Goal: Task Accomplishment & Management: Manage account settings

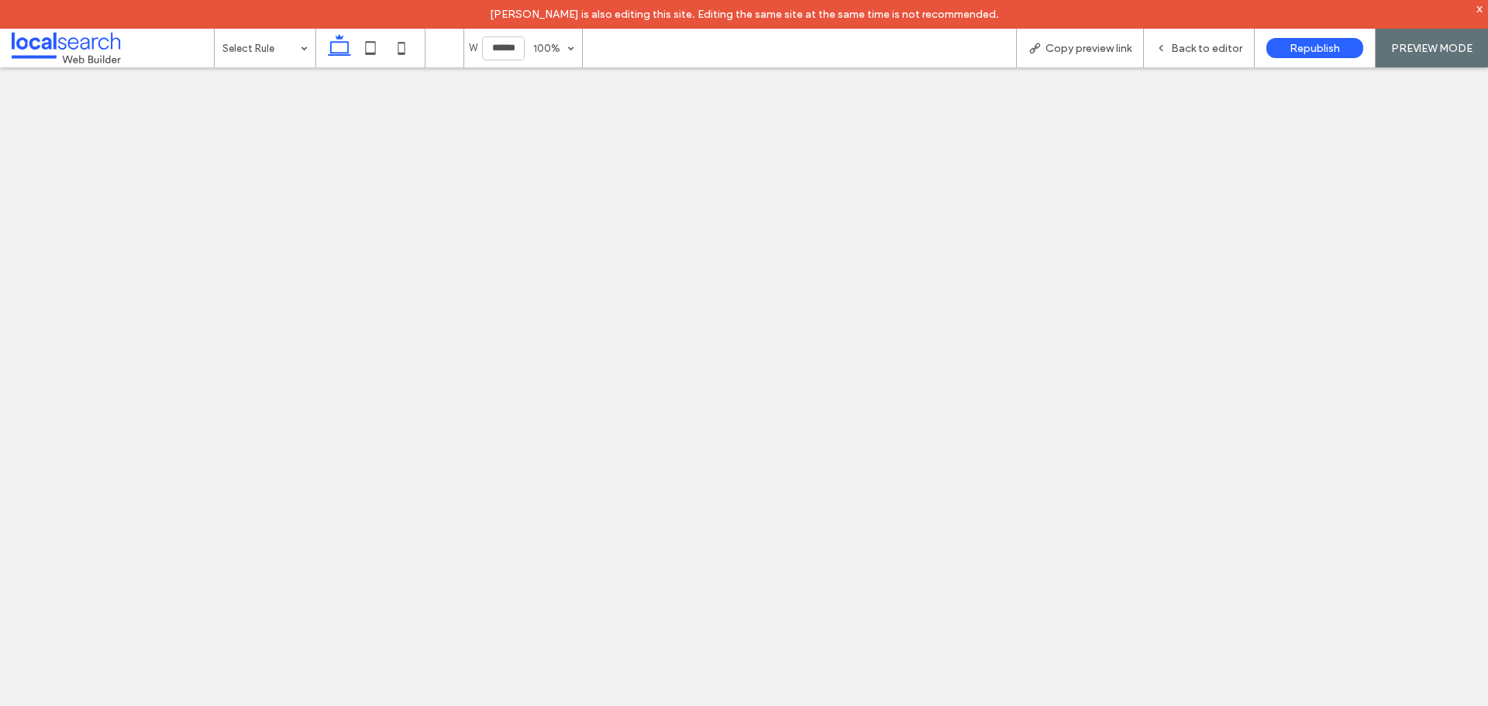
click at [384, 48] on icon at bounding box center [370, 48] width 31 height 31
type input "*****"
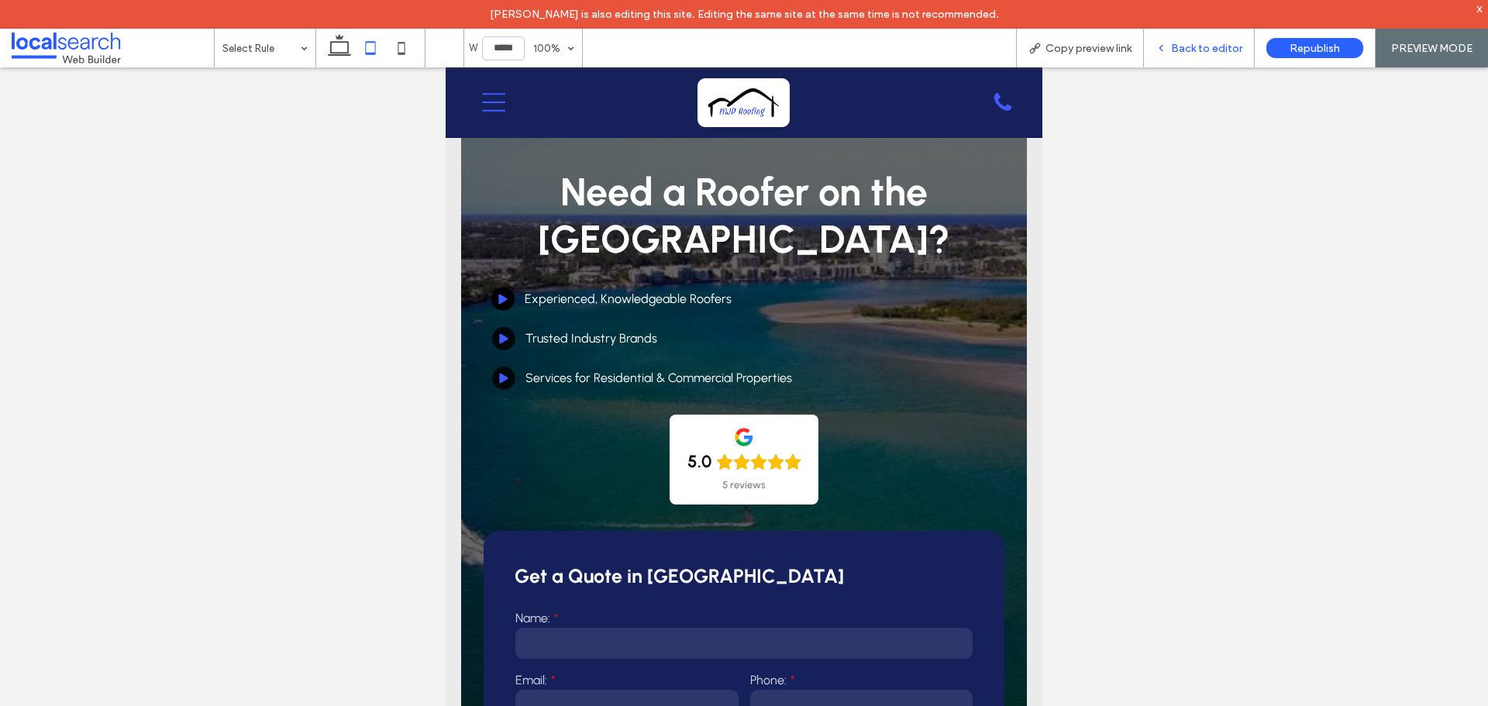
scroll to position [1487, 0]
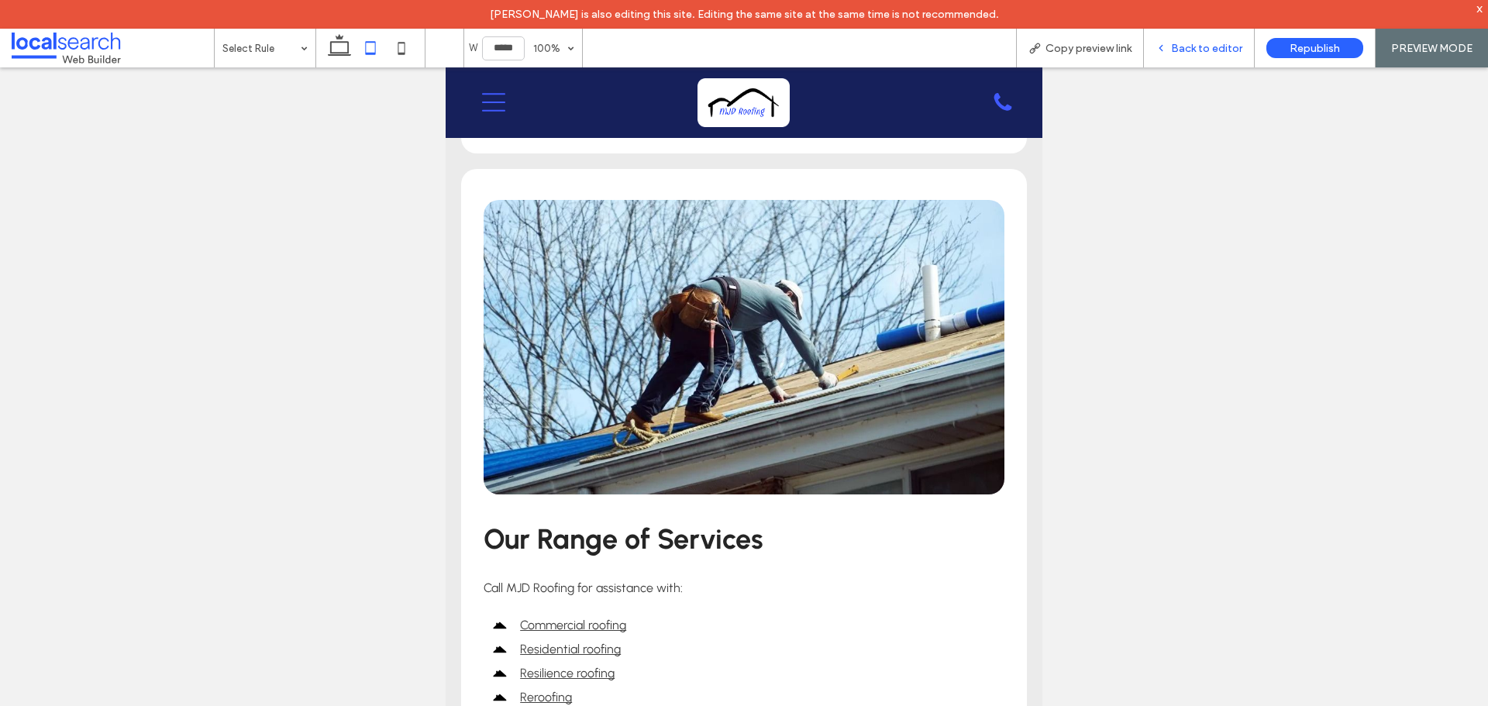
click at [1161, 57] on div "Back to editor" at bounding box center [1199, 48] width 111 height 39
click at [1182, 50] on span "Back to editor" at bounding box center [1206, 48] width 71 height 13
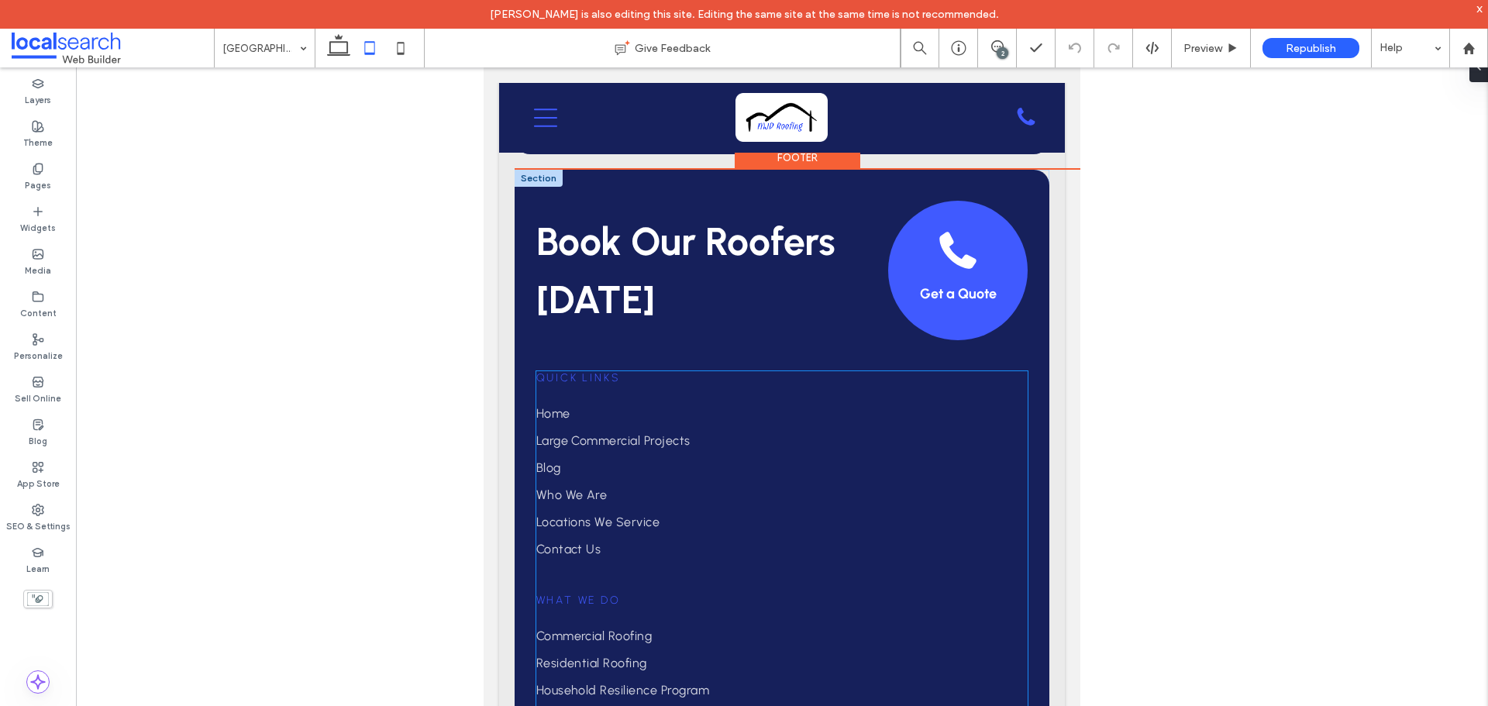
scroll to position [5654, 0]
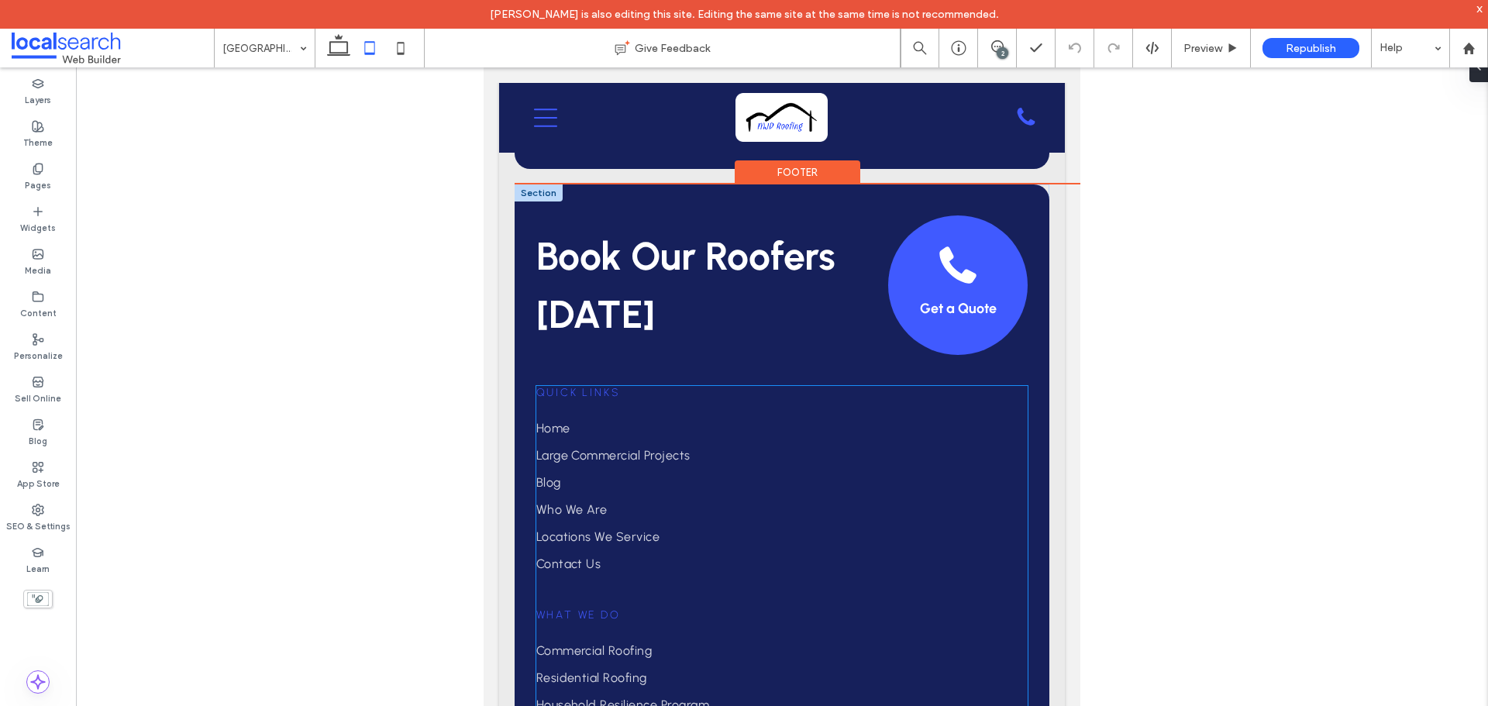
click at [606, 392] on span "Quick Links" at bounding box center [578, 392] width 84 height 13
type input "********"
type input "**"
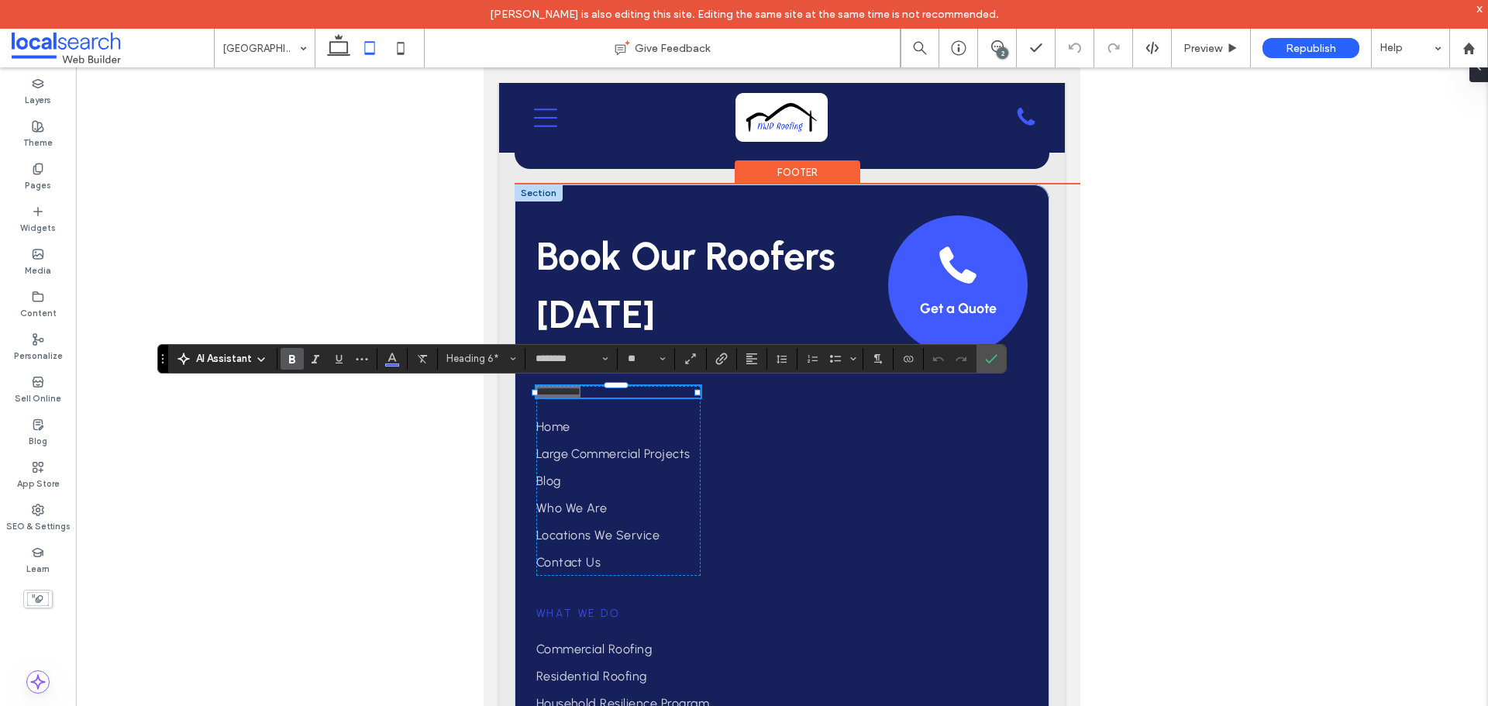
click at [291, 361] on icon "Bold" at bounding box center [292, 359] width 12 height 12
click at [991, 356] on icon "Confirm" at bounding box center [991, 359] width 12 height 12
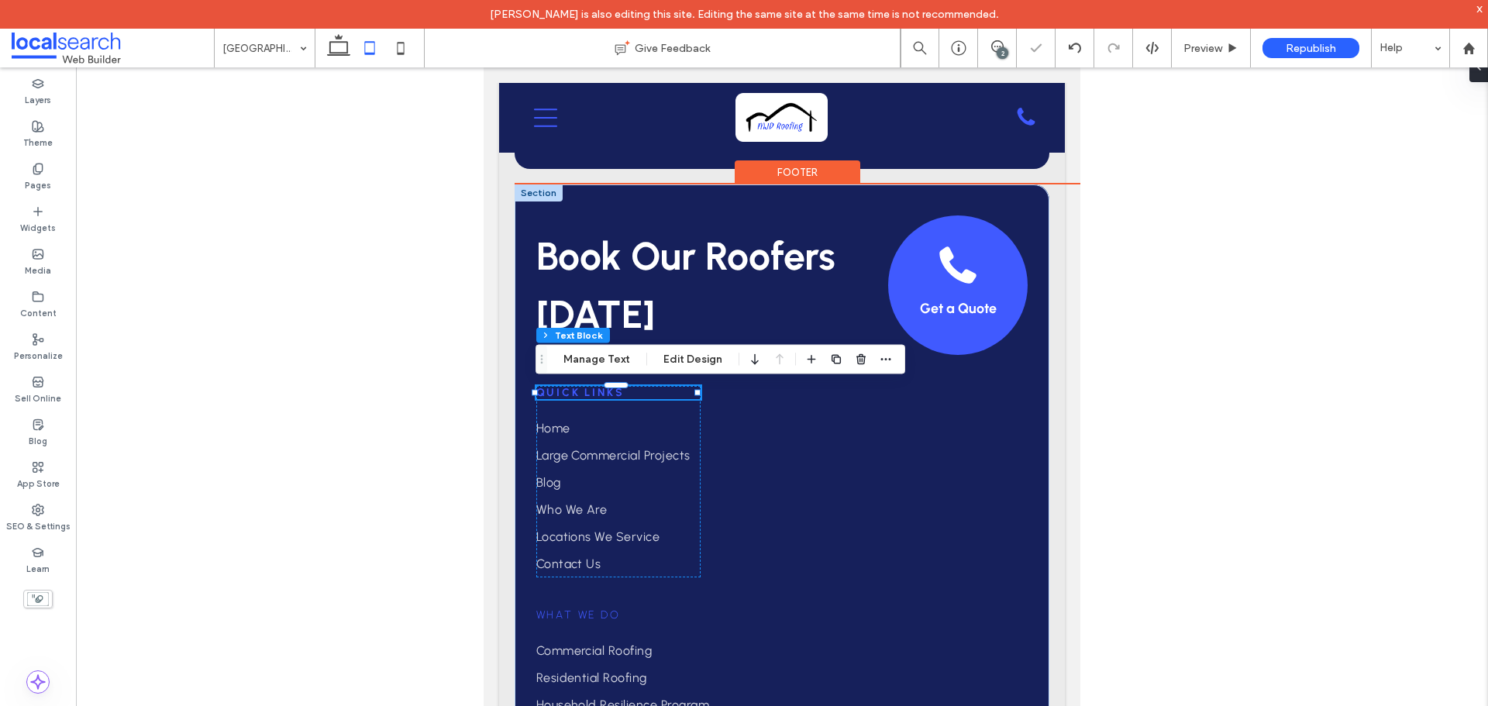
click at [582, 391] on strong "Quick Links" at bounding box center [580, 392] width 88 height 13
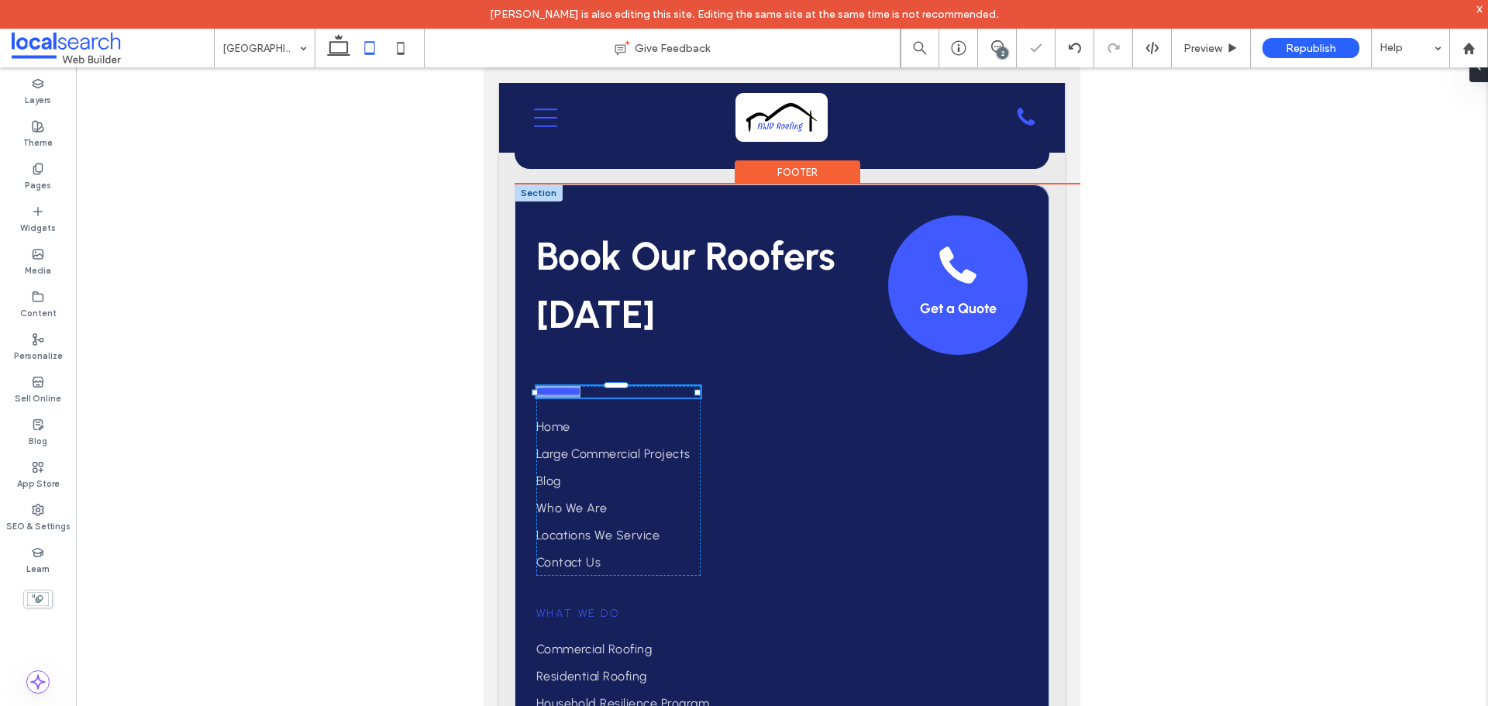
type input "********"
type input "**"
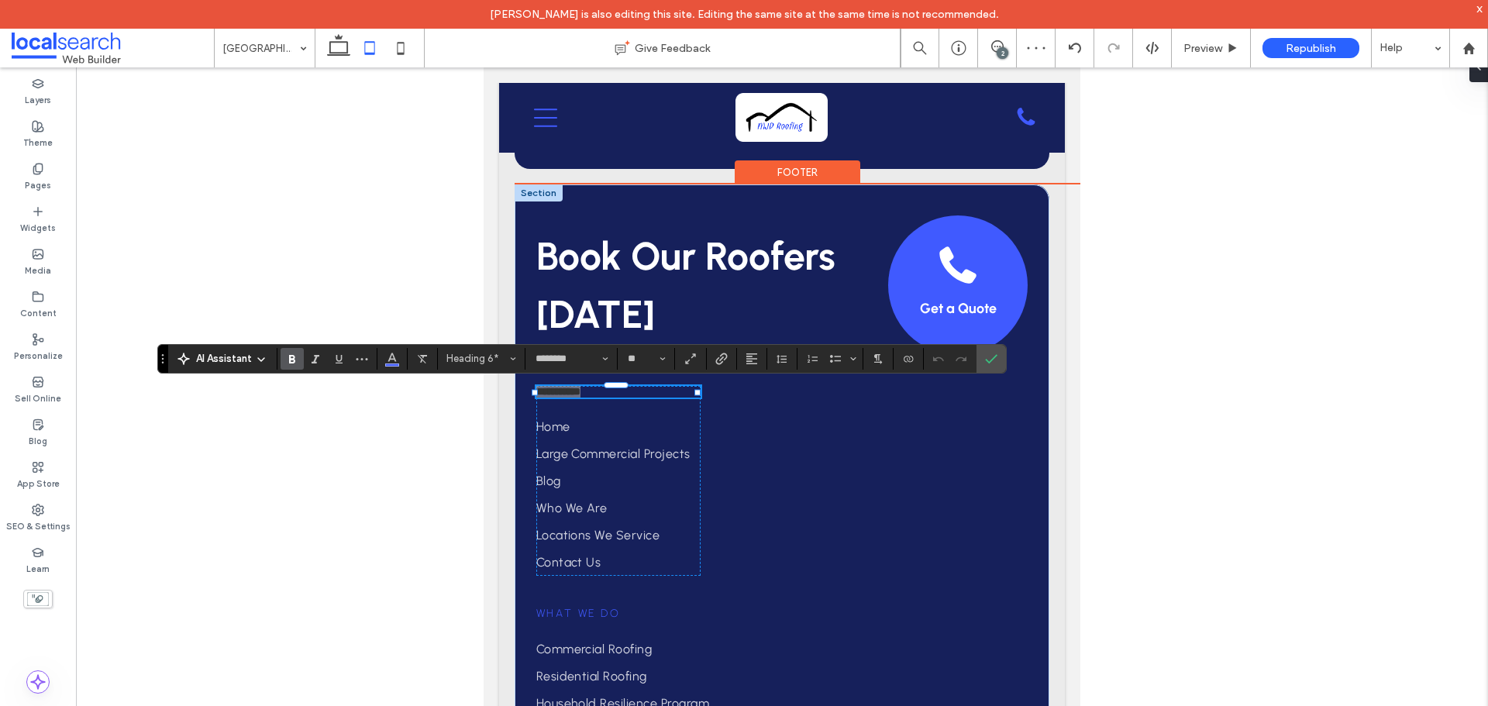
click at [296, 357] on icon "Bold" at bounding box center [292, 359] width 12 height 12
click at [388, 353] on icon "Color" at bounding box center [392, 357] width 12 height 12
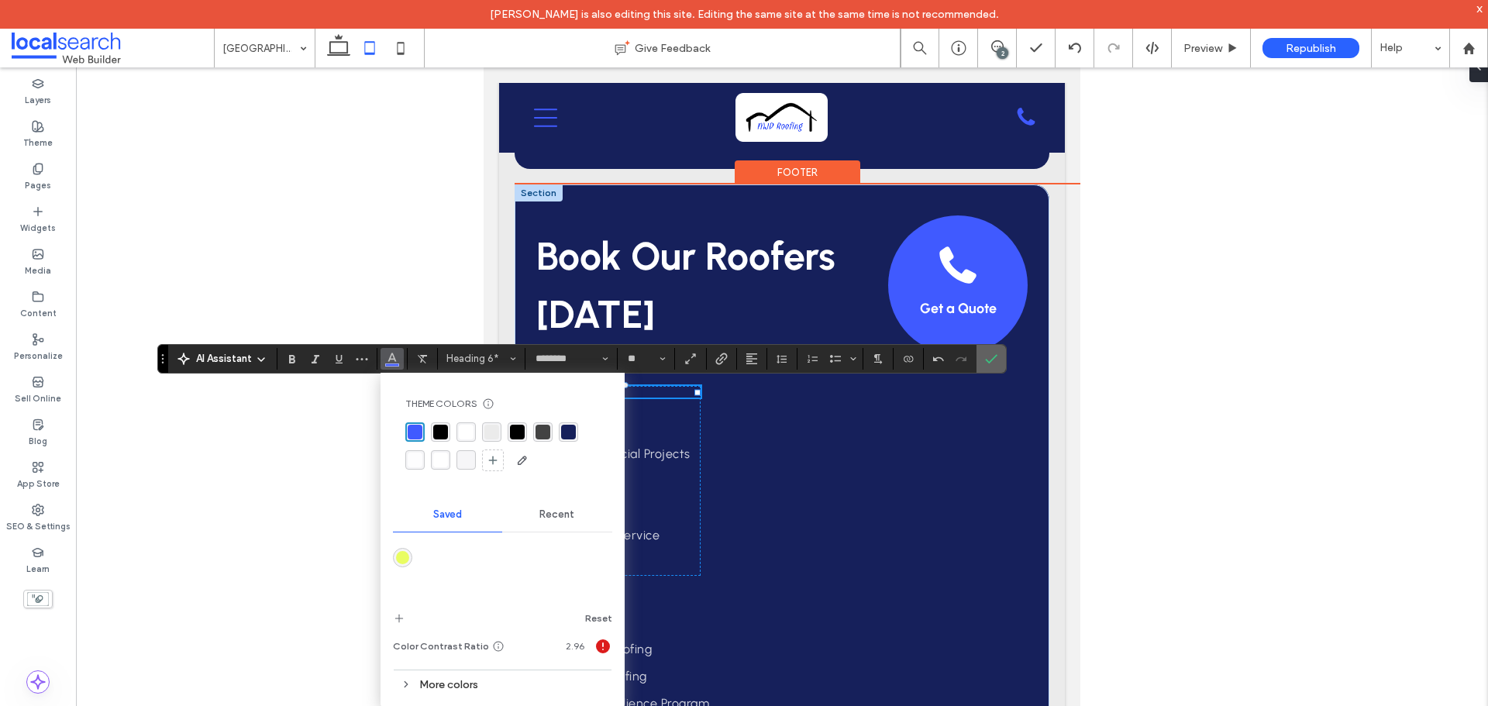
click at [984, 362] on label "Confirm" at bounding box center [991, 359] width 23 height 28
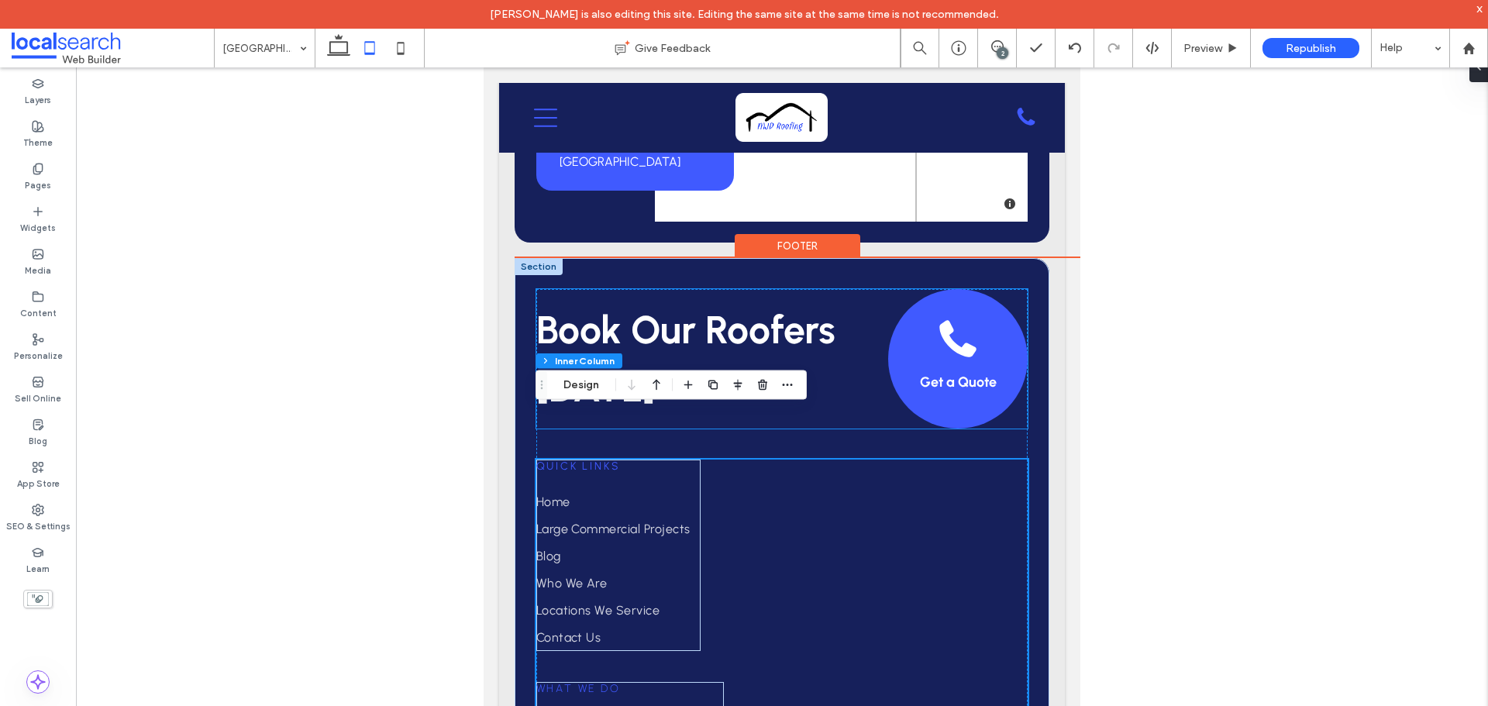
scroll to position [5577, 0]
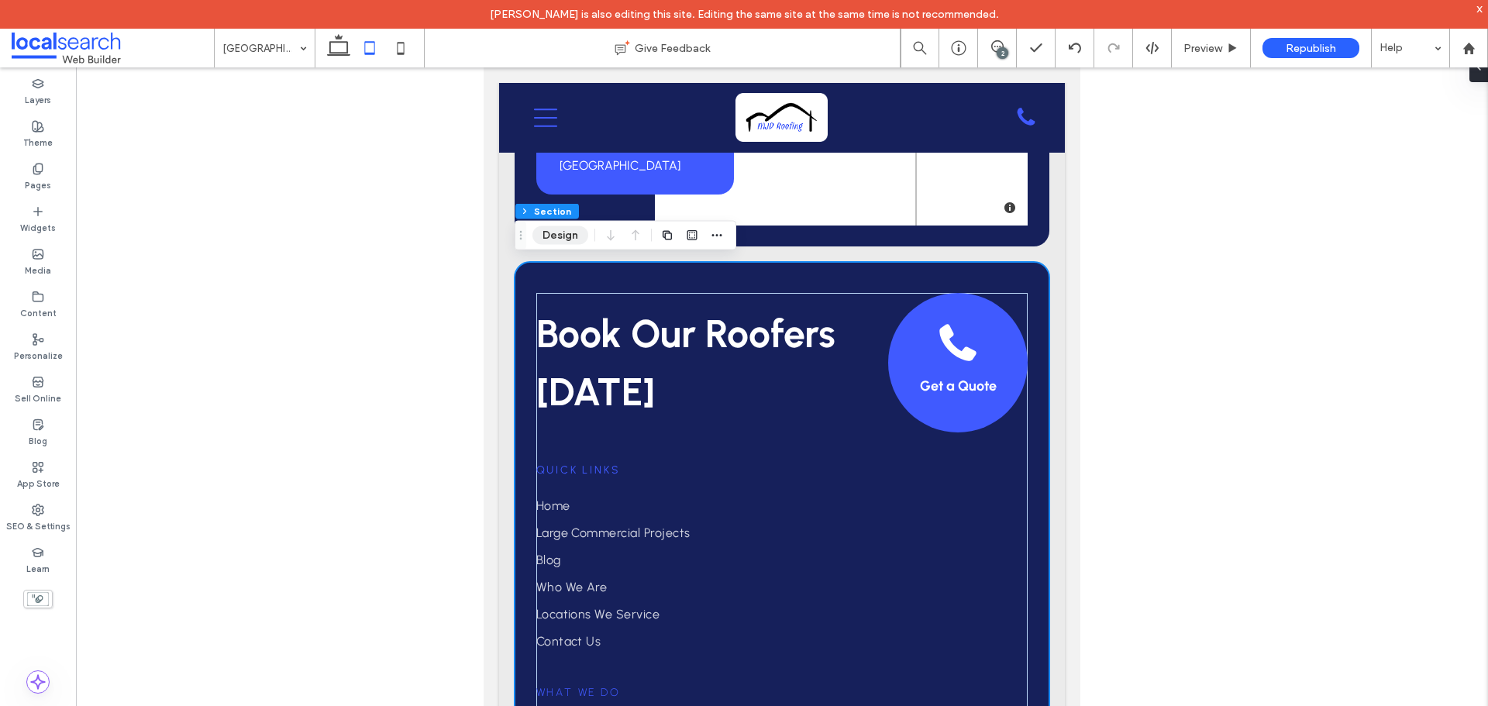
click at [553, 238] on button "Design" at bounding box center [561, 235] width 56 height 19
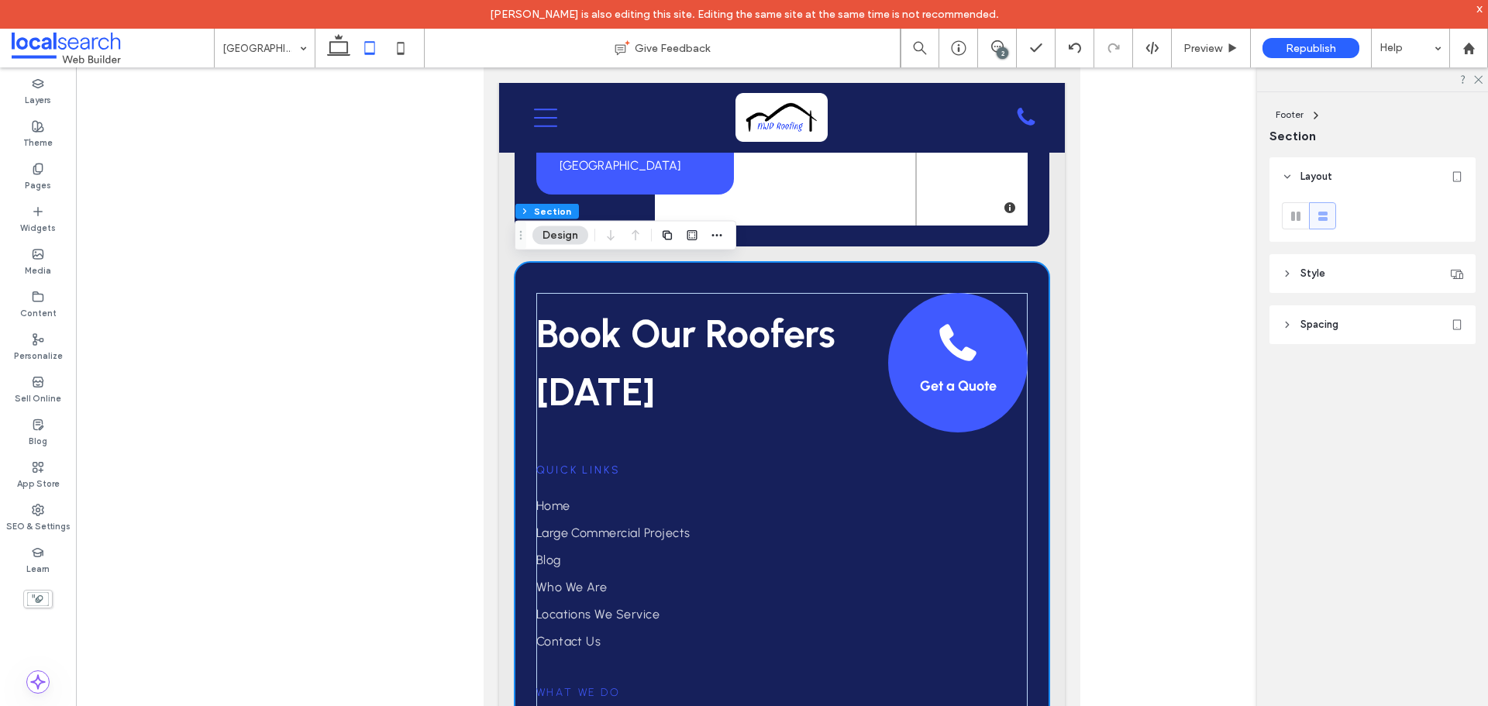
click at [1324, 281] on header "Style" at bounding box center [1373, 273] width 206 height 39
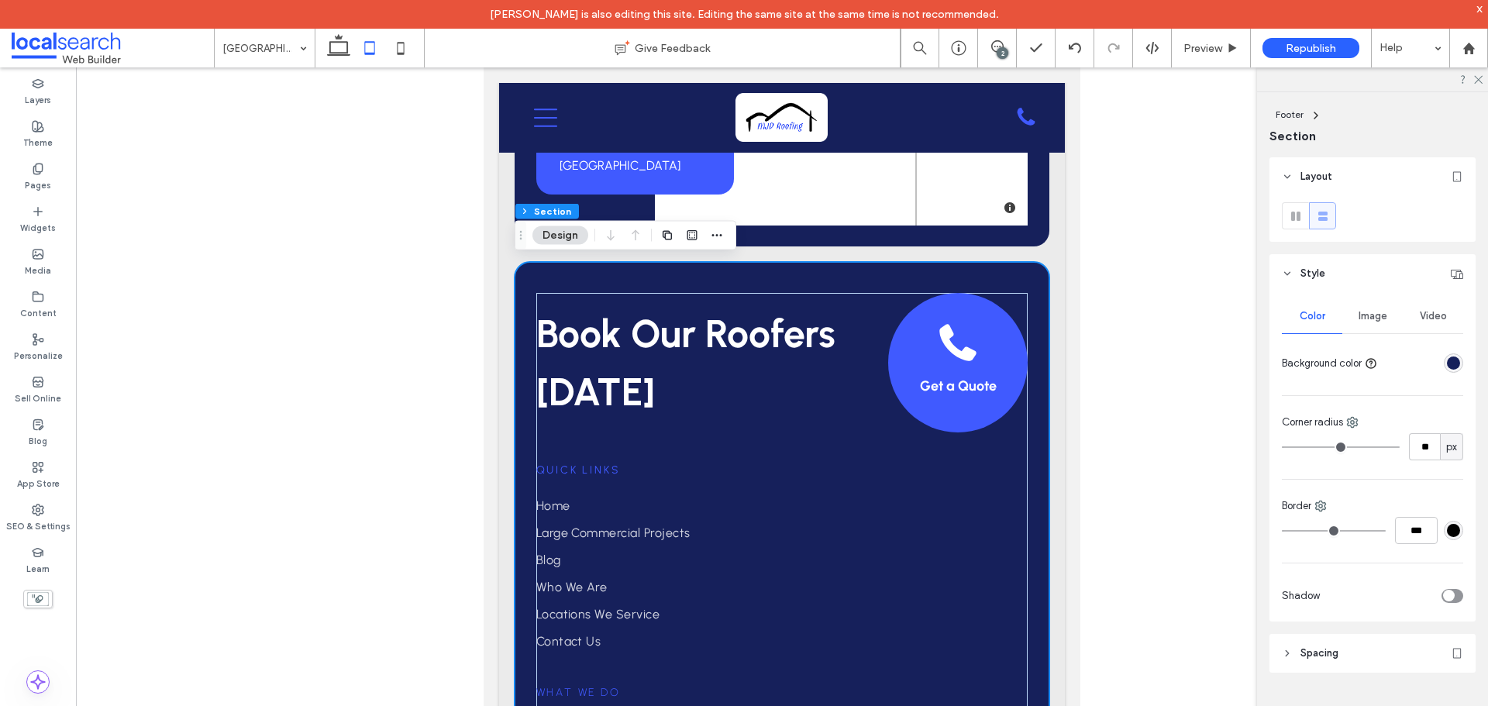
click at [1448, 361] on div "rgba(22, 32, 91, 1)" at bounding box center [1453, 363] width 13 height 13
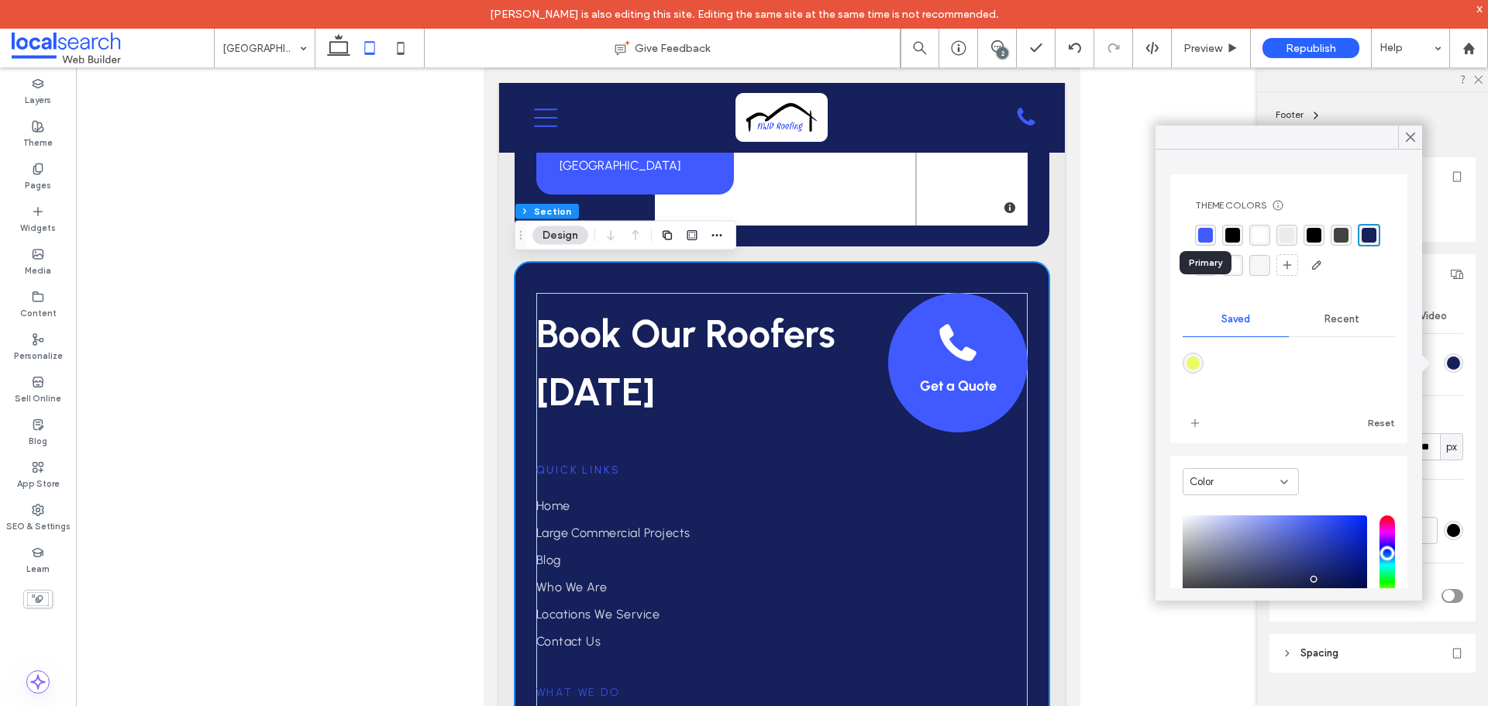
click at [1209, 229] on div "rgba(64, 90, 255, 1)" at bounding box center [1205, 235] width 15 height 15
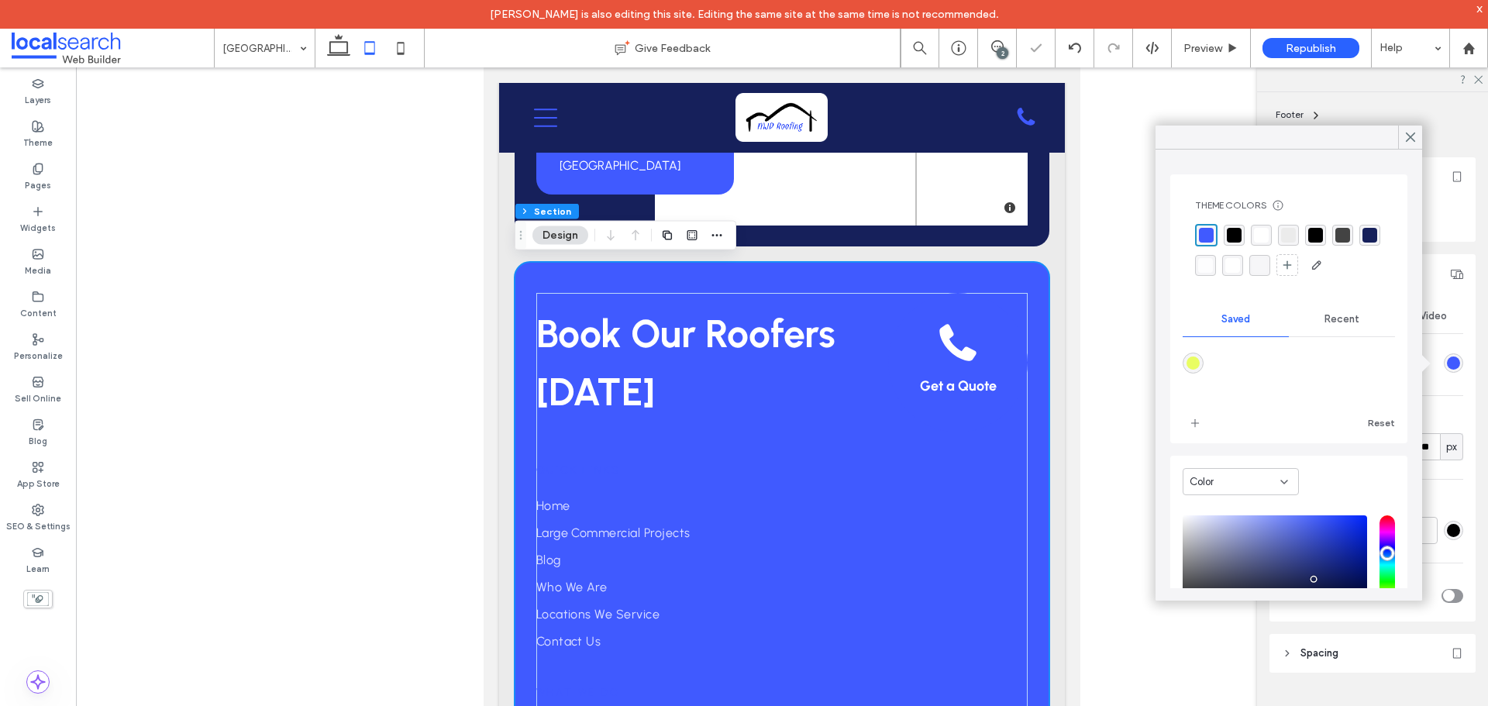
click at [1363, 243] on div "rgba(22, 32, 91, 1)" at bounding box center [1370, 235] width 15 height 15
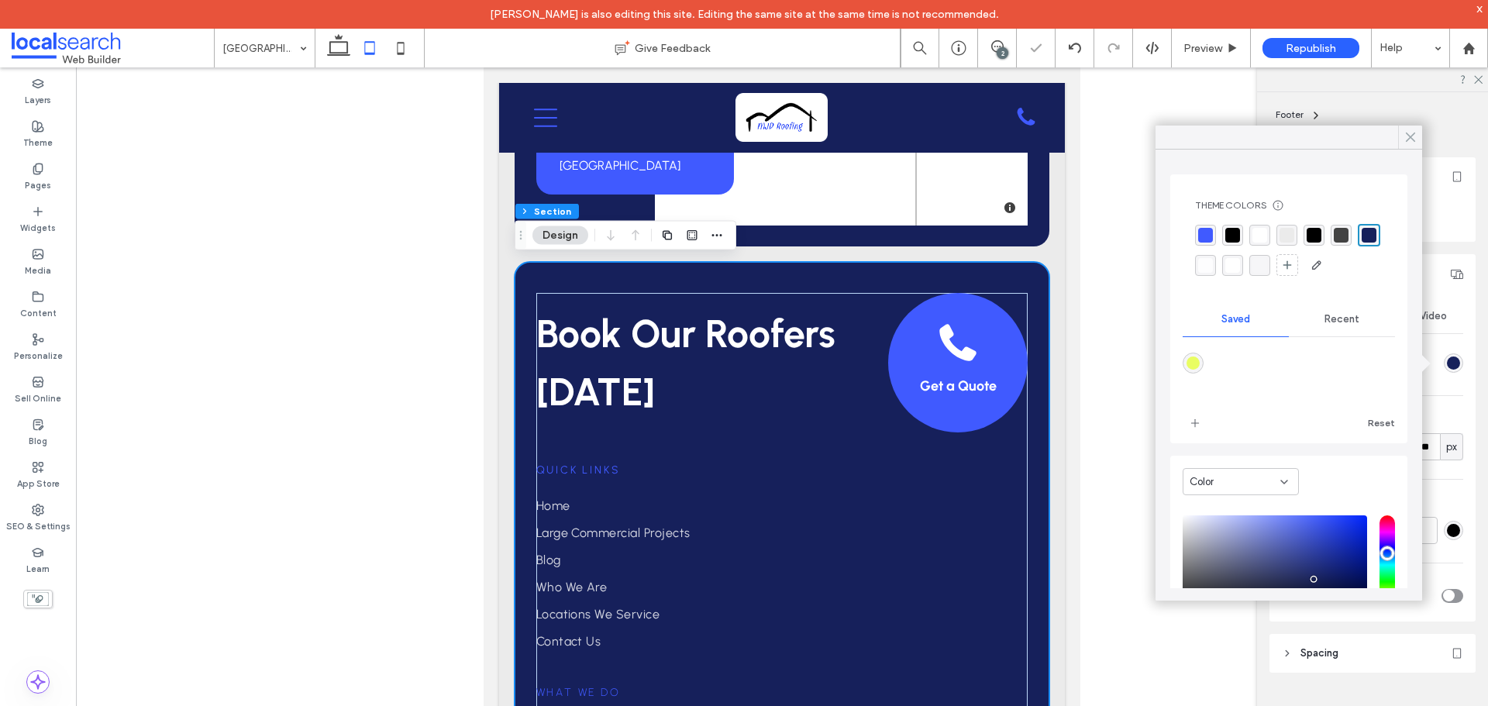
click at [1415, 134] on use at bounding box center [1411, 137] width 8 height 9
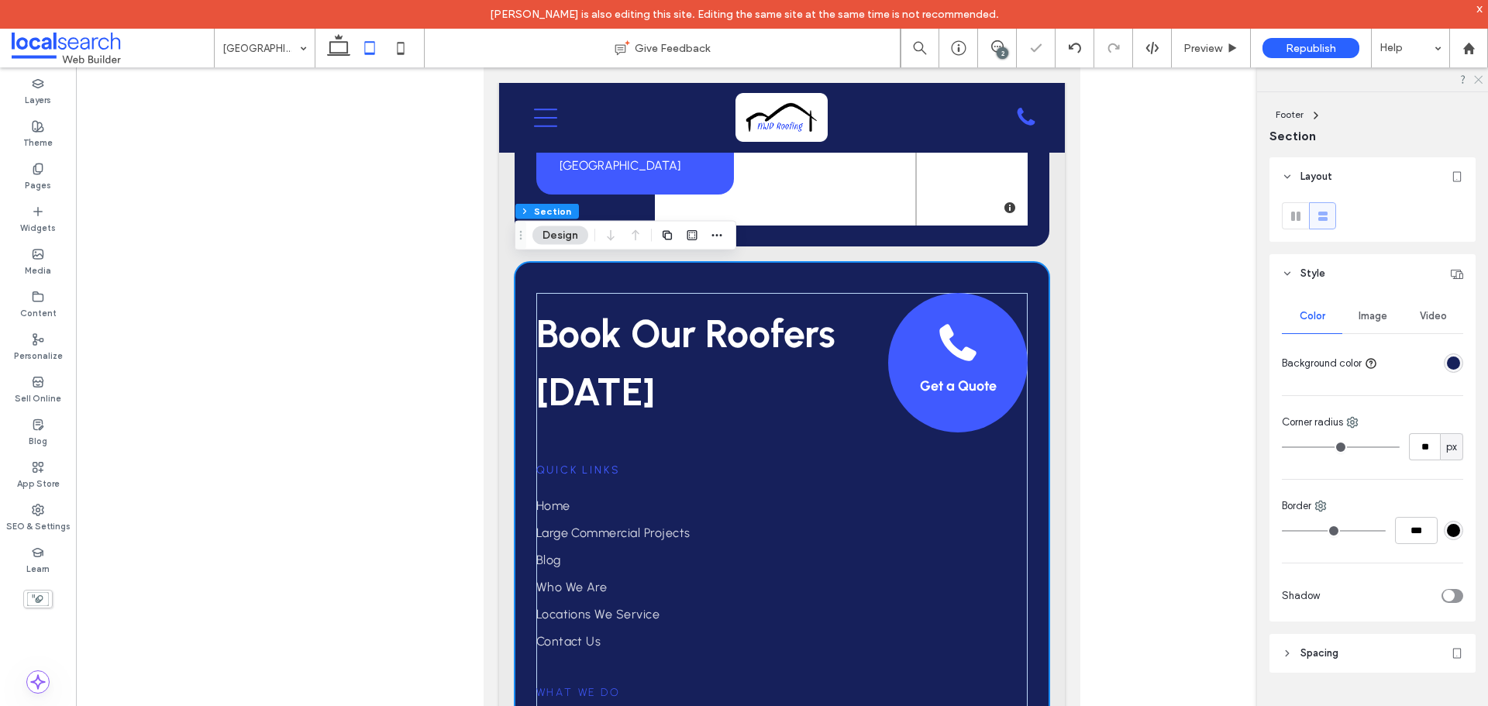
click at [1476, 82] on use at bounding box center [1478, 80] width 9 height 9
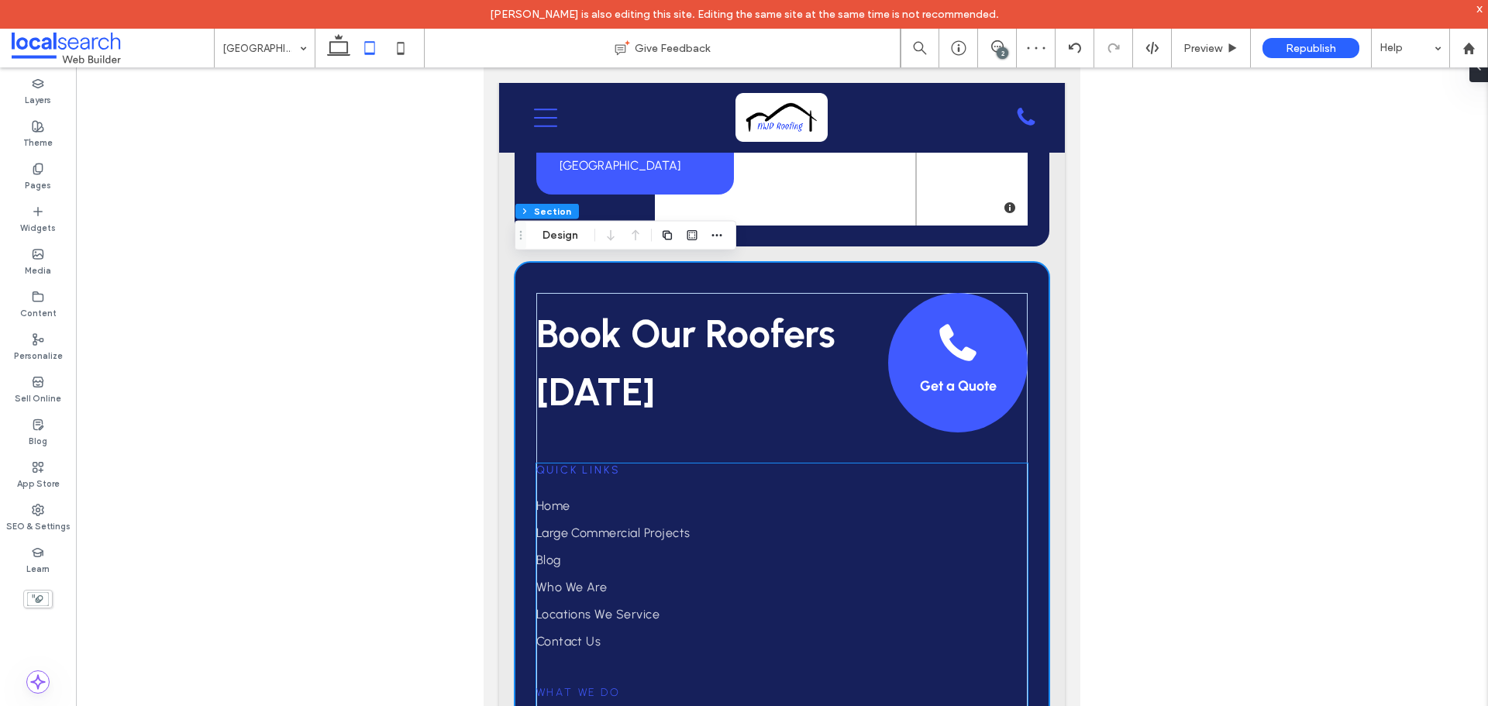
click at [625, 468] on h6 "Quick Links" at bounding box center [618, 470] width 164 height 13
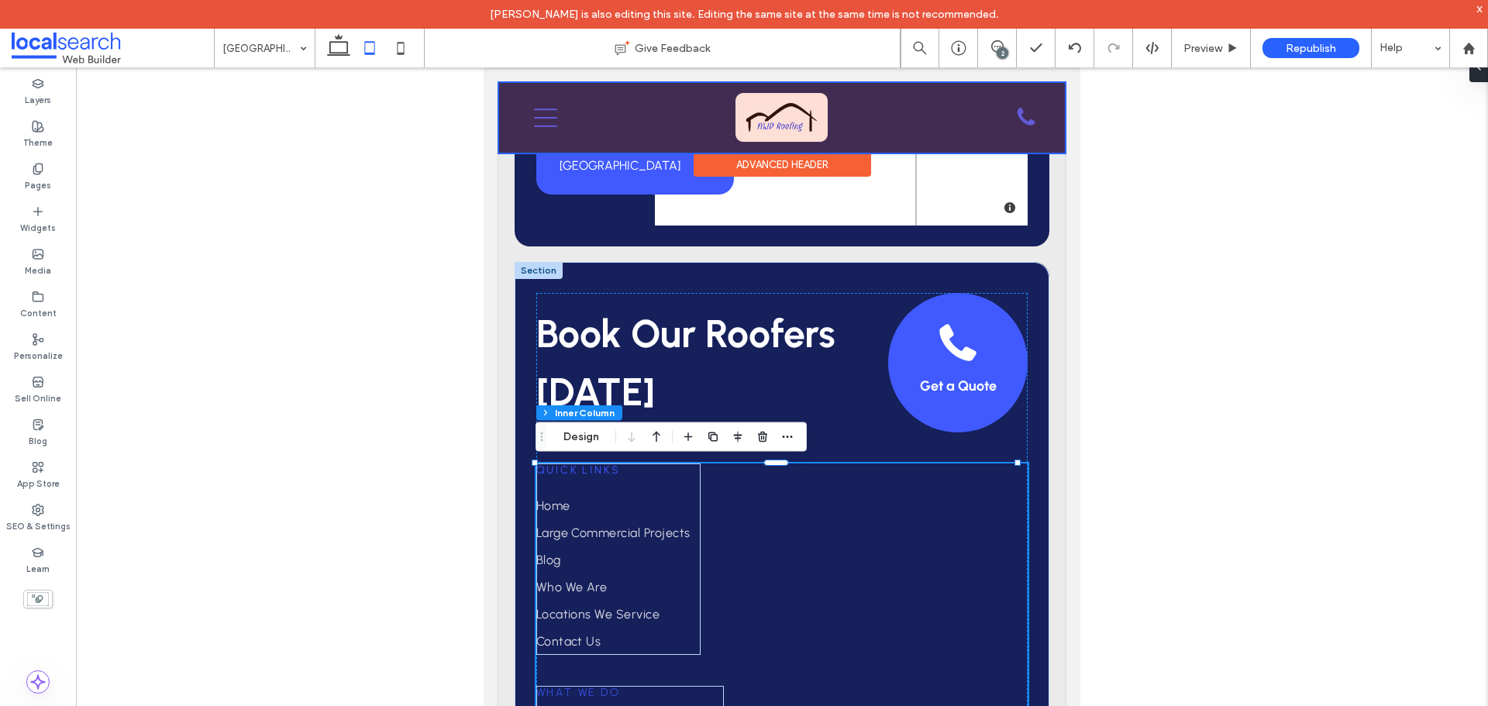
click at [774, 105] on div at bounding box center [782, 118] width 566 height 70
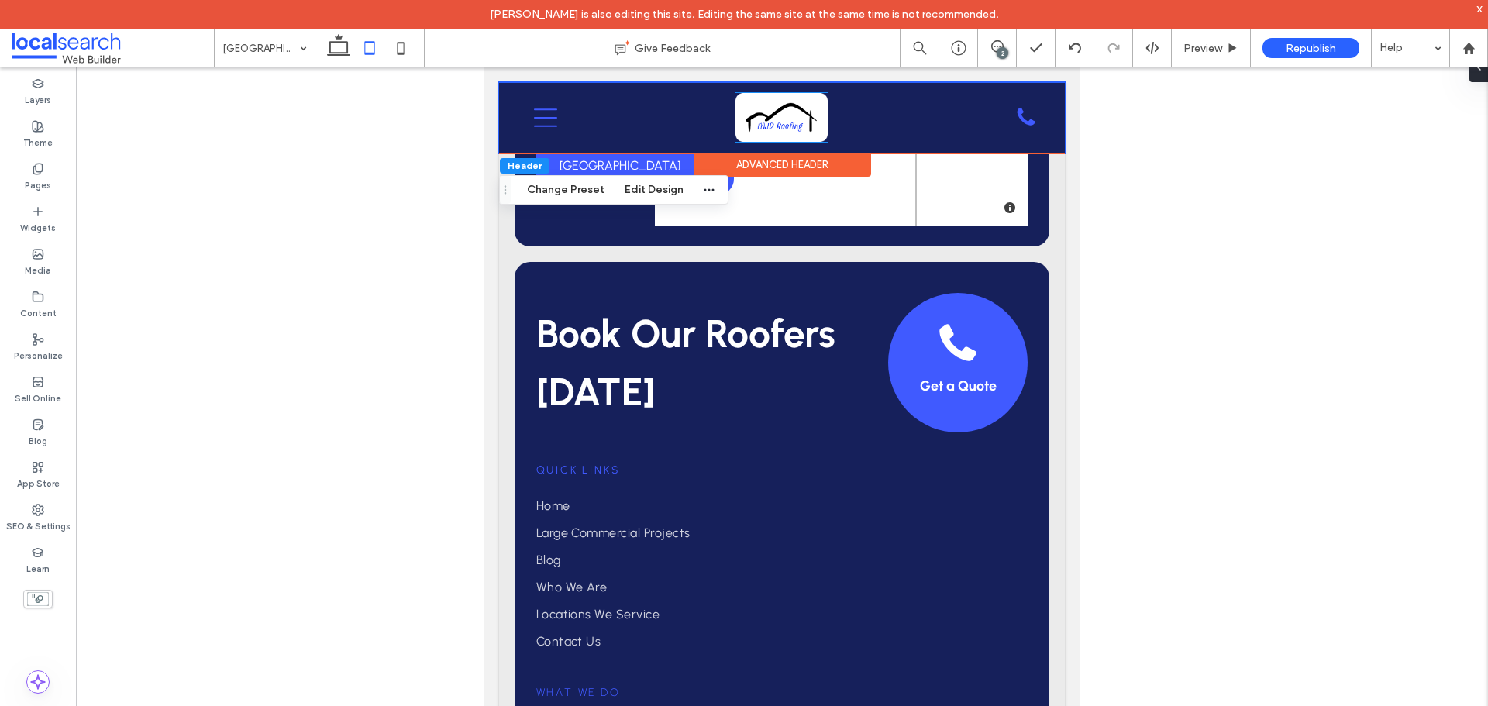
click at [774, 105] on div at bounding box center [782, 117] width 92 height 49
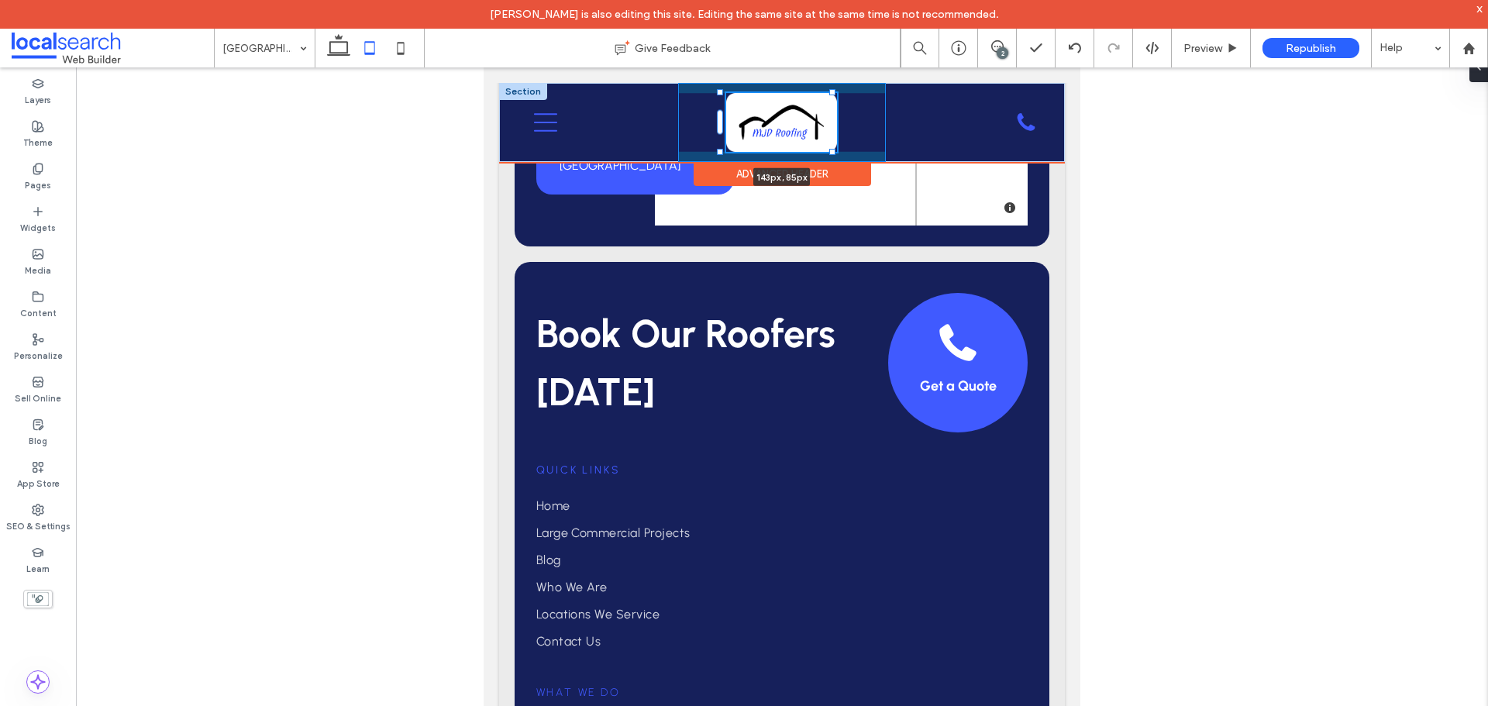
drag, startPoint x: 822, startPoint y: 140, endPoint x: 828, endPoint y: 150, distance: 10.8
click at [828, 150] on div "143px , 85px What We Do Commercial Roofing Residential Roofing Household Resili…" at bounding box center [782, 122] width 566 height 79
type input "***"
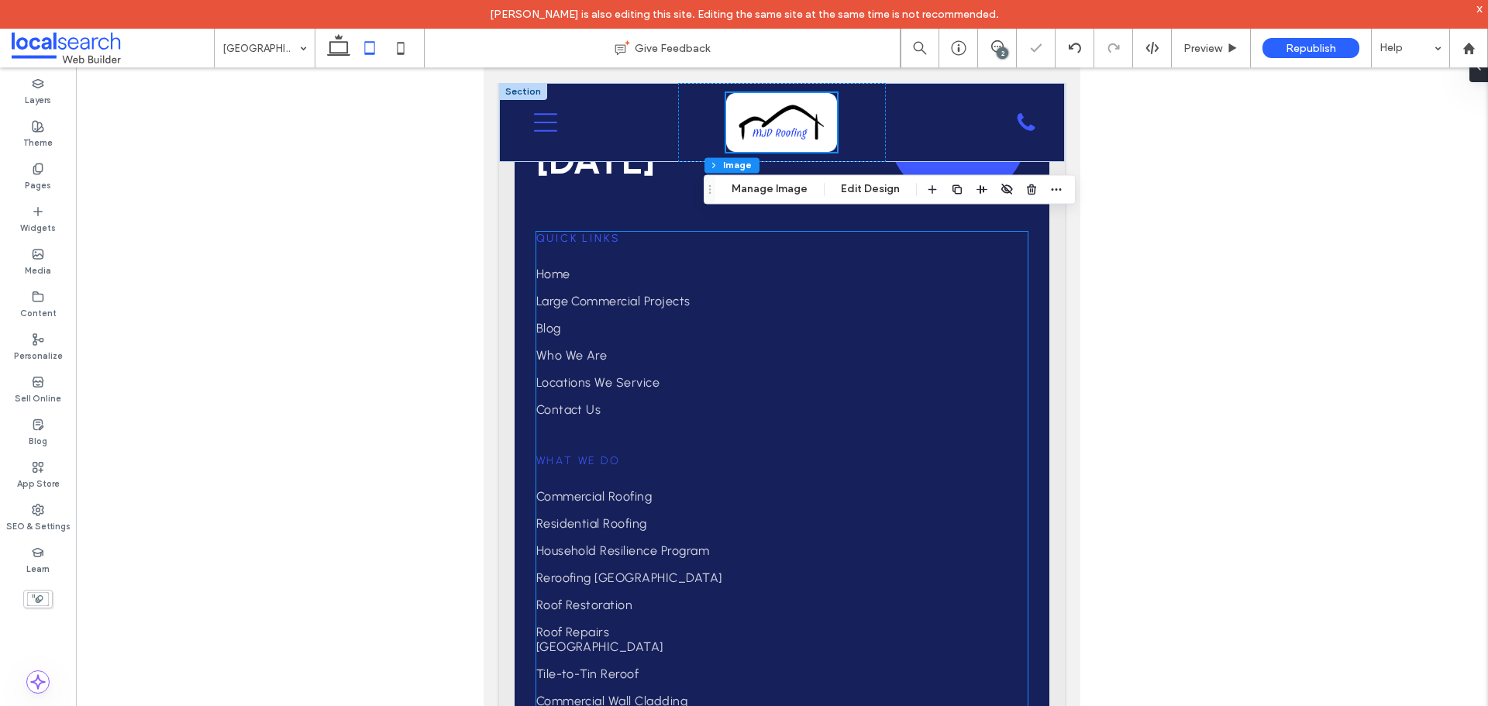
scroll to position [5809, 0]
click at [55, 129] on div "Theme" at bounding box center [38, 134] width 76 height 43
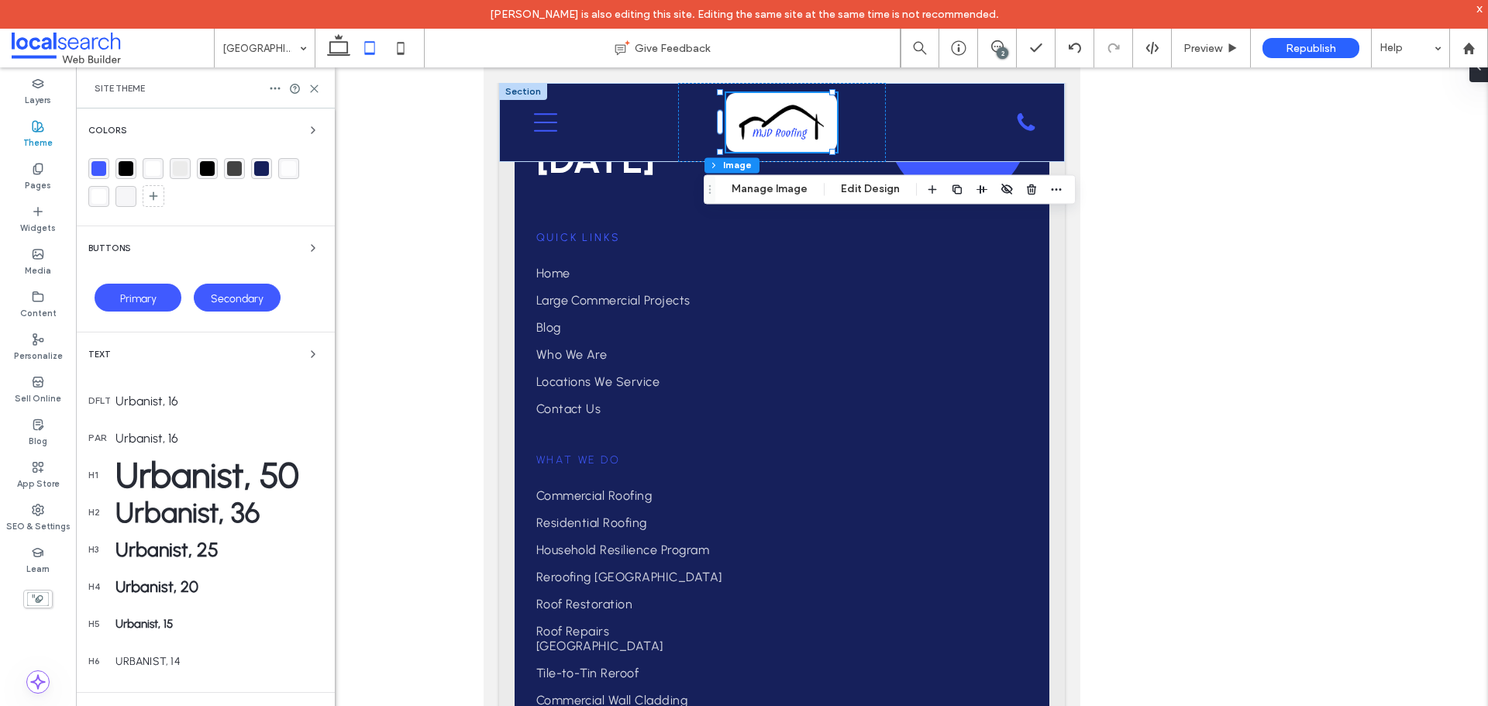
click at [91, 165] on div "rgba(64, 90, 255, 1)" at bounding box center [98, 168] width 15 height 15
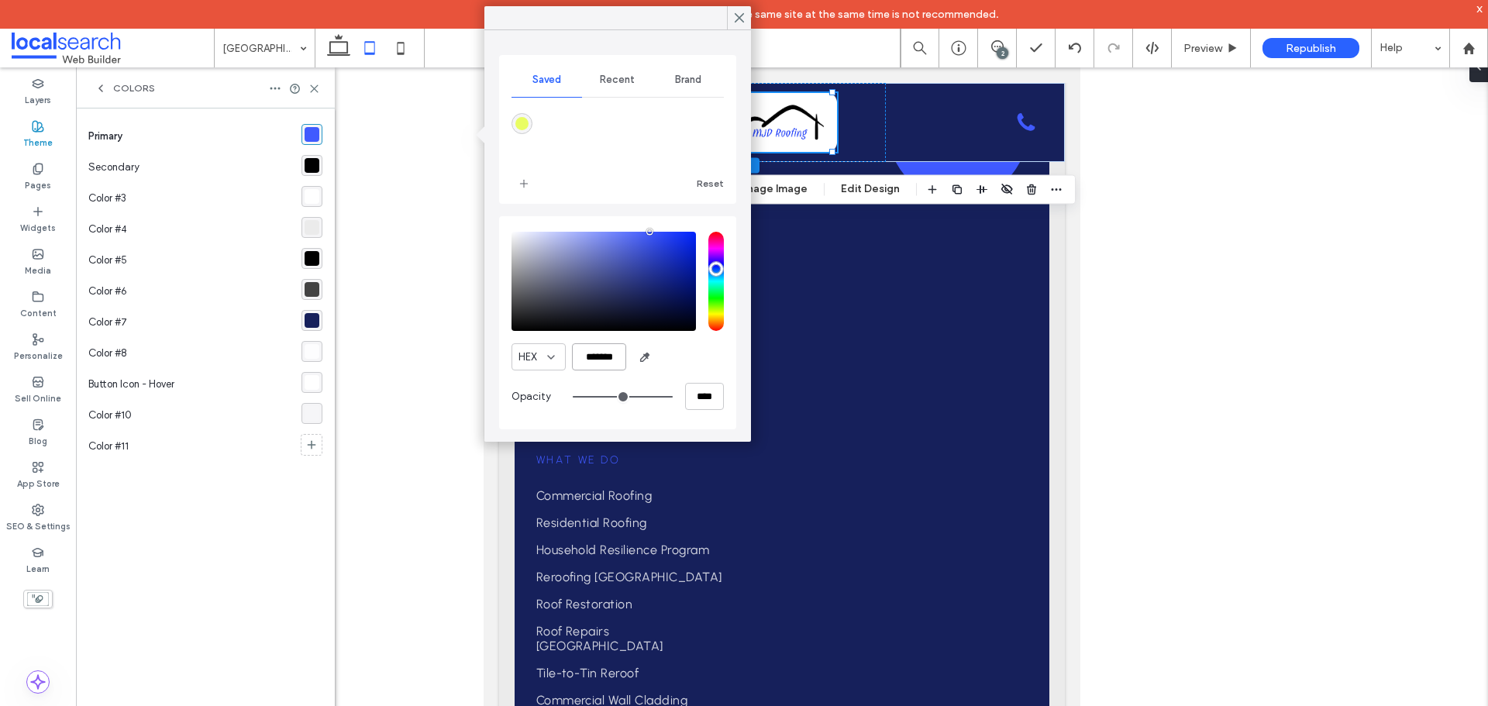
drag, startPoint x: 595, startPoint y: 351, endPoint x: 604, endPoint y: 358, distance: 11.0
click at [604, 358] on input "*******" at bounding box center [599, 356] width 54 height 27
click at [604, 359] on input "*******" at bounding box center [599, 356] width 54 height 27
click at [312, 447] on icon at bounding box center [311, 445] width 12 height 12
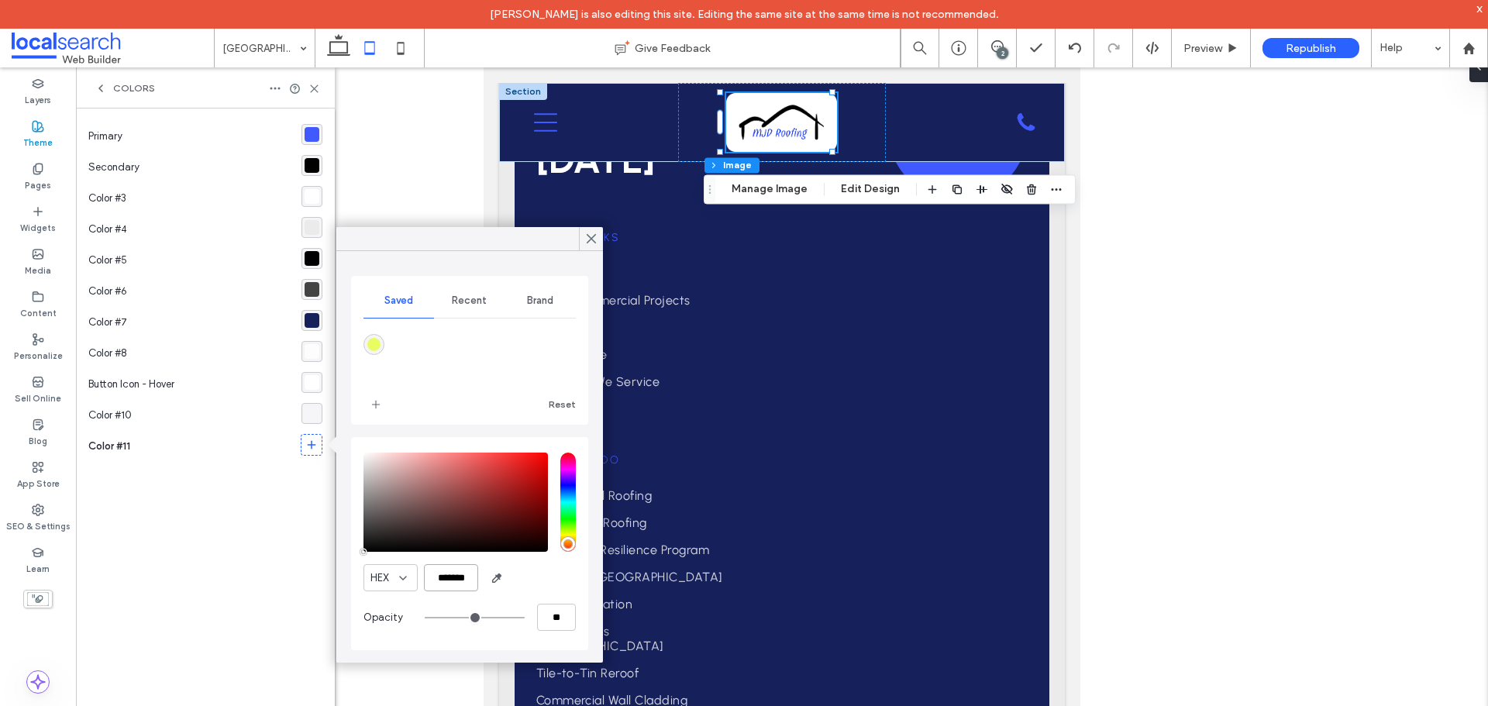
click at [452, 581] on input "*******" at bounding box center [451, 577] width 54 height 27
click at [453, 581] on input "*******" at bounding box center [451, 577] width 54 height 27
paste input "color picker textbox"
type input "*******"
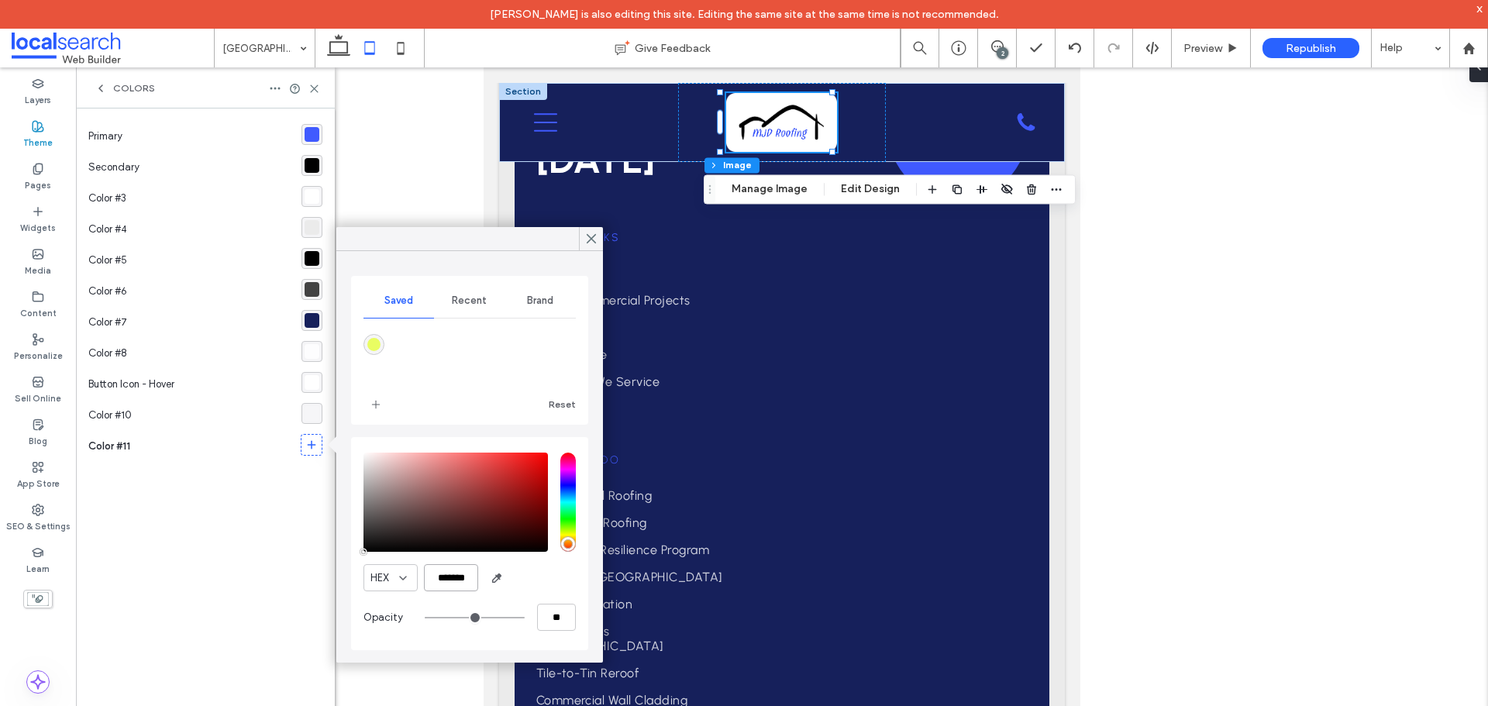
type input "***"
type input "****"
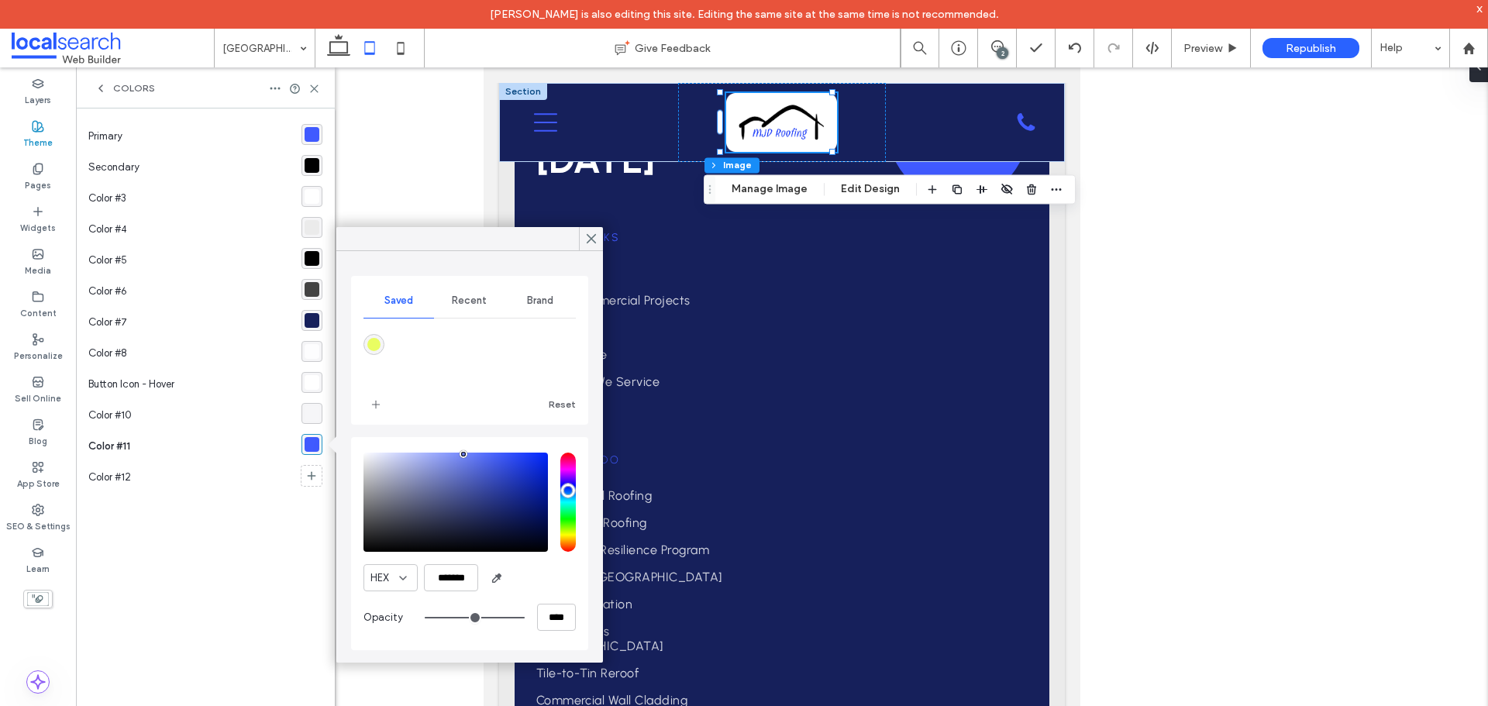
drag, startPoint x: 502, startPoint y: 451, endPoint x: 464, endPoint y: 454, distance: 38.9
click at [464, 454] on div "pointer" at bounding box center [463, 454] width 5 height 5
type input "*******"
click at [464, 461] on div "pointer" at bounding box center [464, 461] width 5 height 5
click at [313, 88] on use at bounding box center [314, 88] width 7 height 7
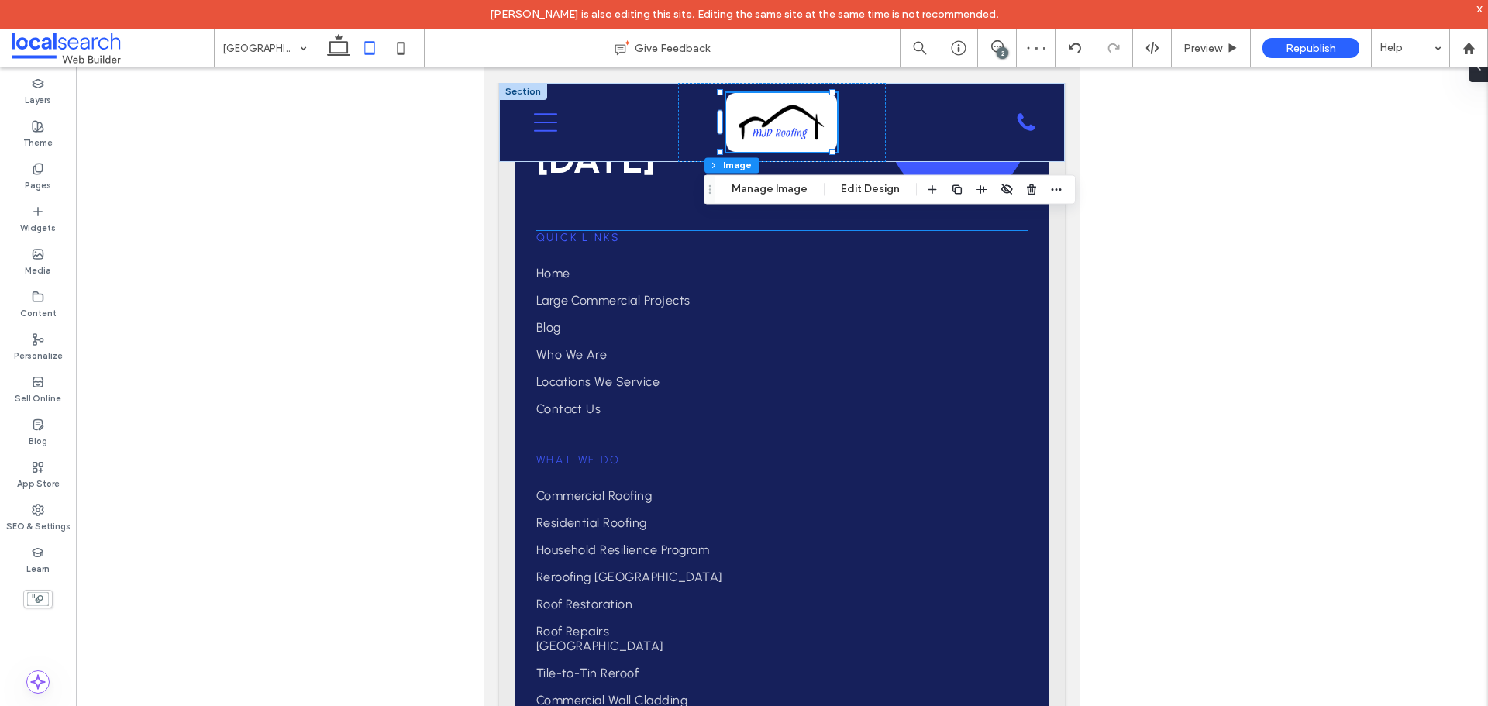
click at [567, 242] on span "Quick Links" at bounding box center [578, 237] width 84 height 13
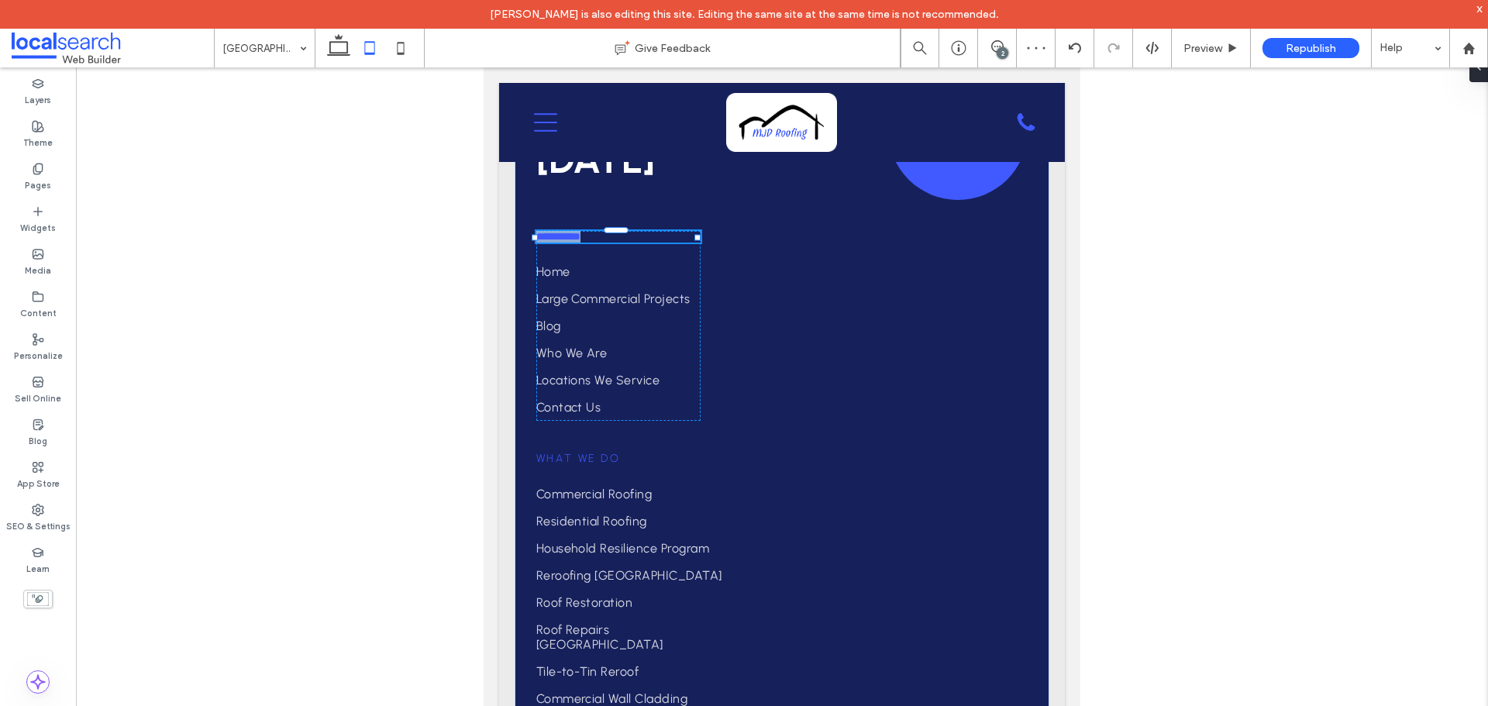
type input "********"
type input "**"
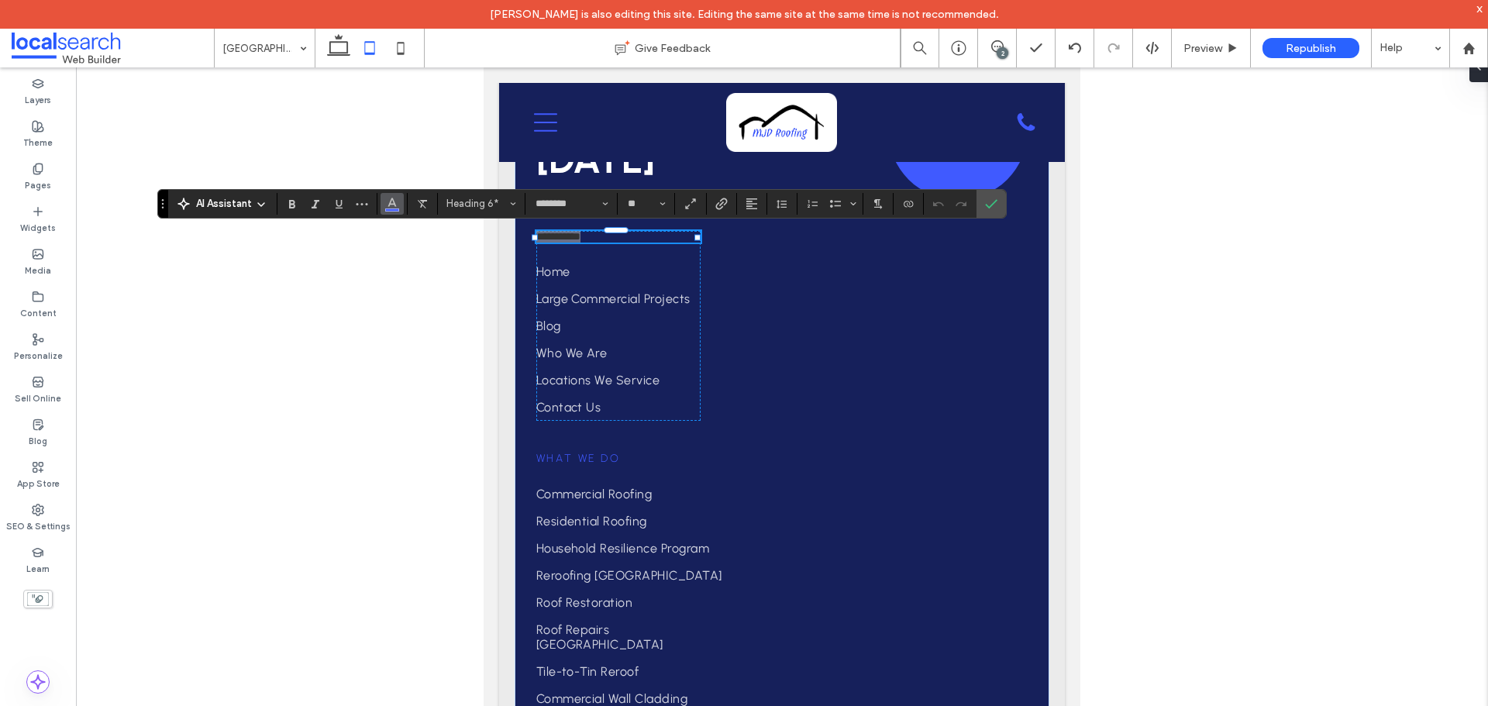
click at [394, 204] on icon "Color" at bounding box center [392, 202] width 12 height 12
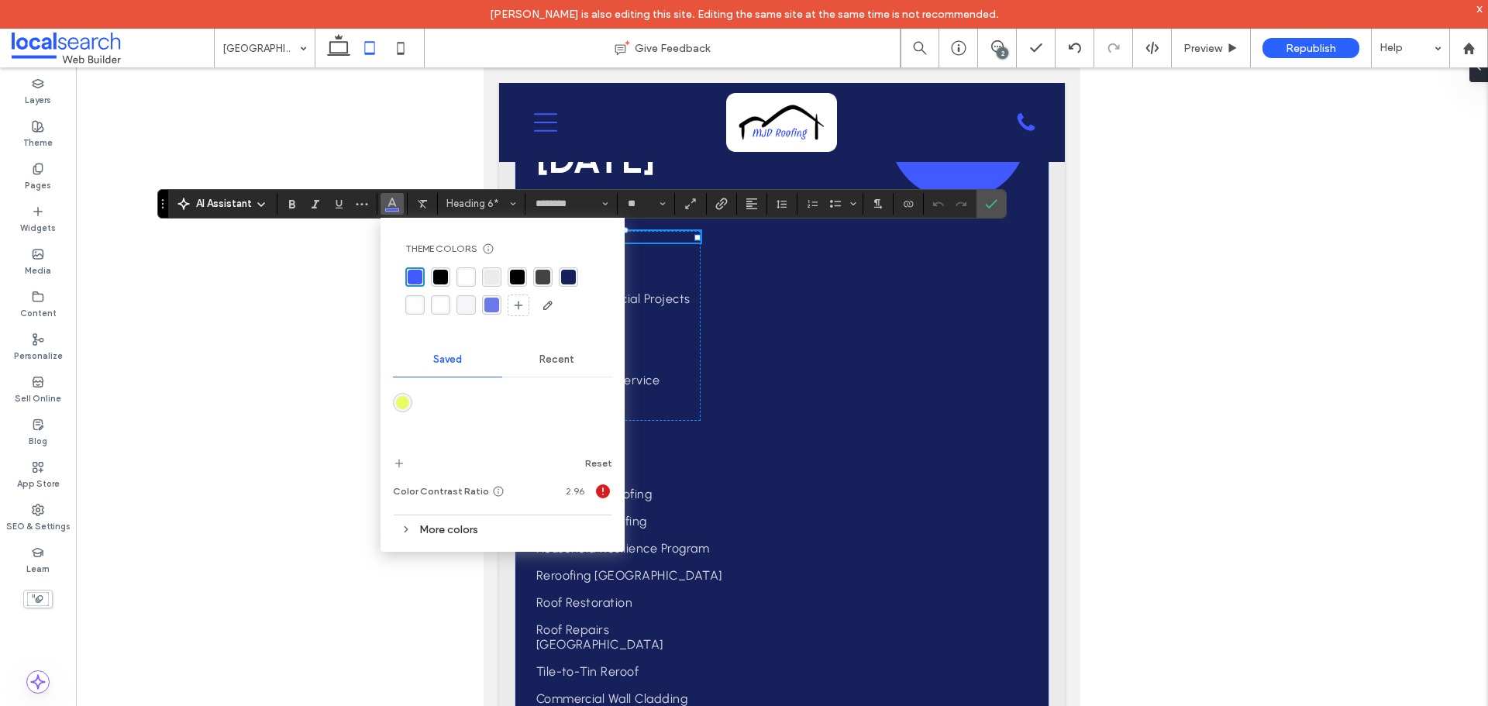
click at [498, 307] on div "rgba(106, 123, 233, 1)" at bounding box center [491, 305] width 15 height 15
click at [988, 201] on icon "Confirm" at bounding box center [991, 204] width 12 height 12
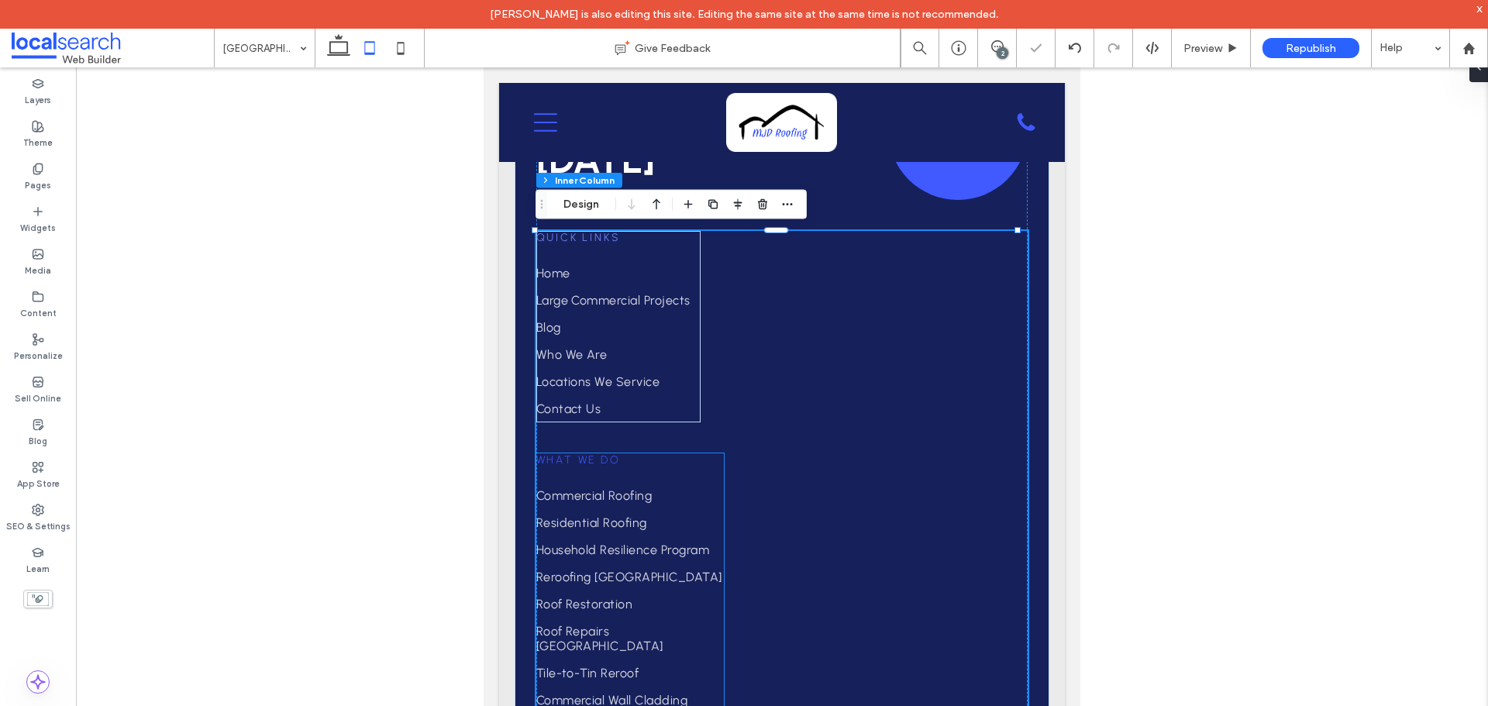
click at [583, 456] on span "WHAT WE DO" at bounding box center [578, 459] width 84 height 13
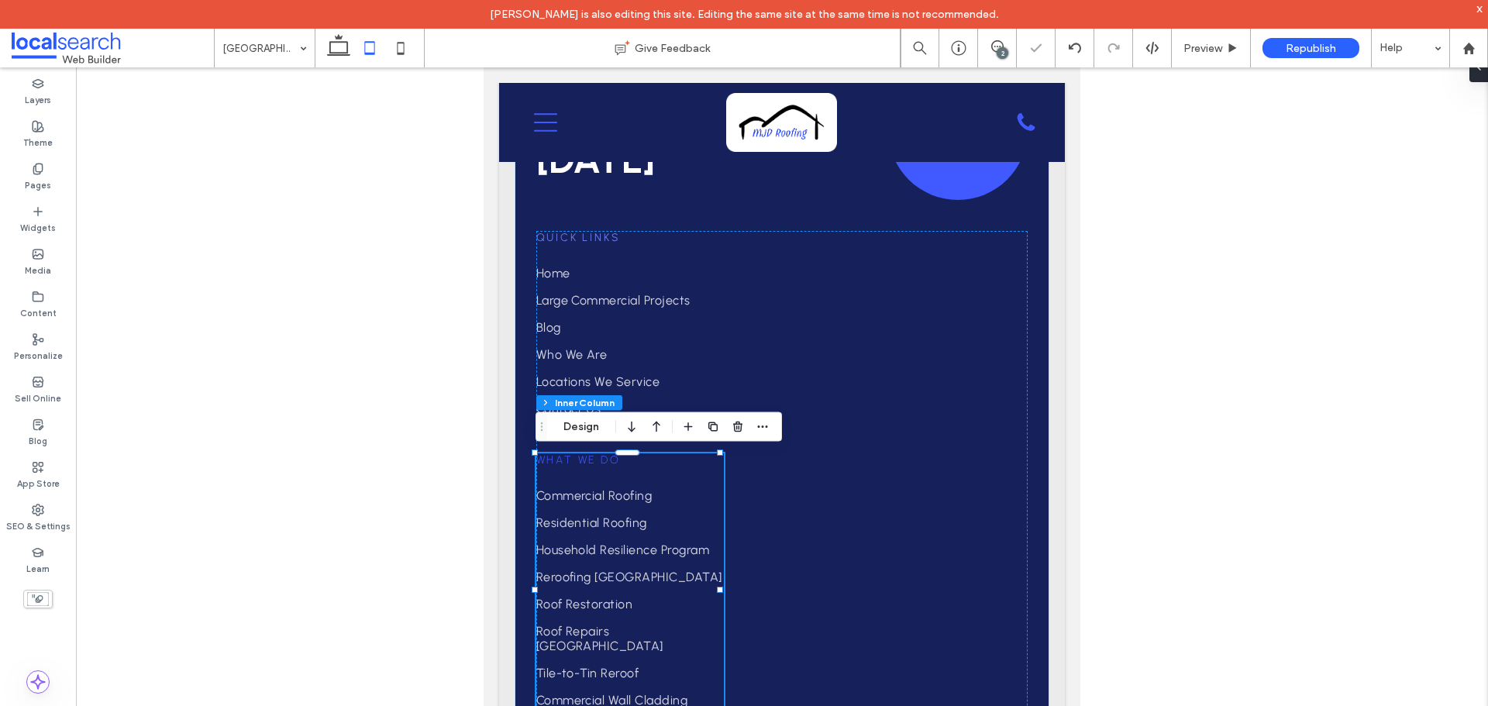
click at [583, 456] on span "WHAT WE DO" at bounding box center [578, 459] width 84 height 13
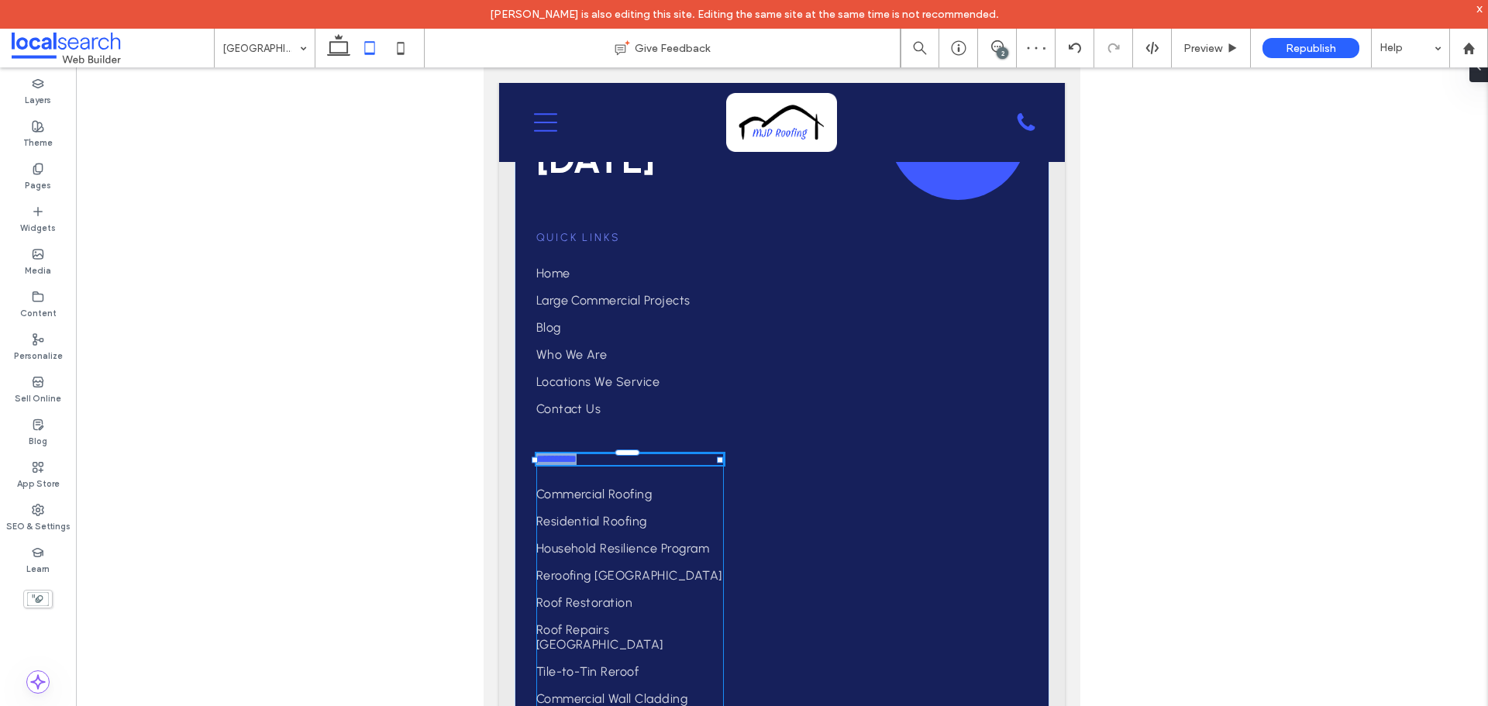
type input "********"
type input "**"
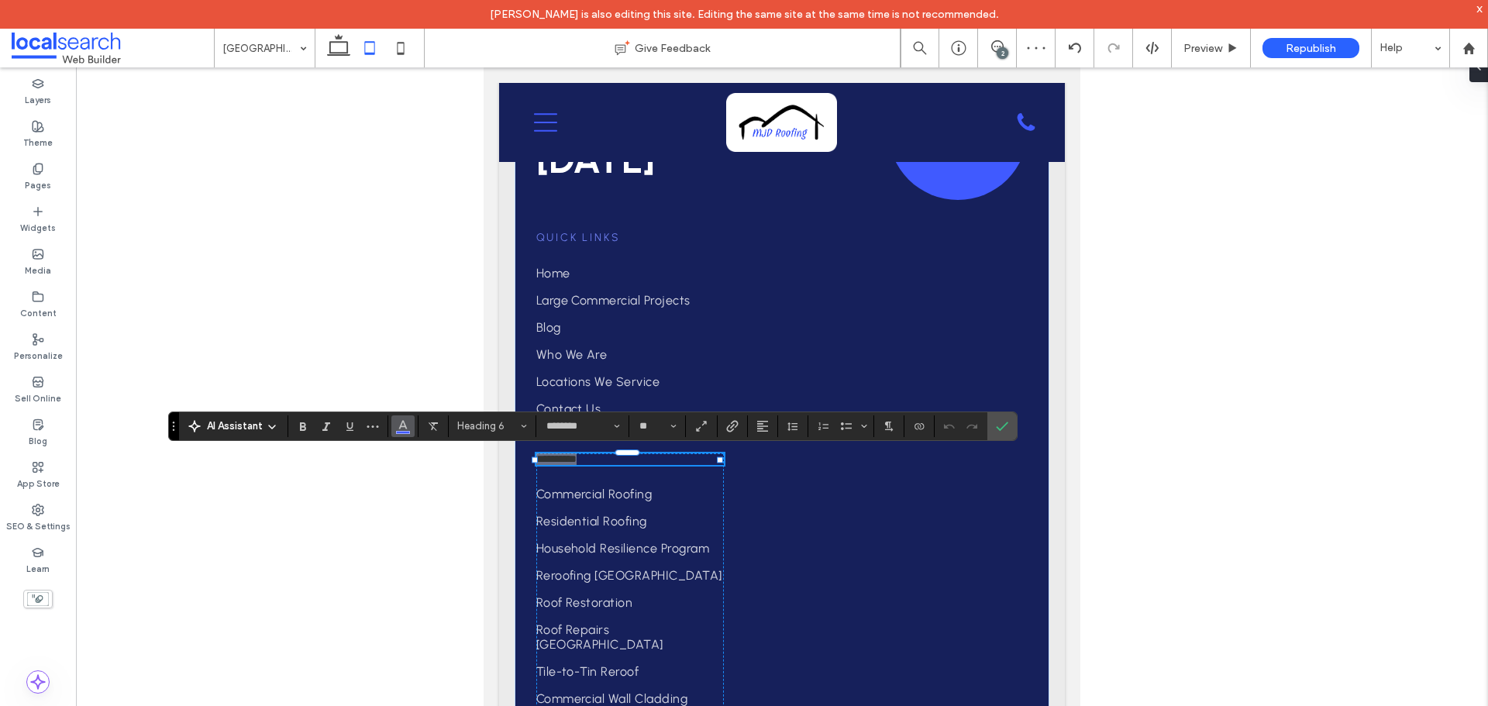
click at [401, 426] on use "Color" at bounding box center [403, 424] width 9 height 9
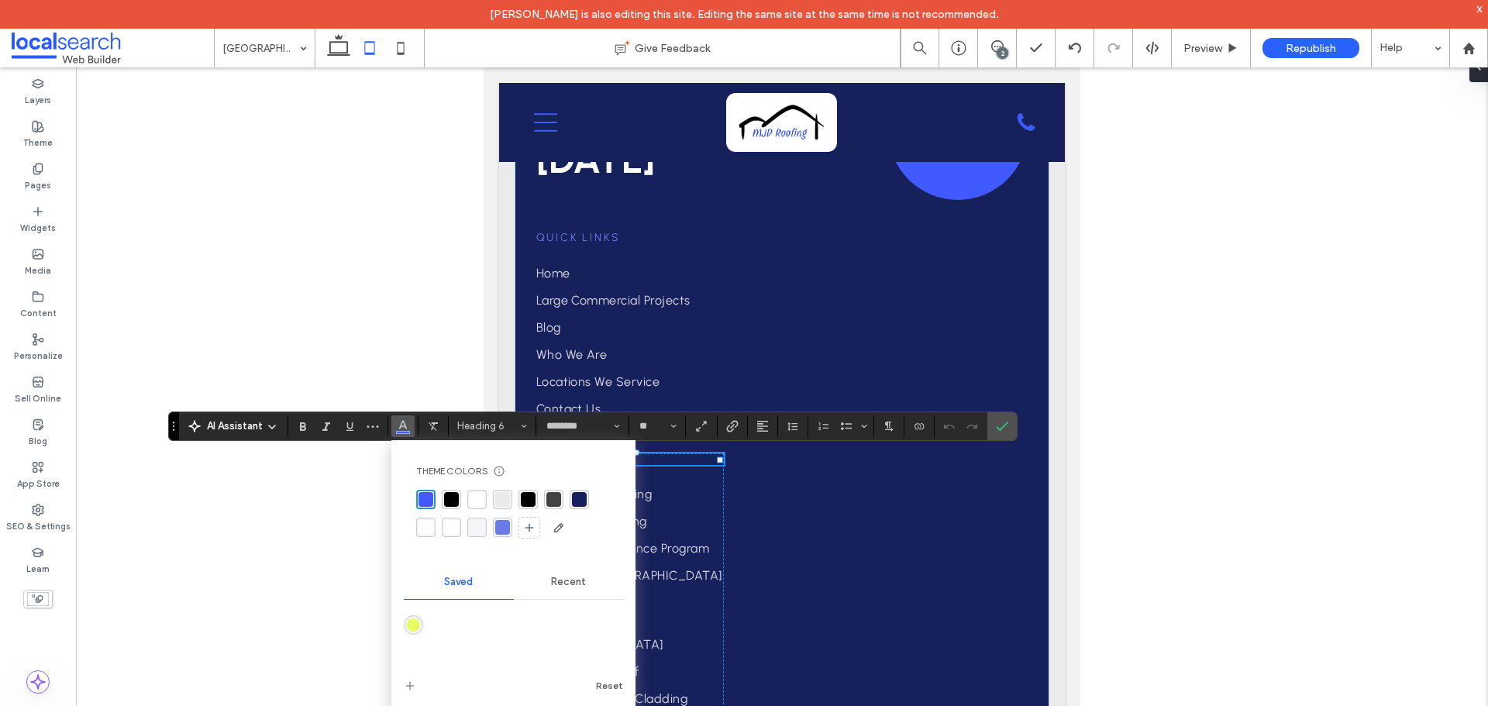
click at [492, 532] on div at bounding box center [513, 515] width 195 height 50
click at [502, 526] on div "rgba(106, 123, 233, 1)" at bounding box center [502, 527] width 15 height 15
drag, startPoint x: 1006, startPoint y: 431, endPoint x: 443, endPoint y: 367, distance: 567.2
click at [1006, 431] on icon "Confirm" at bounding box center [1002, 426] width 12 height 12
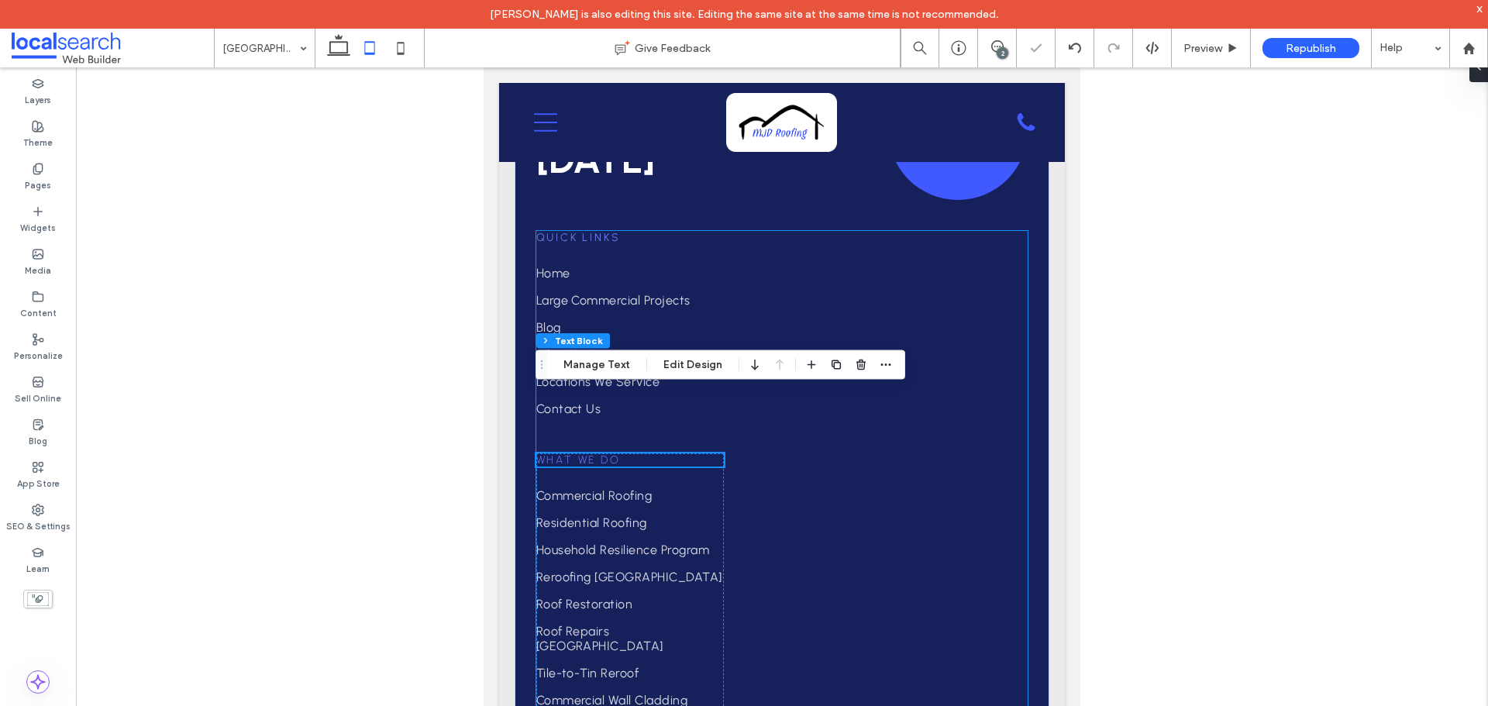
scroll to position [6042, 0]
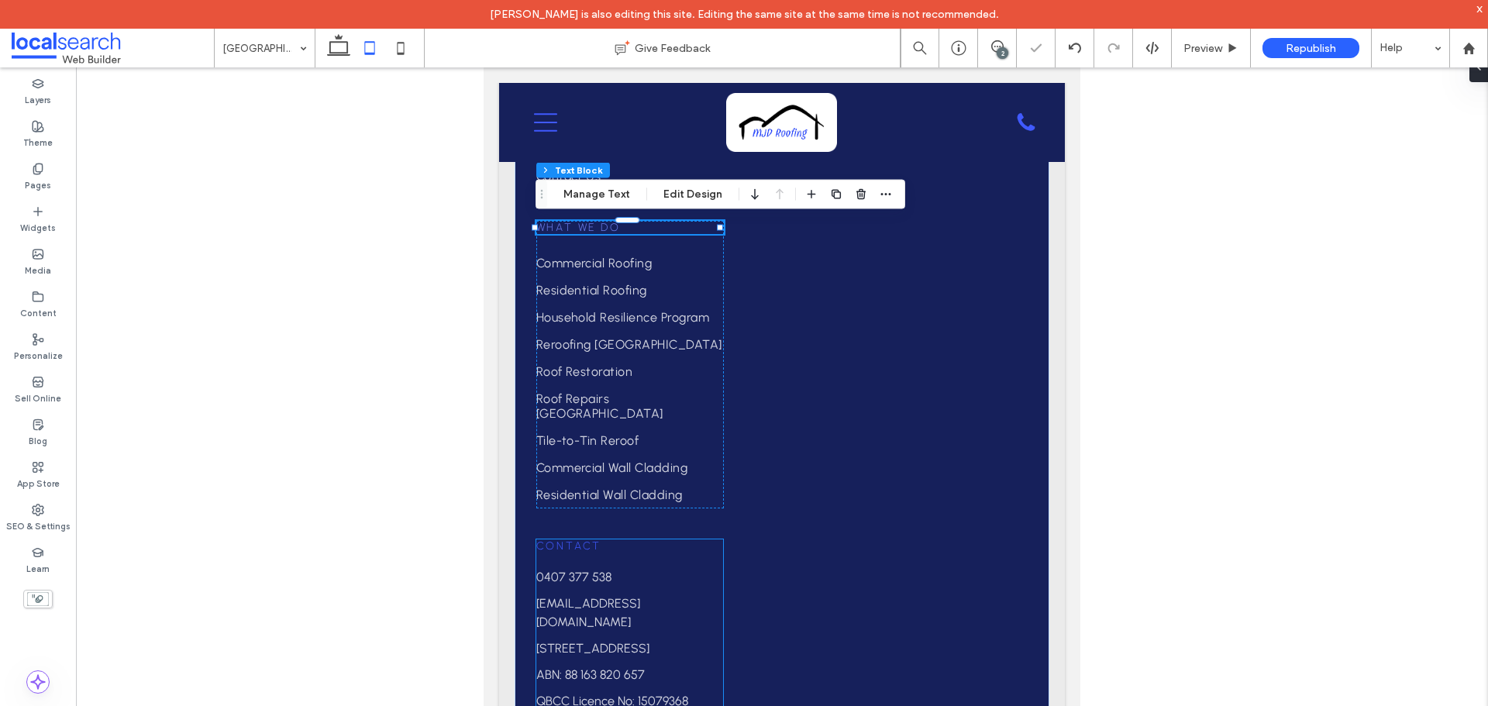
click at [575, 540] on span "Contact" at bounding box center [569, 546] width 66 height 13
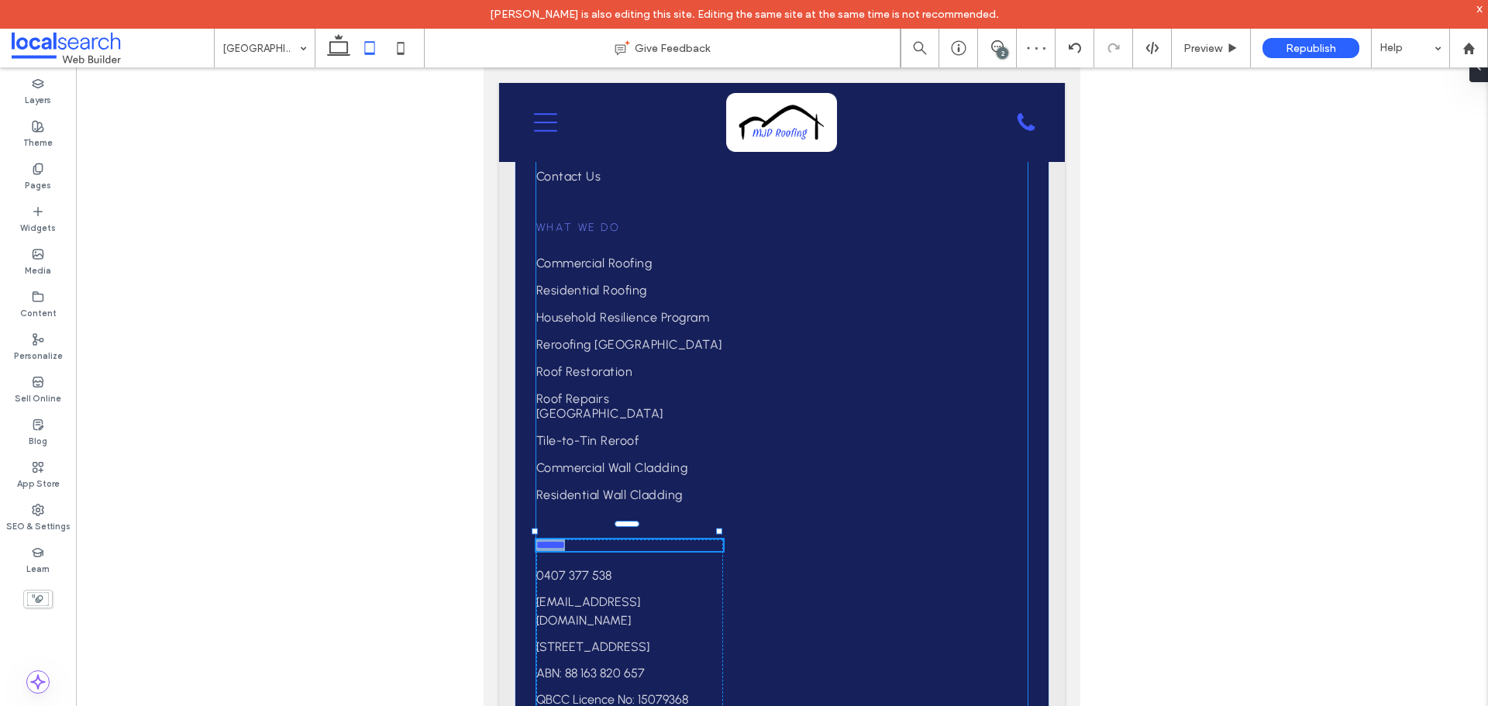
type input "********"
type input "**"
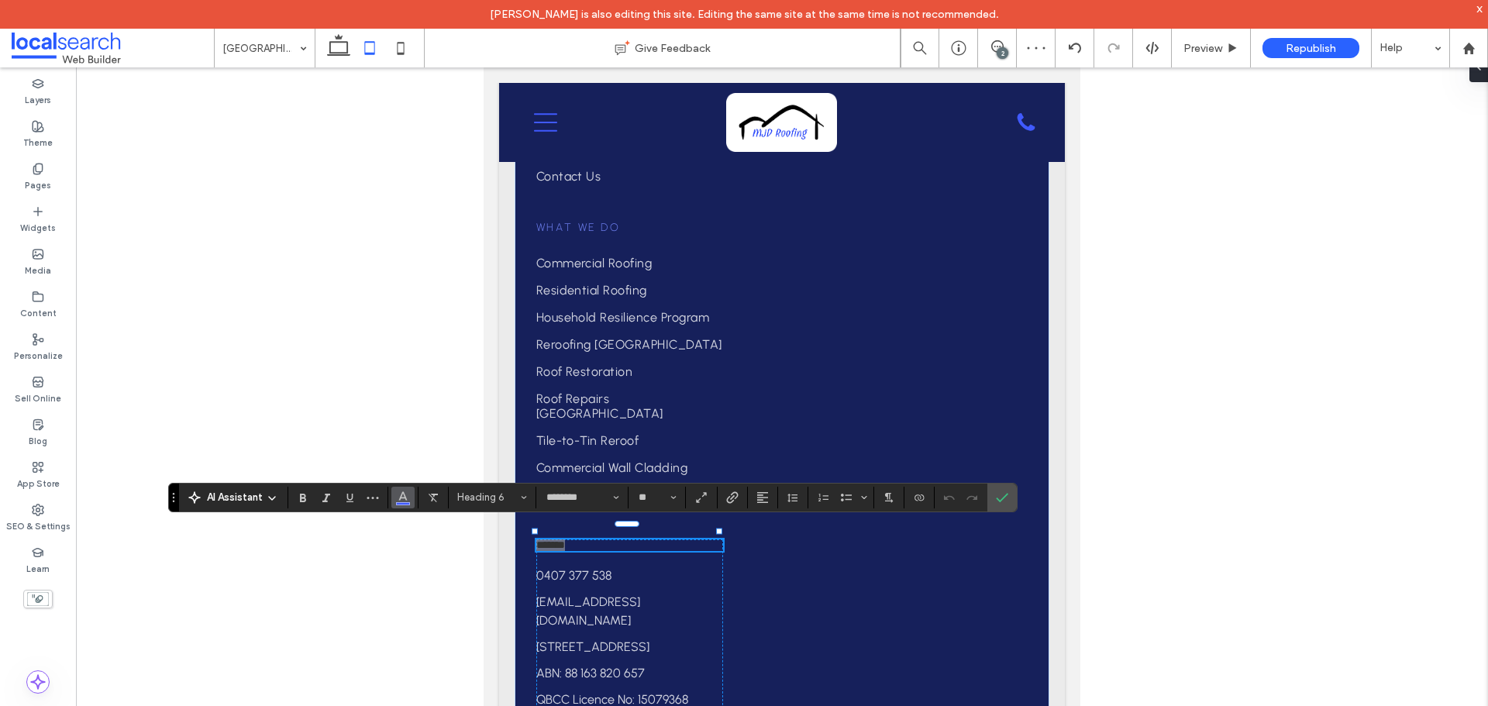
click at [405, 499] on icon "Color" at bounding box center [403, 496] width 12 height 12
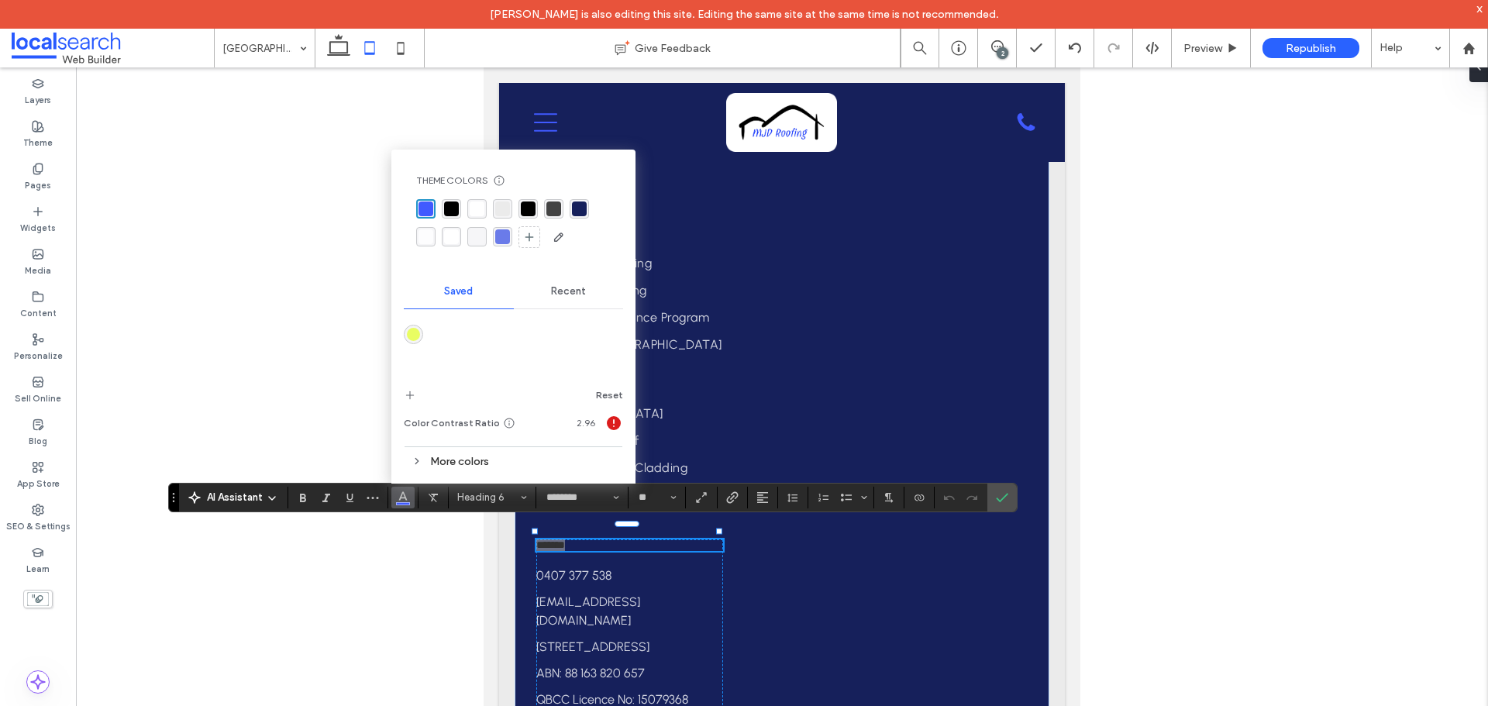
click at [502, 233] on div "rgba(106, 123, 233, 1)" at bounding box center [502, 236] width 15 height 15
click at [1012, 495] on label "Confirm" at bounding box center [1002, 498] width 23 height 28
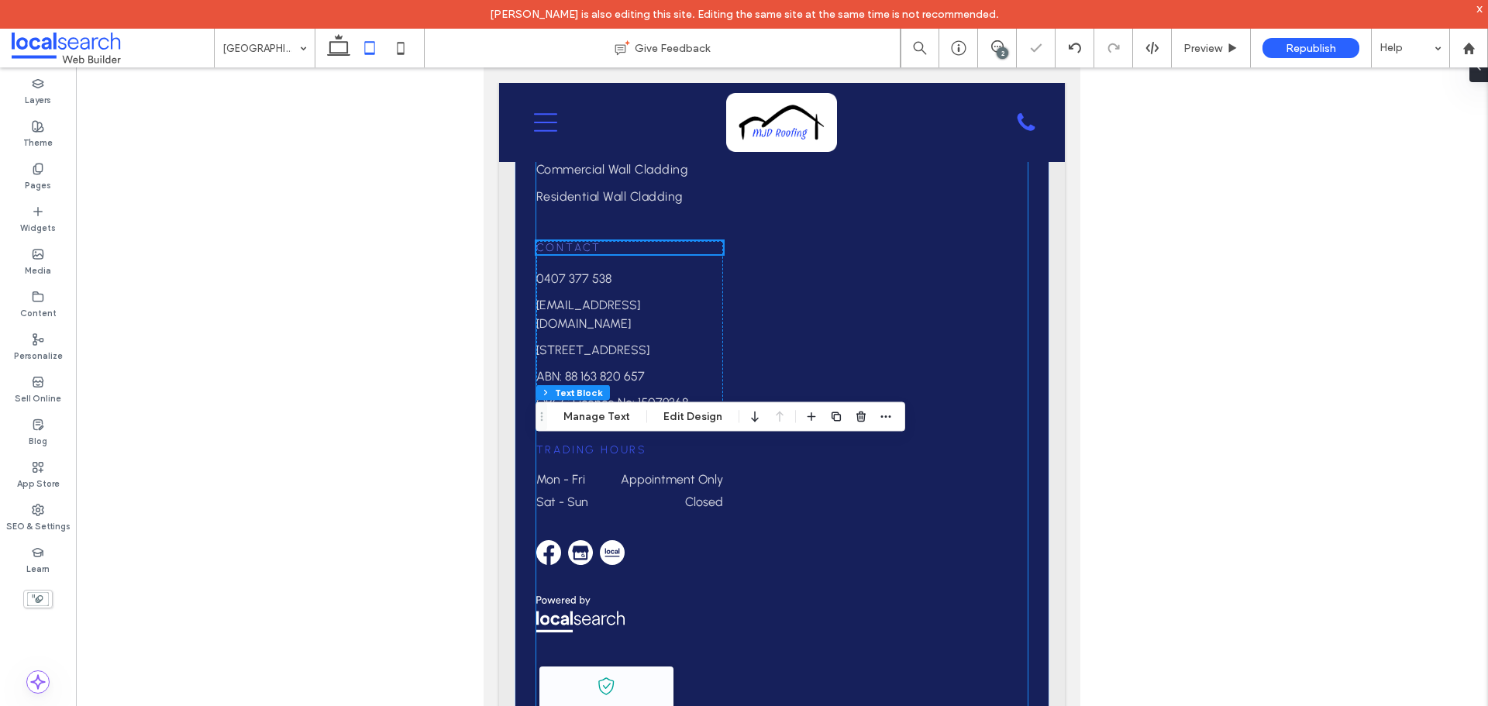
scroll to position [6352, 0]
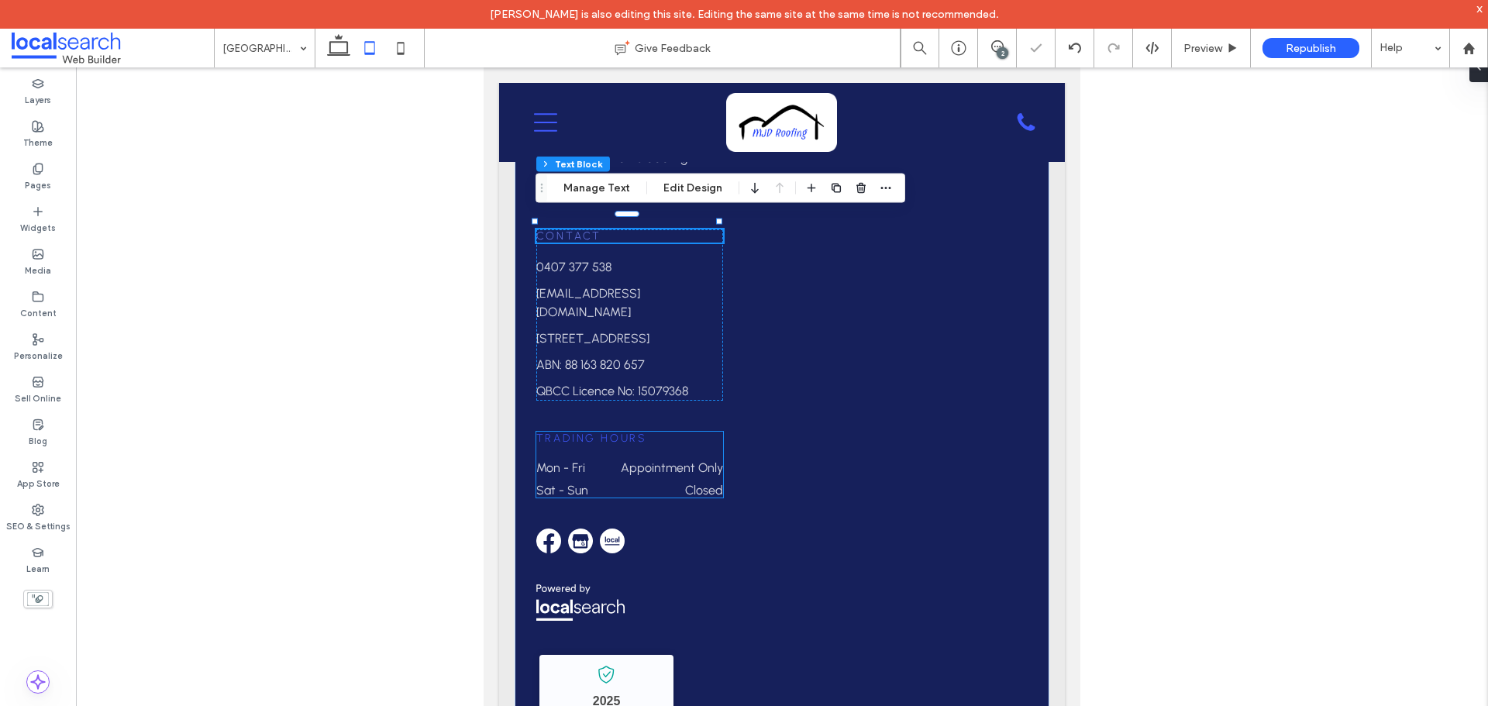
click at [602, 432] on span "Trading Hours" at bounding box center [591, 438] width 110 height 13
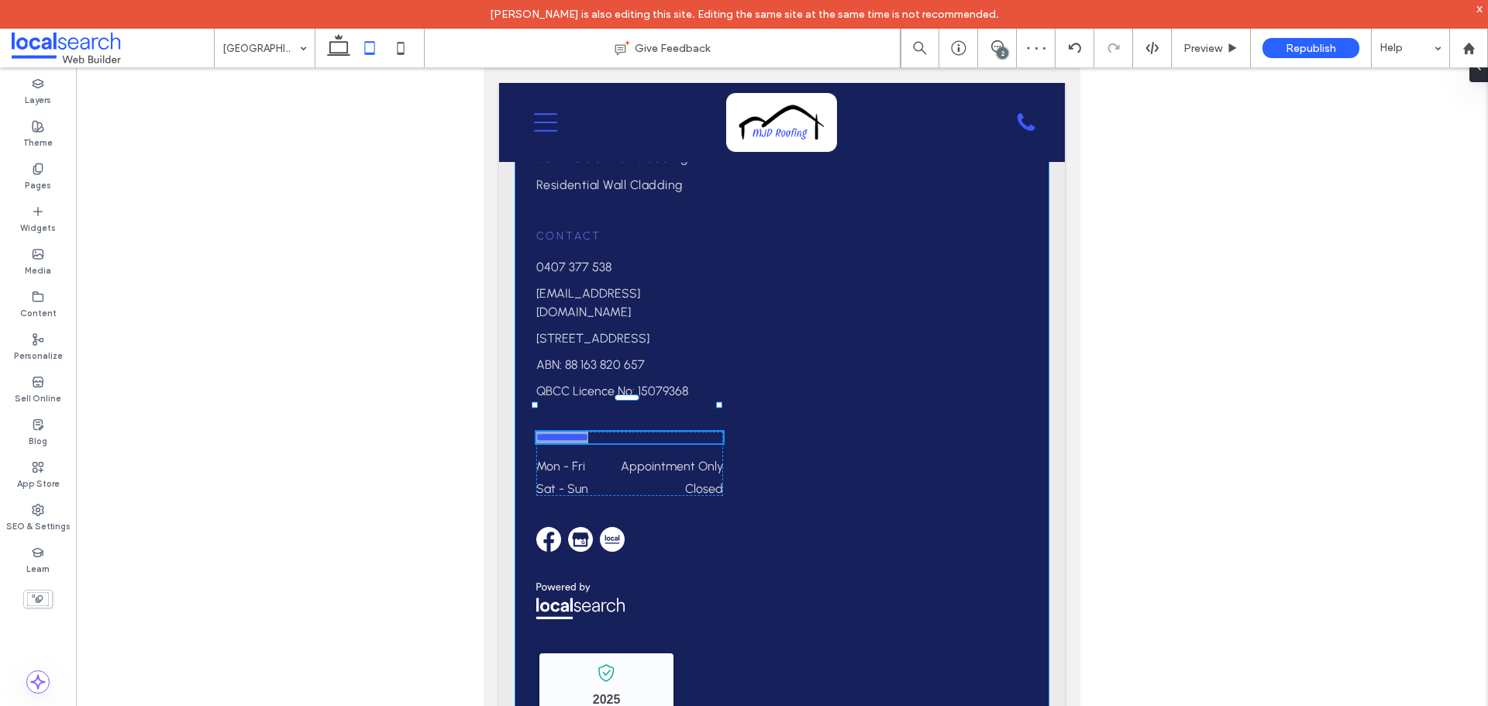
type input "********"
type input "**"
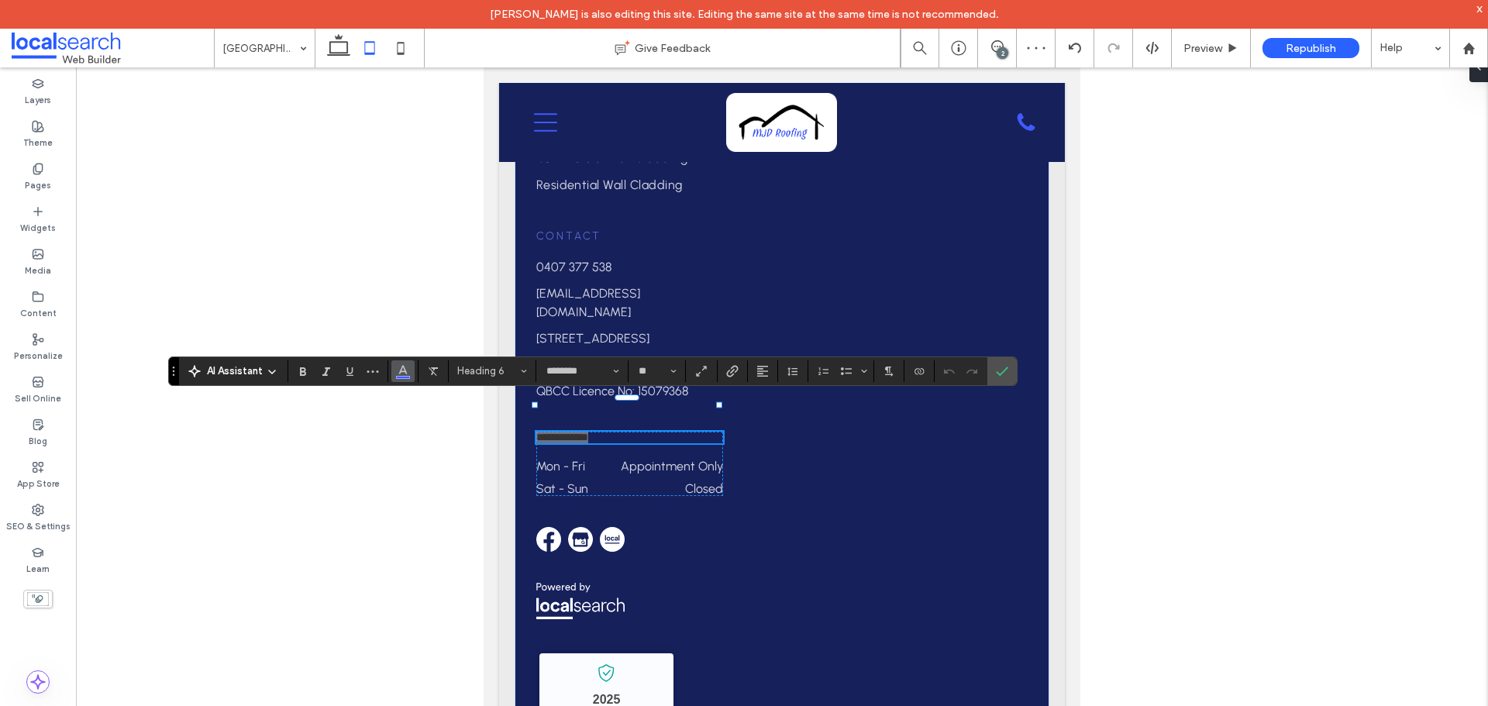
click at [407, 371] on icon "Color" at bounding box center [403, 370] width 12 height 12
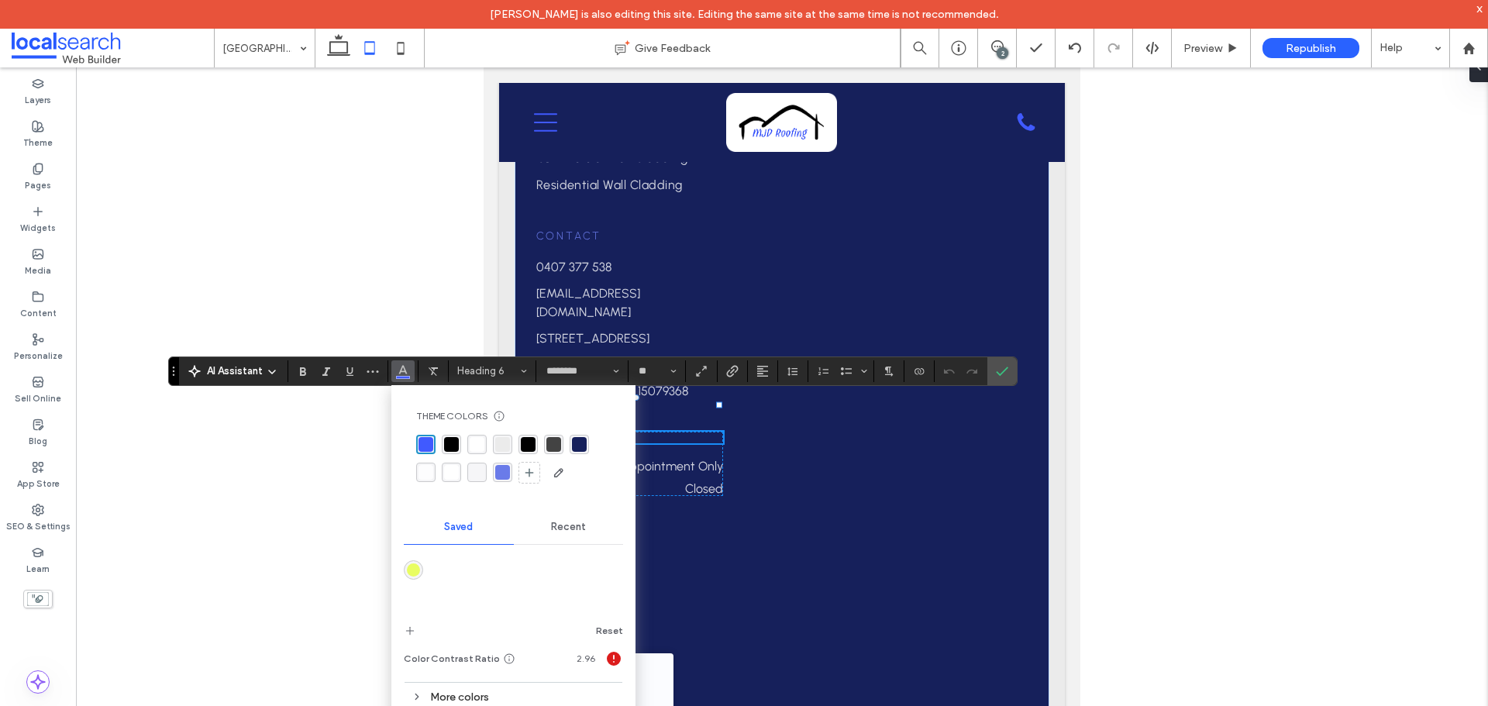
click at [494, 475] on div "rgba(106, 123, 233, 1)" at bounding box center [502, 472] width 19 height 19
drag, startPoint x: 419, startPoint y: 446, endPoint x: 483, endPoint y: 478, distance: 71.8
click at [419, 446] on div "rgba(64, 90, 255, 1)" at bounding box center [426, 444] width 15 height 15
click at [496, 478] on div "rgba(106, 123, 233, 1)" at bounding box center [502, 472] width 15 height 15
click at [1015, 373] on section at bounding box center [1002, 371] width 29 height 28
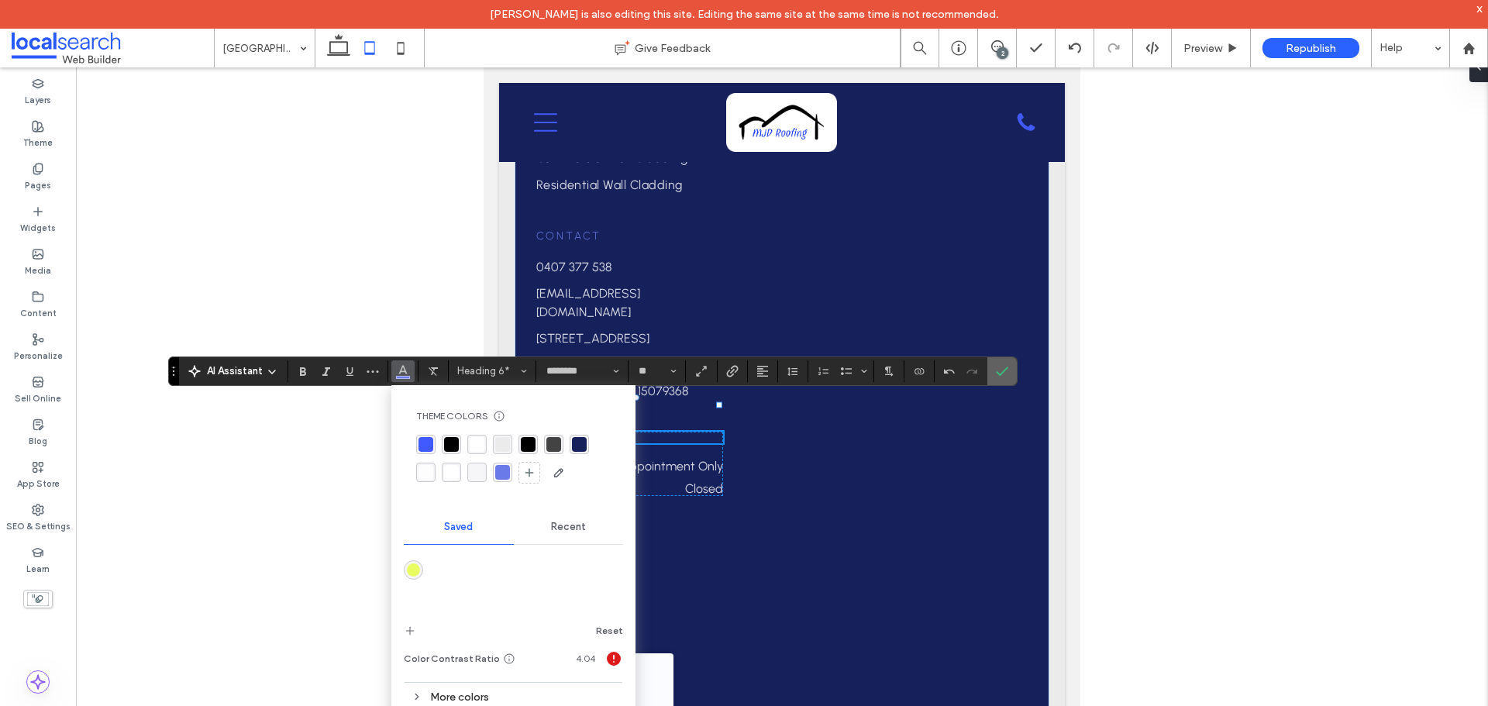
drag, startPoint x: 998, startPoint y: 375, endPoint x: 437, endPoint y: 407, distance: 561.3
click at [998, 375] on icon "Confirm" at bounding box center [1002, 371] width 12 height 12
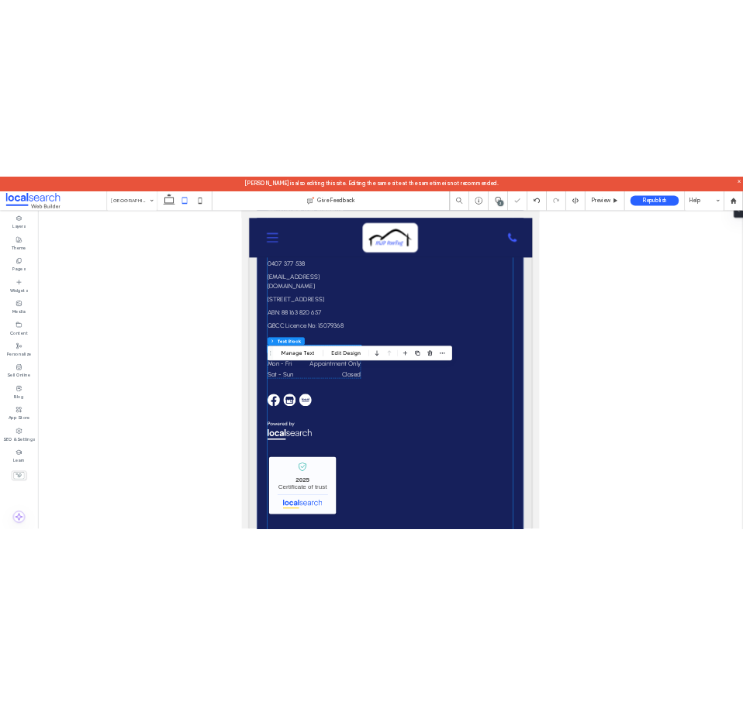
scroll to position [6455, 0]
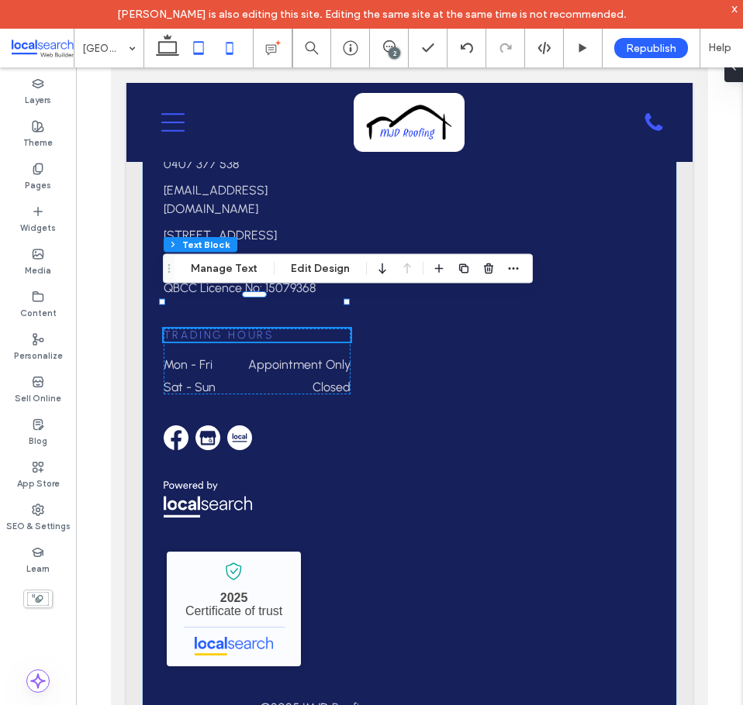
click at [236, 53] on icon at bounding box center [229, 48] width 31 height 31
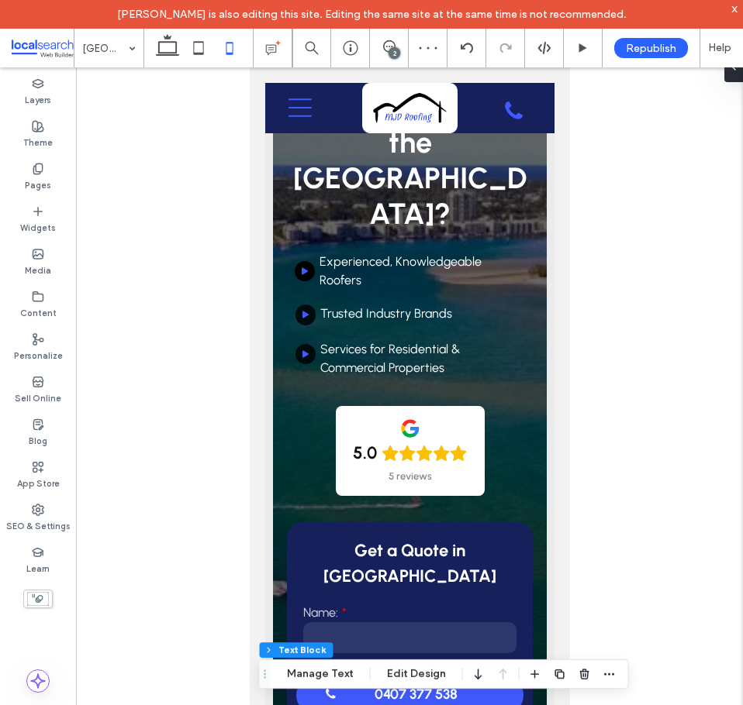
scroll to position [0, 0]
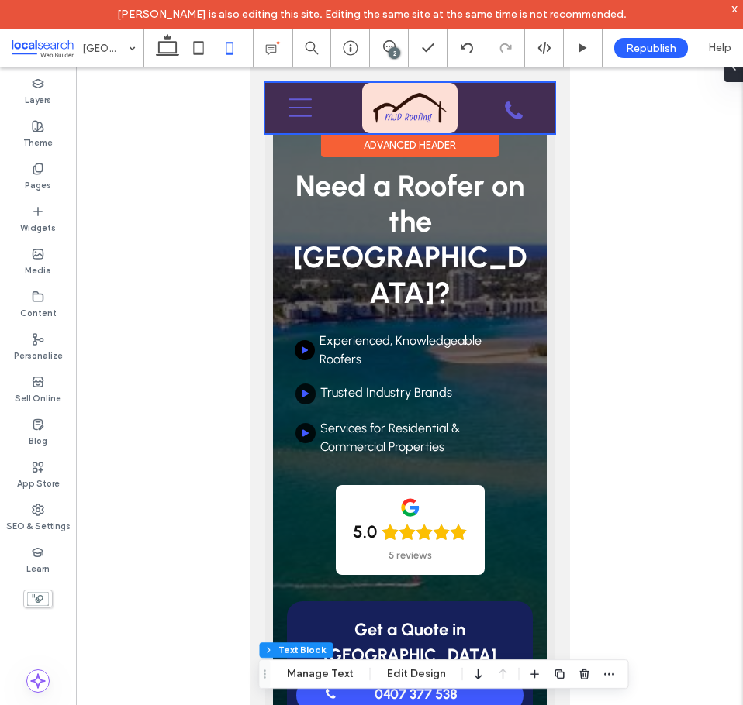
click at [467, 127] on div at bounding box center [408, 108] width 289 height 50
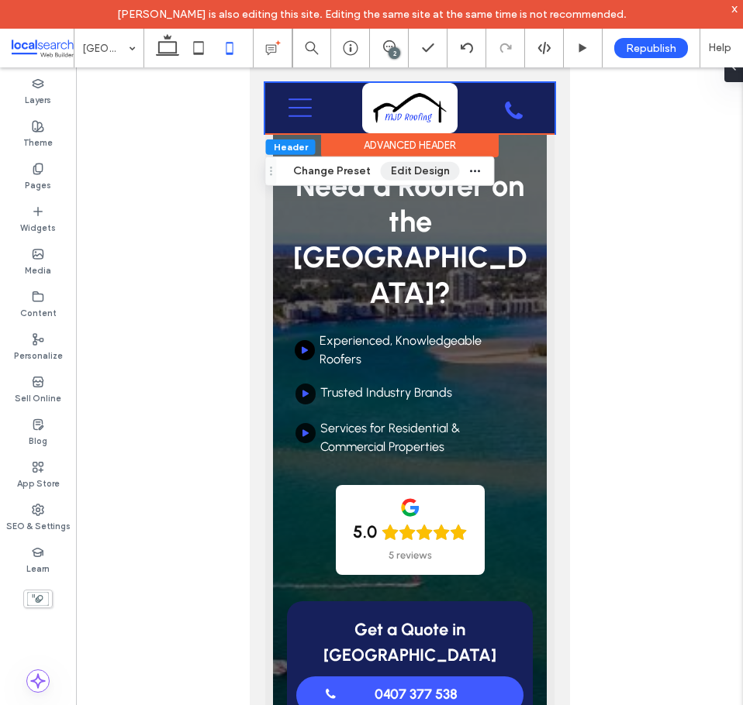
click at [407, 164] on button "Edit Design" at bounding box center [420, 171] width 79 height 19
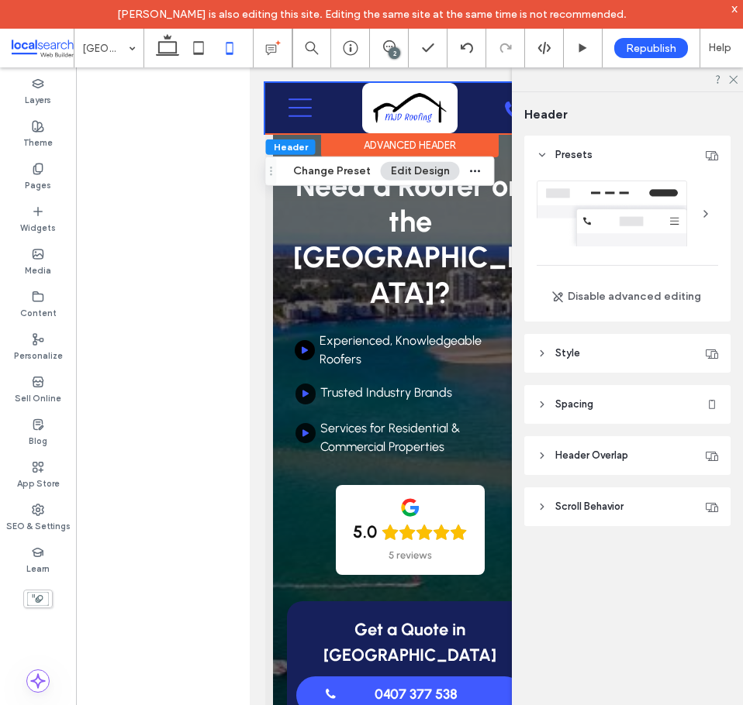
click at [626, 405] on header "Spacing" at bounding box center [627, 404] width 206 height 39
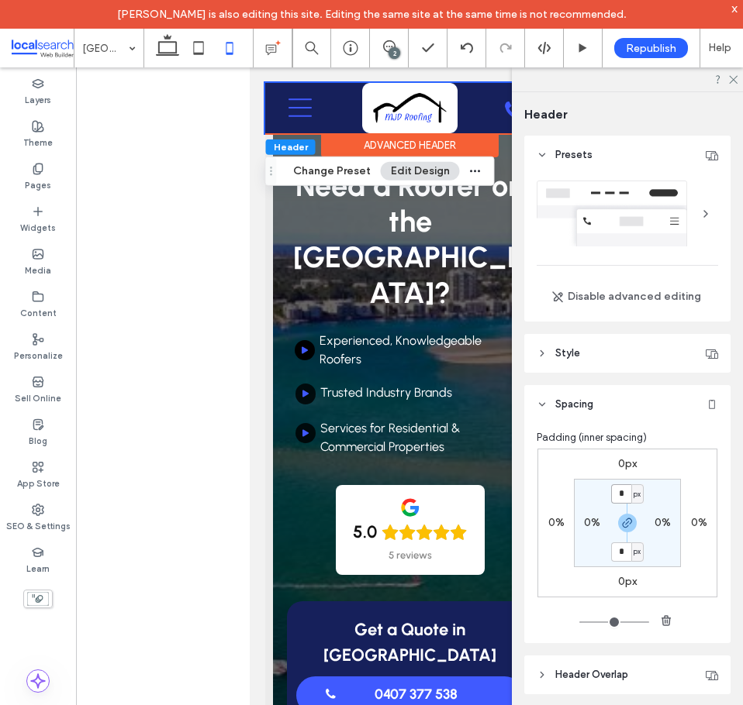
click at [616, 488] on input "*" at bounding box center [621, 493] width 20 height 19
type input "**"
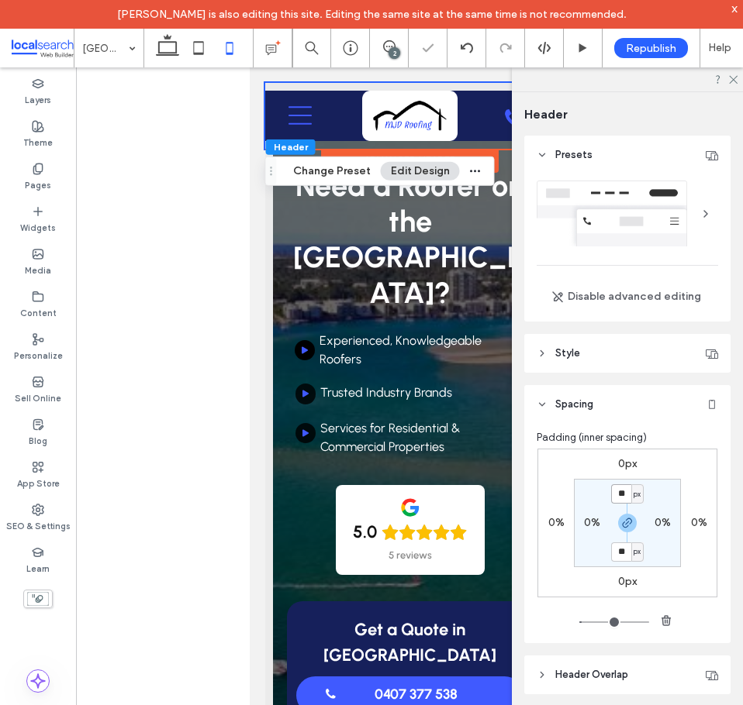
type input "*"
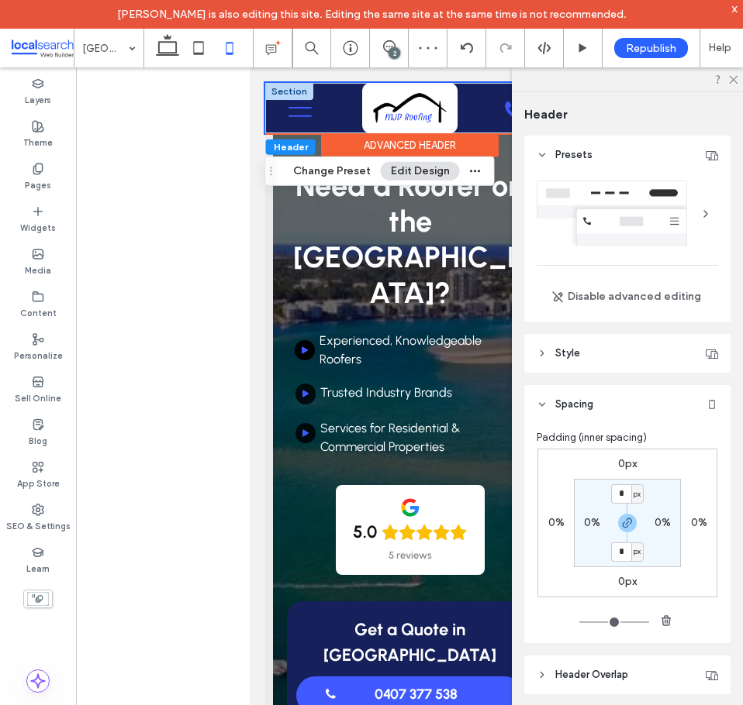
click at [275, 95] on div at bounding box center [288, 91] width 48 height 17
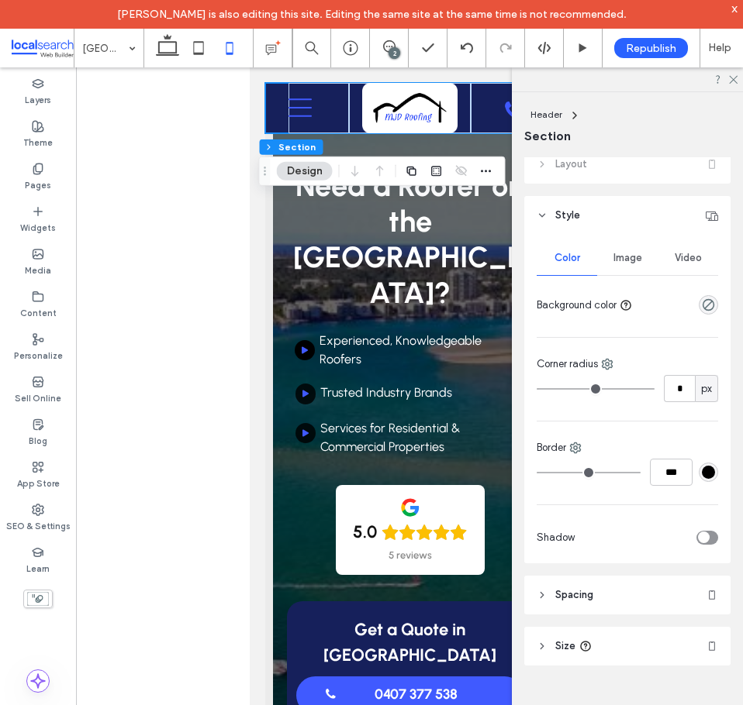
drag, startPoint x: 642, startPoint y: 598, endPoint x: 643, endPoint y: 556, distance: 42.7
click at [642, 598] on header "Spacing" at bounding box center [627, 595] width 206 height 39
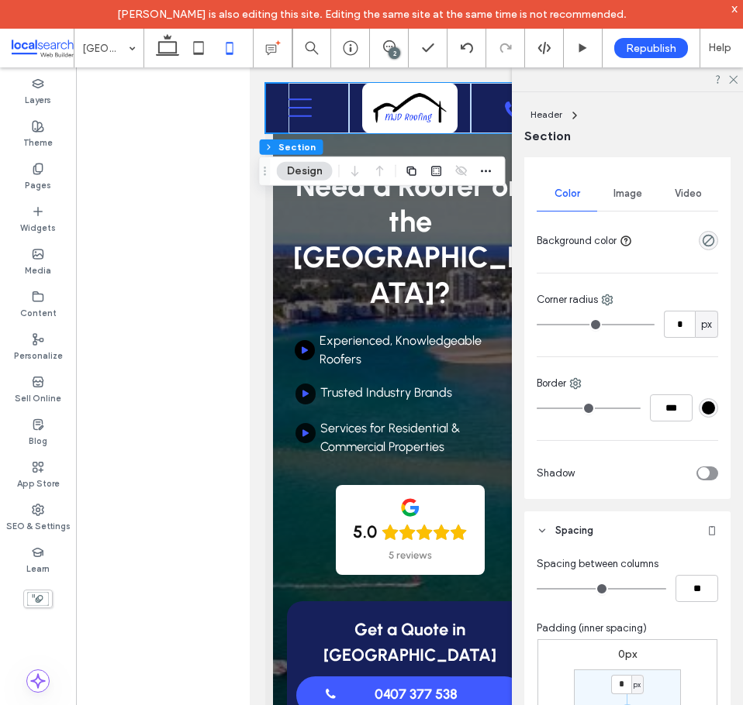
scroll to position [127, 0]
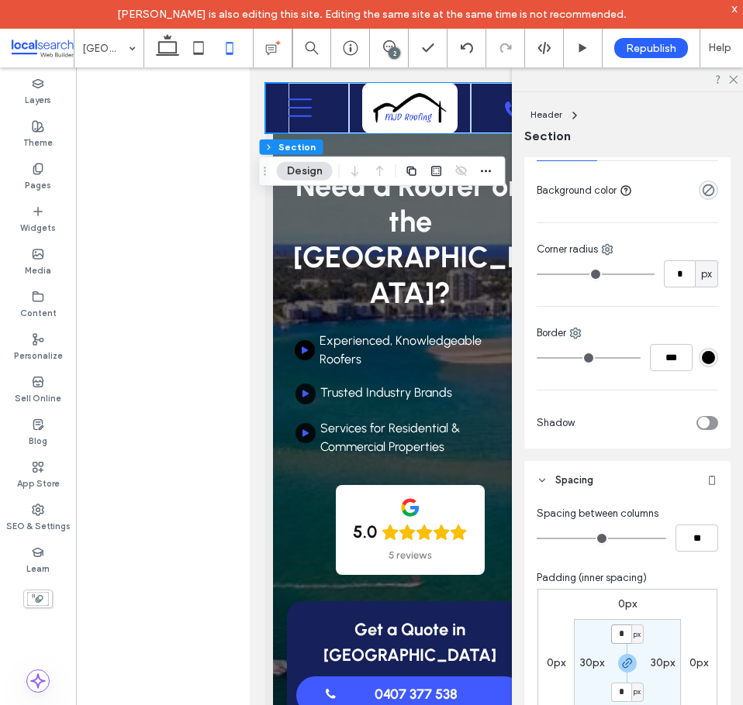
click at [621, 631] on input "*" at bounding box center [621, 634] width 20 height 19
type input "**"
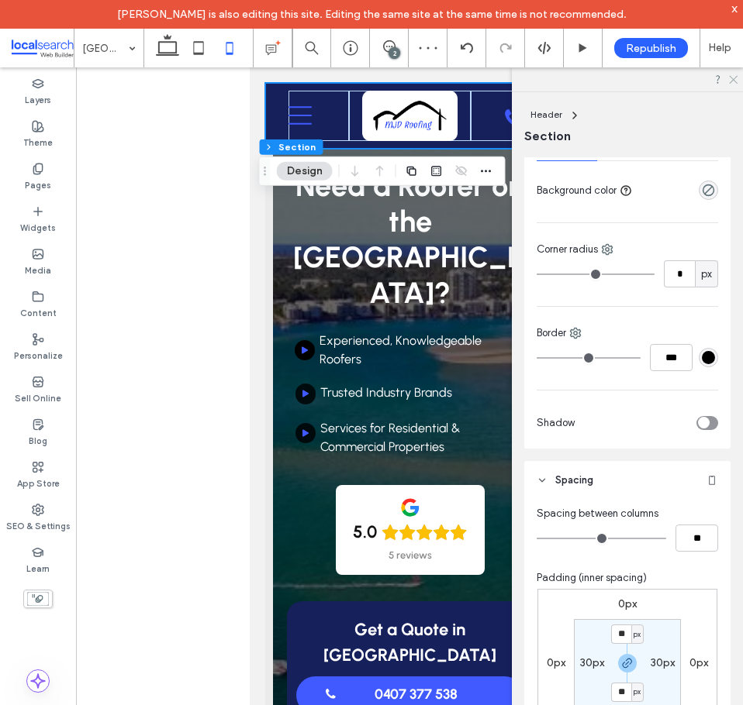
click at [727, 80] on icon at bounding box center [732, 79] width 10 height 10
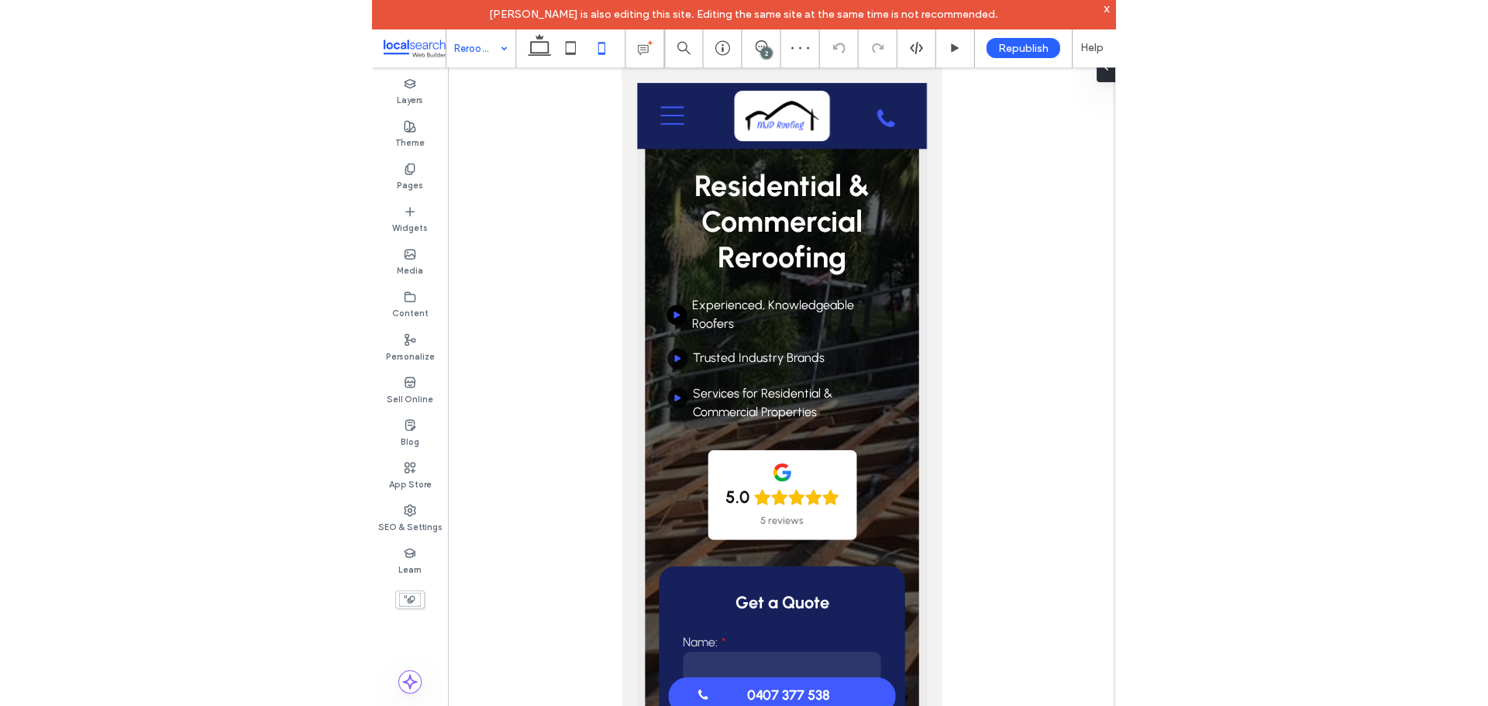
scroll to position [1423, 0]
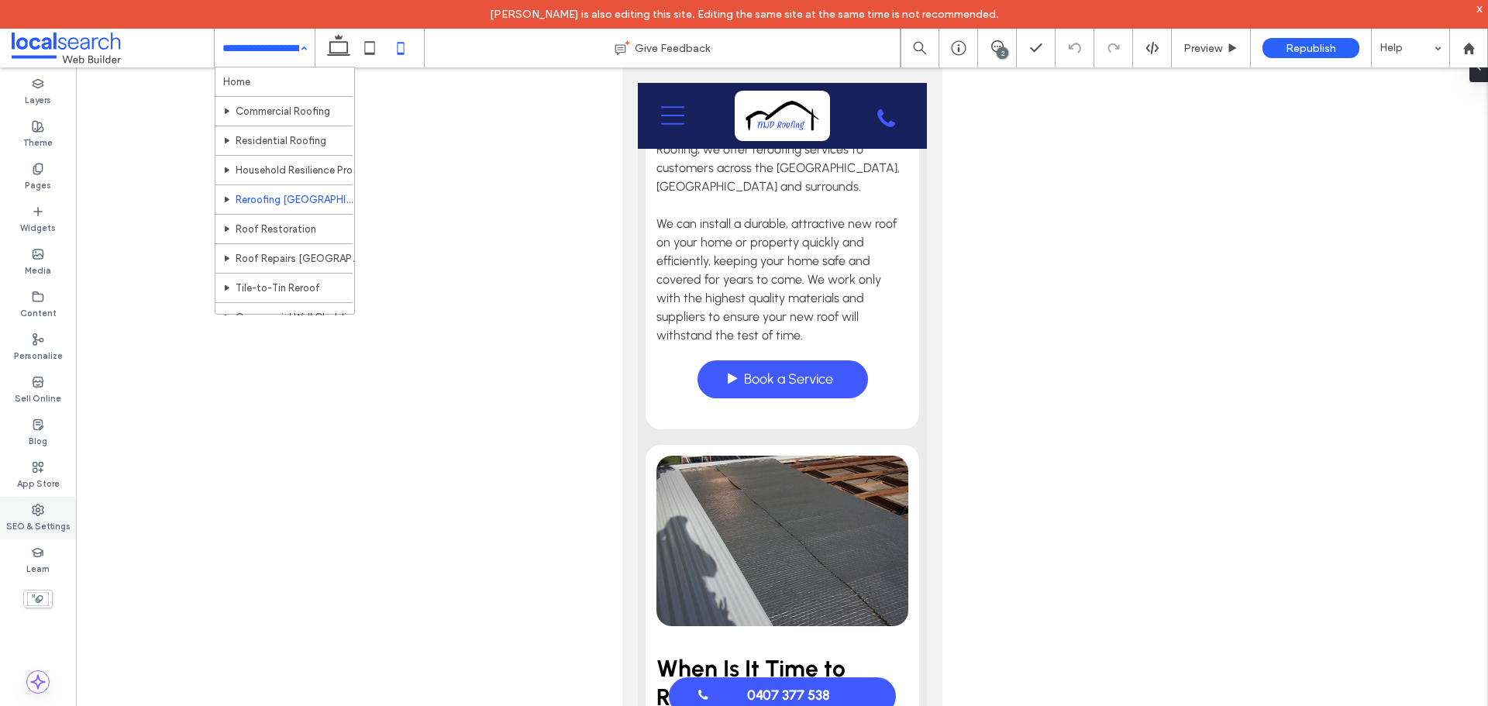
click at [47, 516] on label "SEO & Settings" at bounding box center [38, 524] width 64 height 17
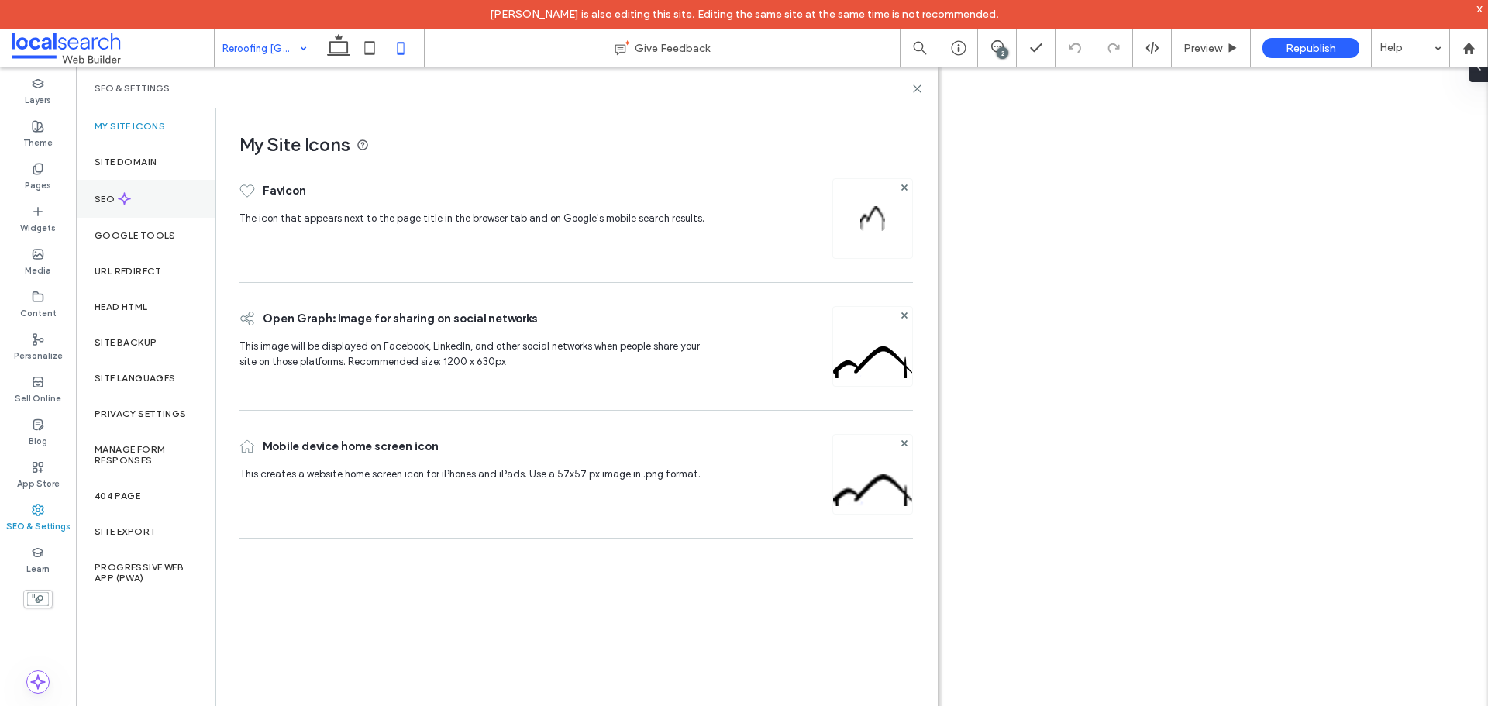
click at [143, 195] on div "SEO" at bounding box center [146, 199] width 140 height 38
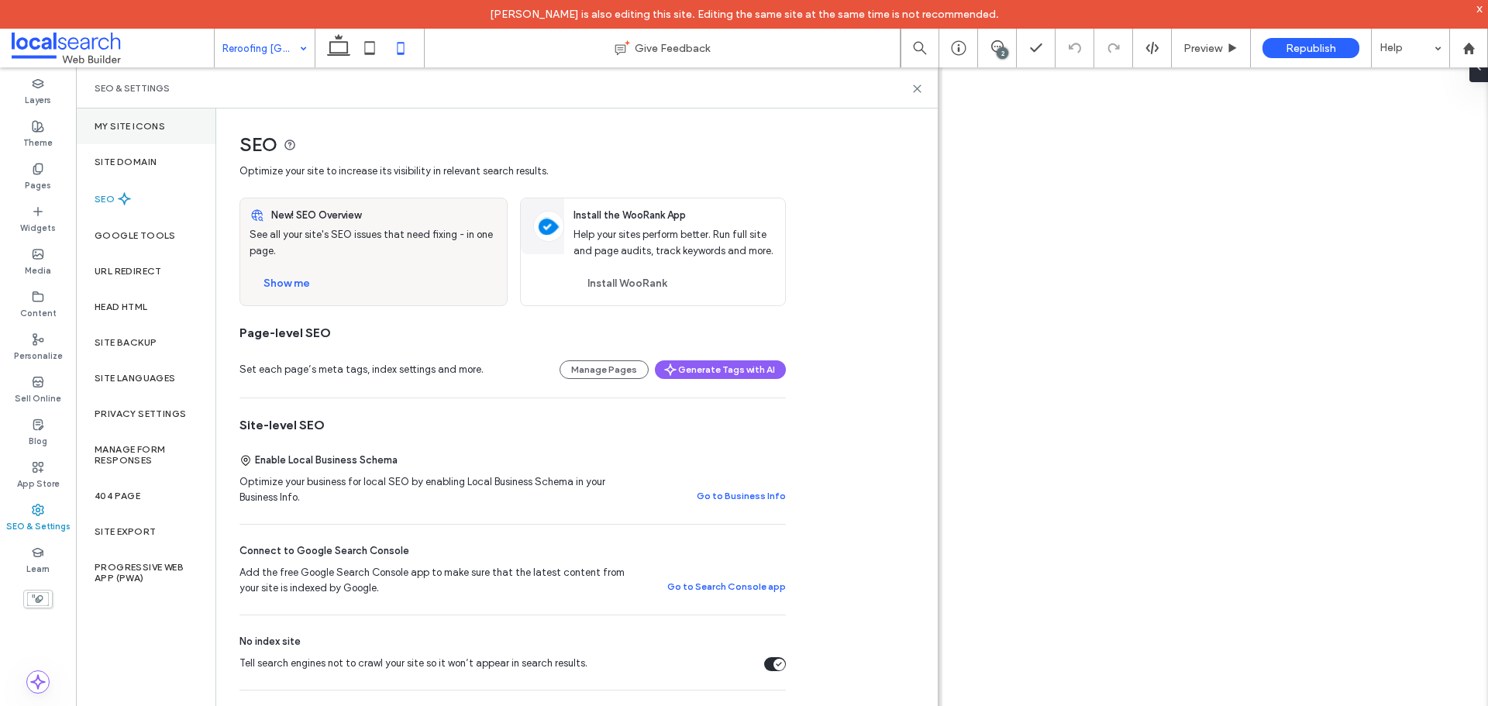
click at [174, 128] on div "My Site Icons" at bounding box center [146, 127] width 140 height 36
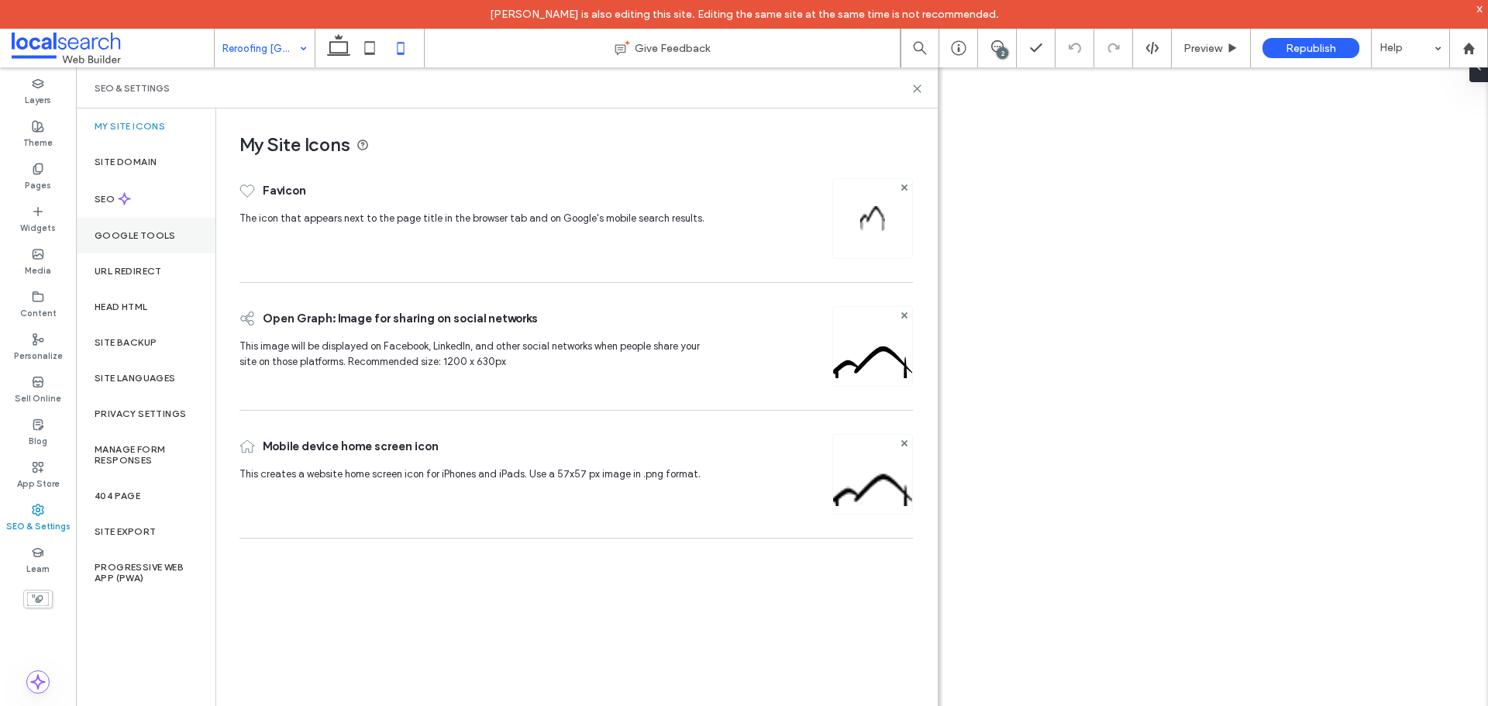
click at [164, 230] on label "Google Tools" at bounding box center [135, 235] width 81 height 11
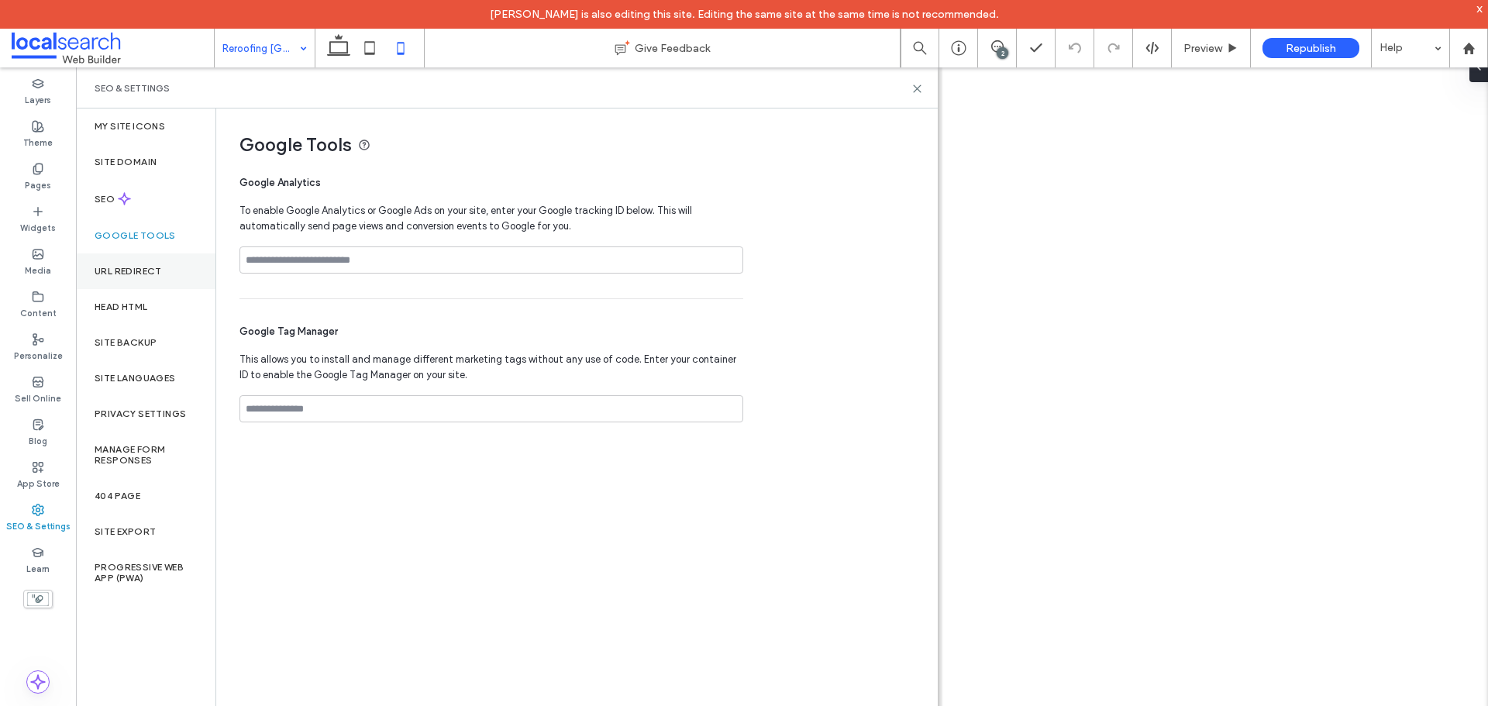
click at [164, 260] on div "URL Redirect" at bounding box center [146, 271] width 140 height 36
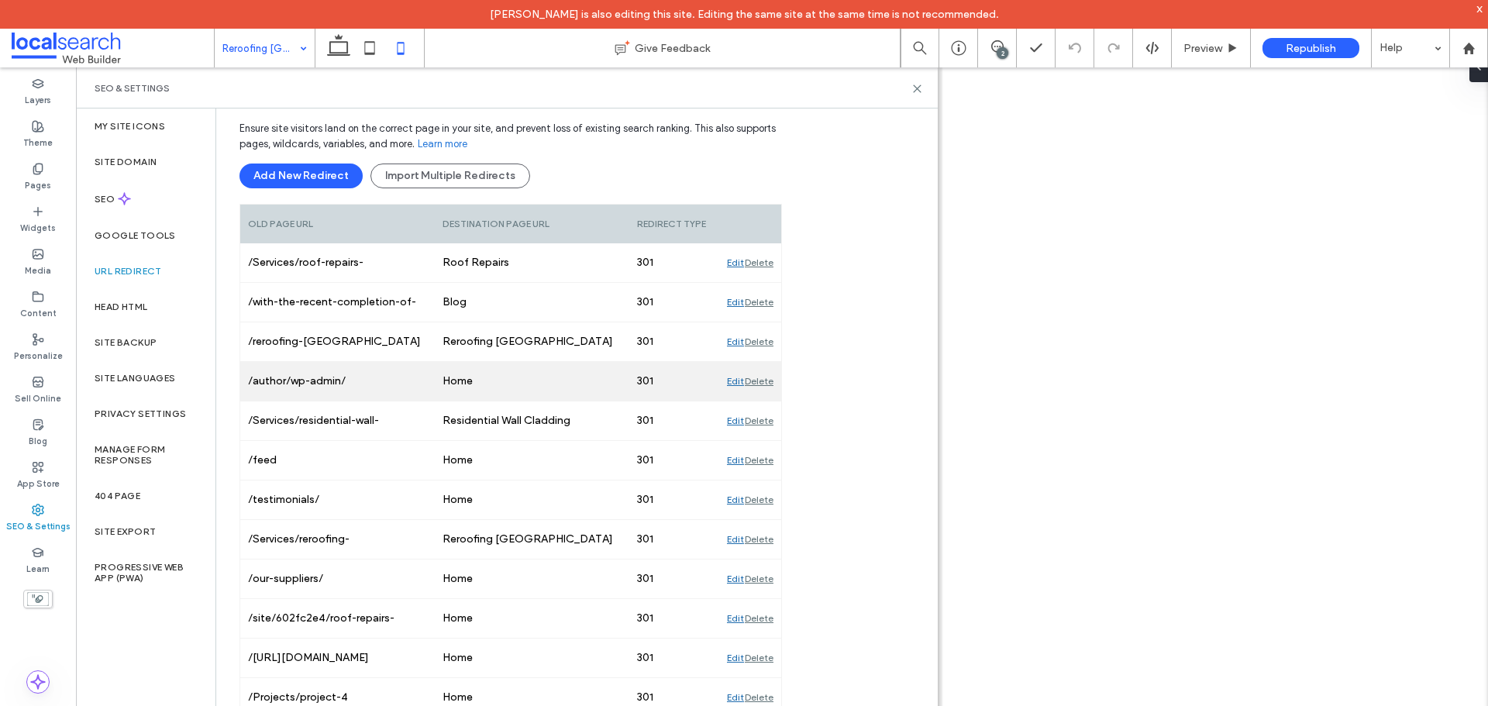
scroll to position [0, 0]
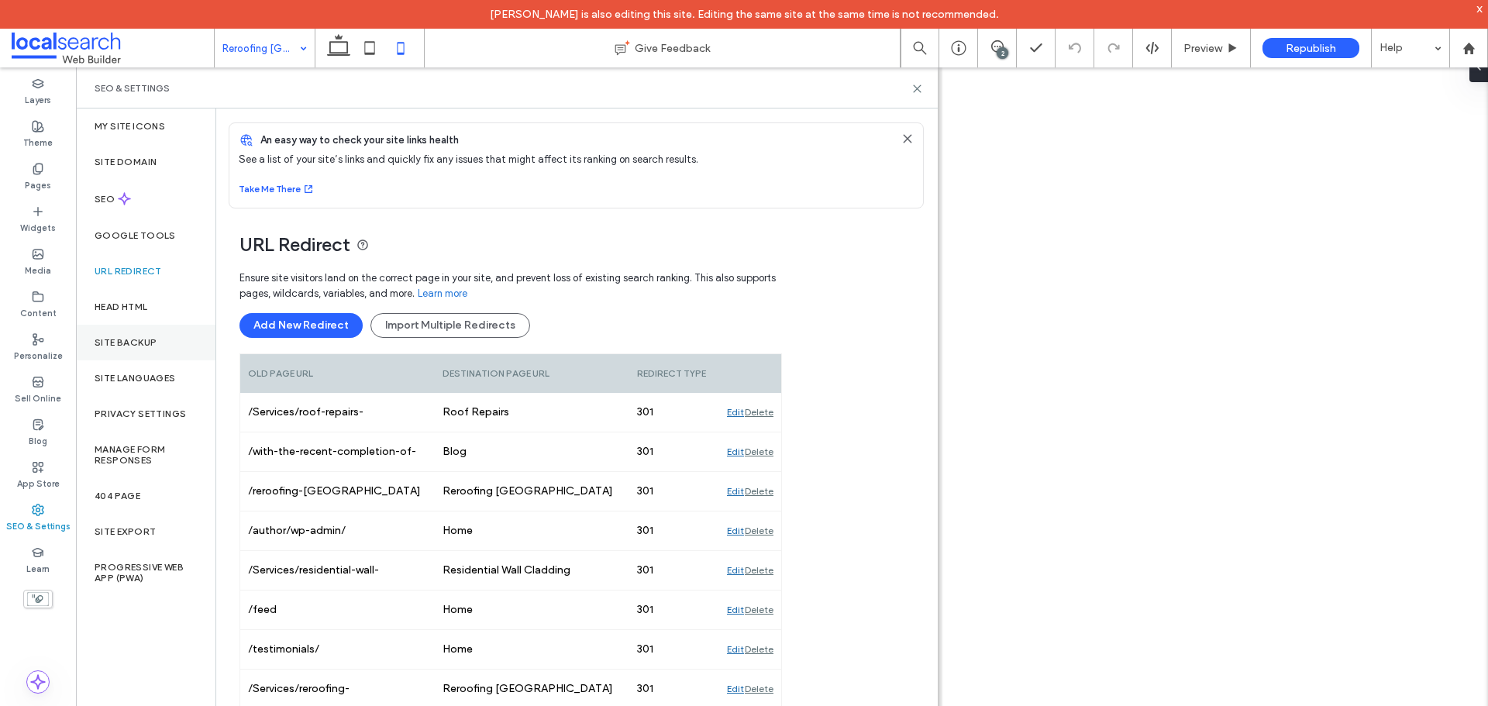
click at [148, 340] on label "Site Backup" at bounding box center [126, 342] width 62 height 11
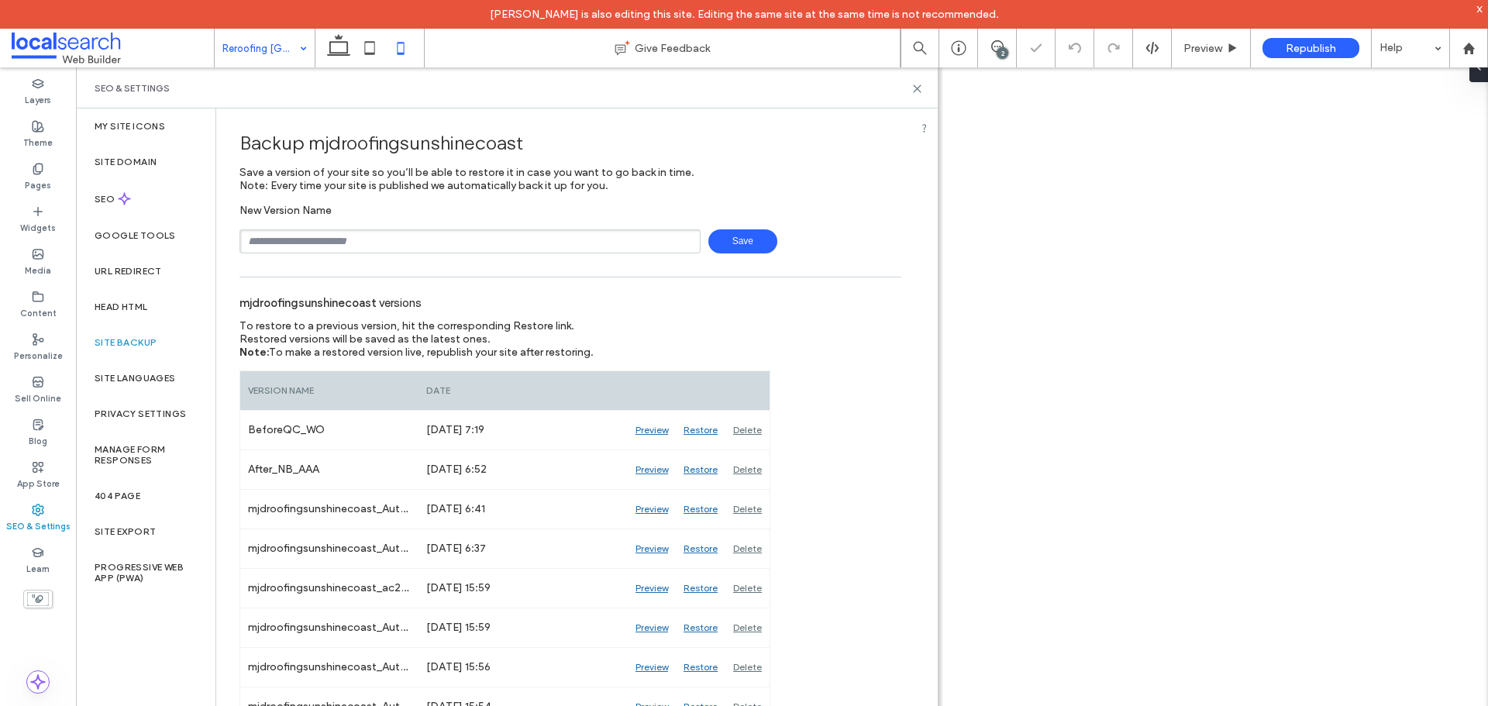
click at [337, 240] on input "text" at bounding box center [470, 241] width 461 height 24
type input "**********"
click at [757, 241] on span "Save" at bounding box center [743, 241] width 69 height 24
click at [140, 452] on label "Manage Form Responses" at bounding box center [146, 455] width 102 height 22
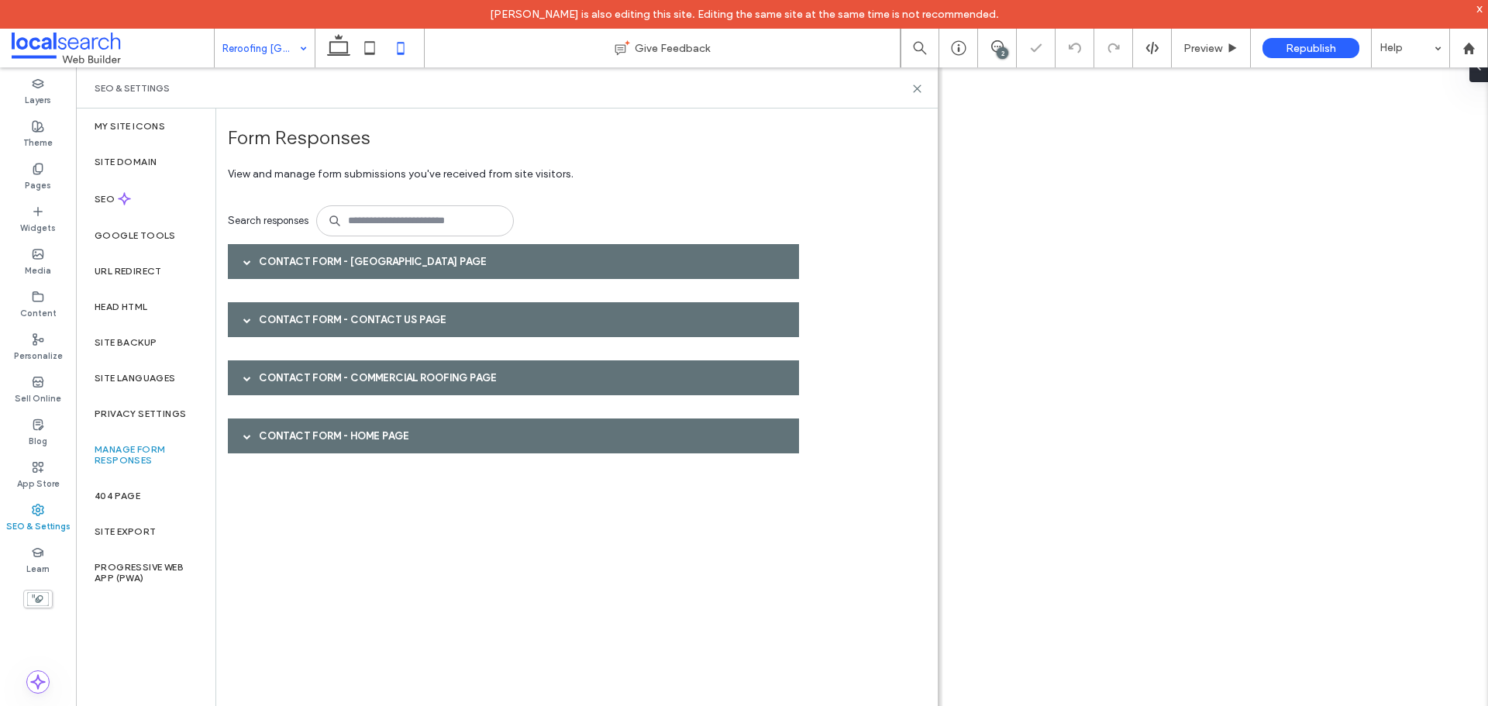
click at [402, 256] on div "Contact Form - Townsville page" at bounding box center [513, 261] width 571 height 35
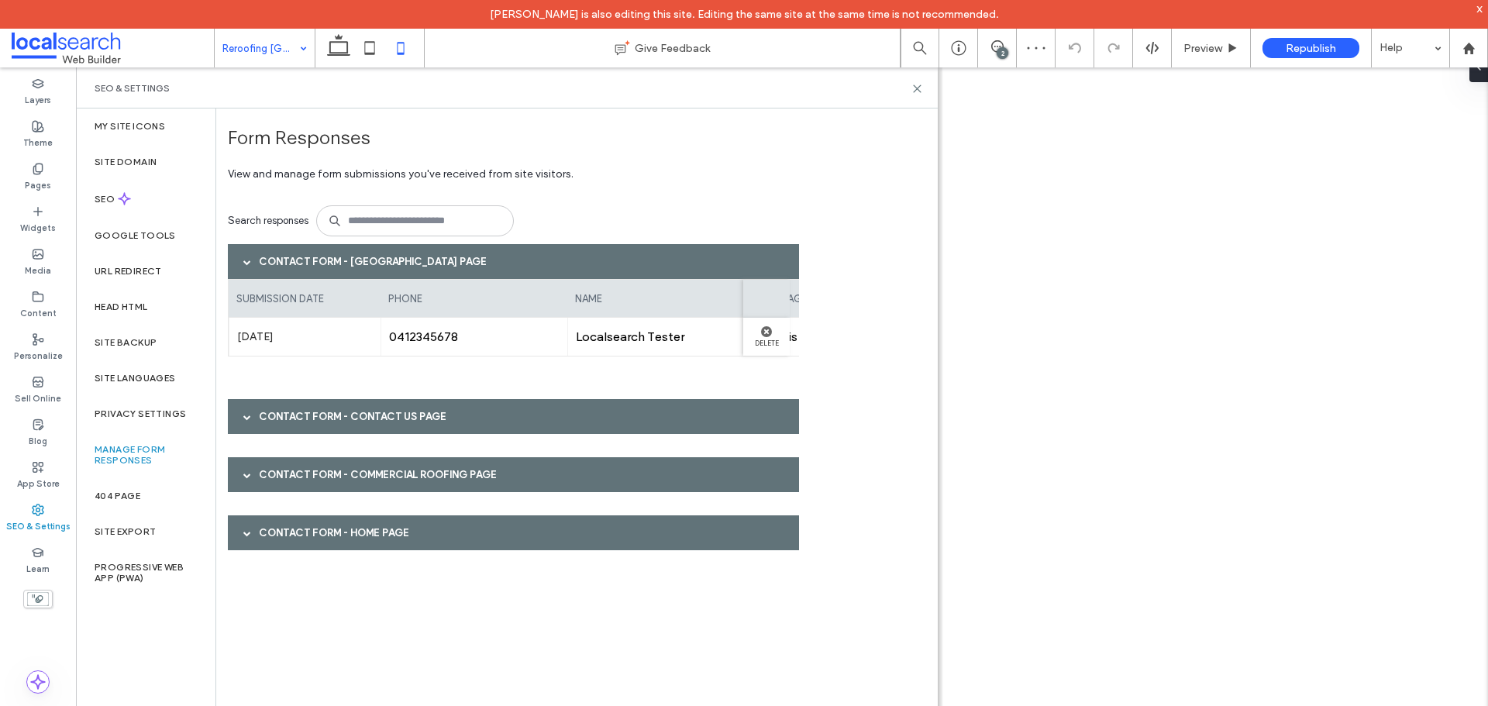
scroll to position [0, 382]
click at [142, 486] on div "404 Page" at bounding box center [146, 496] width 140 height 36
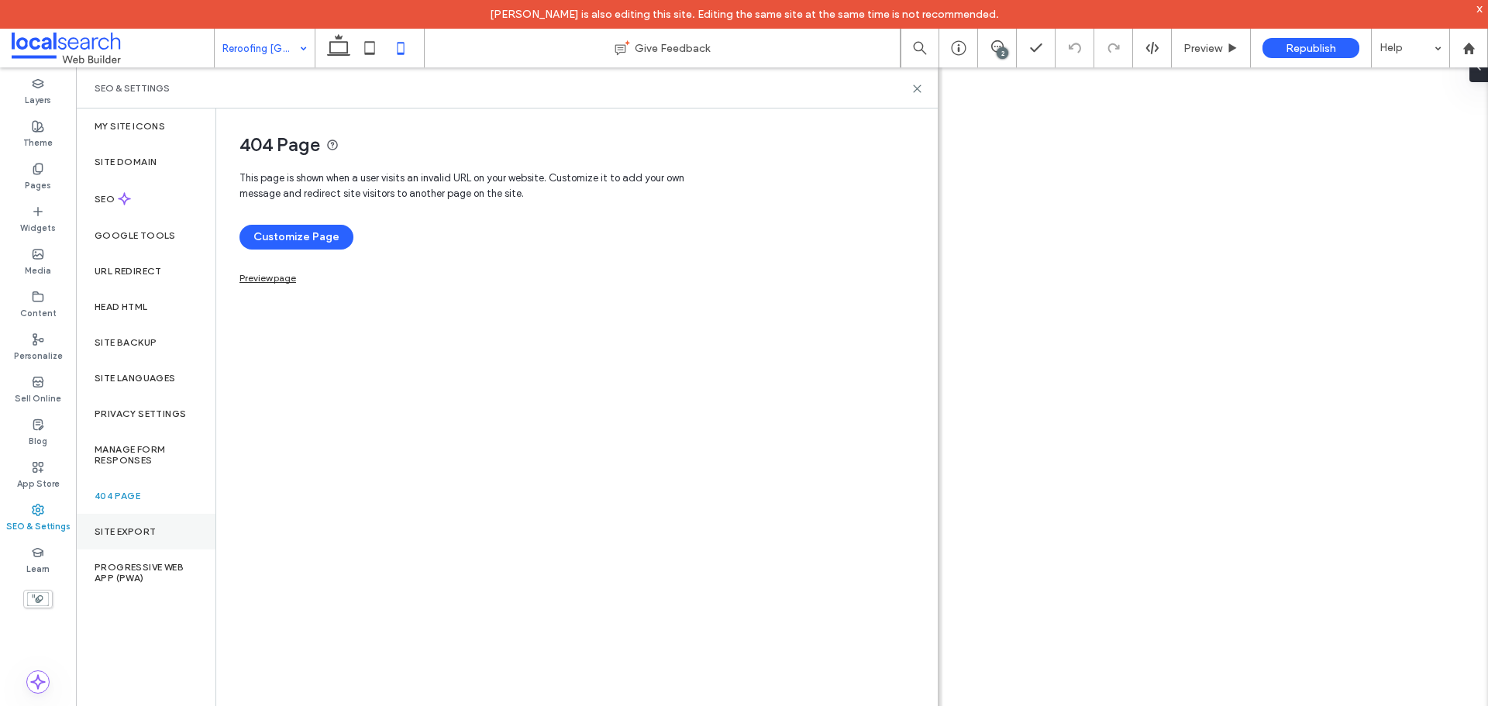
click at [155, 532] on label "Site Export" at bounding box center [125, 531] width 61 height 11
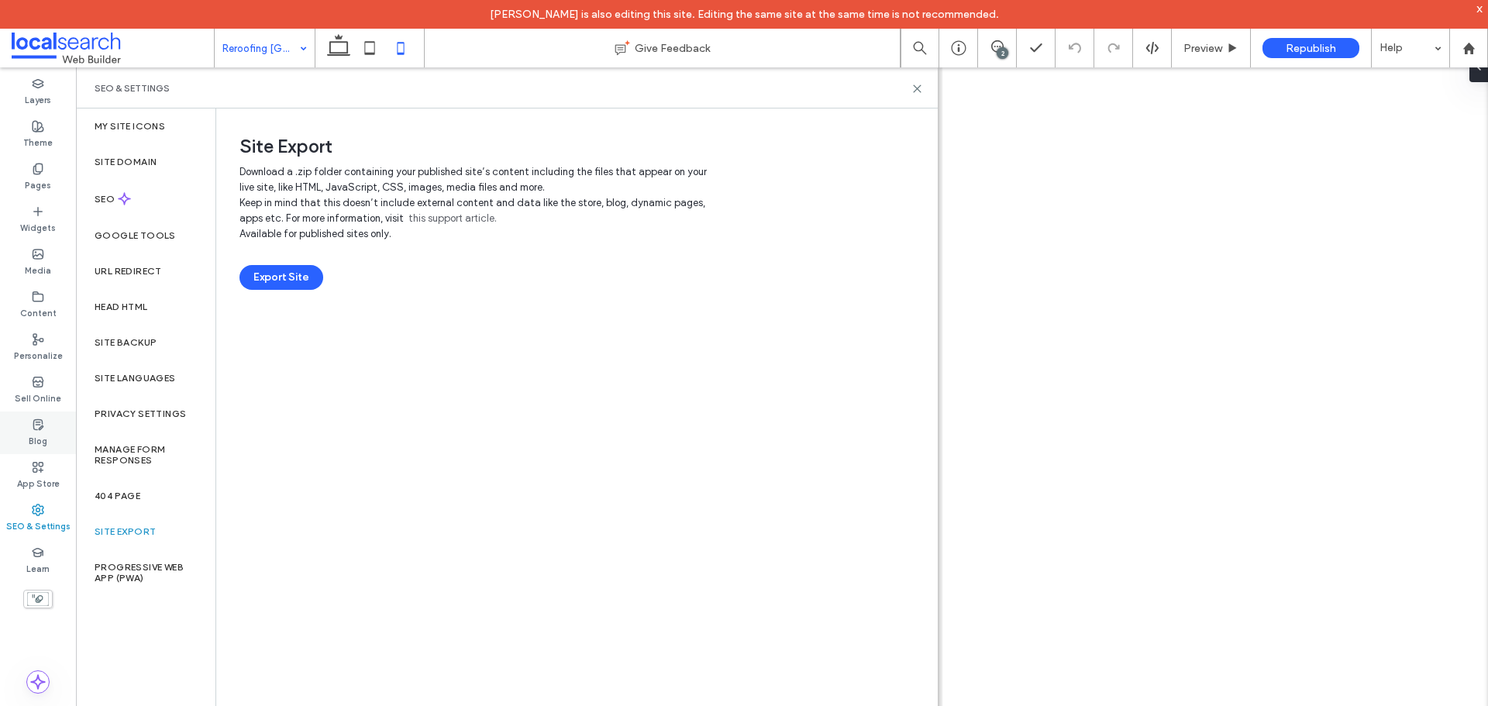
click at [36, 441] on label "Blog" at bounding box center [38, 439] width 19 height 17
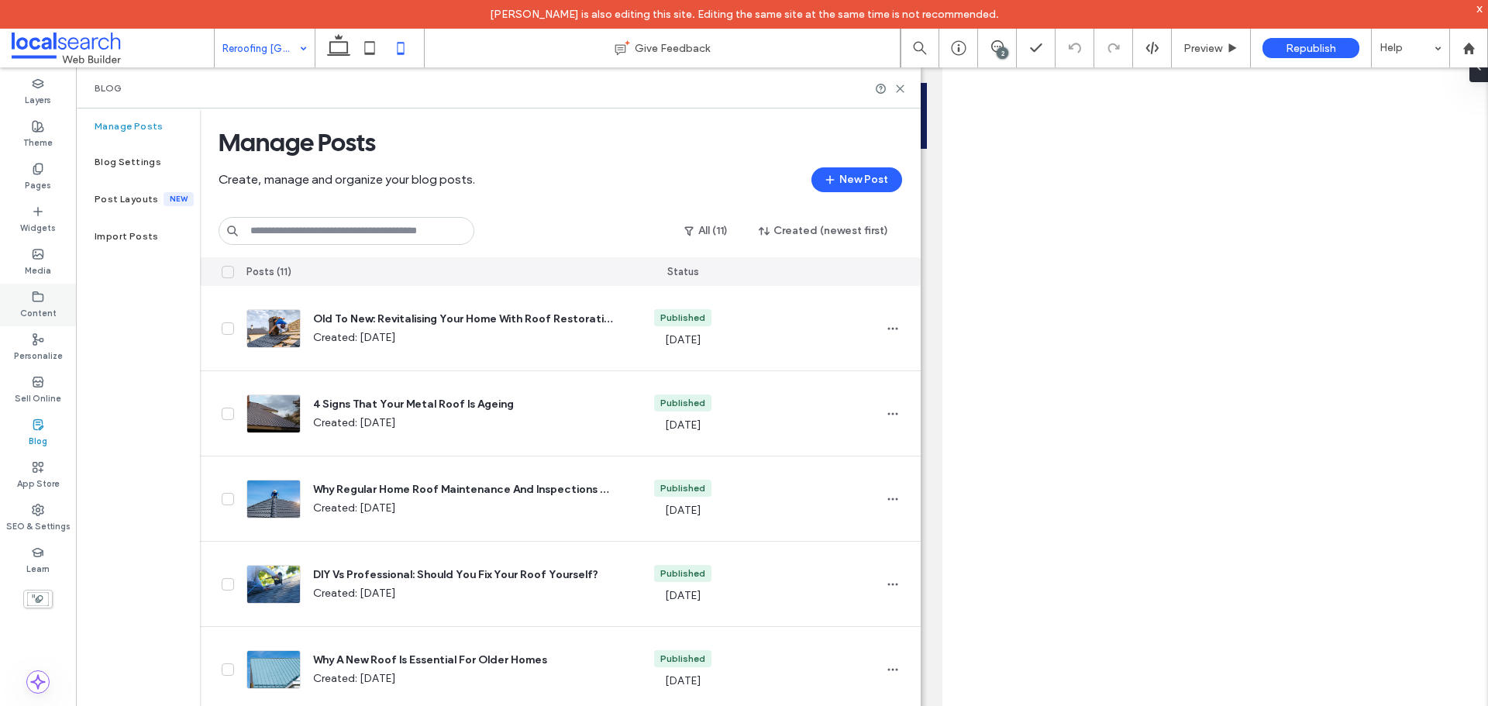
click at [45, 302] on div "Content" at bounding box center [38, 305] width 76 height 43
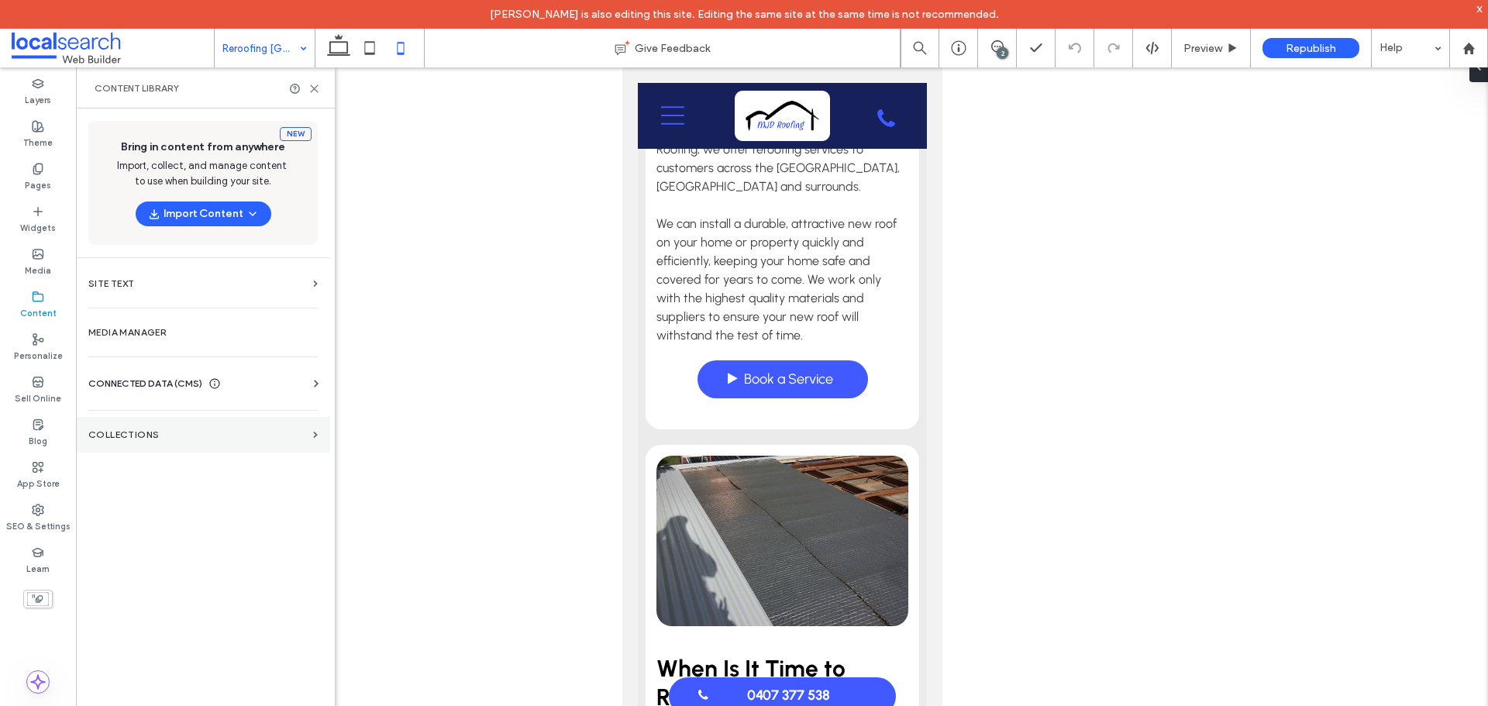
click at [167, 440] on label "Collections" at bounding box center [197, 434] width 219 height 11
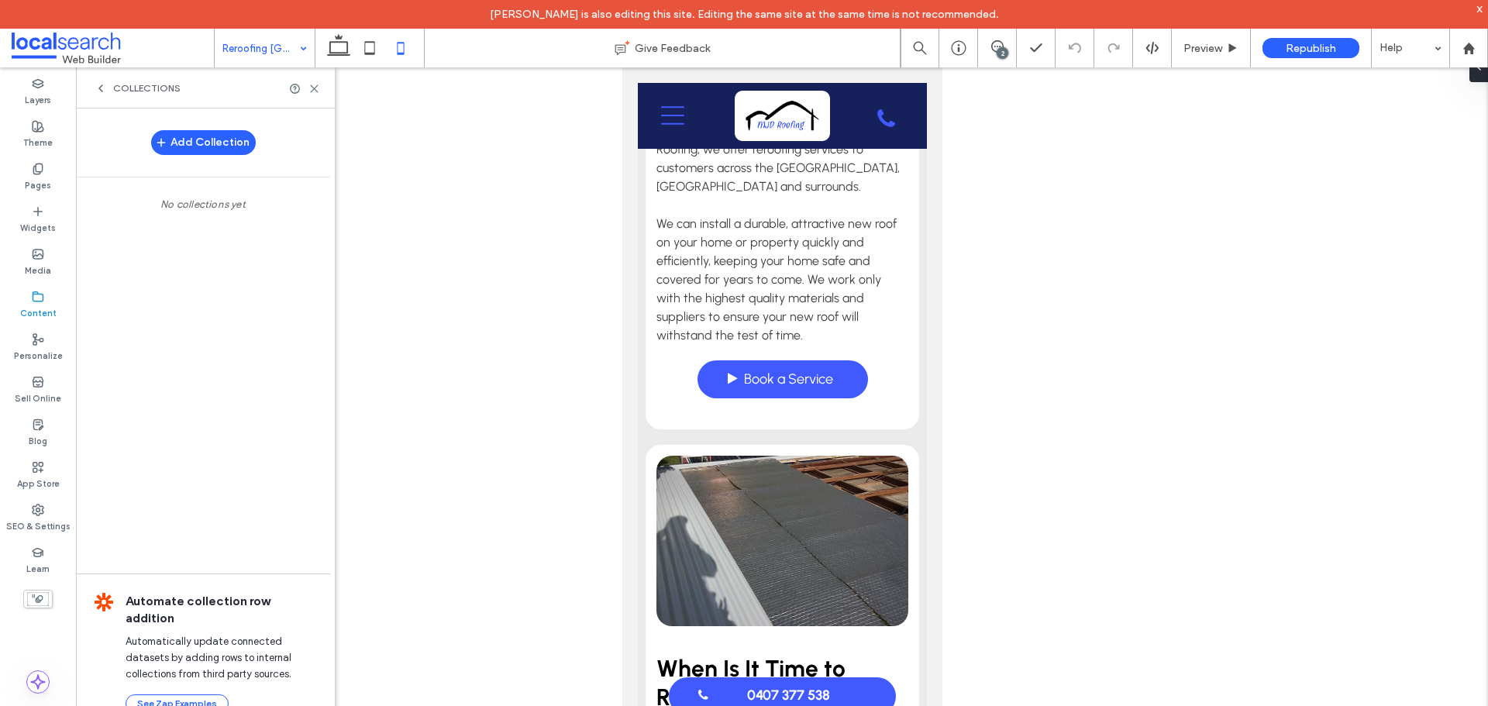
click at [105, 87] on icon at bounding box center [101, 88] width 12 height 12
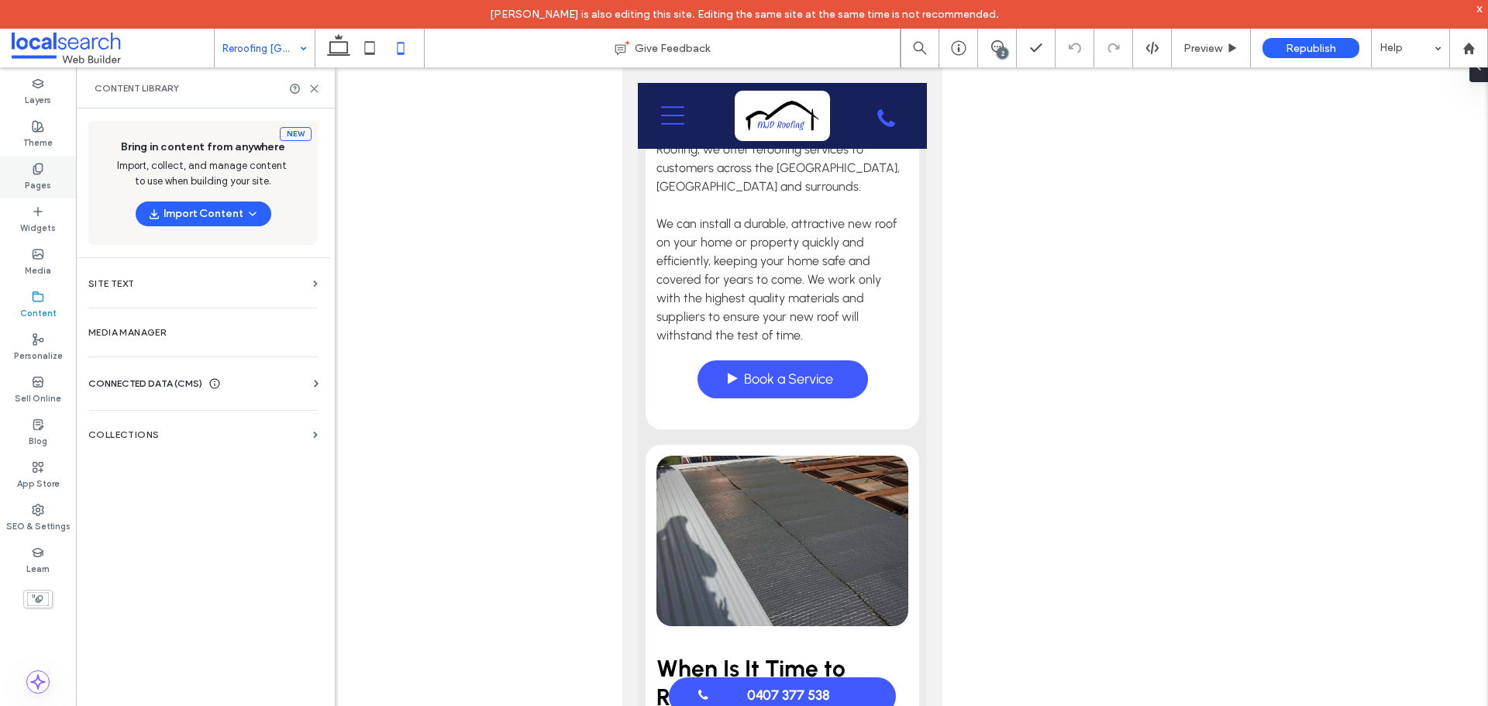
click at [57, 175] on div "Pages" at bounding box center [38, 177] width 76 height 43
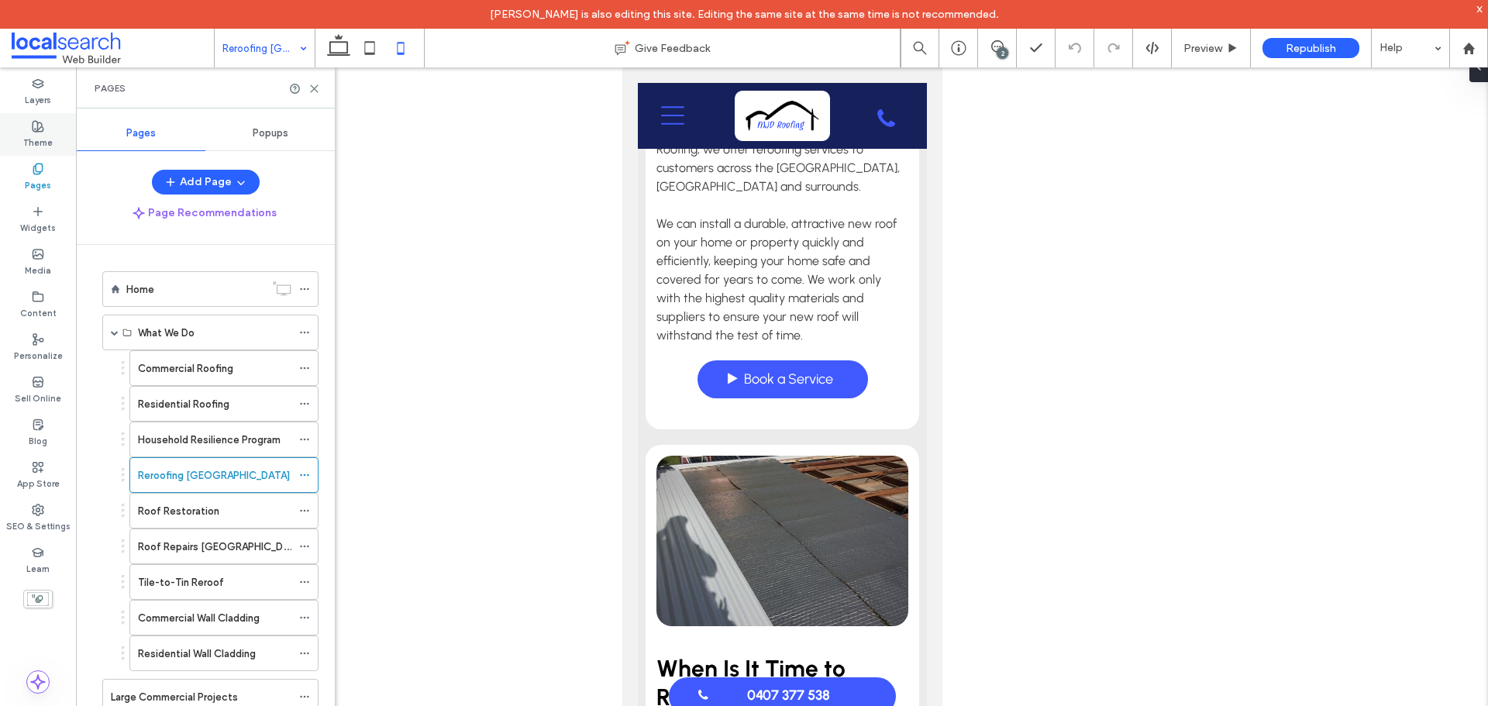
click at [39, 131] on use at bounding box center [38, 126] width 11 height 11
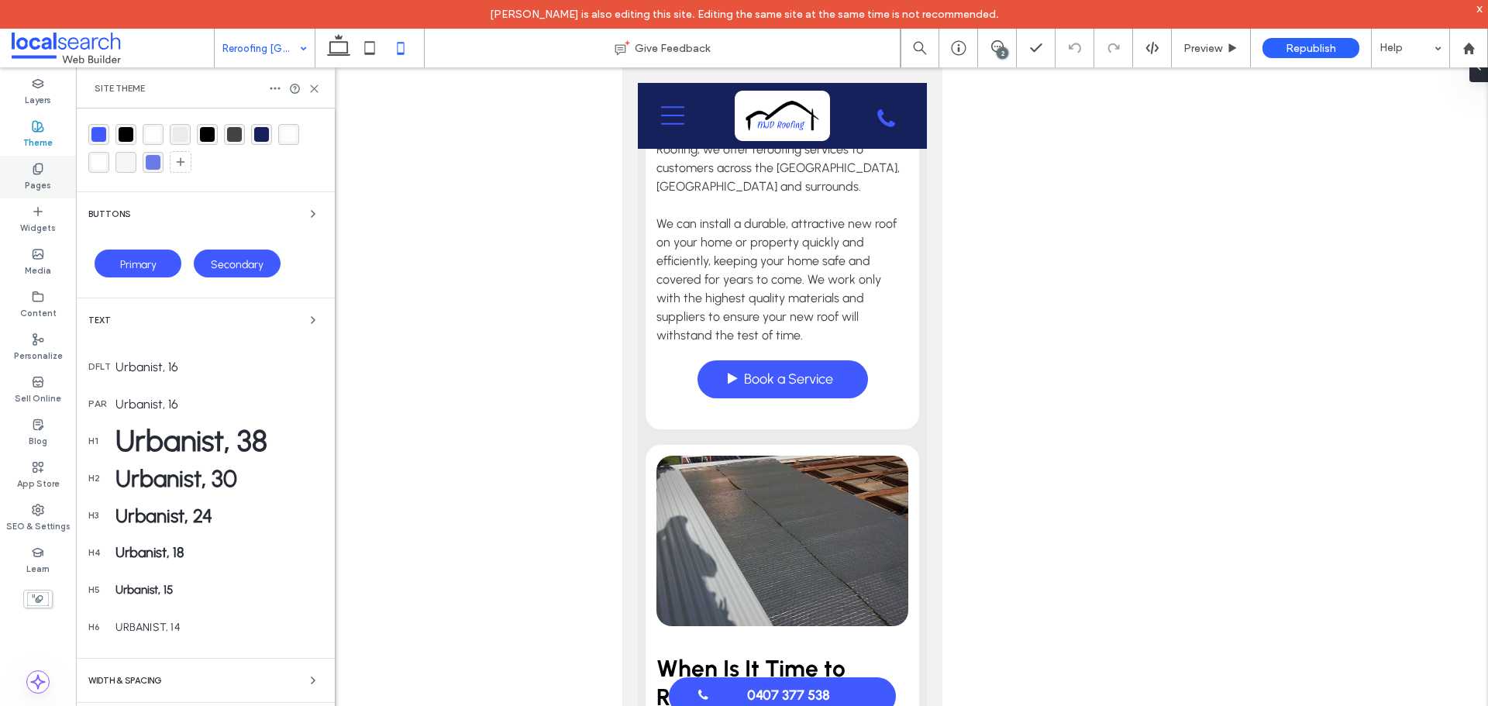
scroll to position [0, 0]
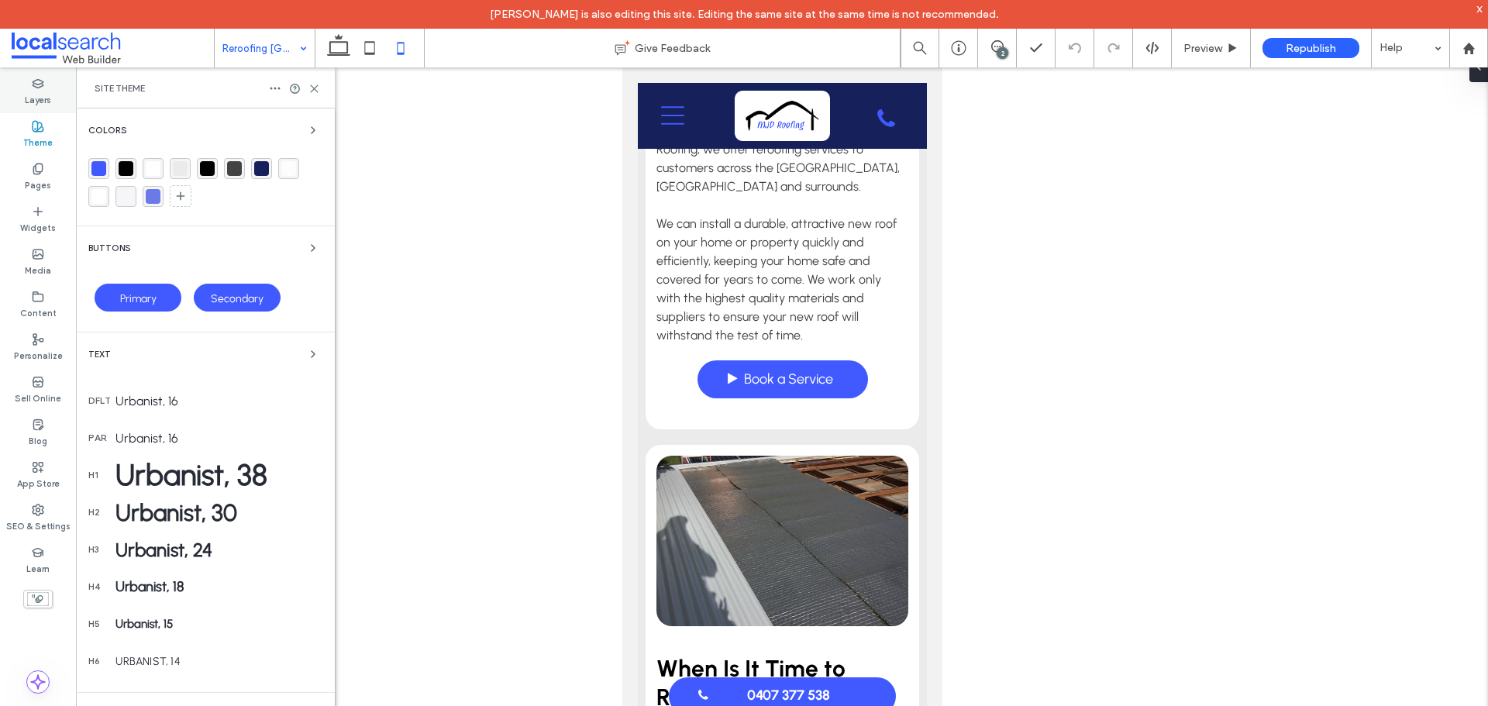
click at [42, 105] on label "Layers" at bounding box center [38, 98] width 26 height 17
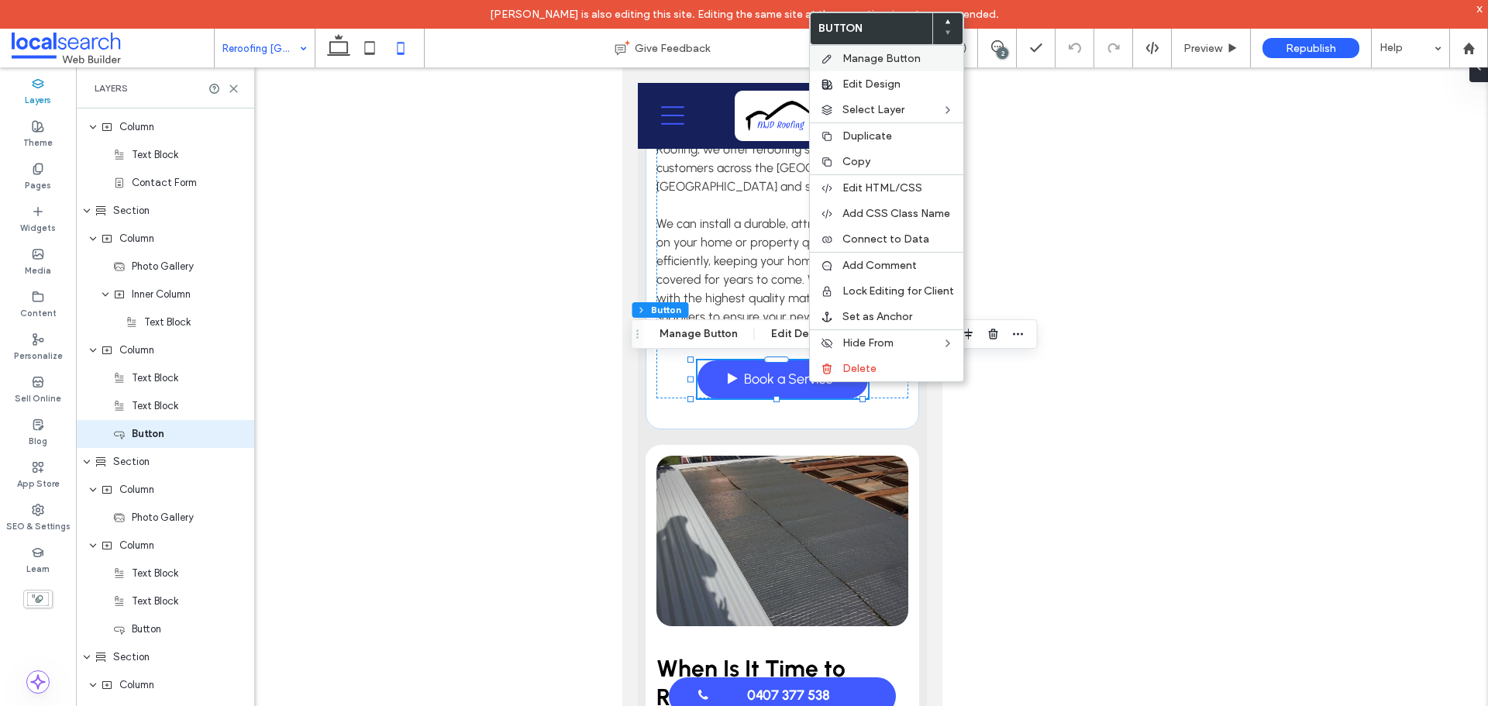
scroll to position [761, 0]
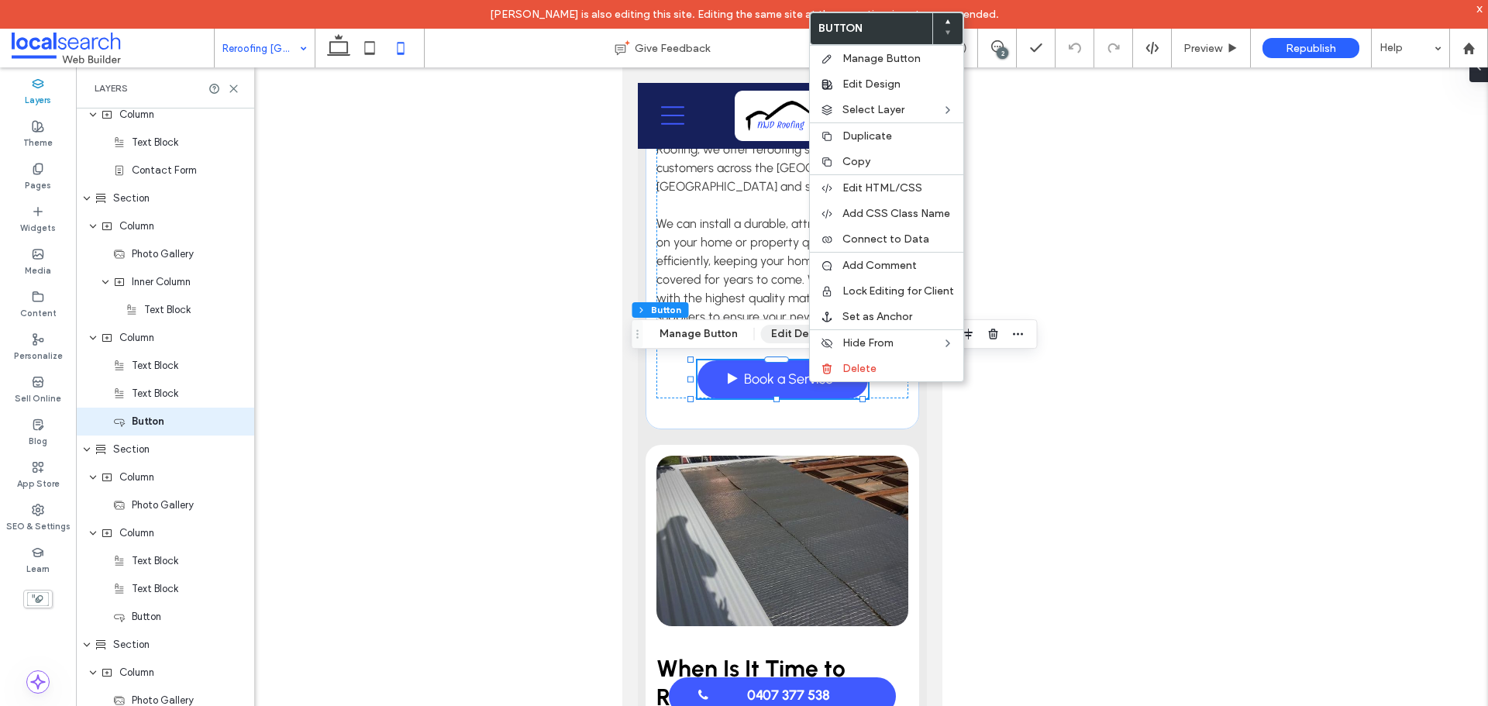
click at [780, 333] on button "Edit Design" at bounding box center [800, 334] width 79 height 19
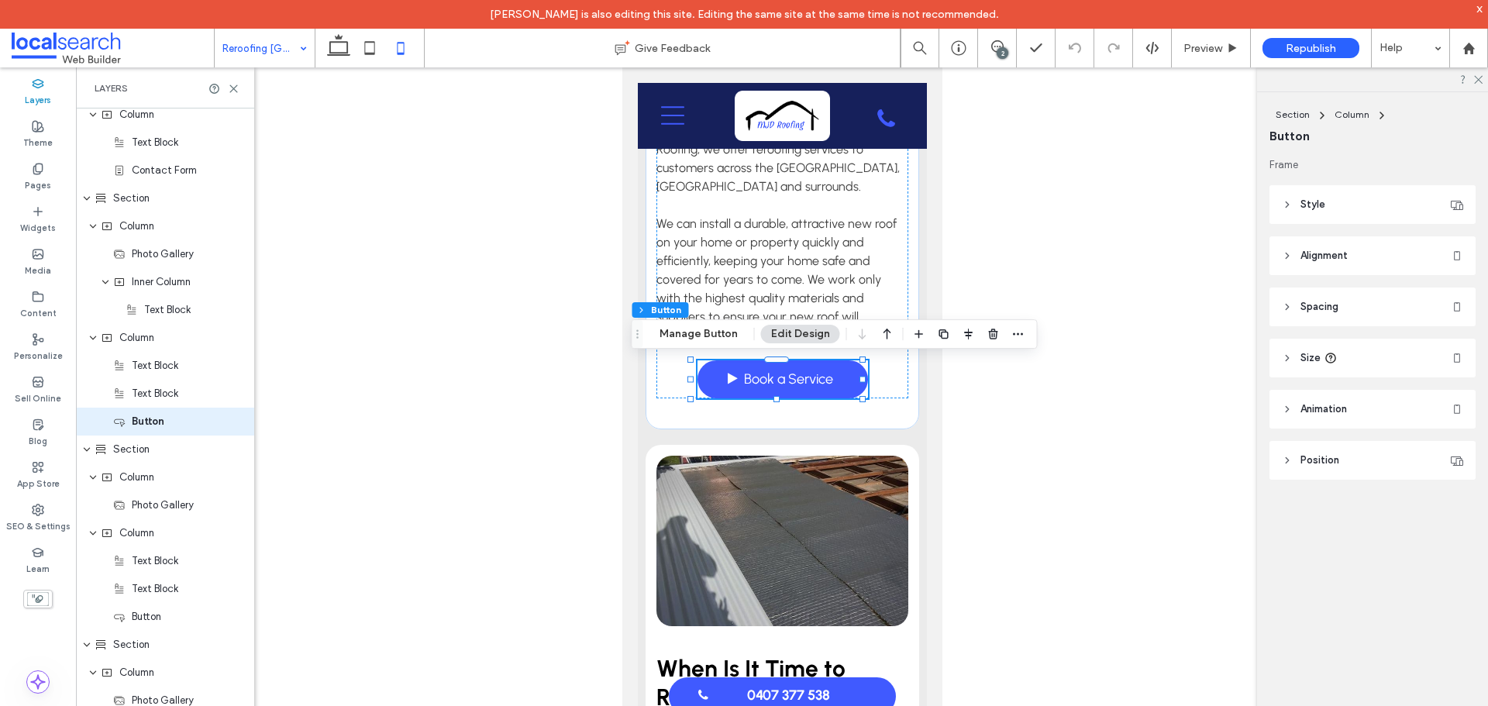
click at [1339, 210] on header "Style" at bounding box center [1373, 204] width 206 height 39
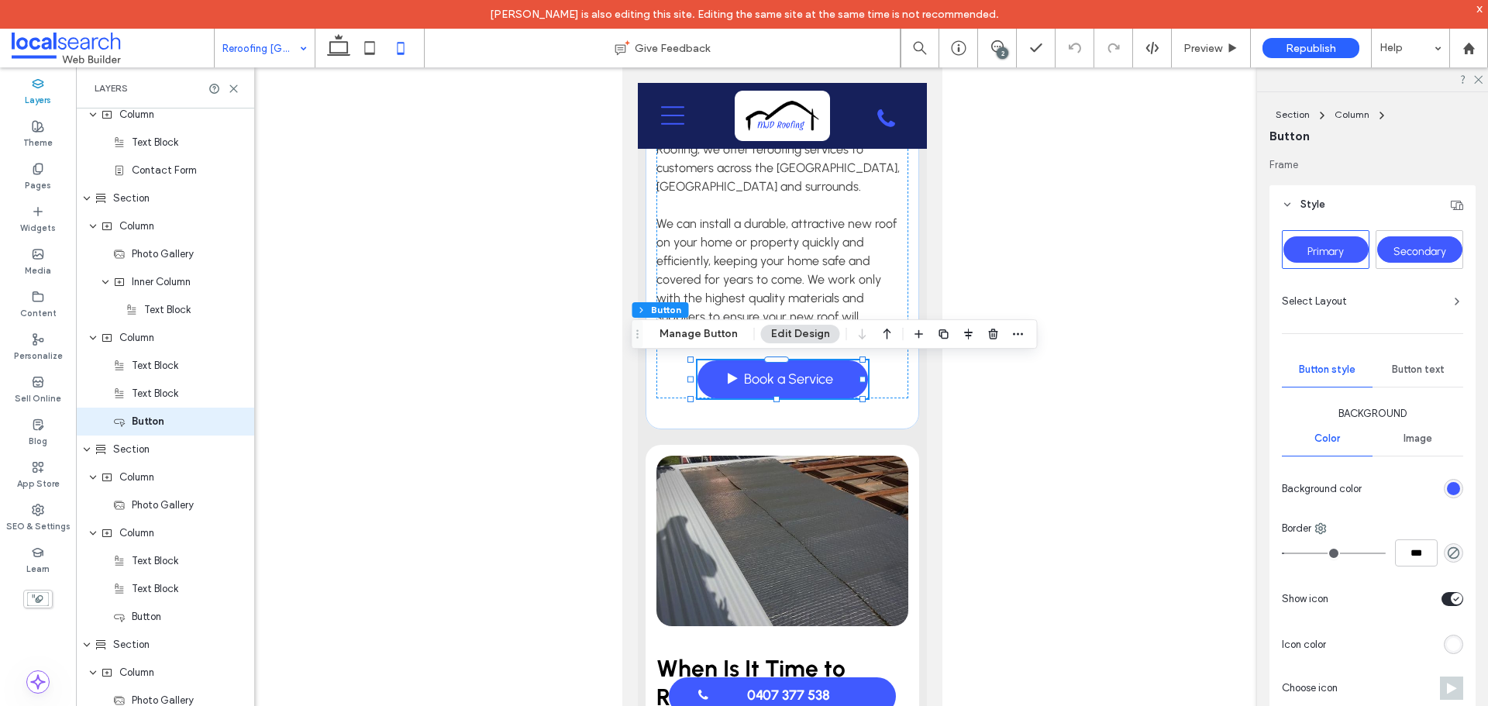
click at [1339, 210] on header "Style" at bounding box center [1373, 204] width 206 height 39
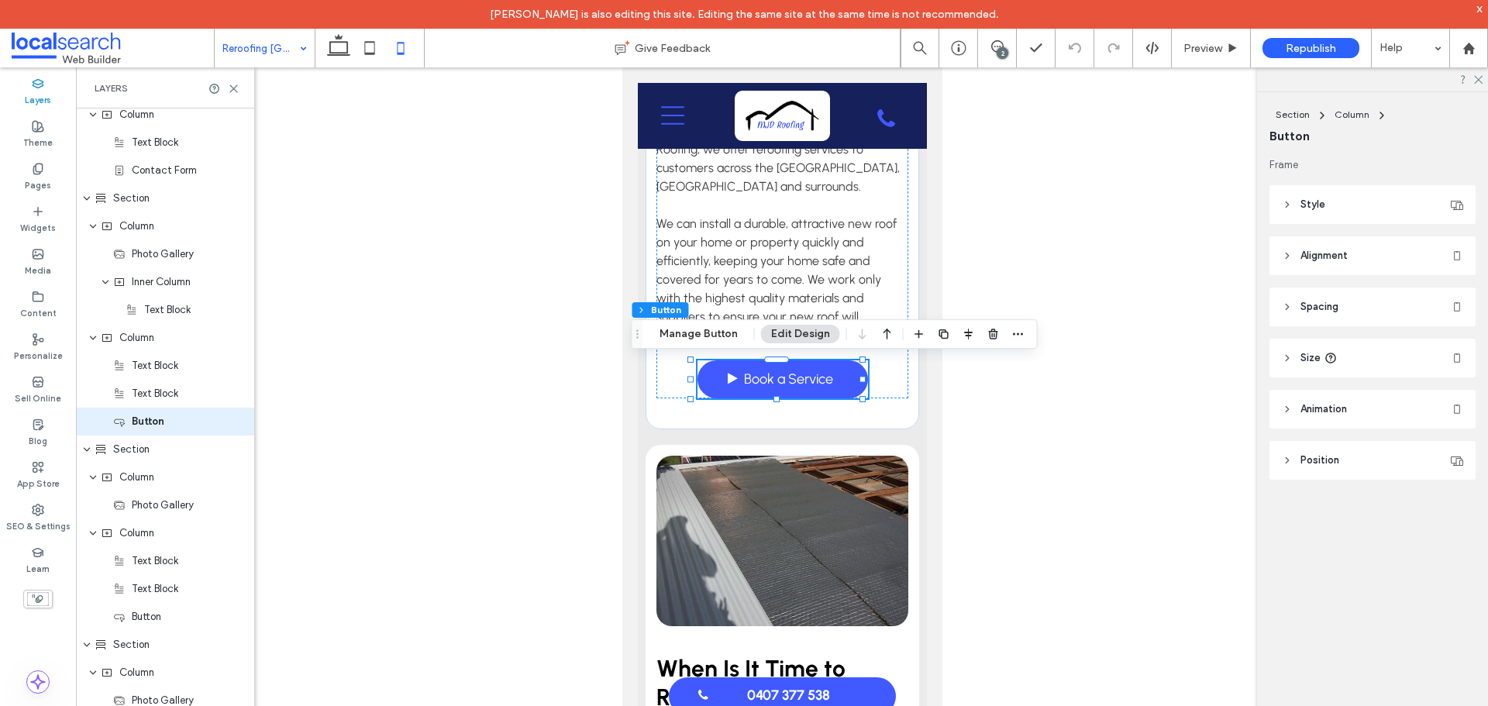
click at [1343, 249] on span "Alignment" at bounding box center [1324, 256] width 47 height 16
click at [1302, 289] on div at bounding box center [1296, 295] width 26 height 26
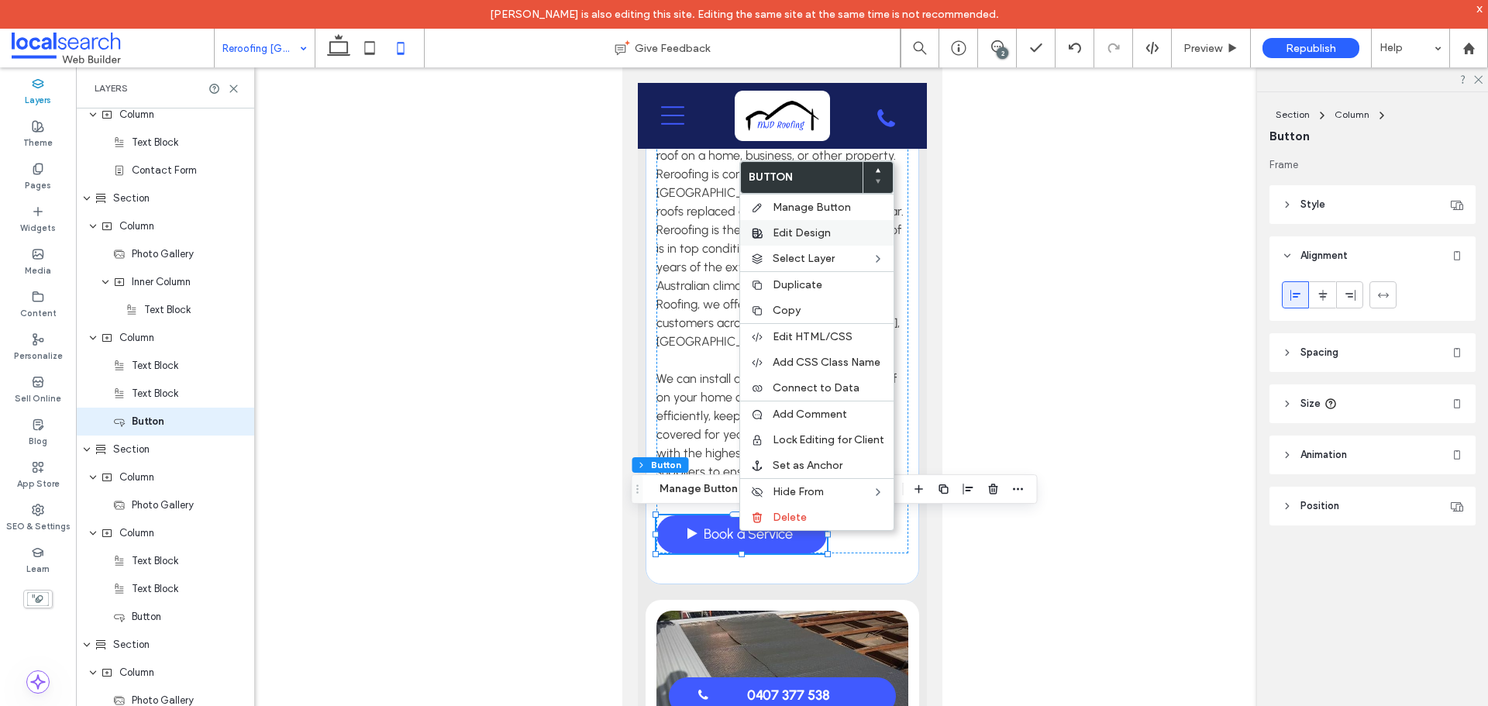
click at [837, 235] on label "Edit Design" at bounding box center [829, 232] width 112 height 13
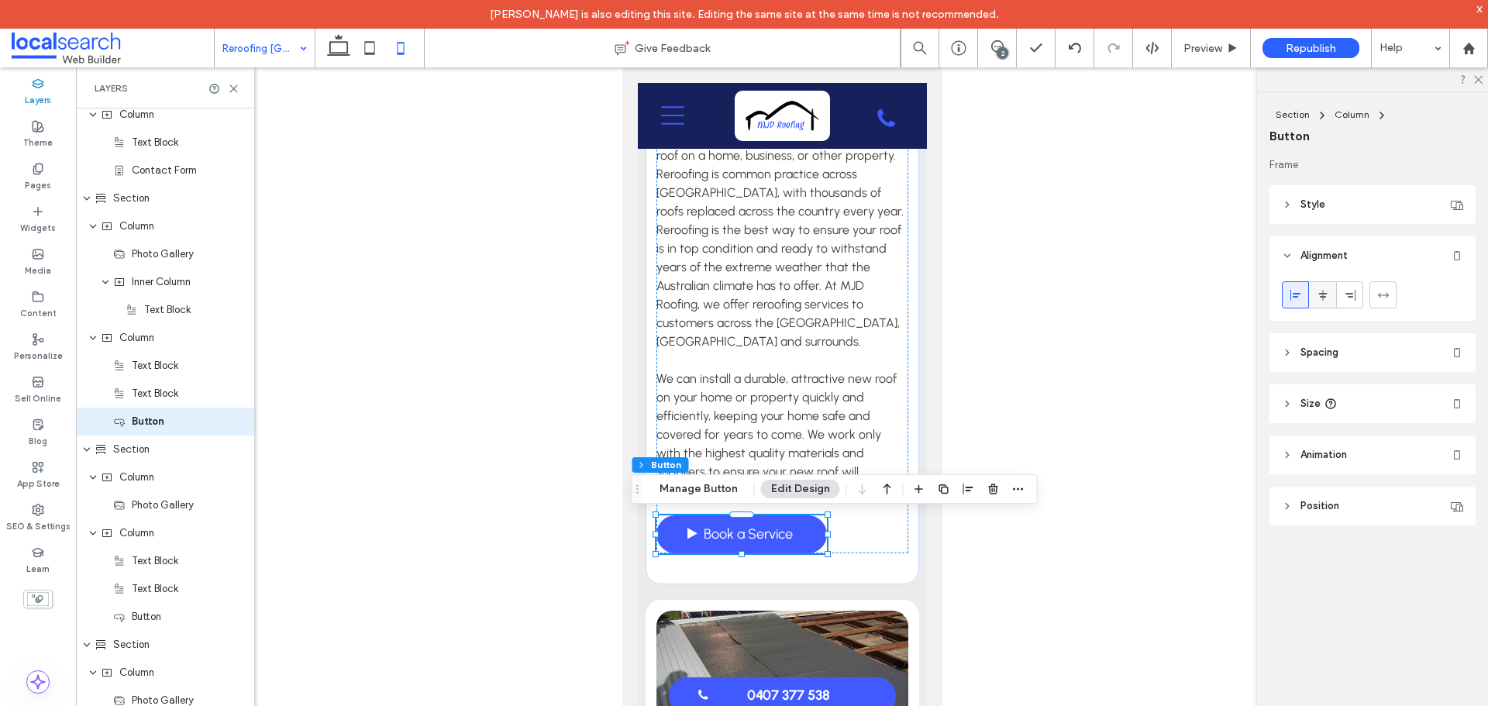
click at [1326, 304] on span at bounding box center [1323, 295] width 12 height 26
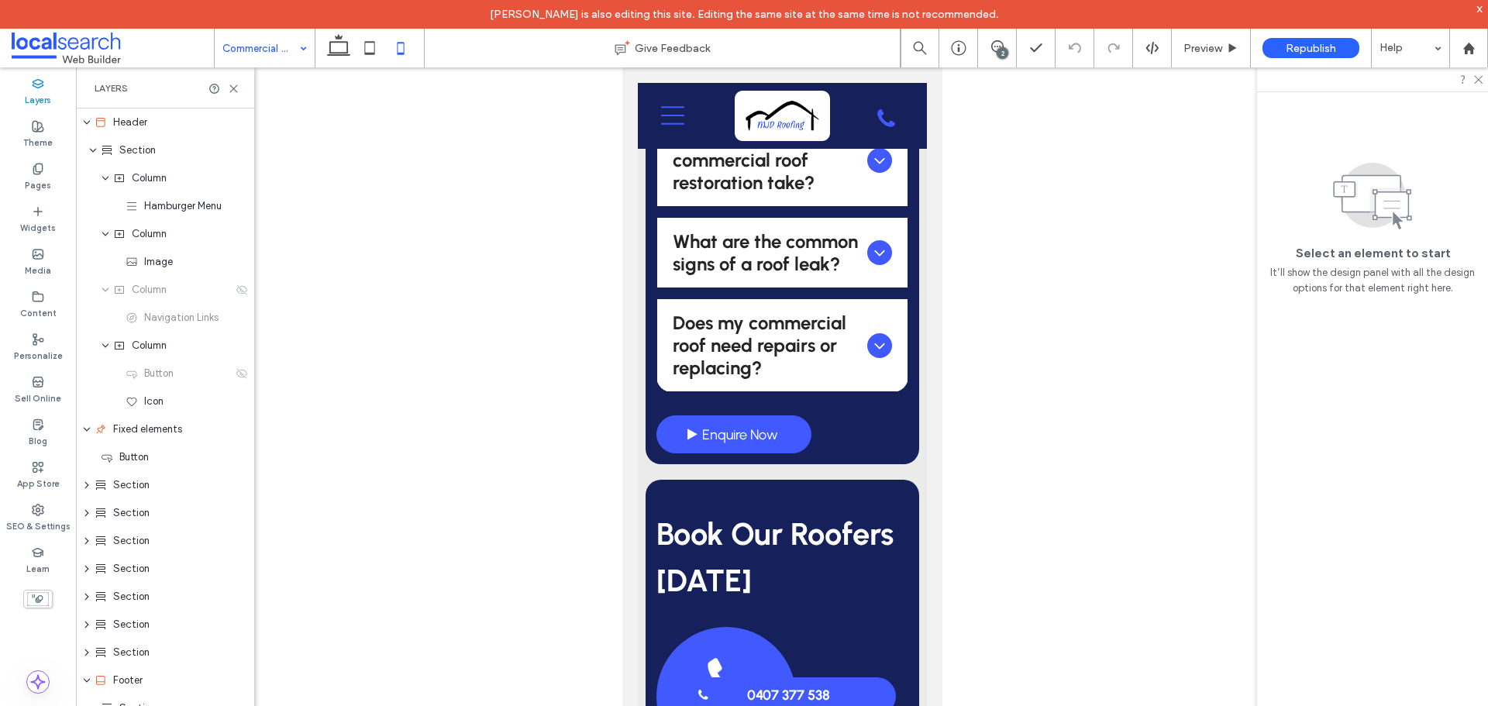
scroll to position [5349, 0]
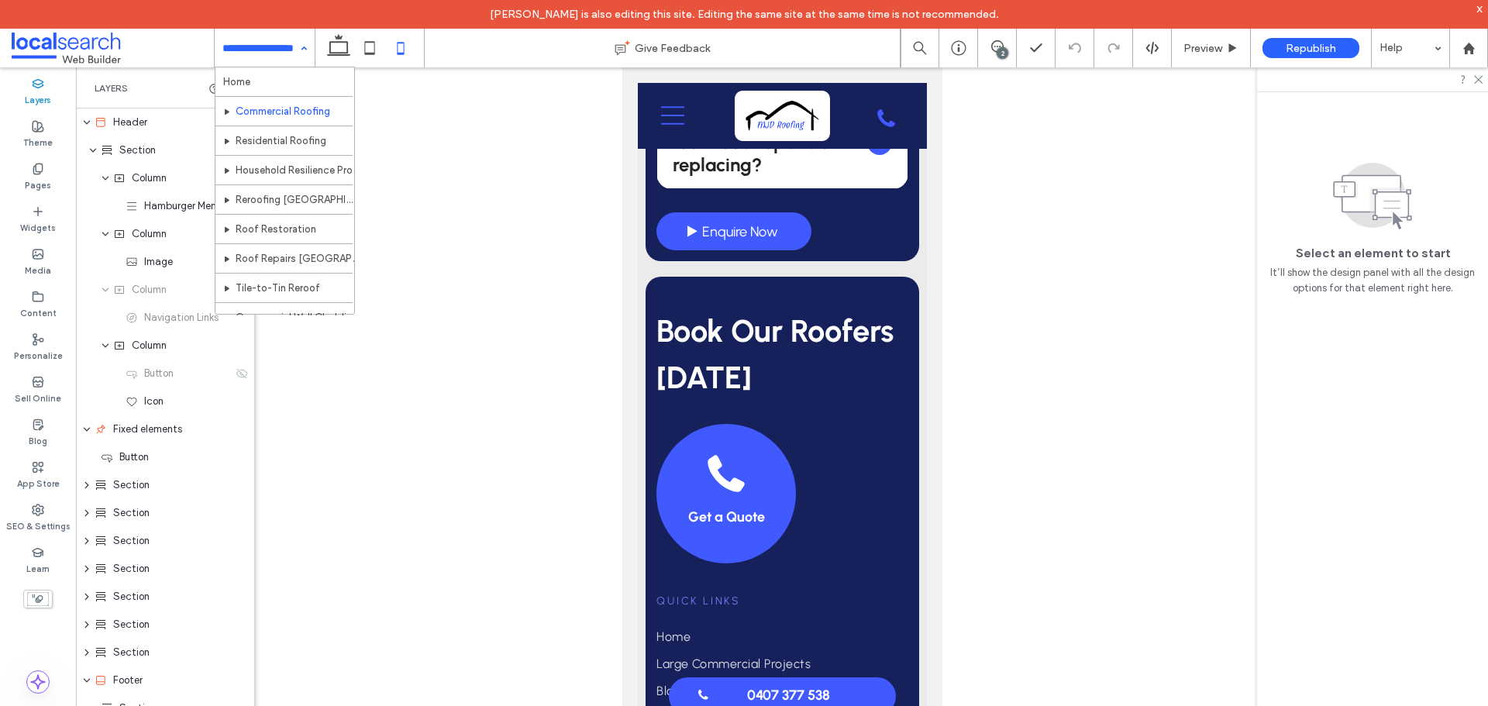
click at [263, 45] on input at bounding box center [260, 48] width 77 height 39
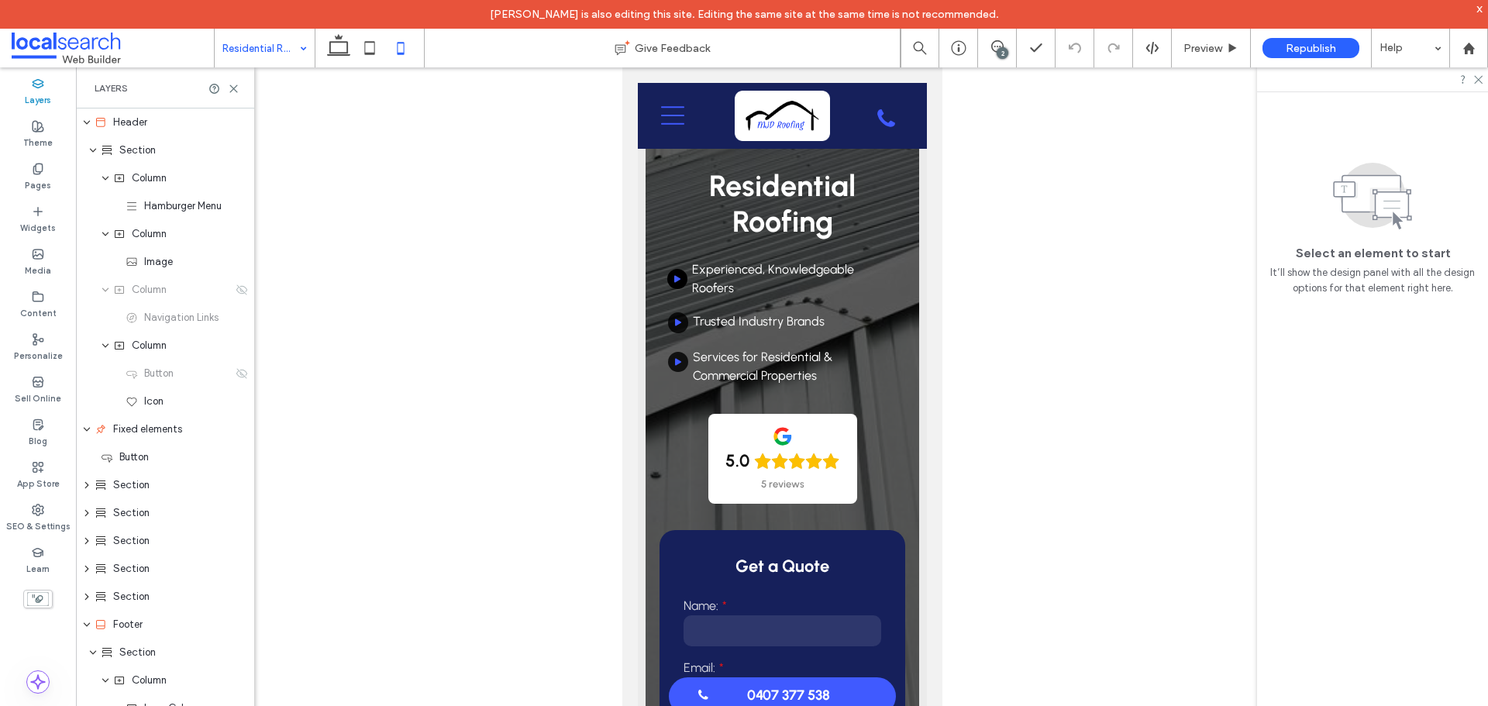
scroll to position [3598, 0]
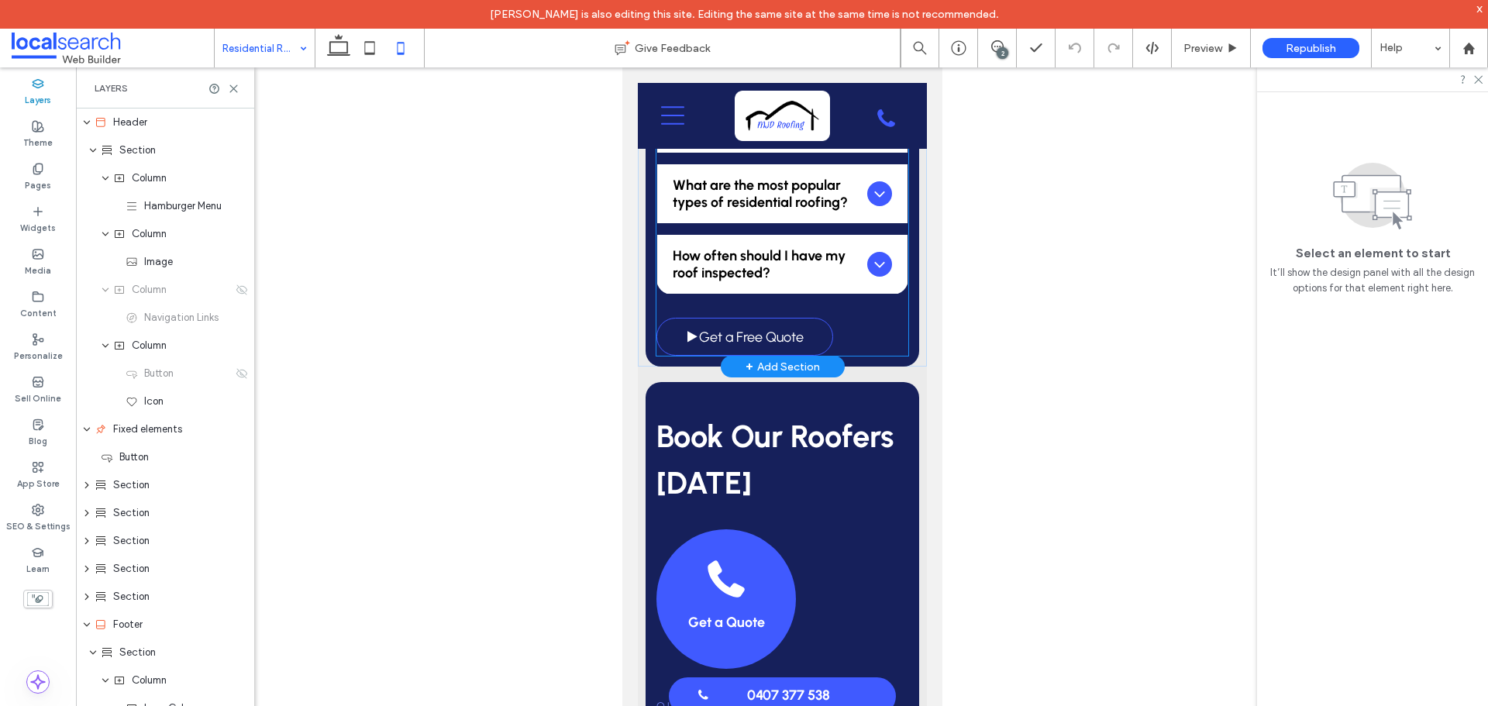
click at [807, 350] on link "Get a Free Quote" at bounding box center [744, 337] width 177 height 38
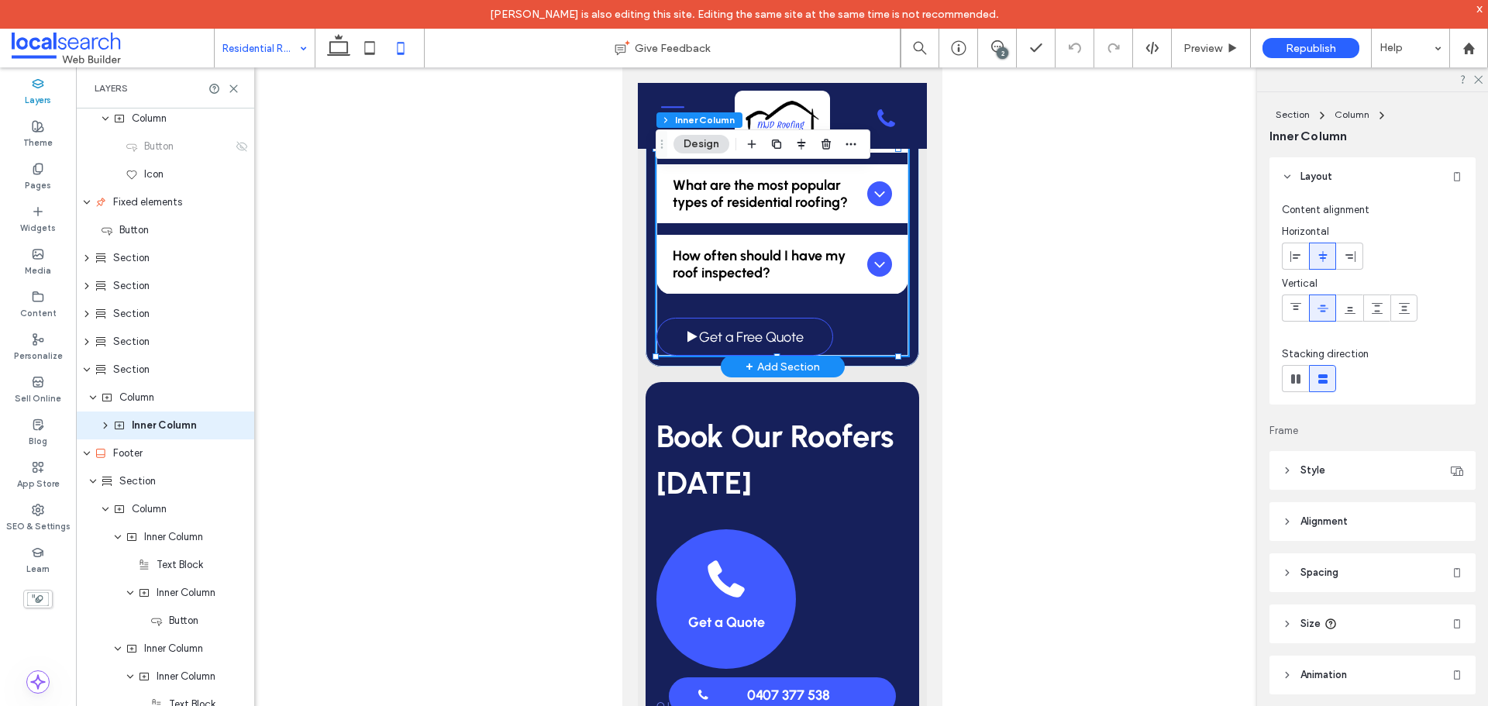
click at [824, 350] on link "Get a Free Quote" at bounding box center [744, 337] width 177 height 38
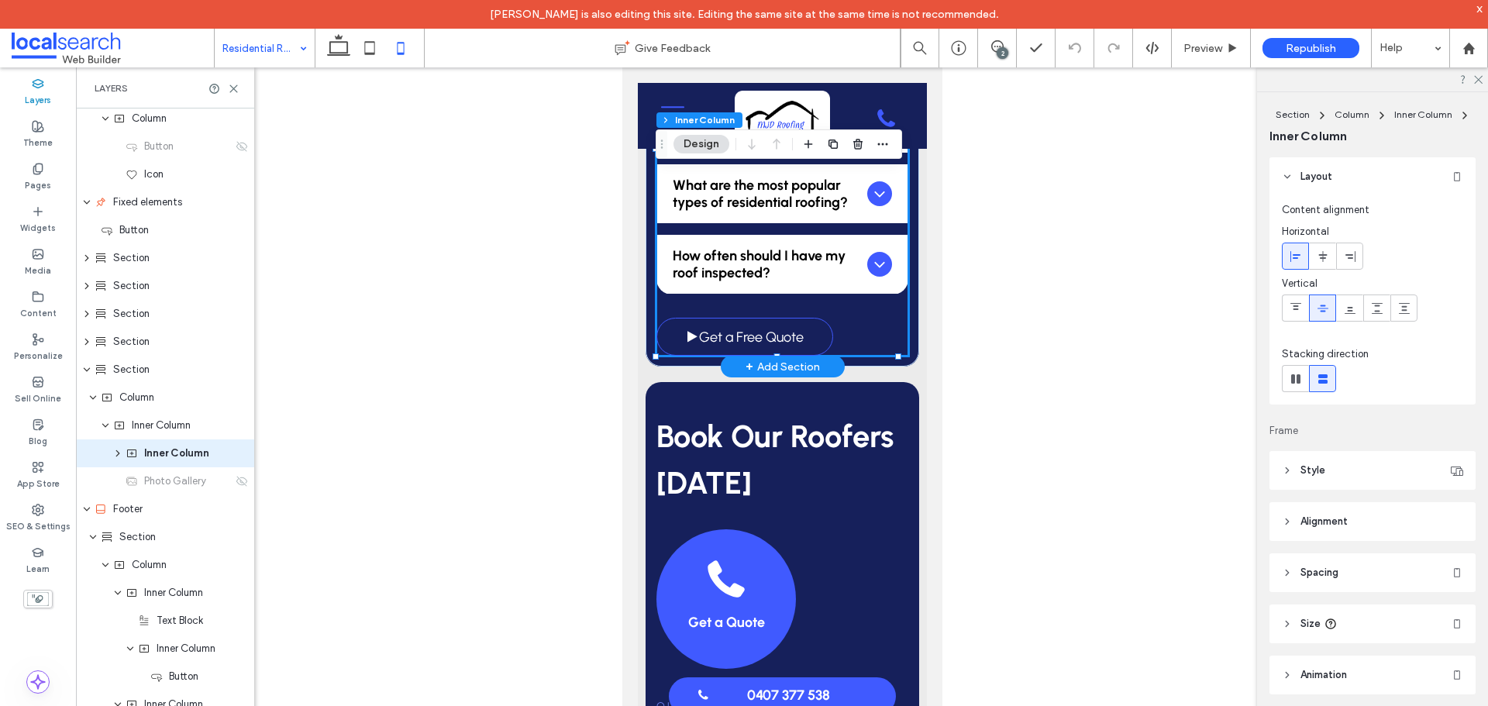
scroll to position [259, 0]
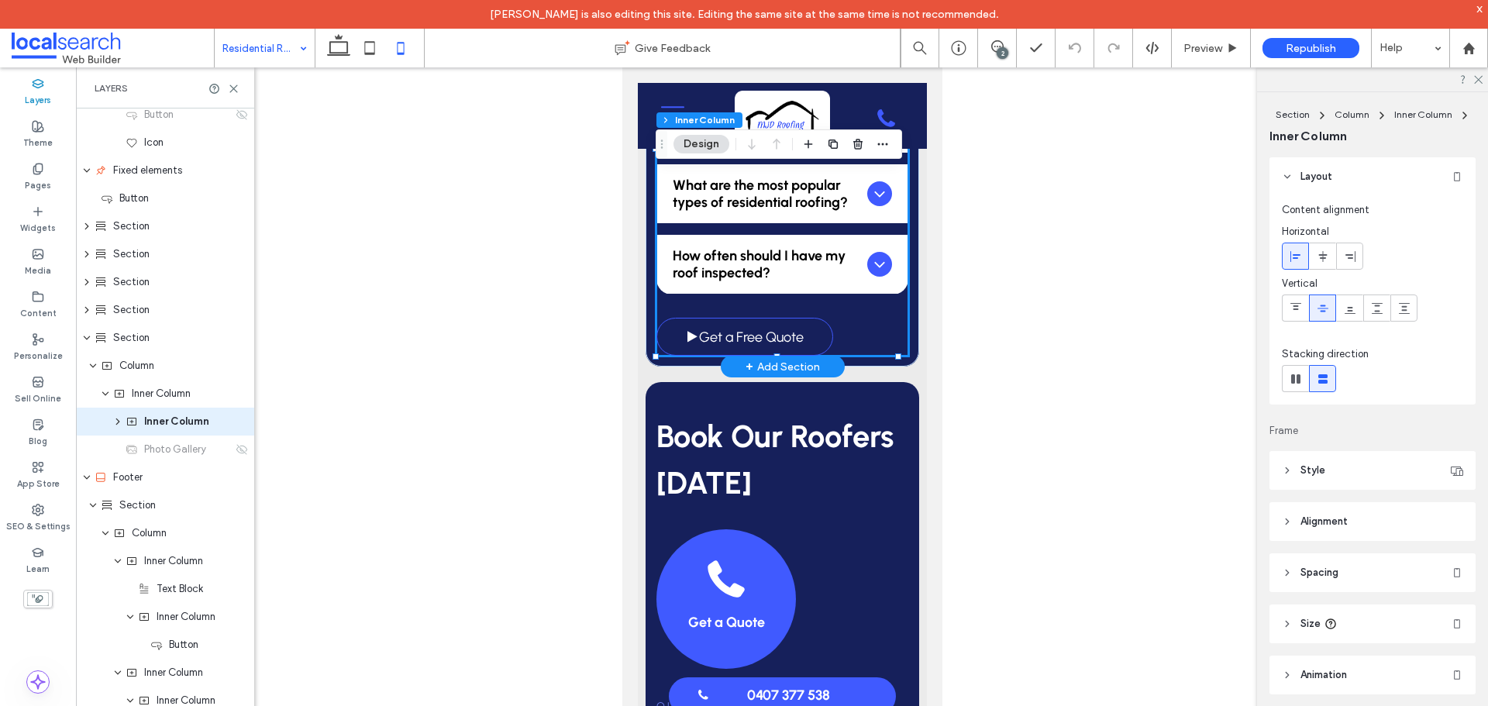
click at [815, 347] on link "Get a Free Quote" at bounding box center [744, 337] width 177 height 38
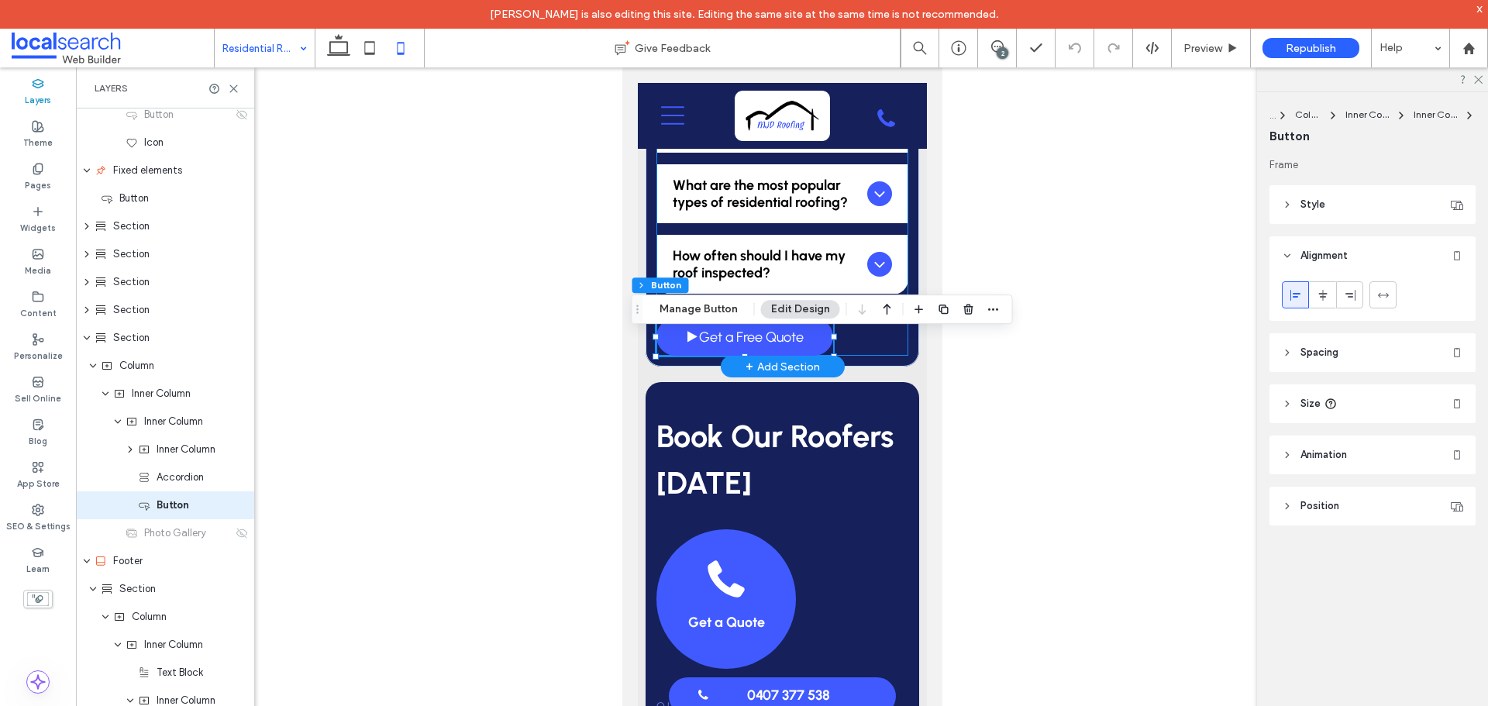
scroll to position [343, 0]
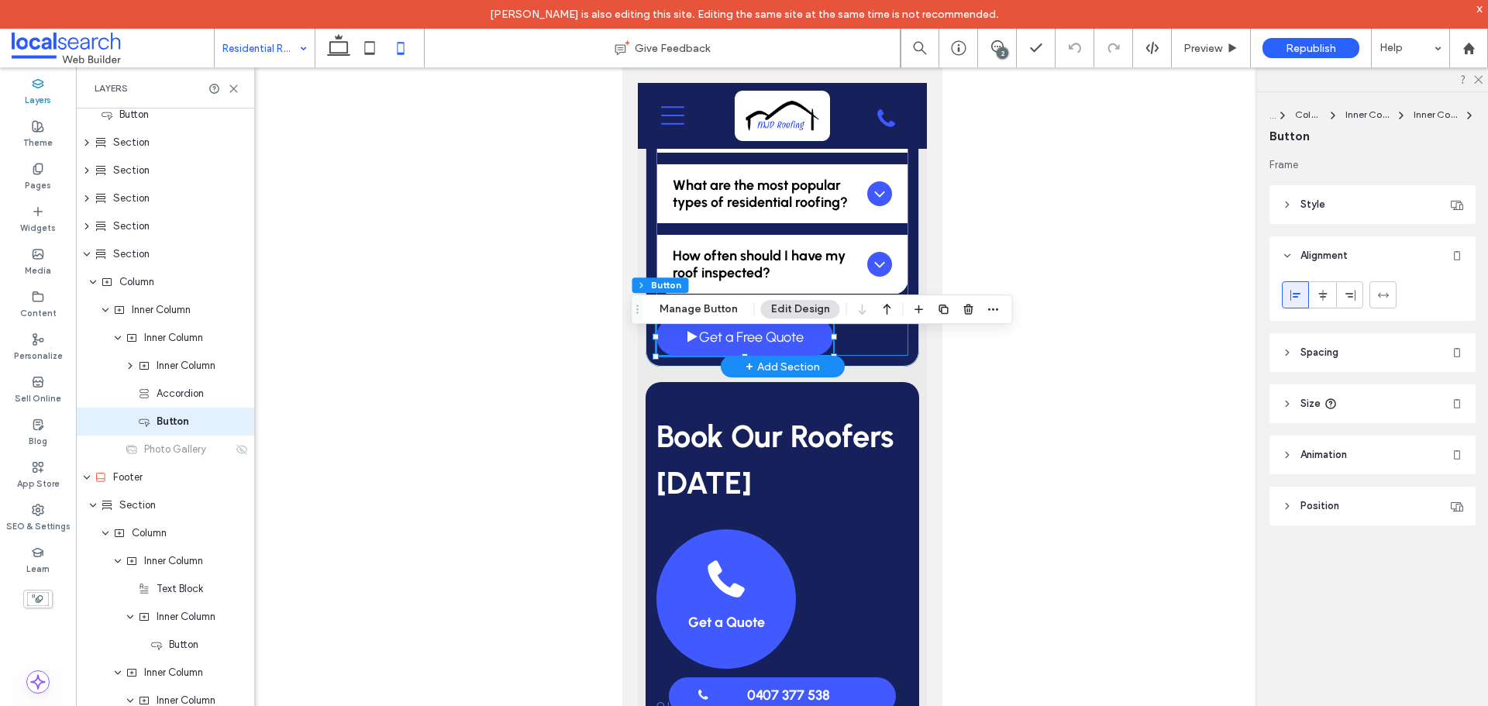
click at [834, 356] on div "Frequently Asked Questions How often should I replace my roof? The average roof…" at bounding box center [782, 149] width 252 height 414
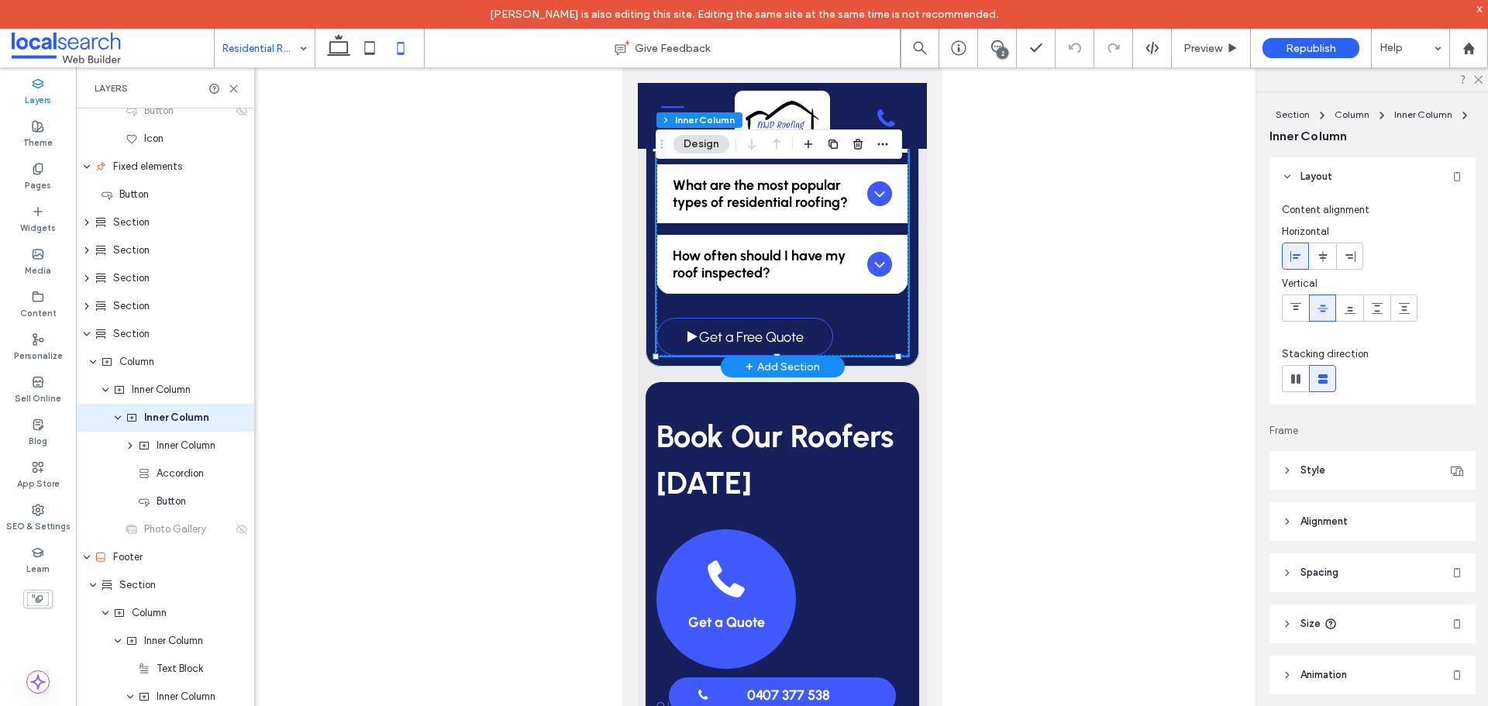
scroll to position [259, 0]
click at [810, 356] on link "Get a Free Quote" at bounding box center [744, 337] width 177 height 38
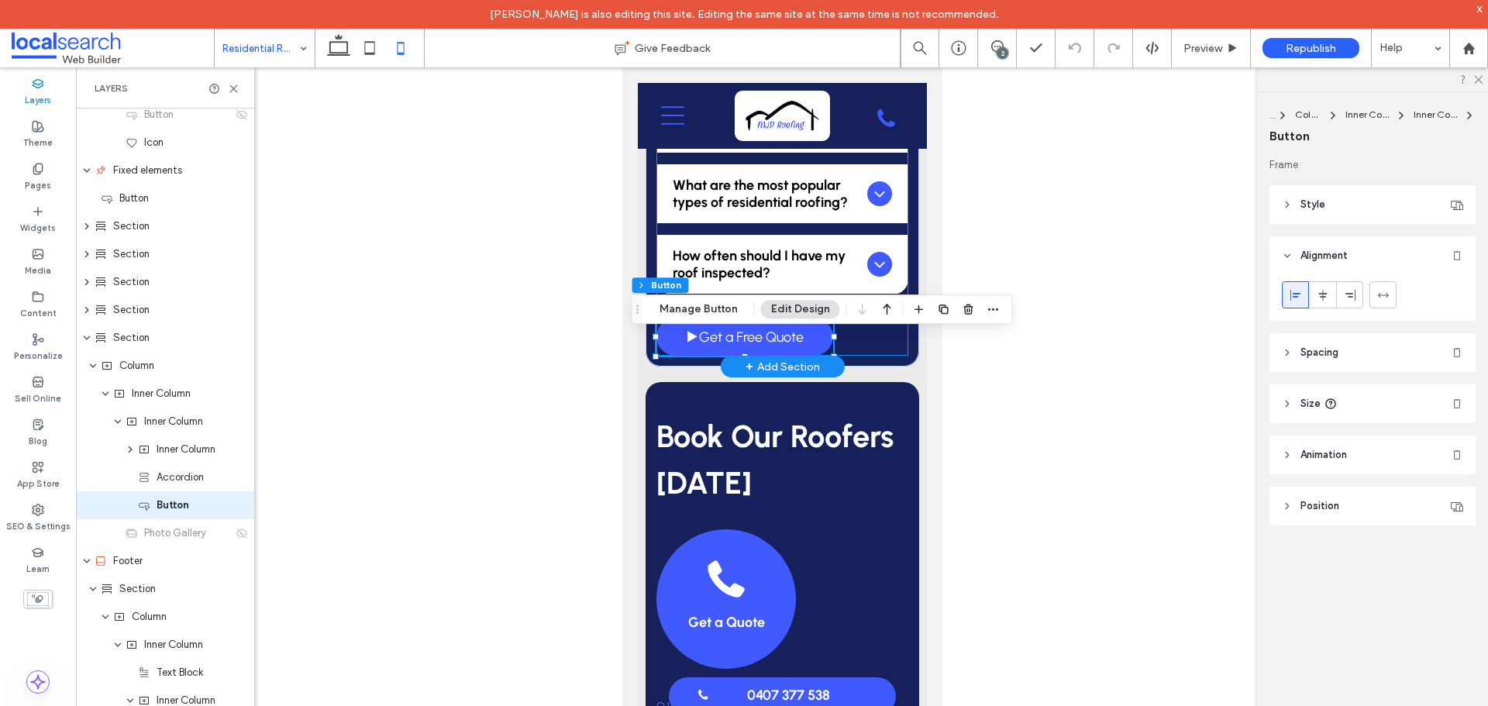
scroll to position [343, 0]
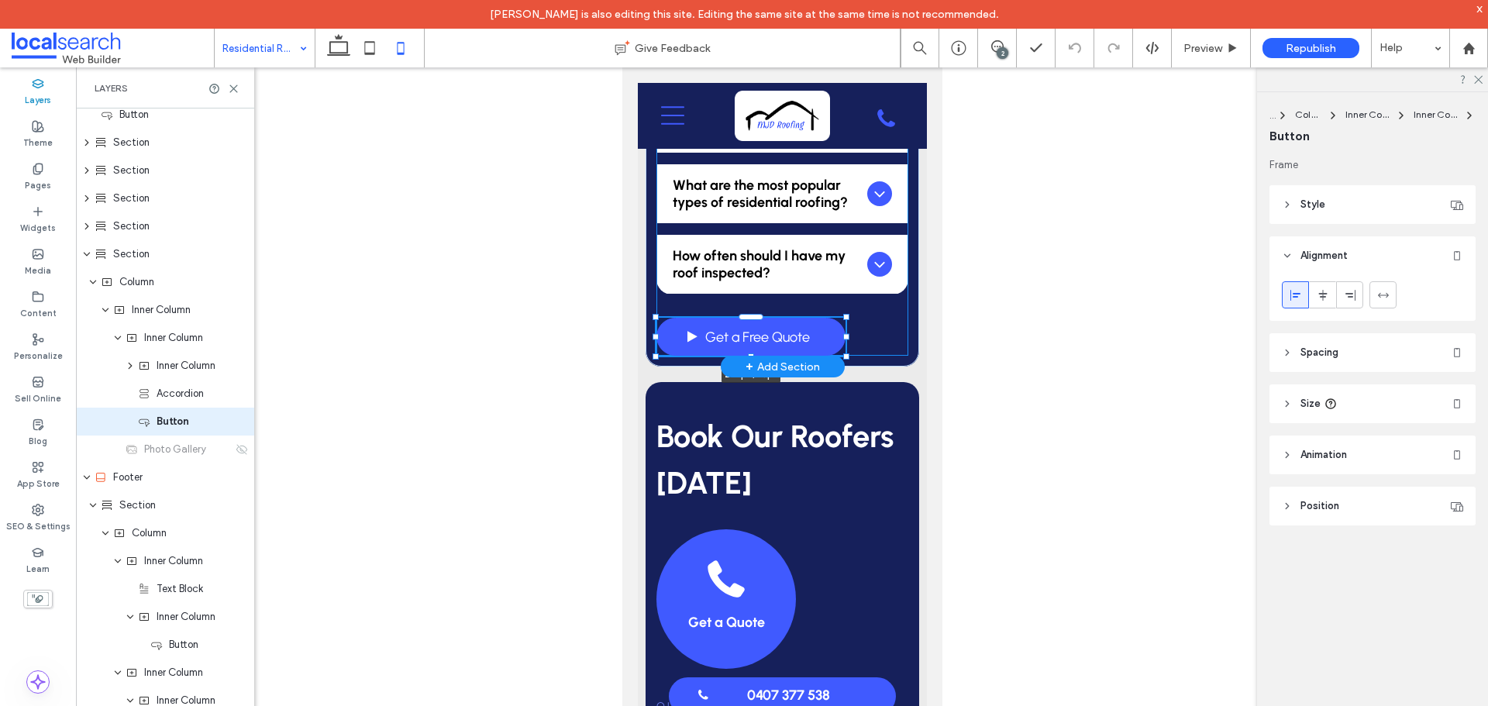
drag, startPoint x: 833, startPoint y: 355, endPoint x: 846, endPoint y: 359, distance: 13.0
click at [846, 359] on div "Frequently Asked Questions How often should I replace my roof? The average roof…" at bounding box center [782, 139] width 274 height 456
type input "***"
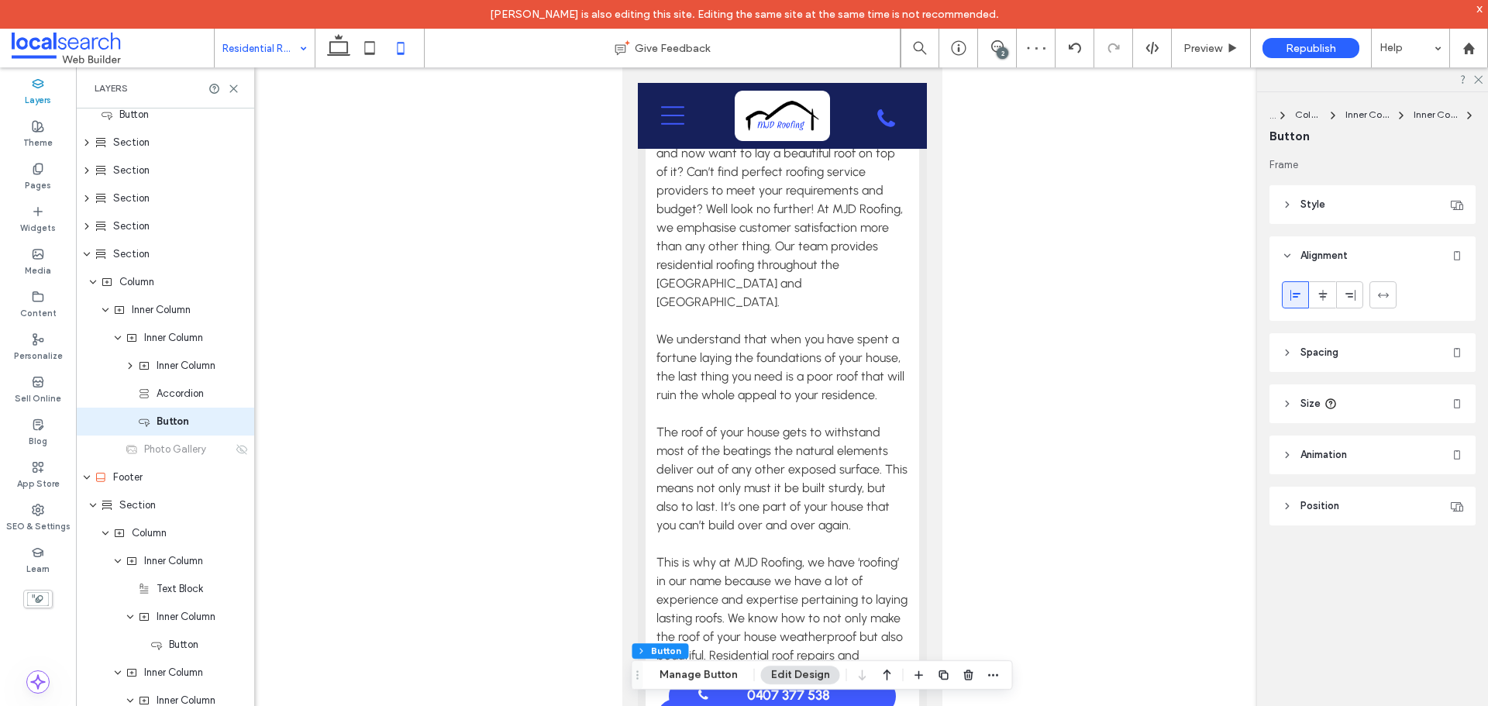
drag, startPoint x: 933, startPoint y: 522, endPoint x: 1000, endPoint y: 91, distance: 436.2
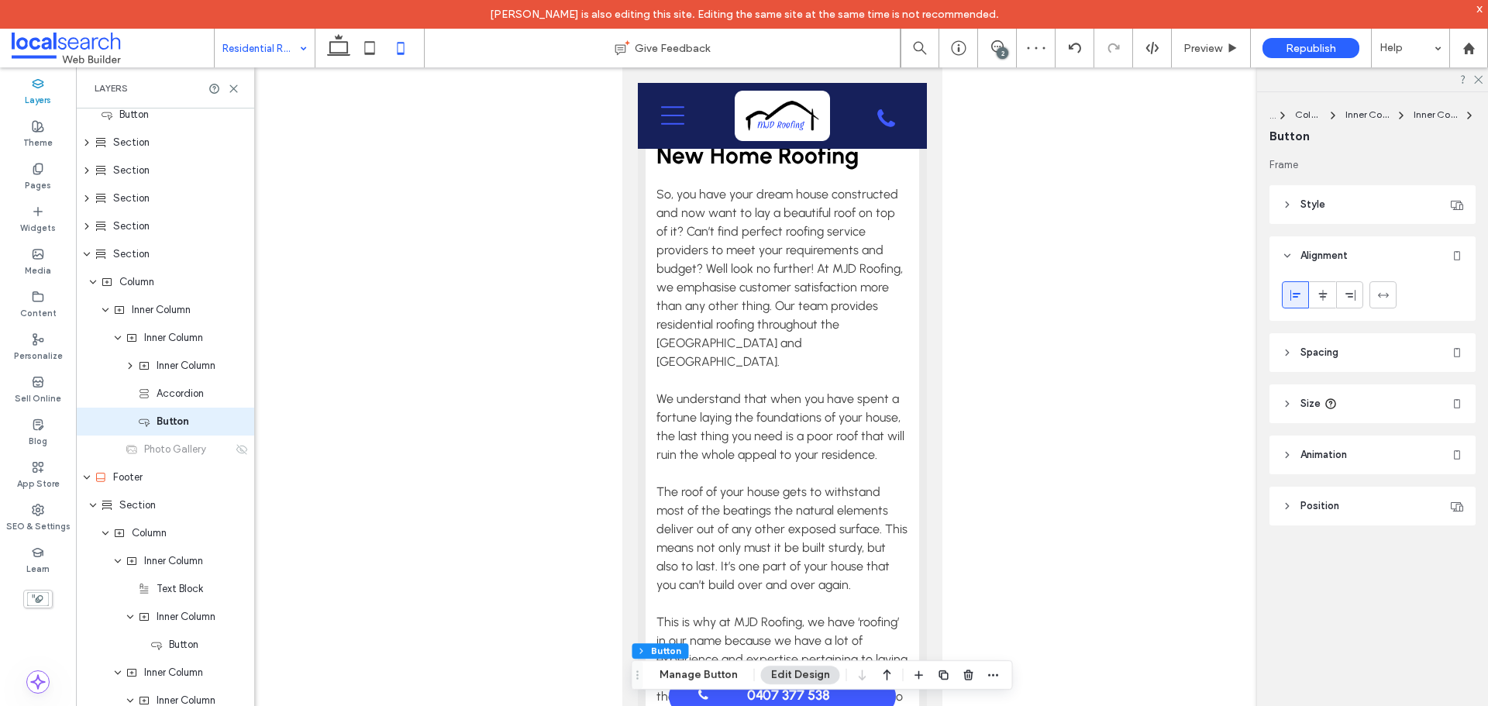
click at [293, 44] on div "Residential Roofing" at bounding box center [265, 48] width 100 height 39
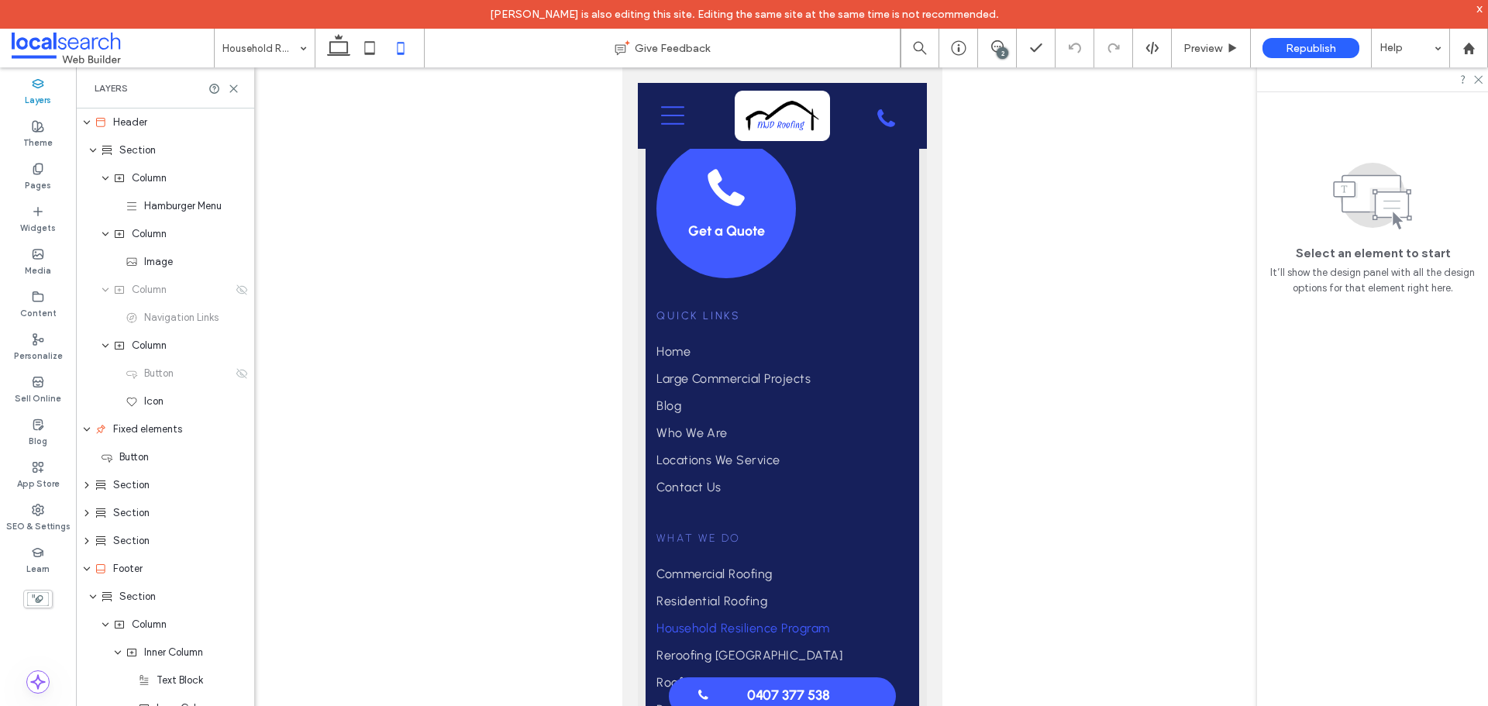
scroll to position [3132, 0]
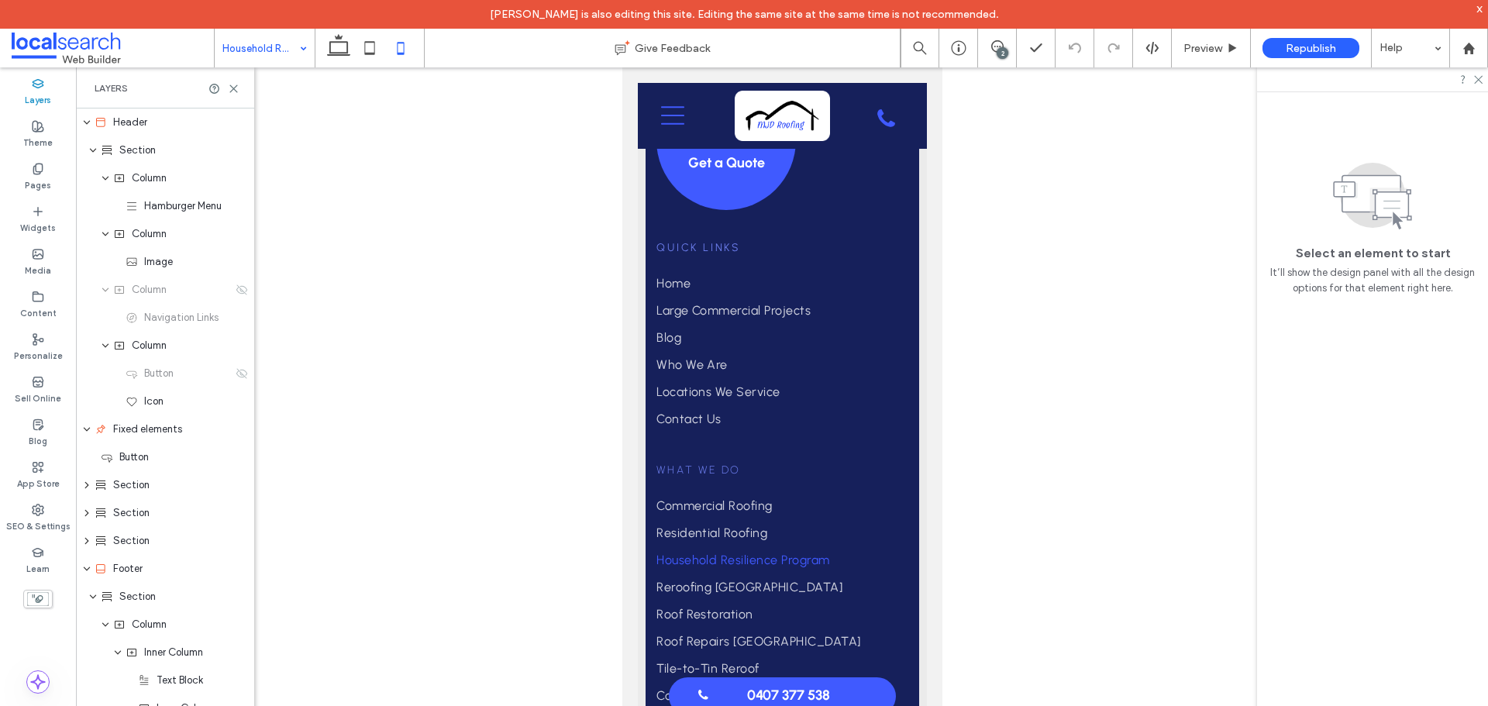
click at [282, 45] on input at bounding box center [260, 48] width 77 height 39
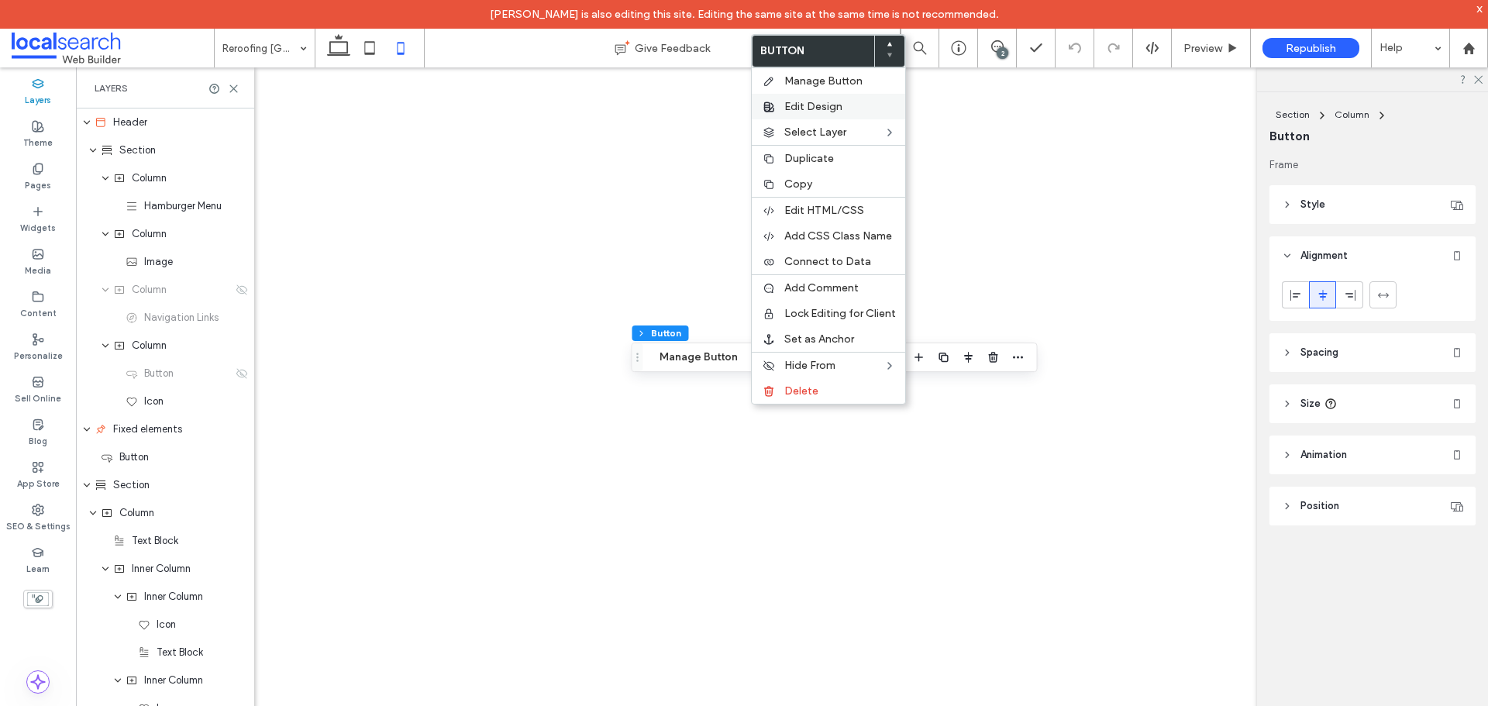
click at [828, 109] on span "Edit Design" at bounding box center [813, 106] width 58 height 13
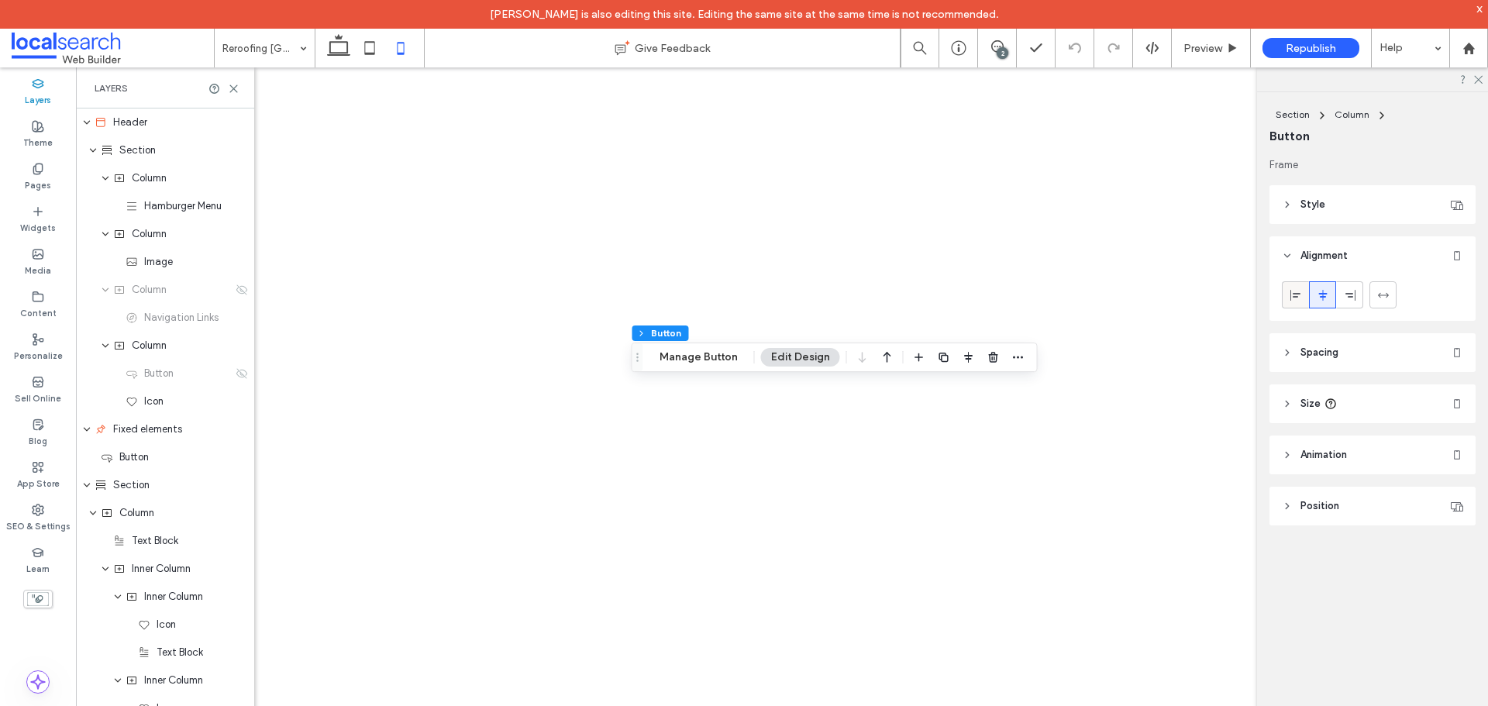
click at [1307, 291] on div at bounding box center [1296, 295] width 26 height 26
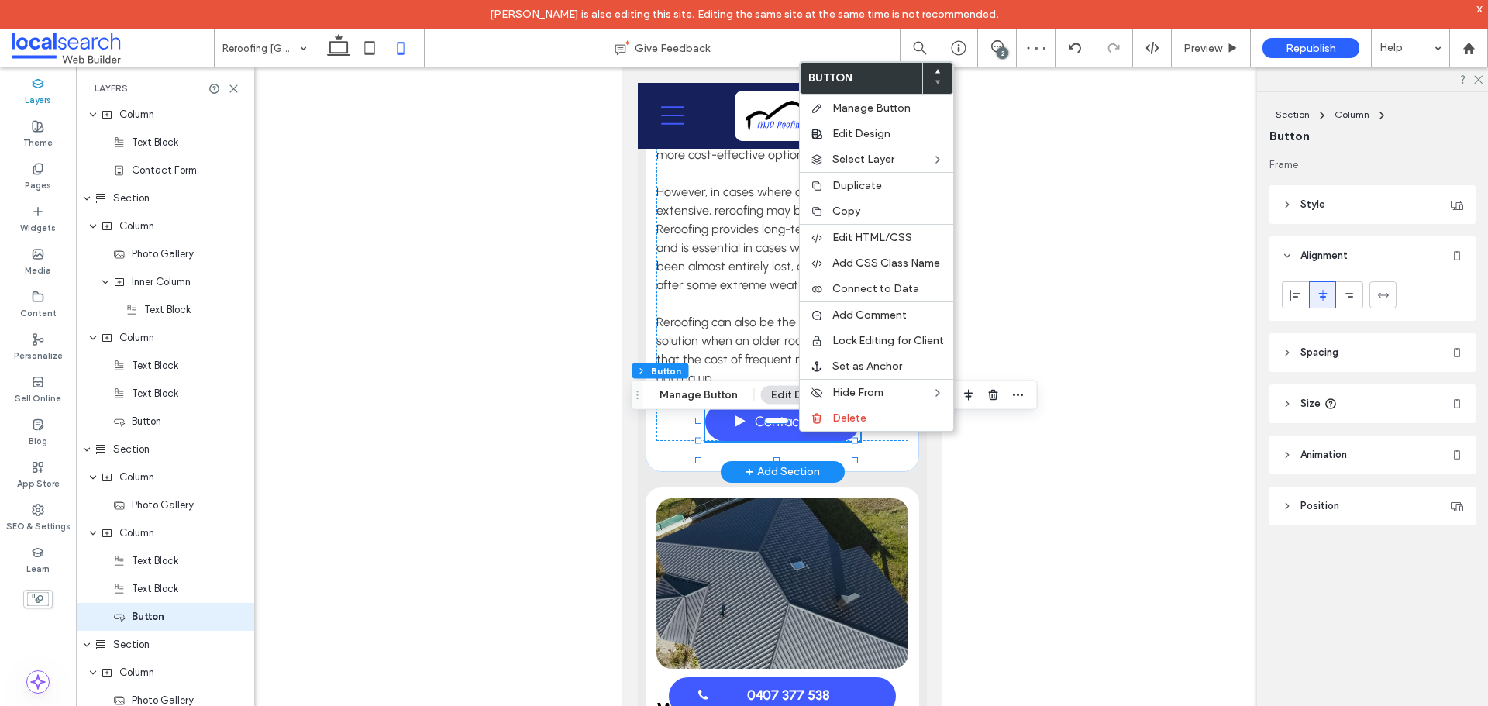
scroll to position [957, 0]
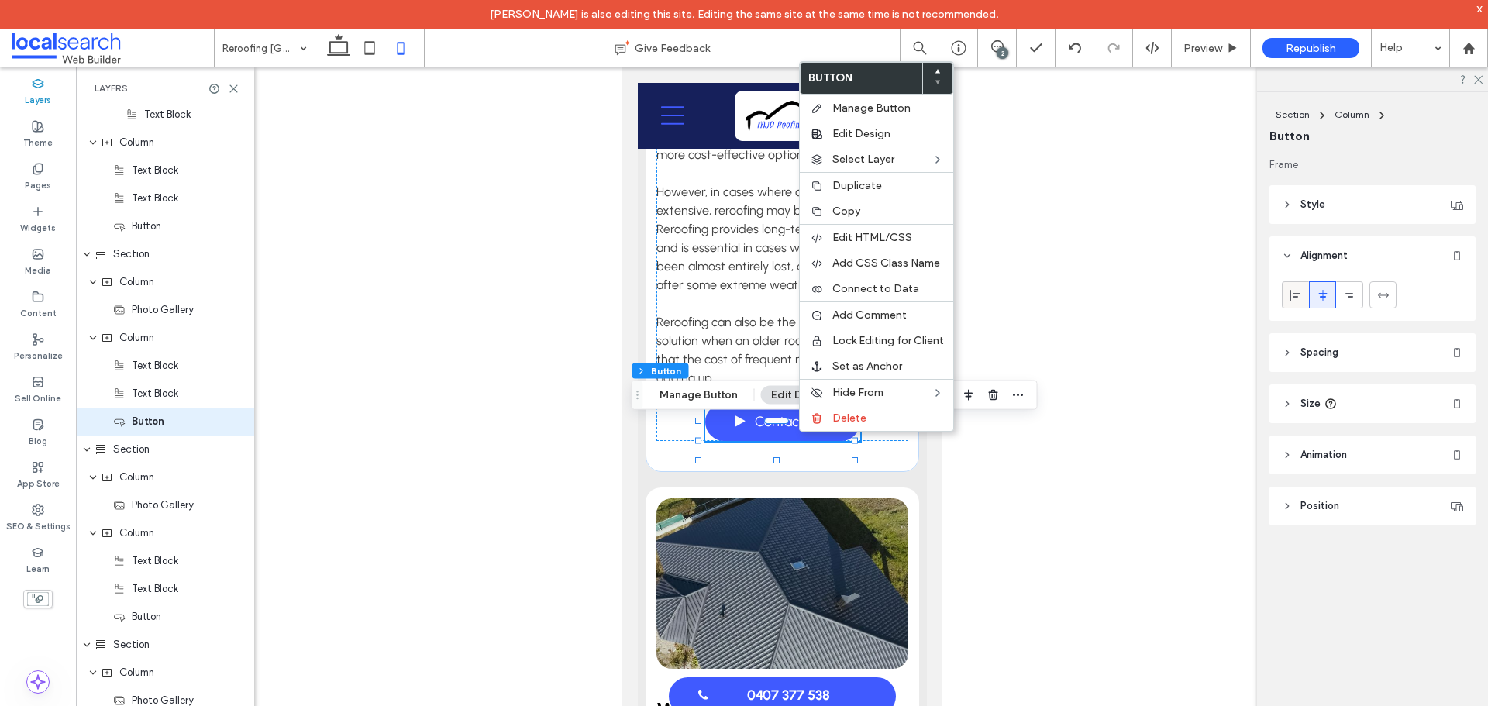
drag, startPoint x: 1306, startPoint y: 295, endPoint x: 159, endPoint y: 470, distance: 1160.4
click at [1306, 295] on div at bounding box center [1296, 295] width 26 height 26
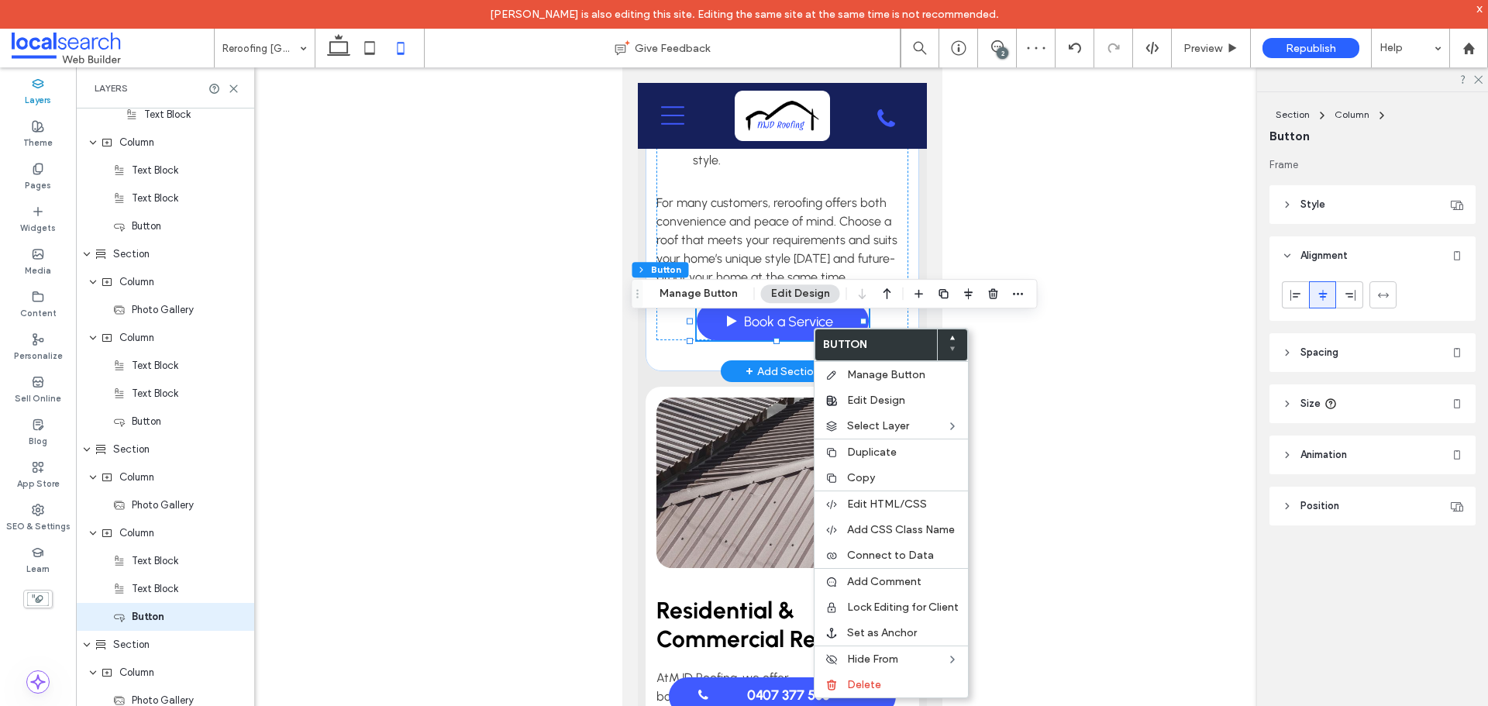
scroll to position [1152, 0]
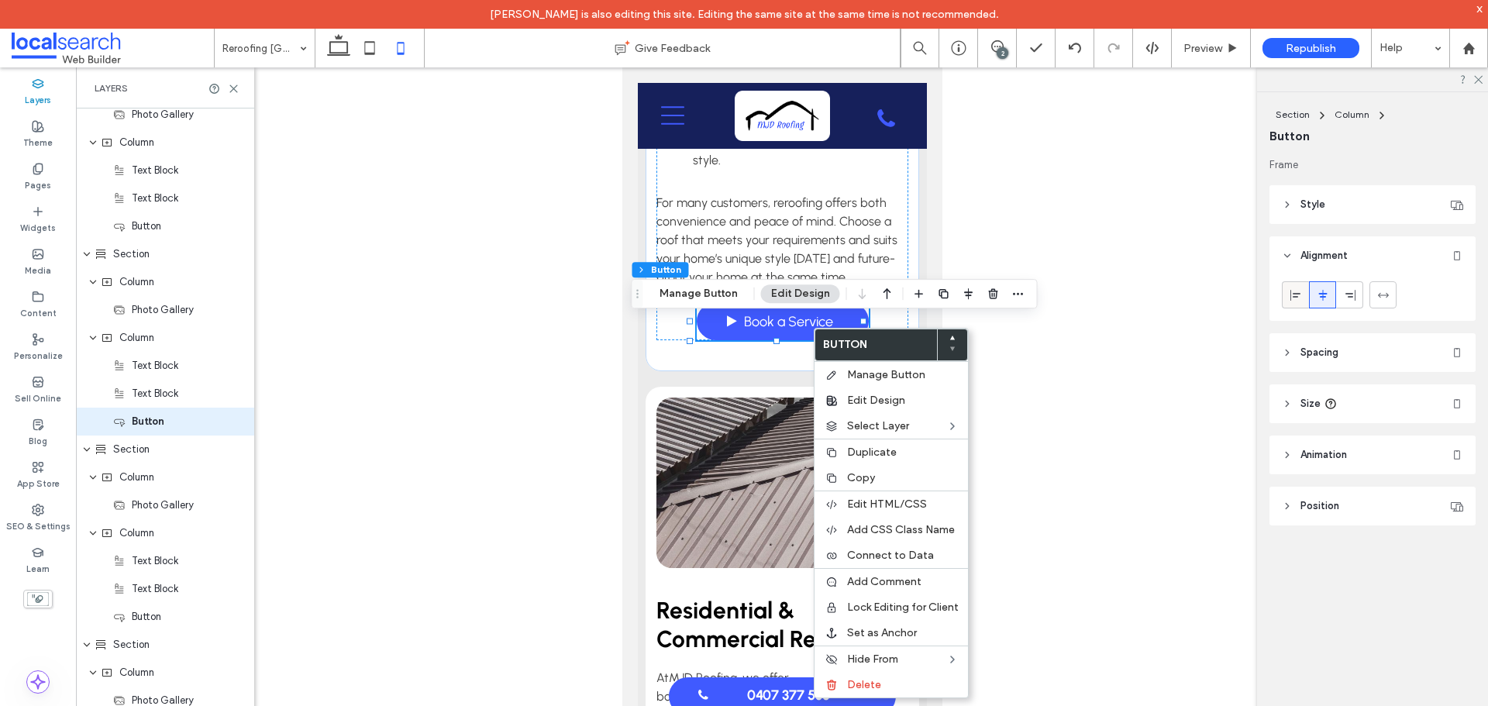
drag, startPoint x: 1289, startPoint y: 299, endPoint x: 118, endPoint y: 357, distance: 1172.7
click at [1290, 299] on icon at bounding box center [1296, 295] width 12 height 12
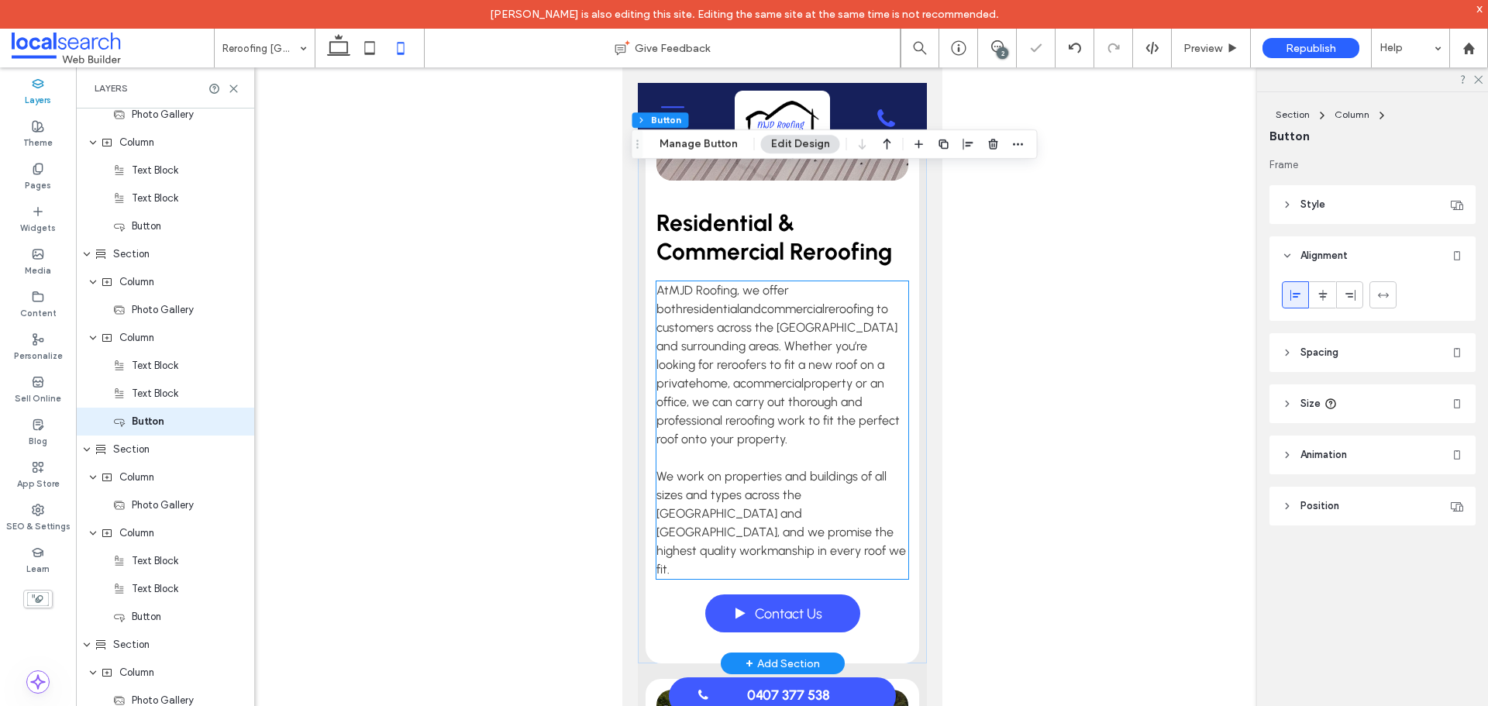
scroll to position [3570, 0]
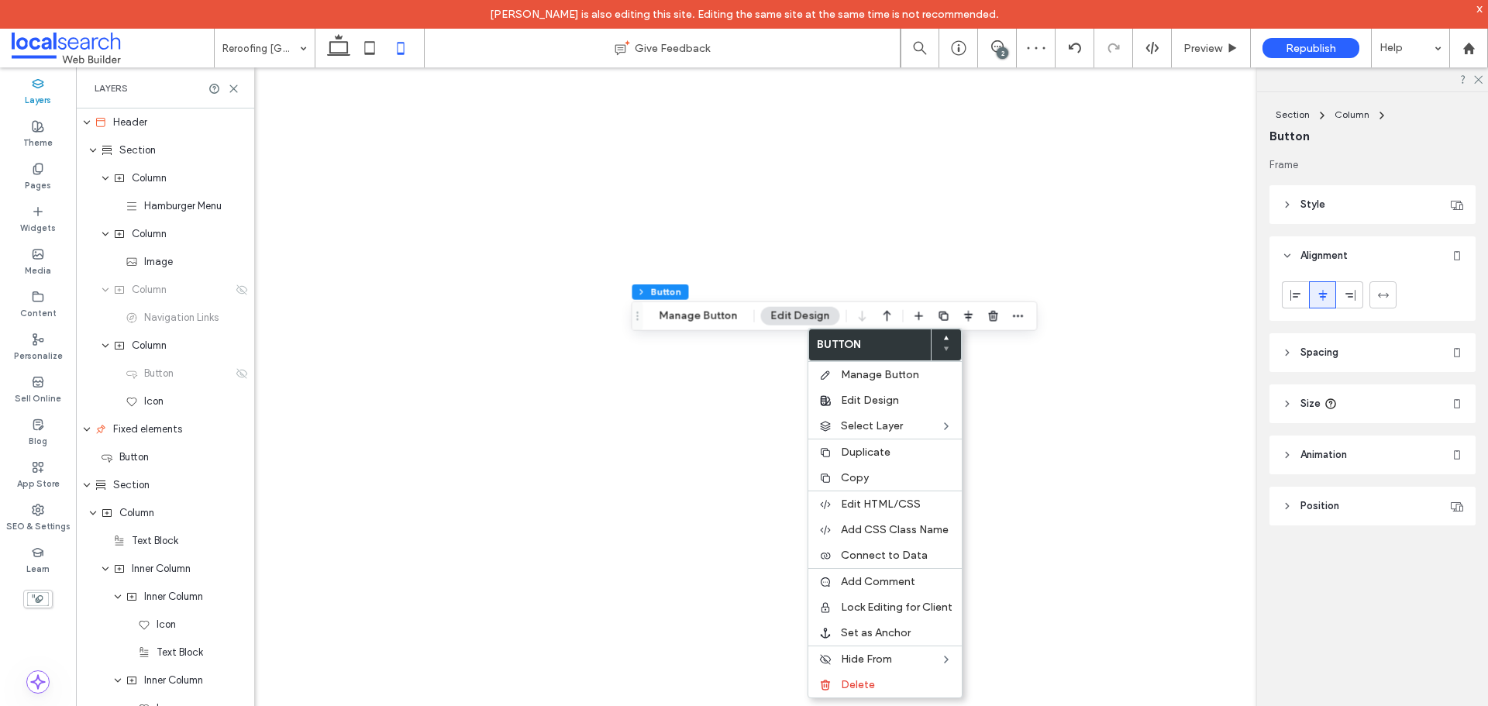
click at [1284, 295] on div at bounding box center [1296, 295] width 26 height 26
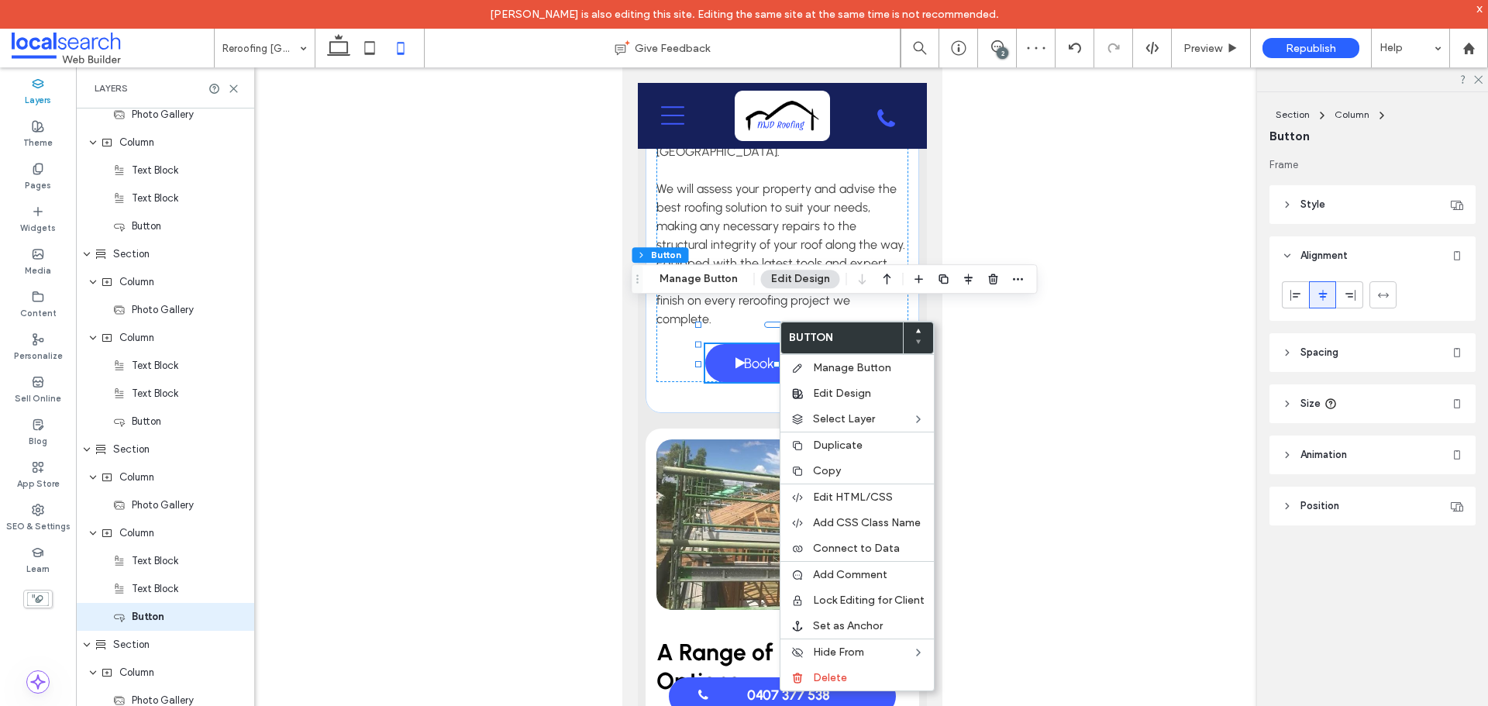
scroll to position [1543, 0]
click at [1291, 295] on icon at bounding box center [1296, 295] width 12 height 12
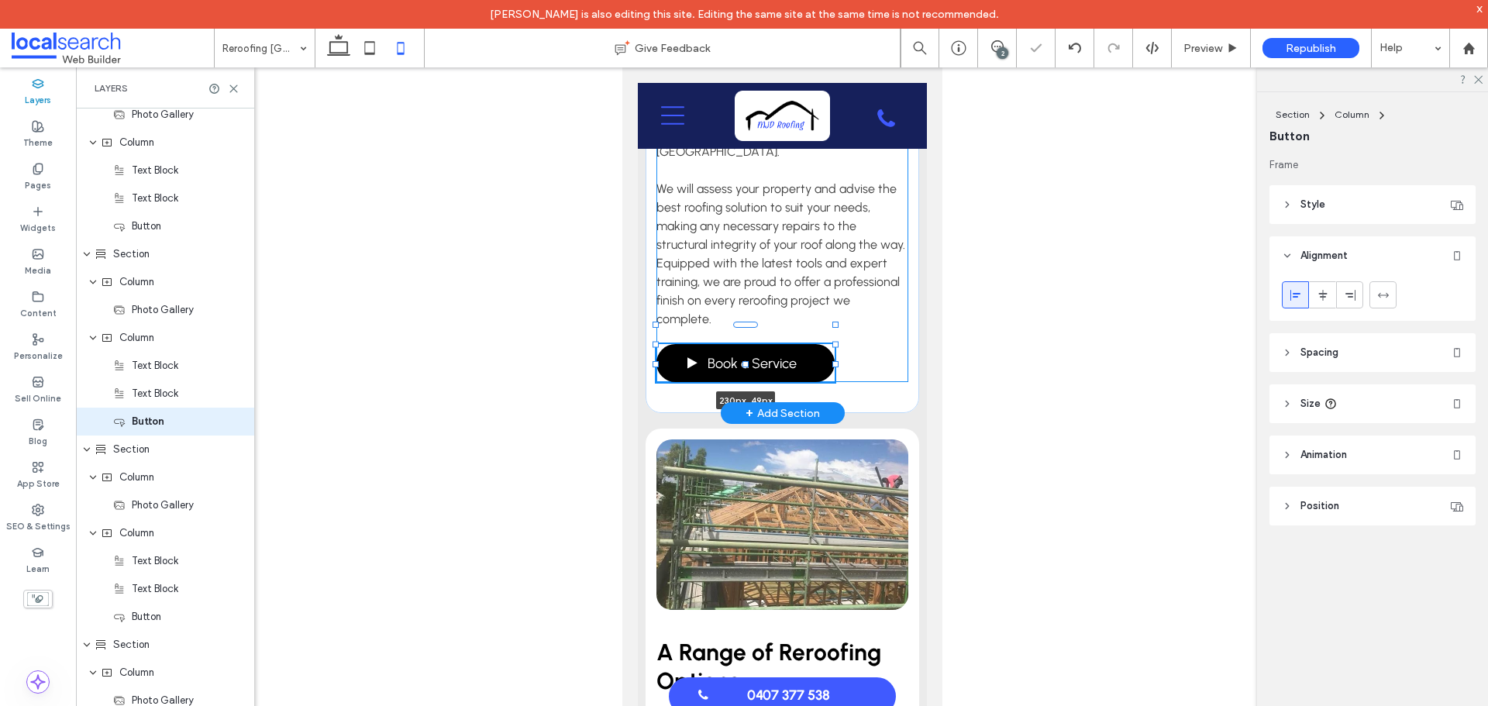
click at [826, 330] on div "Everything You Need Under One Roof At MJD Roofing, we have everything you need …" at bounding box center [782, 81] width 274 height 664
type input "***"
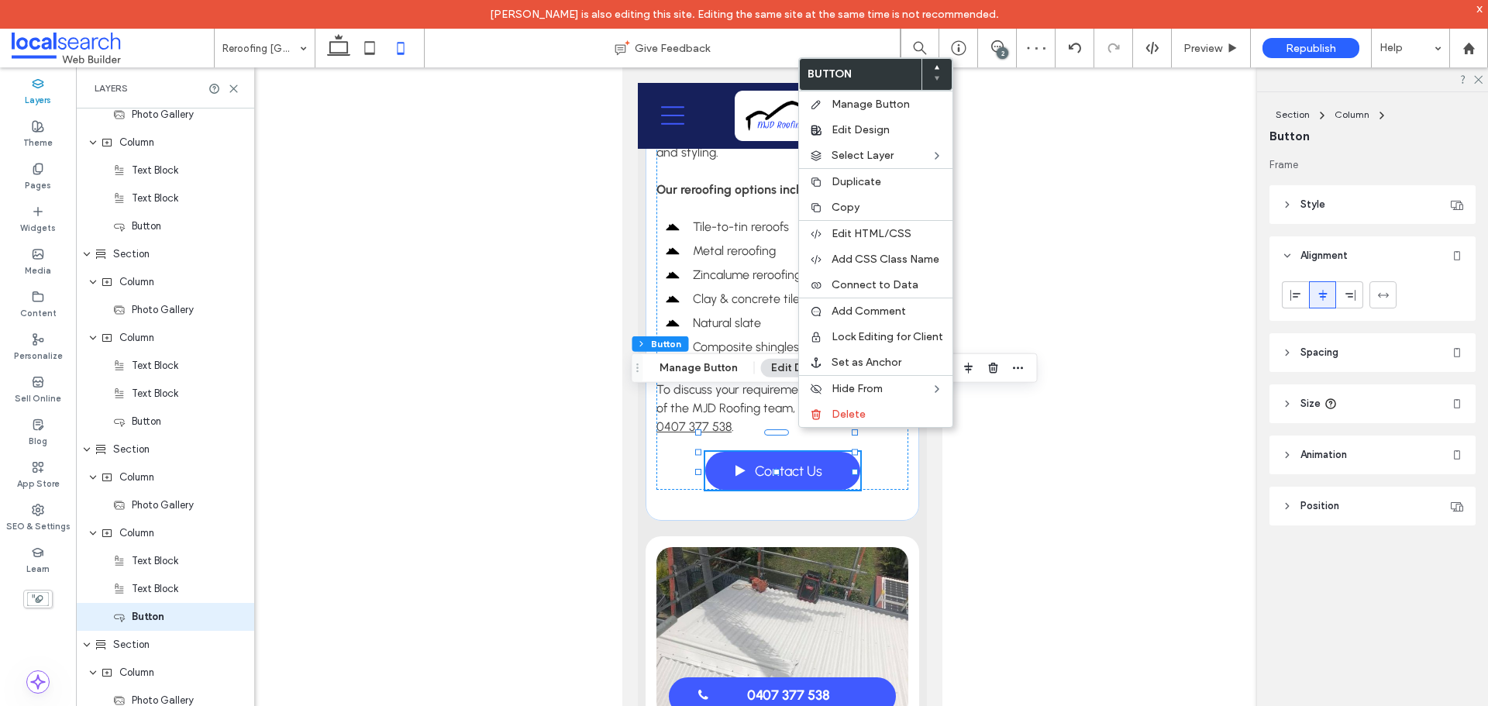
scroll to position [1738, 0]
click at [1290, 301] on icon at bounding box center [1296, 295] width 12 height 12
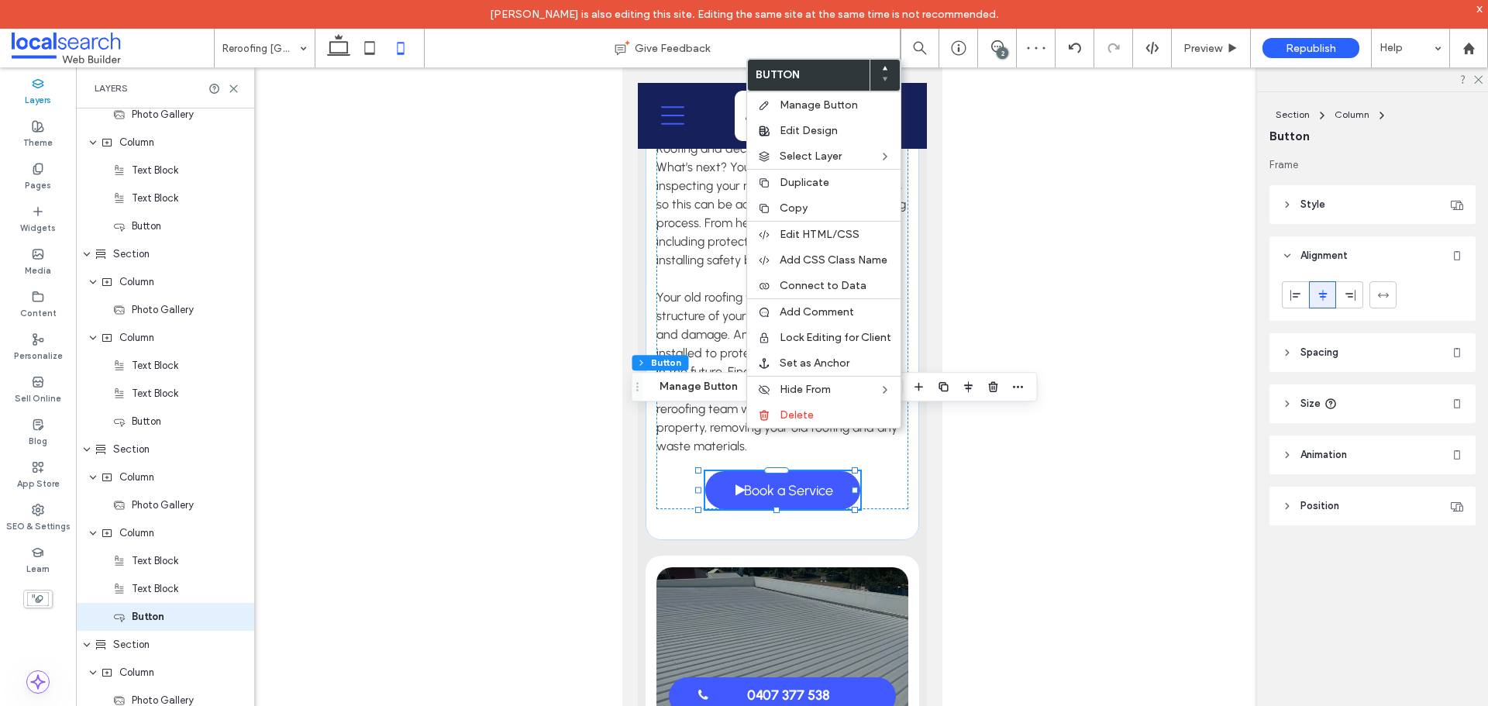
scroll to position [1933, 0]
drag, startPoint x: 1291, startPoint y: 299, endPoint x: 862, endPoint y: 410, distance: 443.5
click at [1291, 298] on icon at bounding box center [1296, 295] width 12 height 12
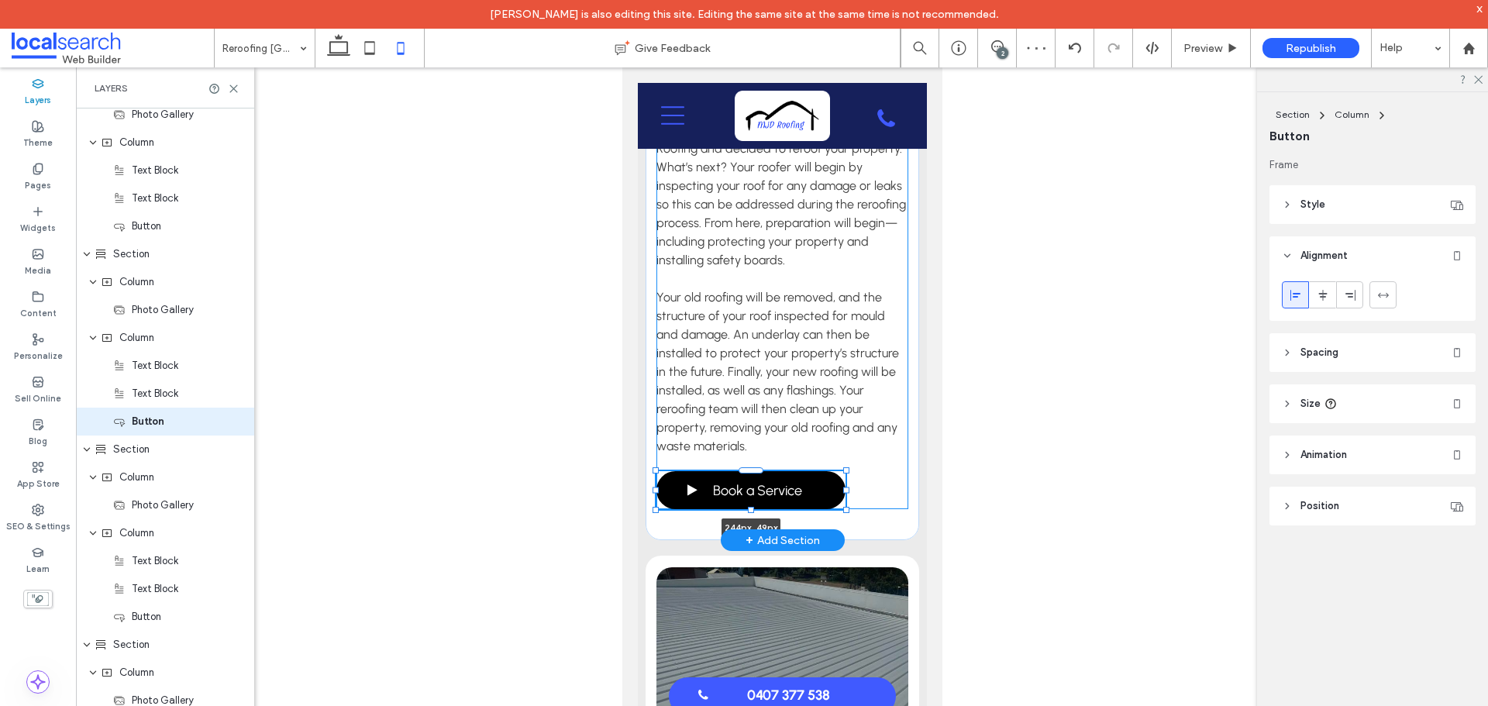
drag, startPoint x: 810, startPoint y: 429, endPoint x: 827, endPoint y: 434, distance: 17.7
click at [827, 434] on div "What Is Involved in the Reroofing Process? So, you’ve spoken to the experts at …" at bounding box center [782, 190] width 274 height 702
type input "***"
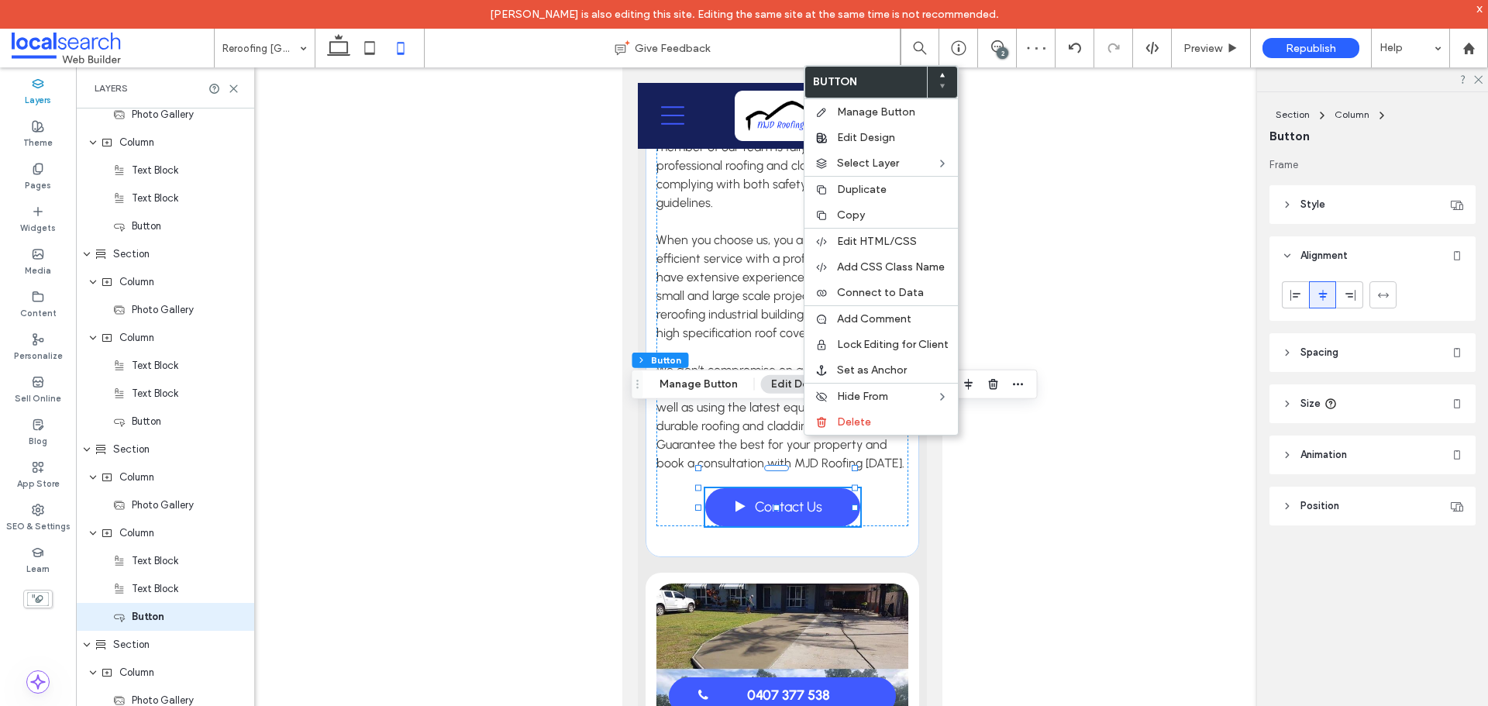
scroll to position [2129, 0]
click at [1295, 291] on icon at bounding box center [1296, 295] width 12 height 12
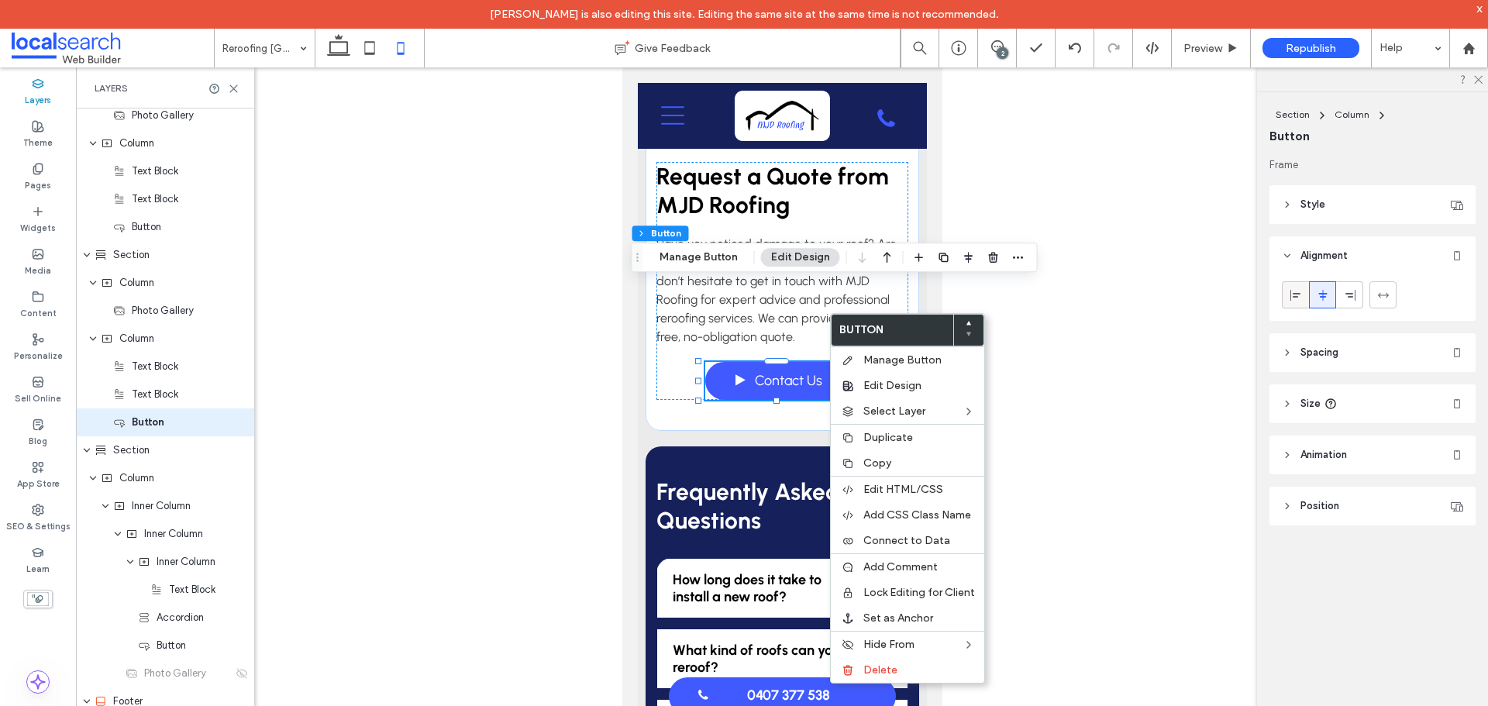
scroll to position [2324, 0]
click at [1291, 288] on span at bounding box center [1296, 295] width 12 height 26
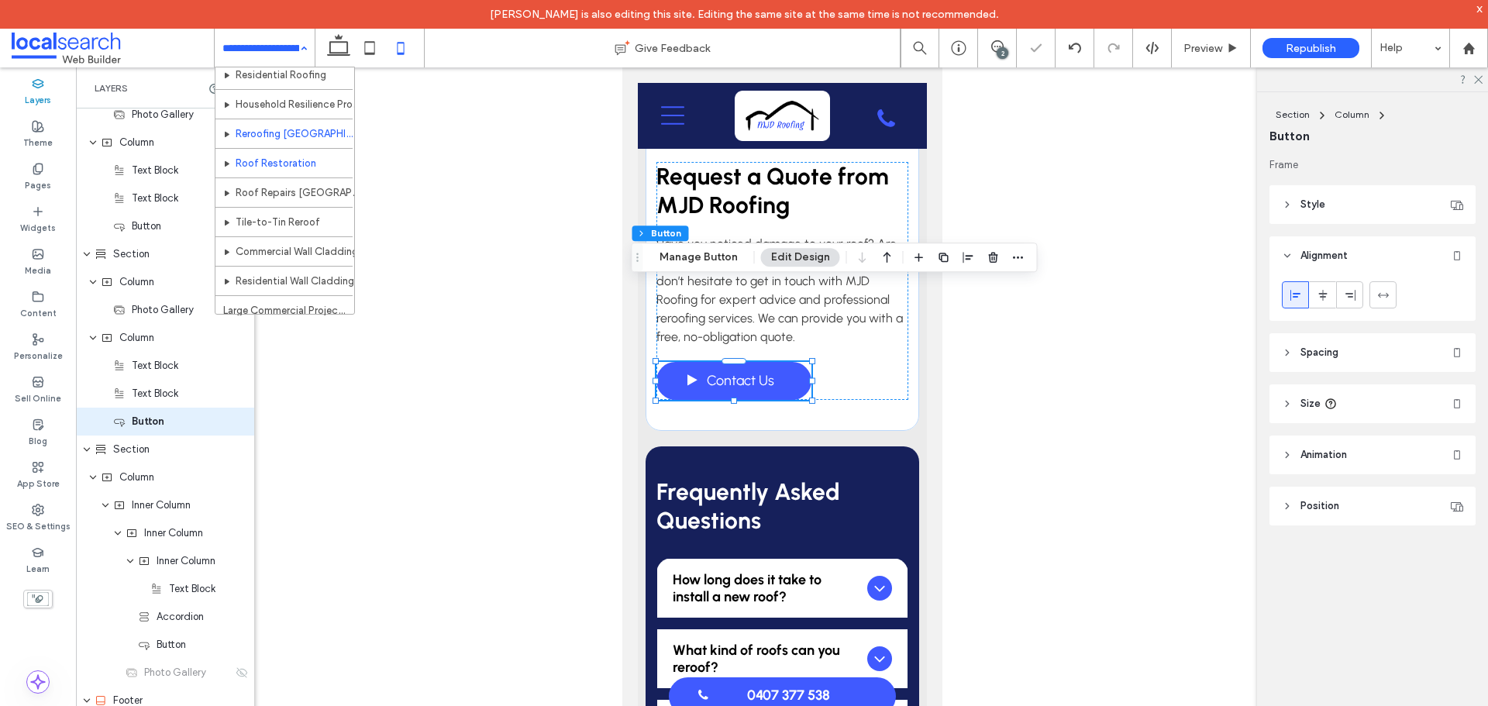
scroll to position [78, 0]
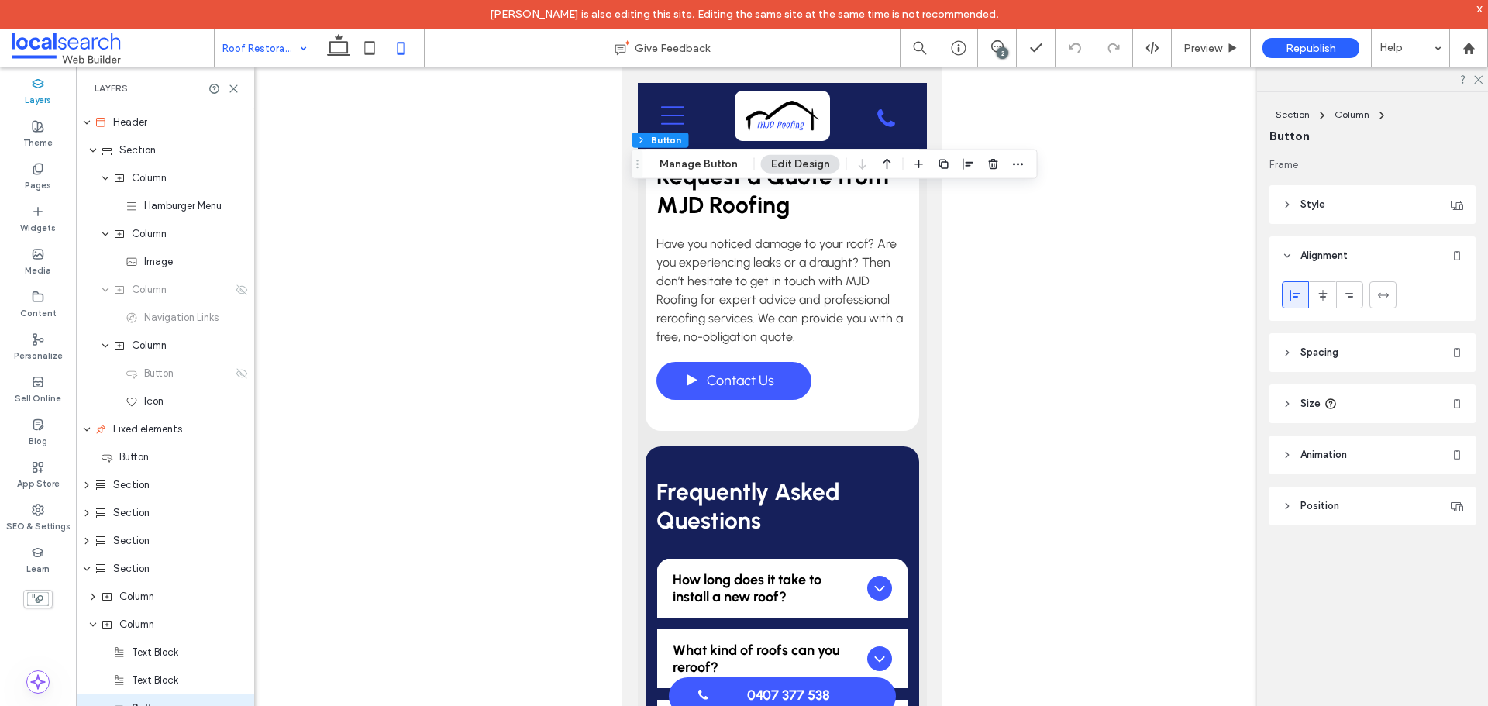
scroll to position [287, 0]
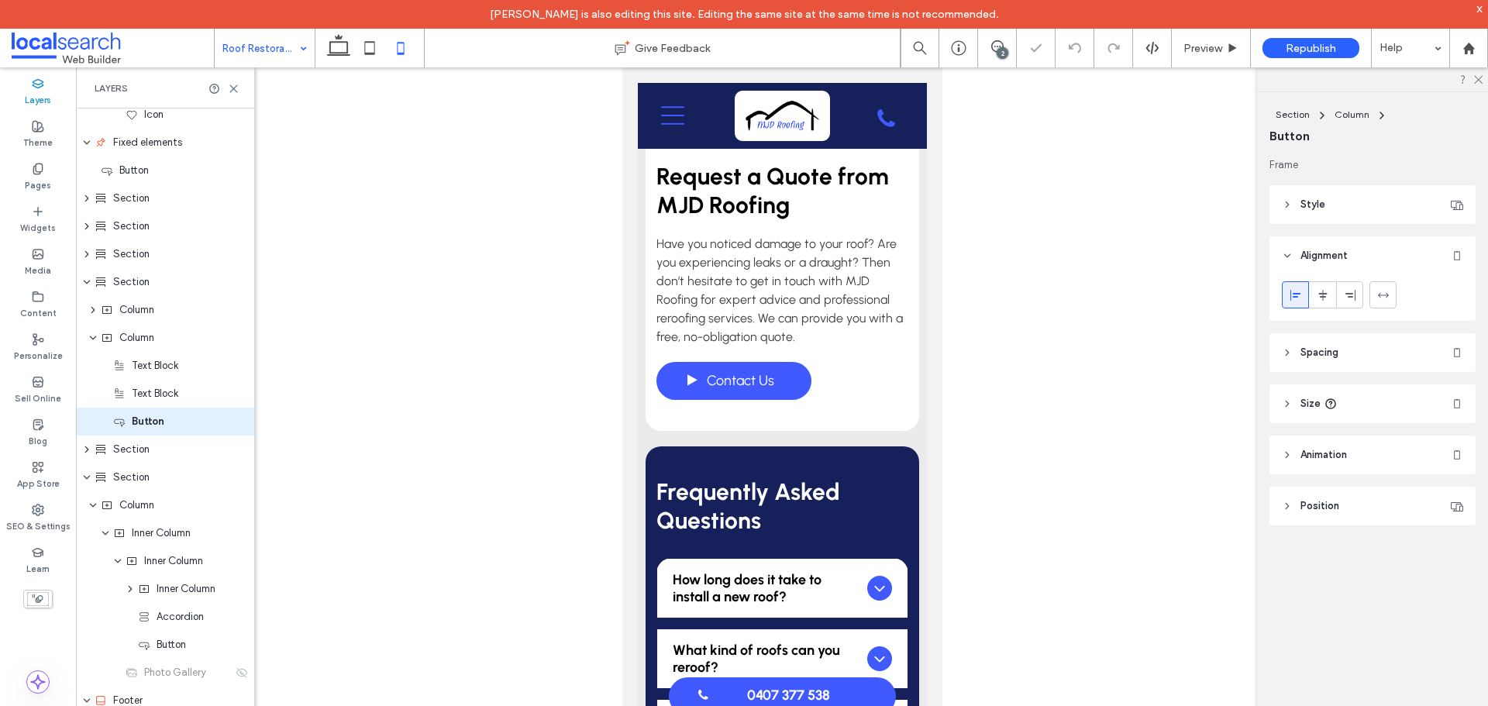
type input "***"
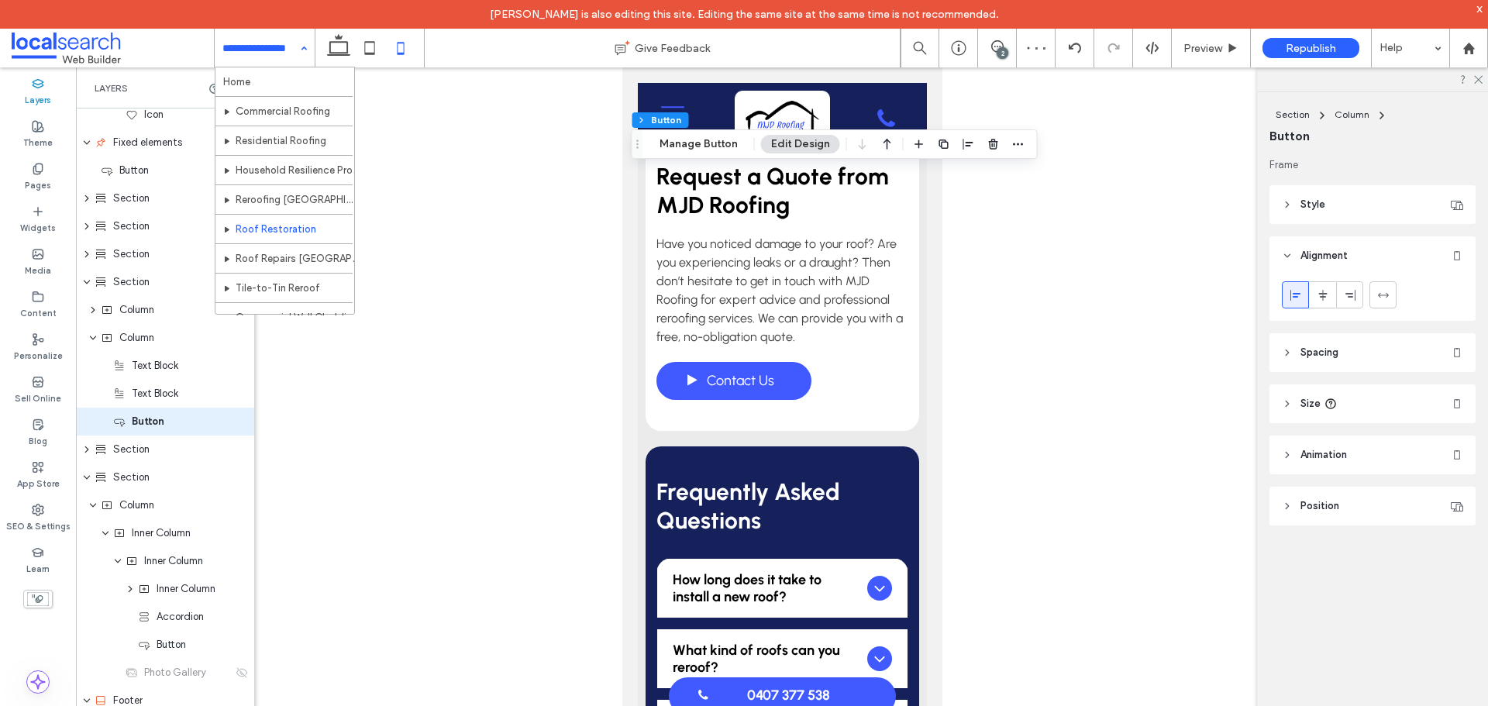
click at [266, 65] on input at bounding box center [260, 48] width 77 height 39
drag, startPoint x: 304, startPoint y: 235, endPoint x: 689, endPoint y: 284, distance: 388.4
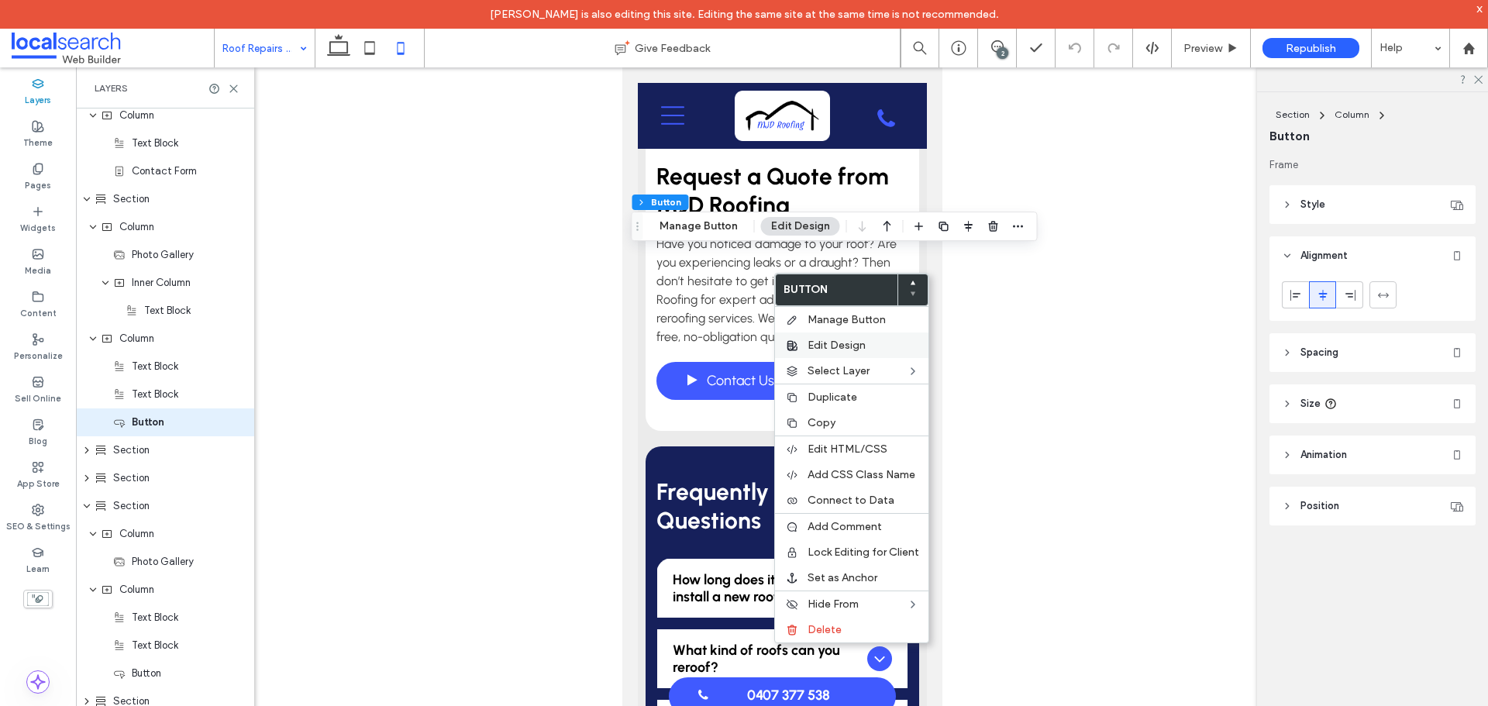
scroll to position [510, 0]
click at [1291, 297] on icon at bounding box center [1296, 295] width 12 height 12
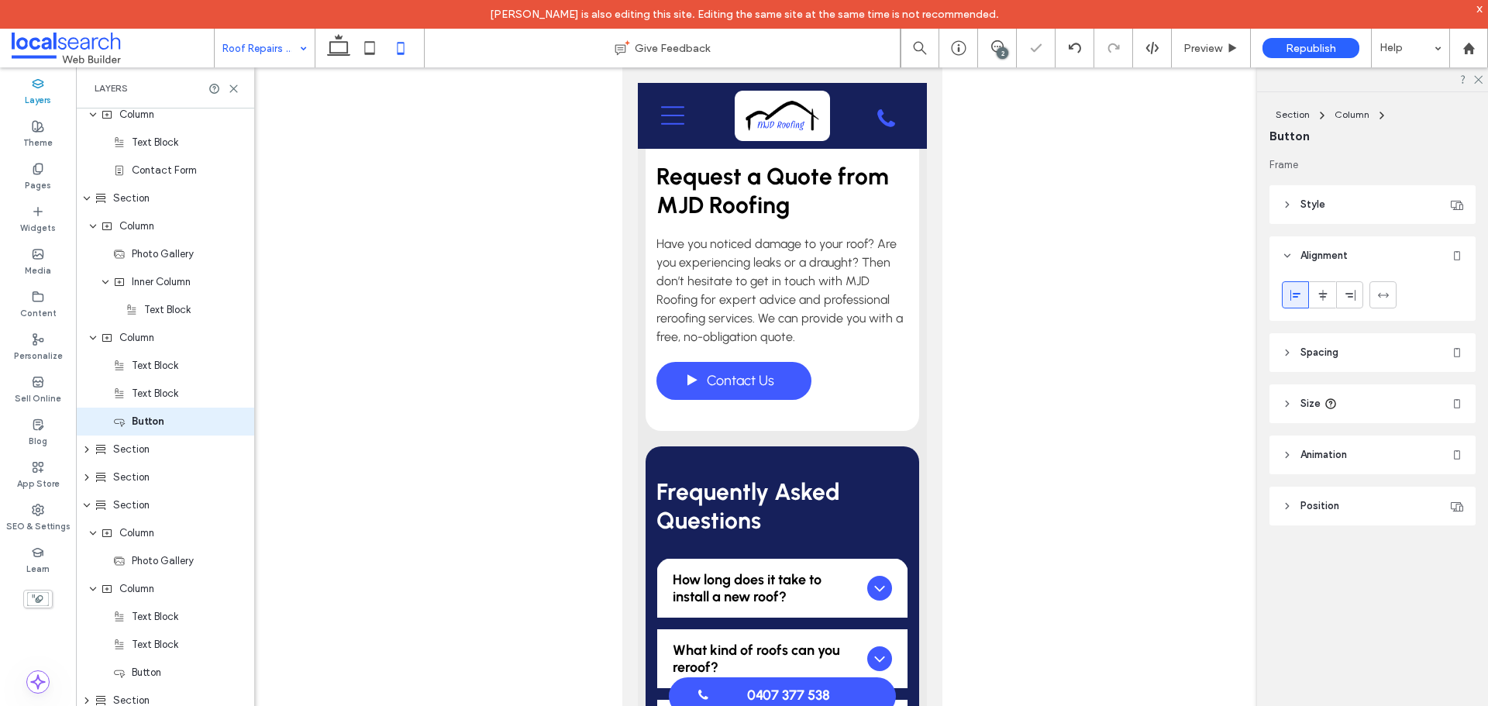
type input "***"
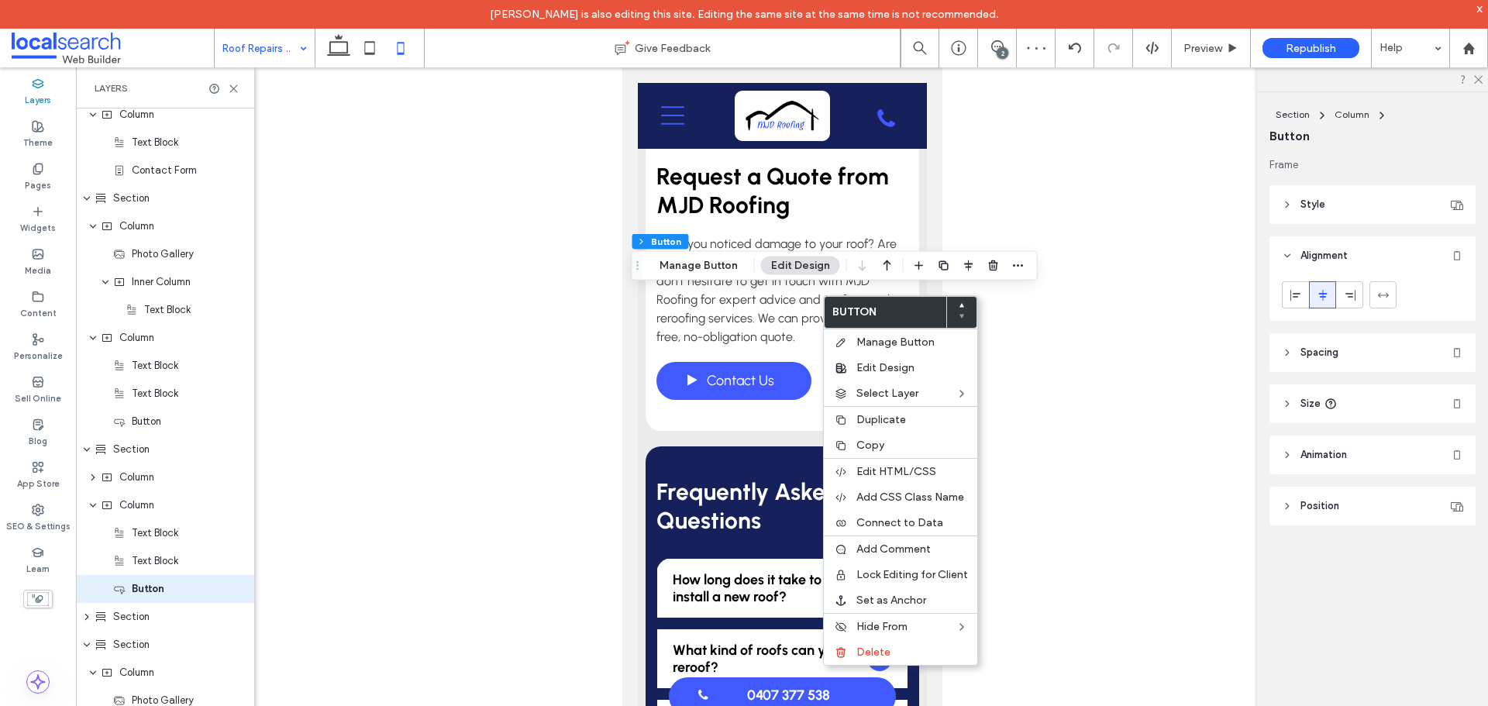
scroll to position [677, 0]
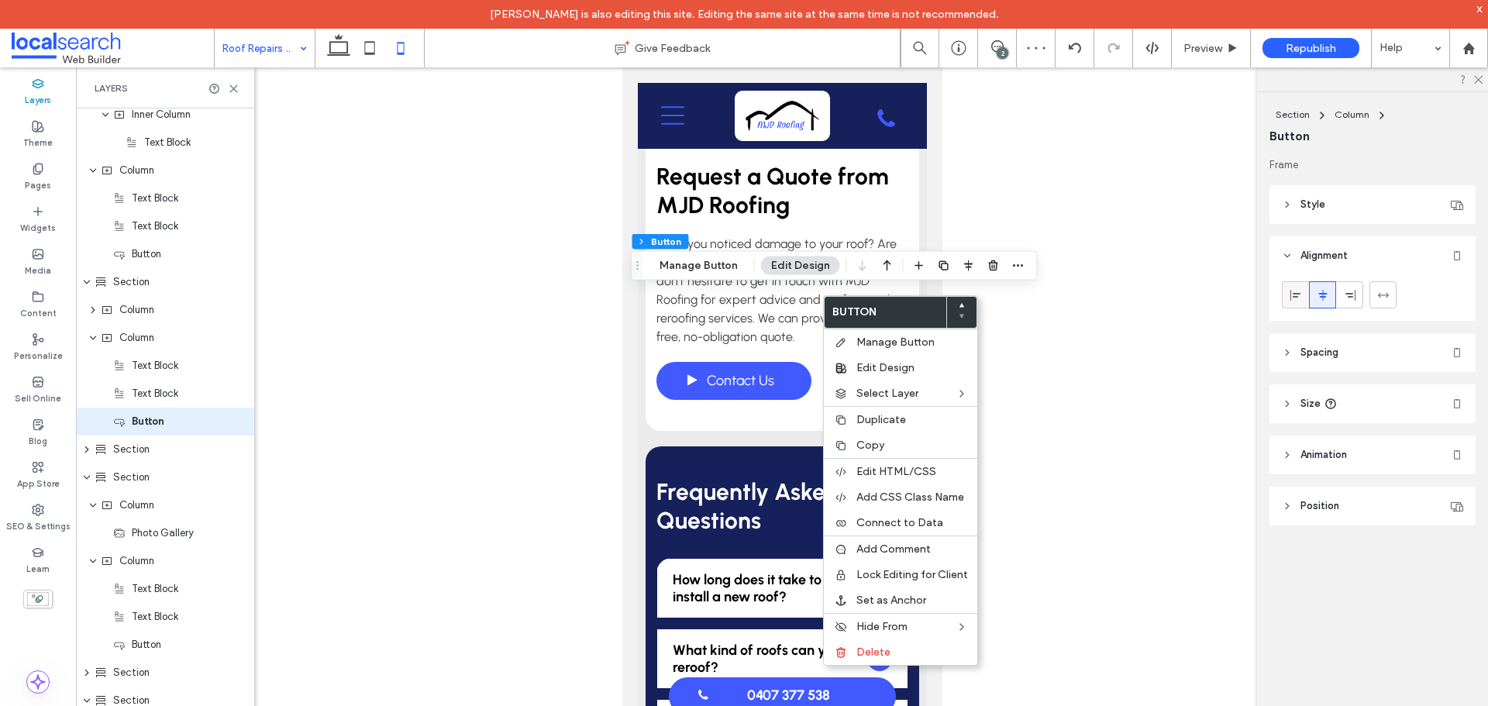
click at [1304, 292] on div at bounding box center [1296, 295] width 26 height 26
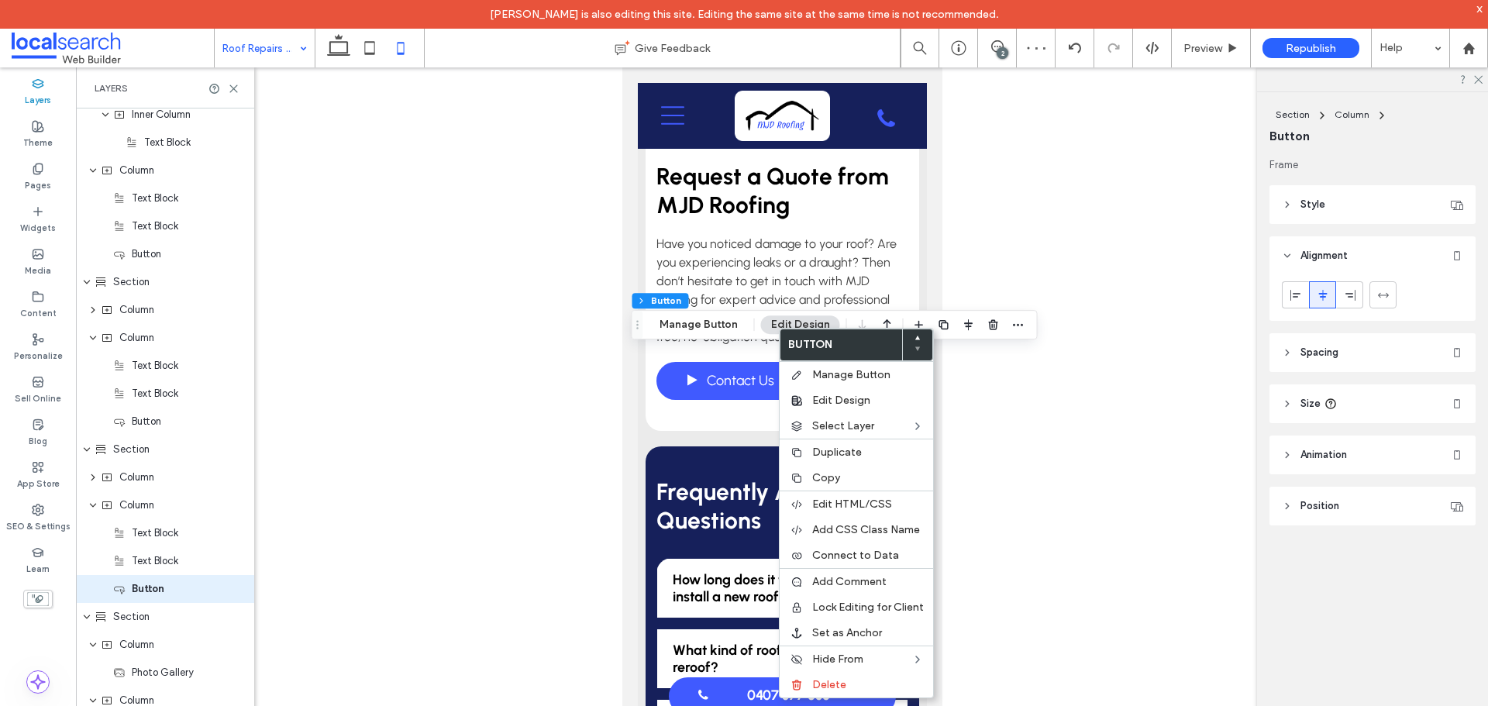
scroll to position [845, 0]
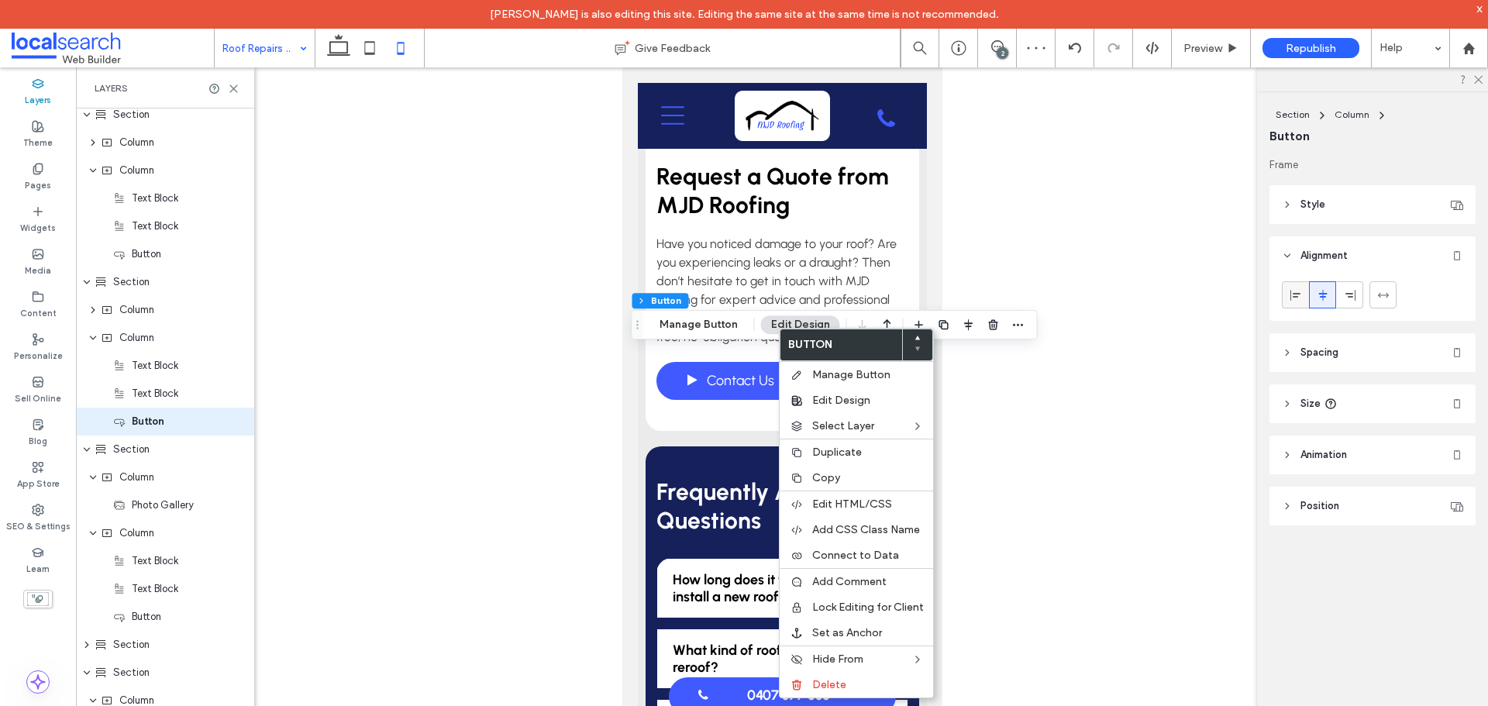
click at [1298, 291] on icon at bounding box center [1296, 295] width 12 height 12
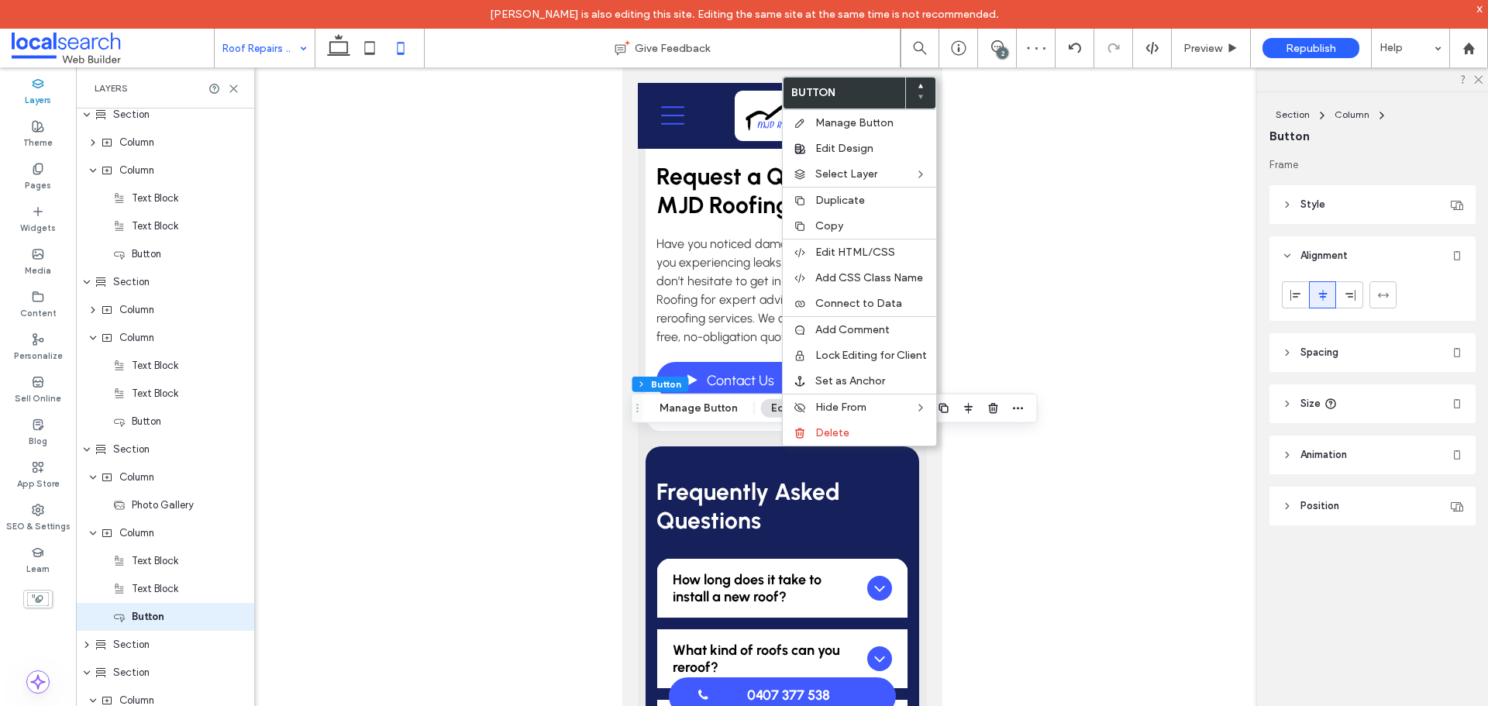
scroll to position [1040, 0]
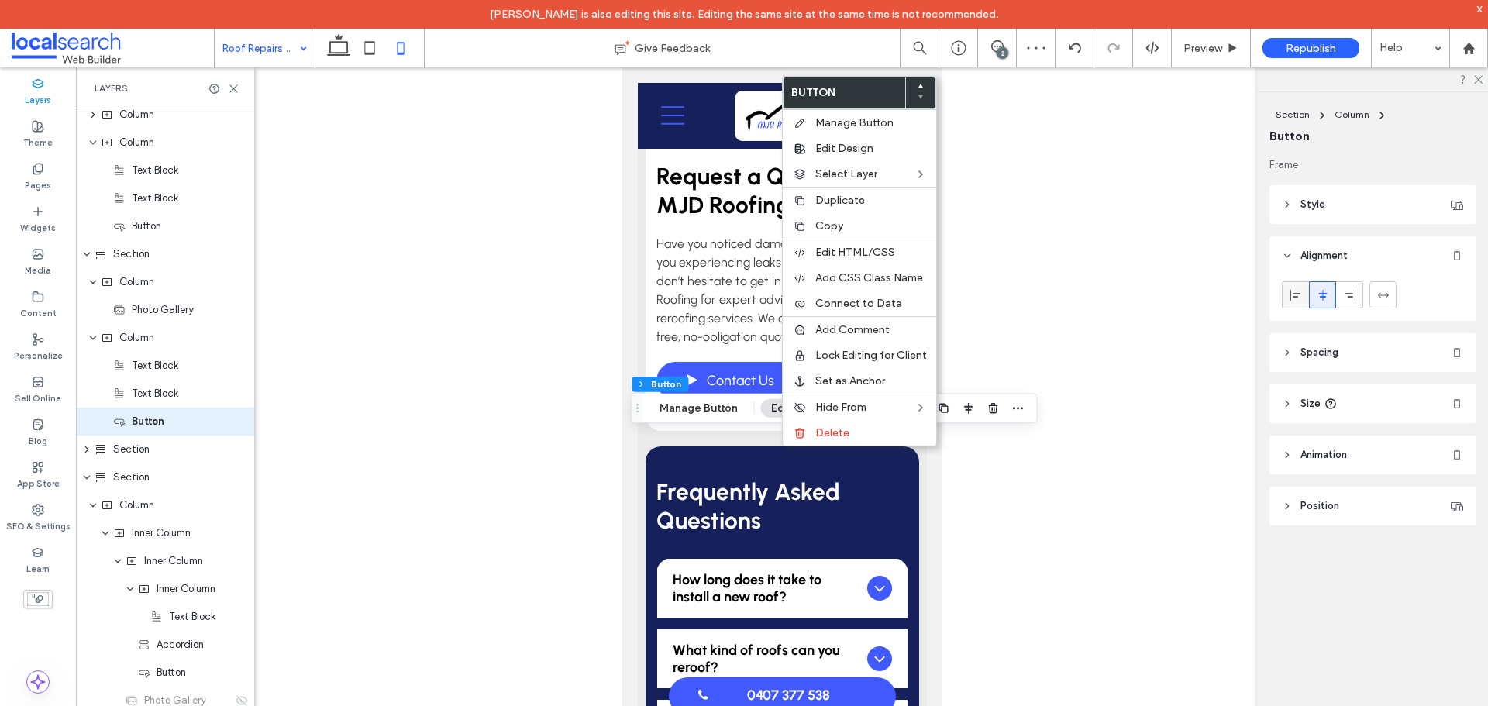
click at [1302, 285] on div at bounding box center [1296, 295] width 26 height 26
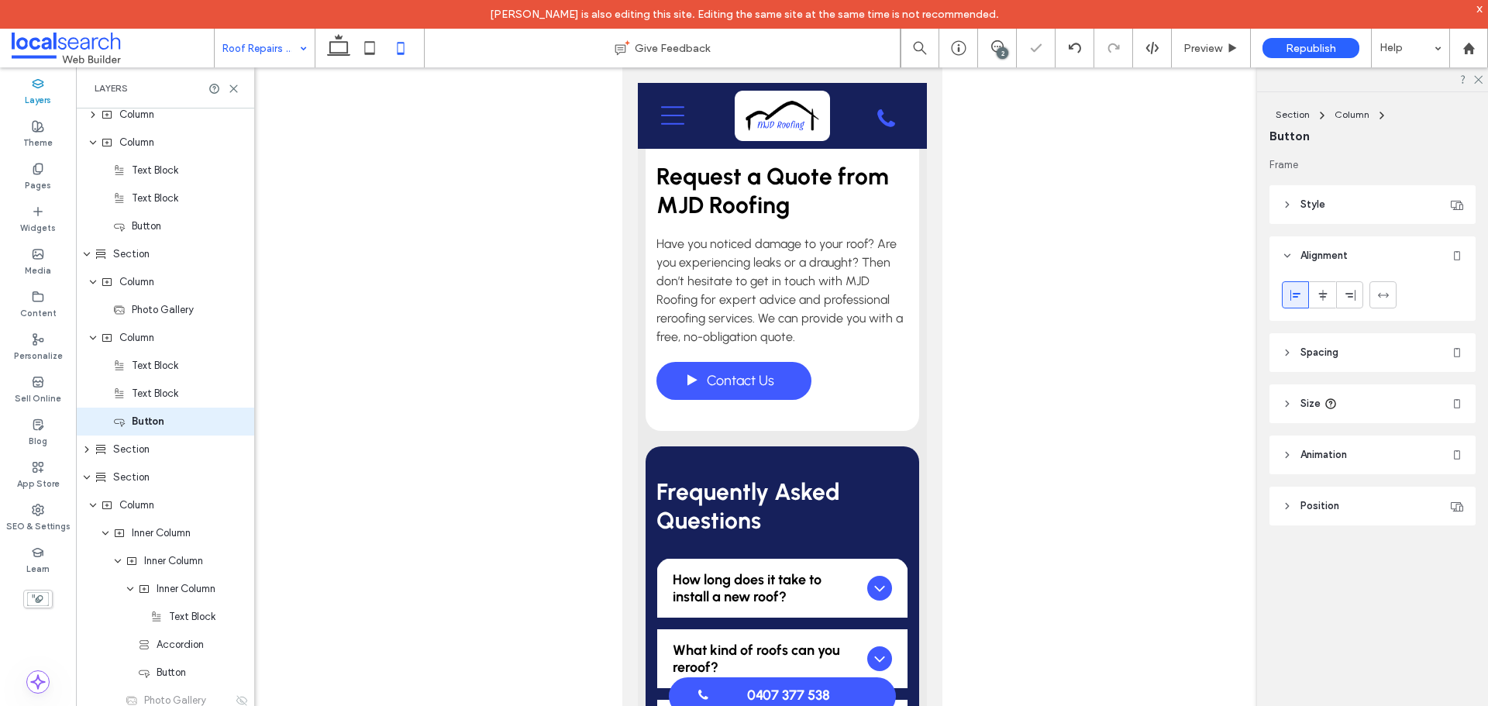
type input "***"
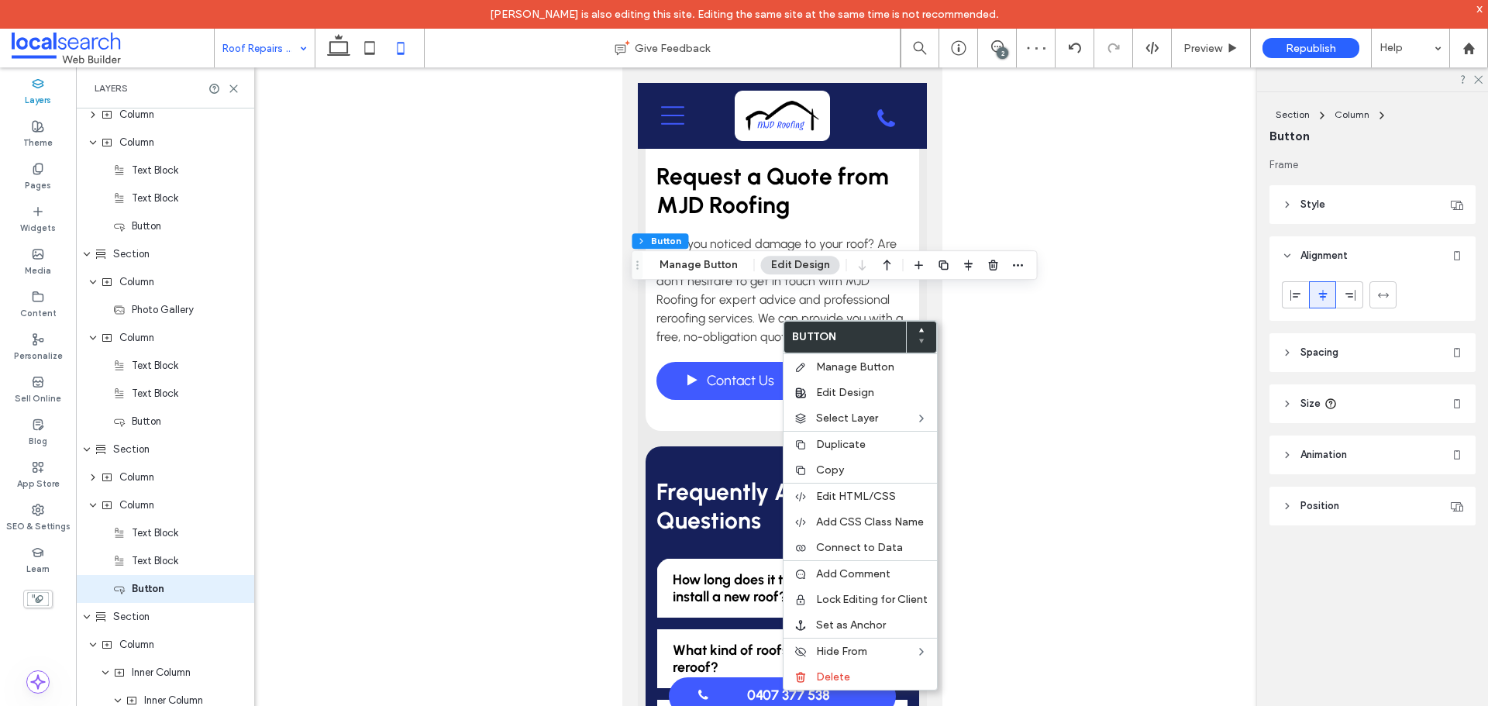
scroll to position [1208, 0]
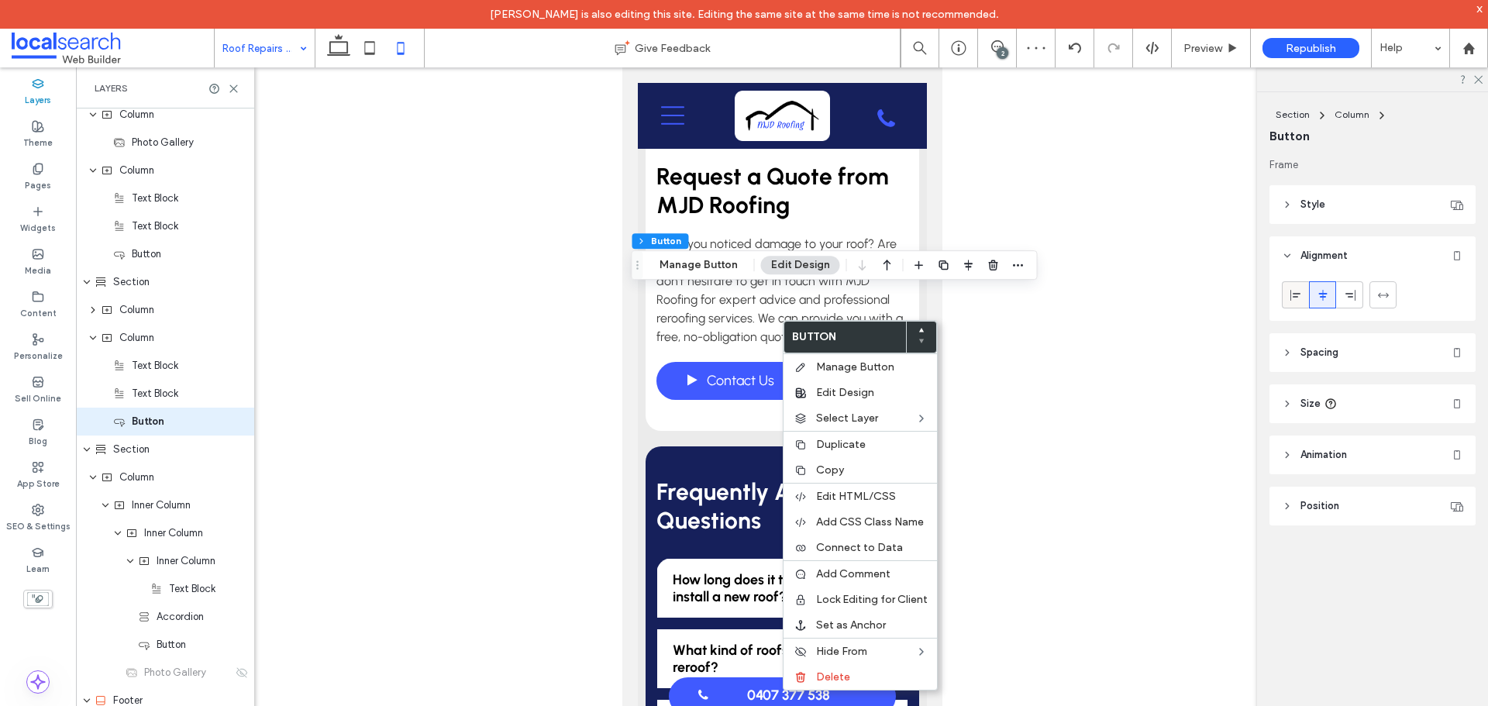
click at [1295, 295] on icon at bounding box center [1296, 295] width 12 height 12
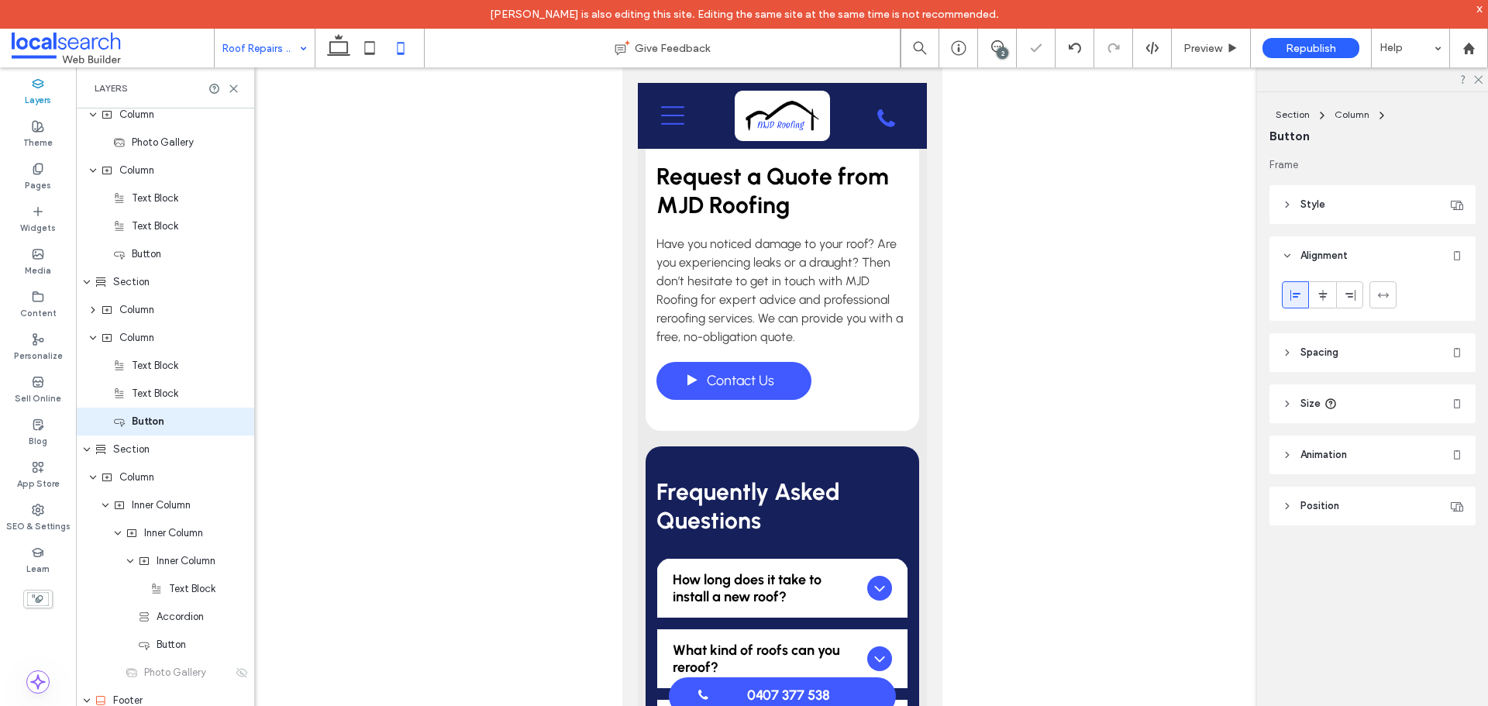
type input "***"
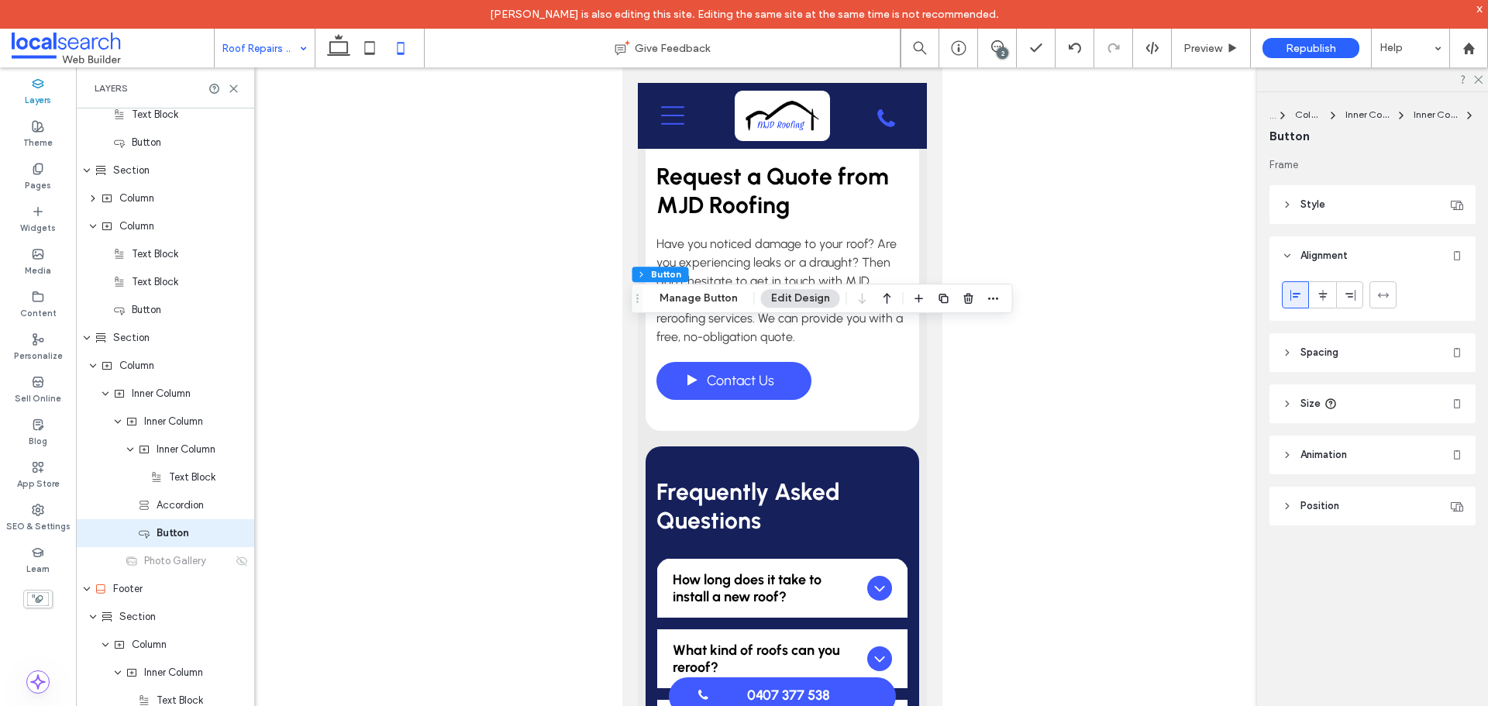
scroll to position [1431, 0]
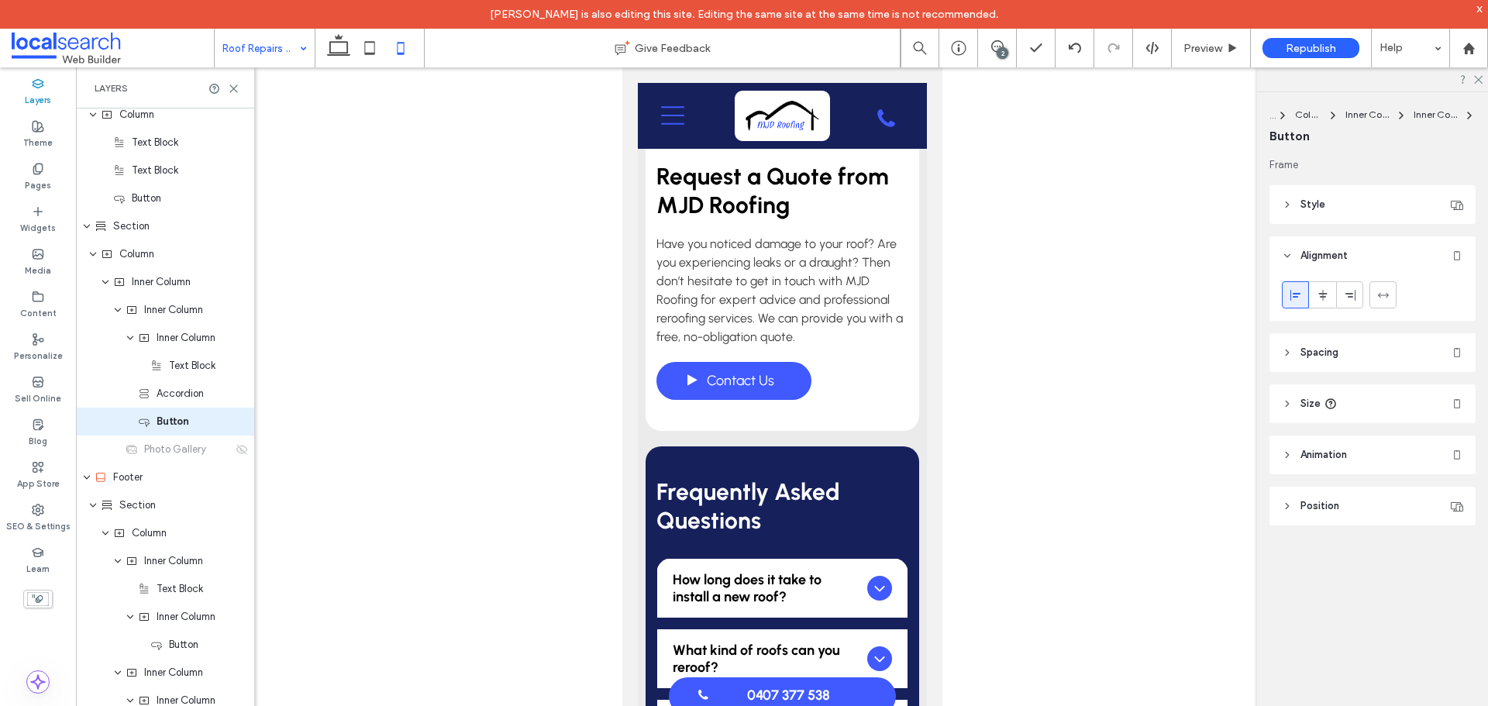
type input "***"
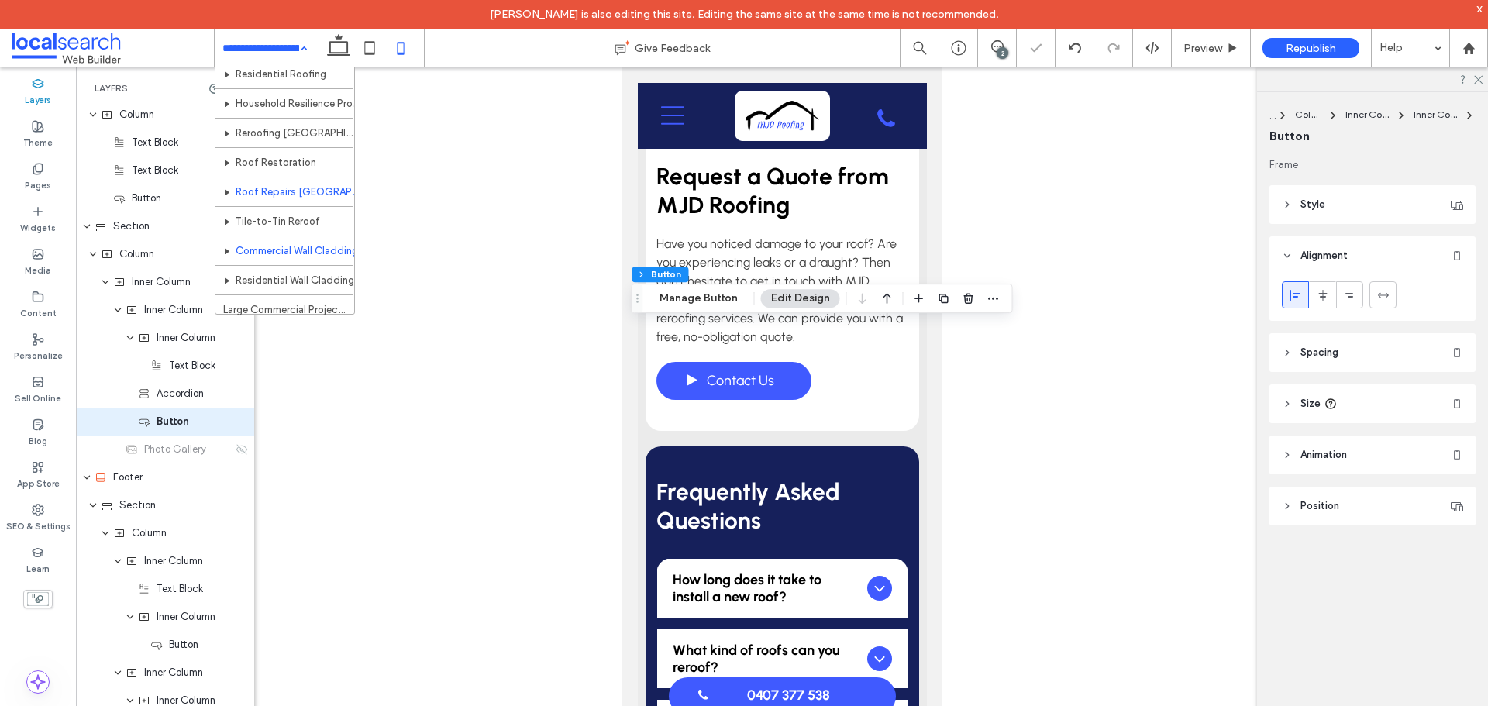
scroll to position [155, 0]
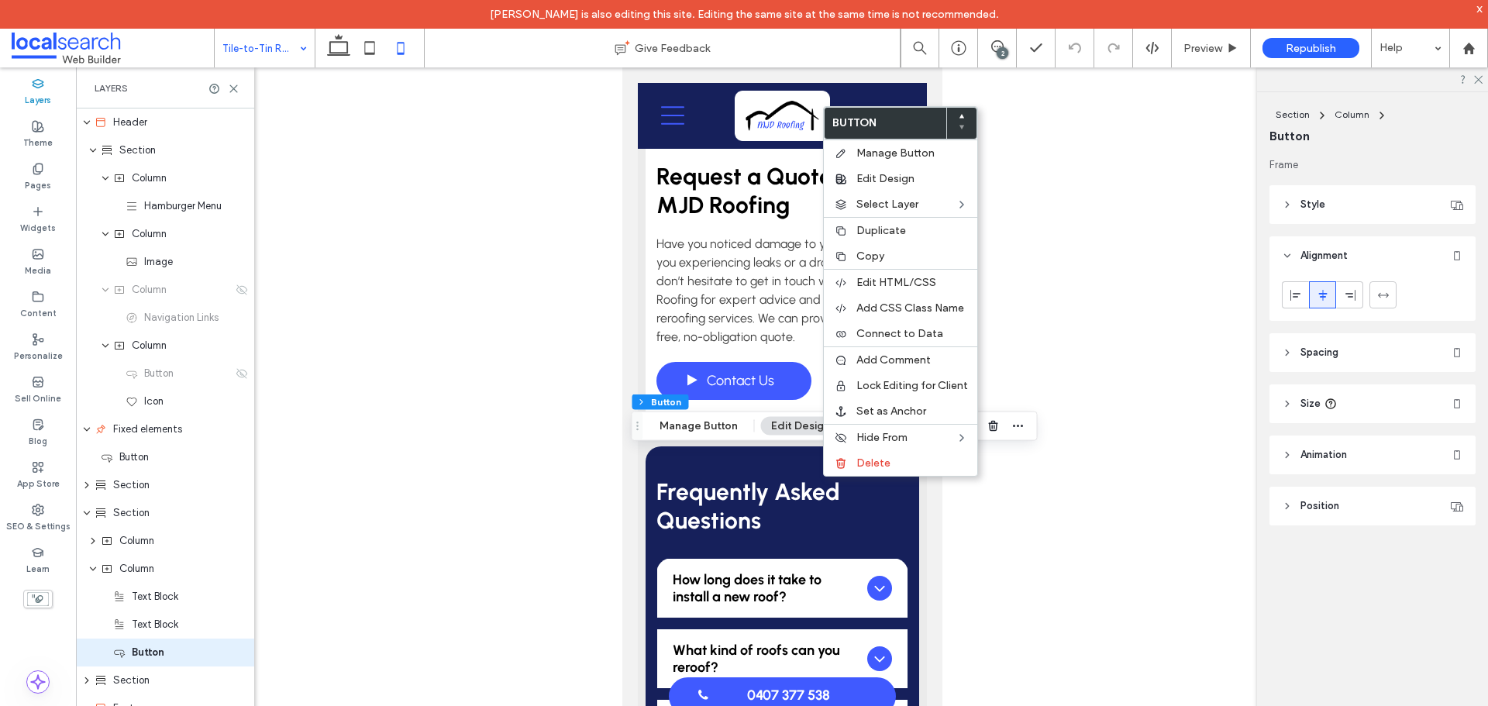
scroll to position [231, 0]
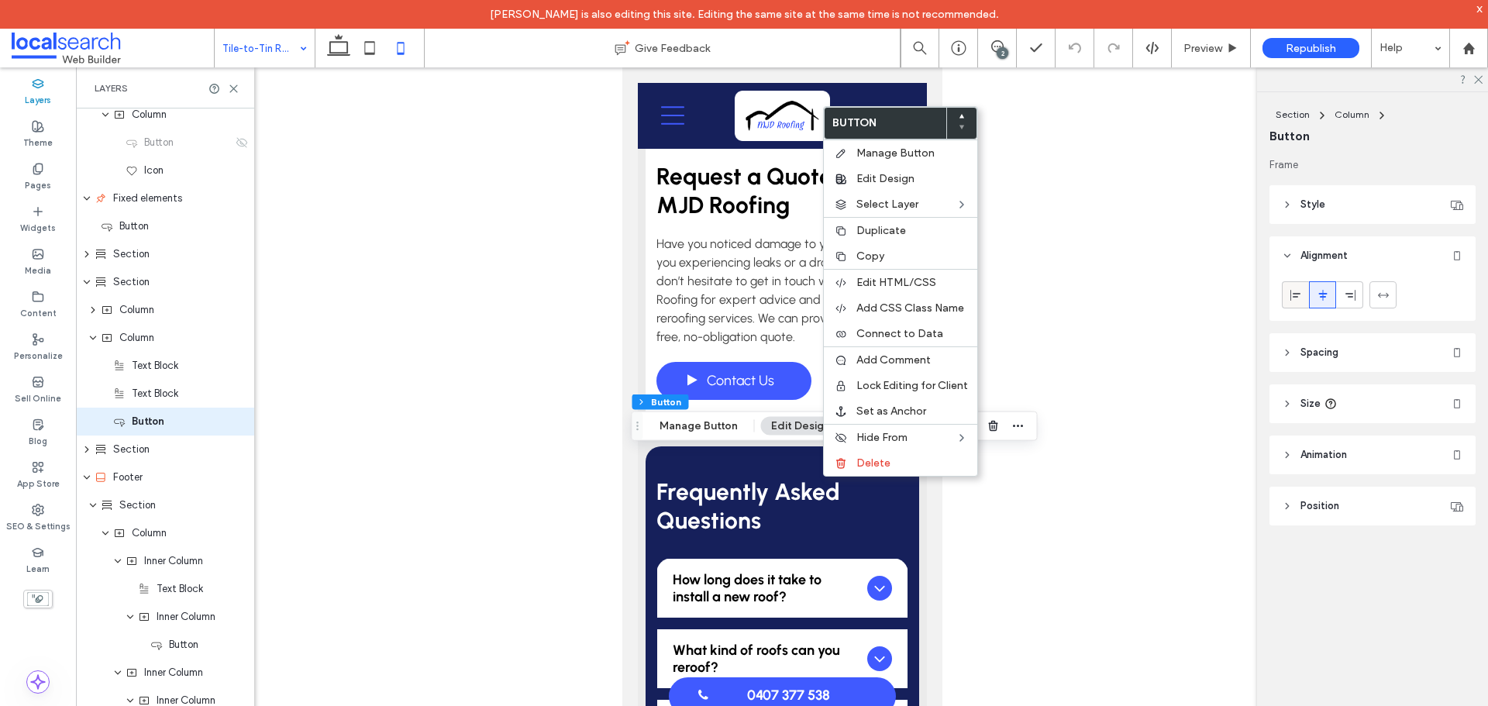
click at [1290, 294] on icon at bounding box center [1296, 295] width 12 height 12
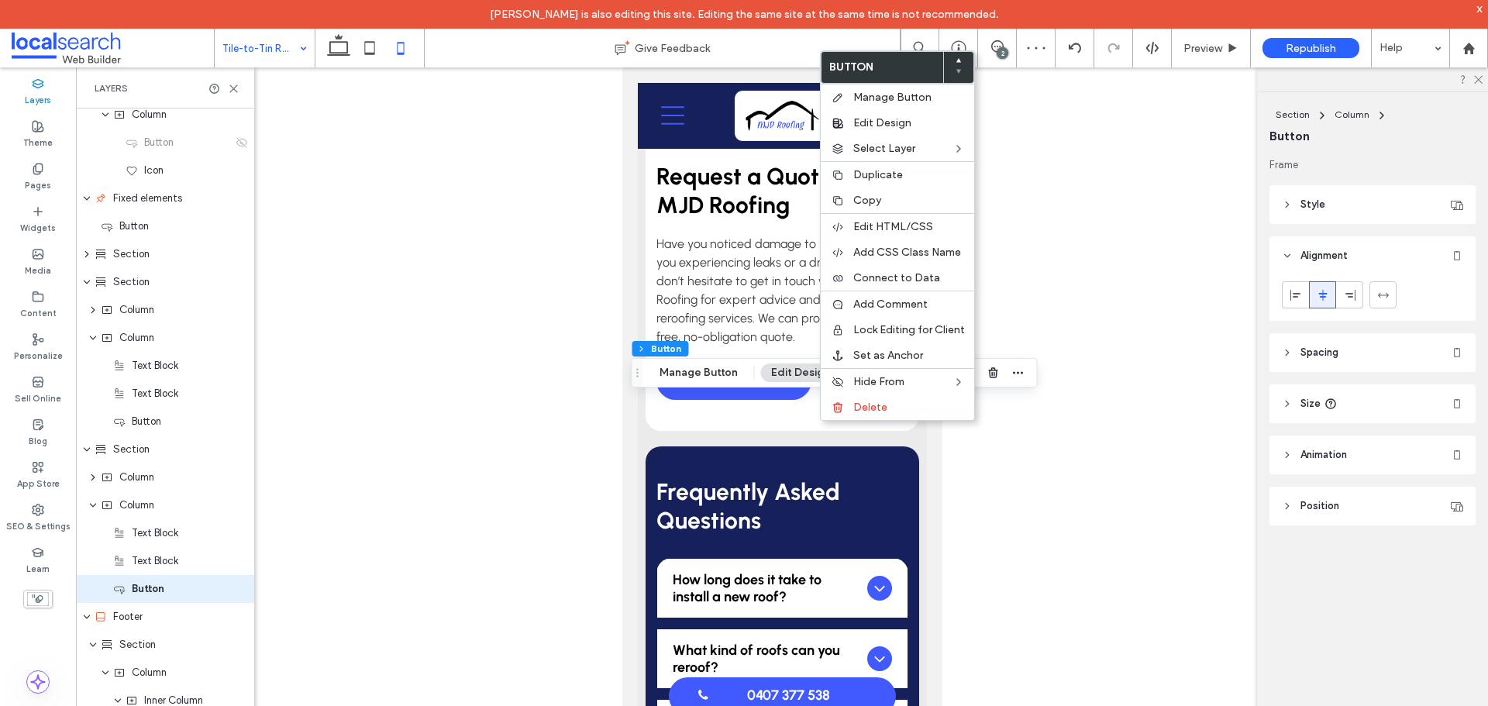
scroll to position [398, 0]
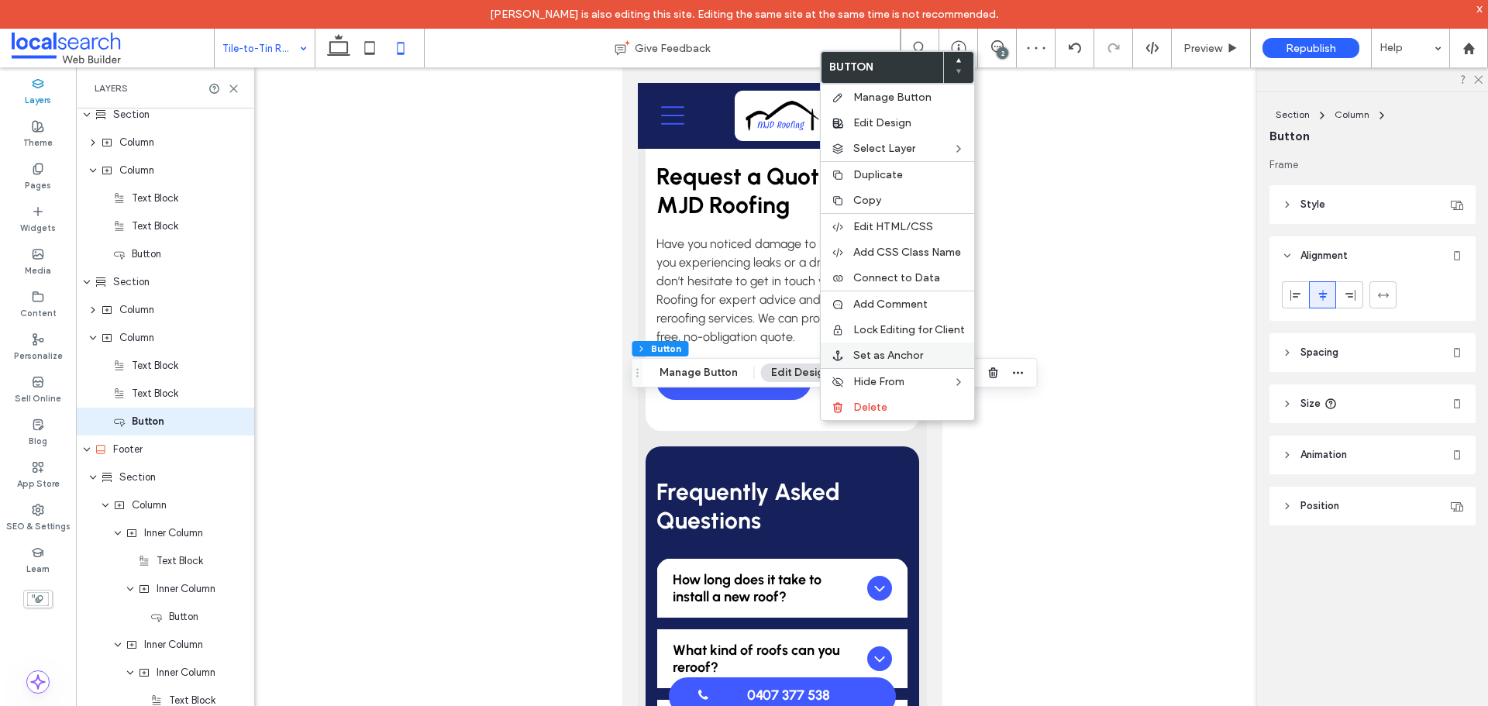
click at [1285, 296] on div at bounding box center [1296, 295] width 26 height 26
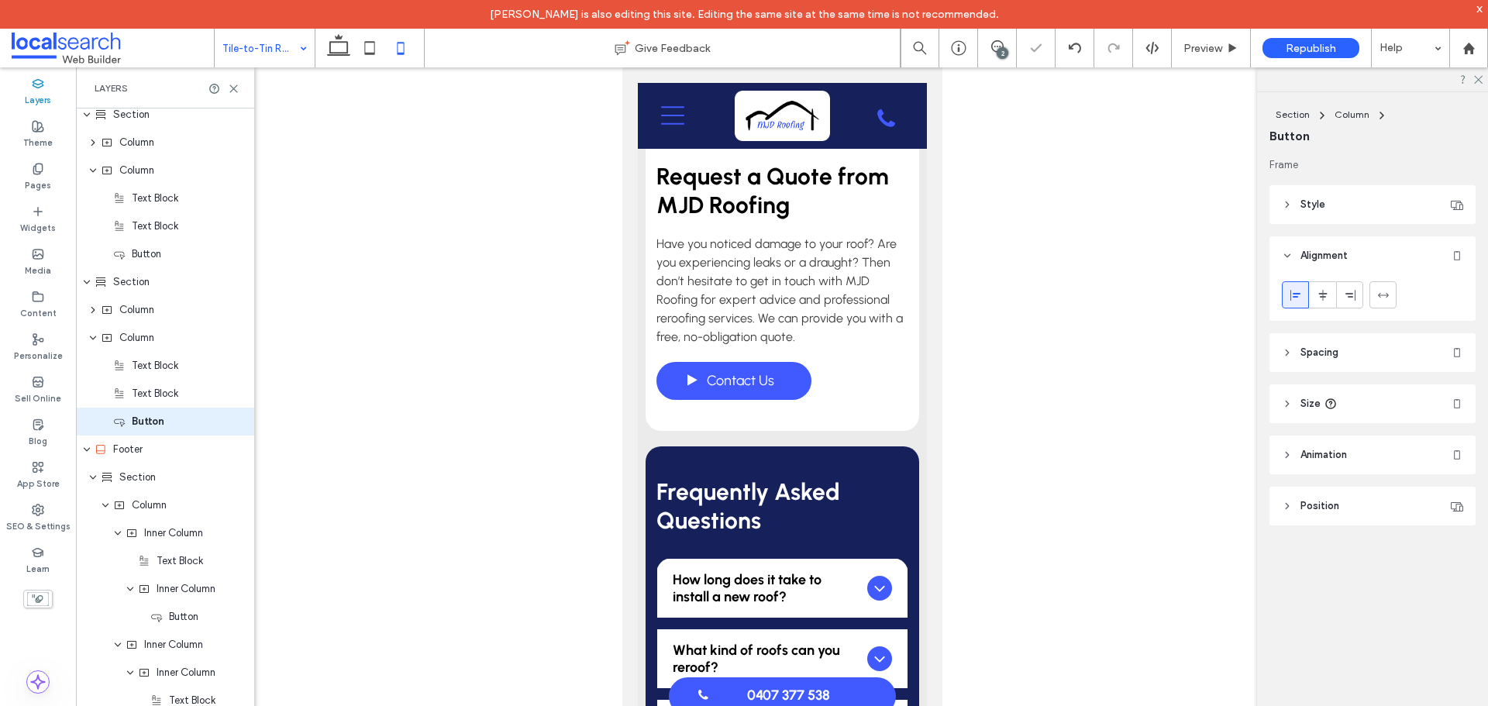
type input "***"
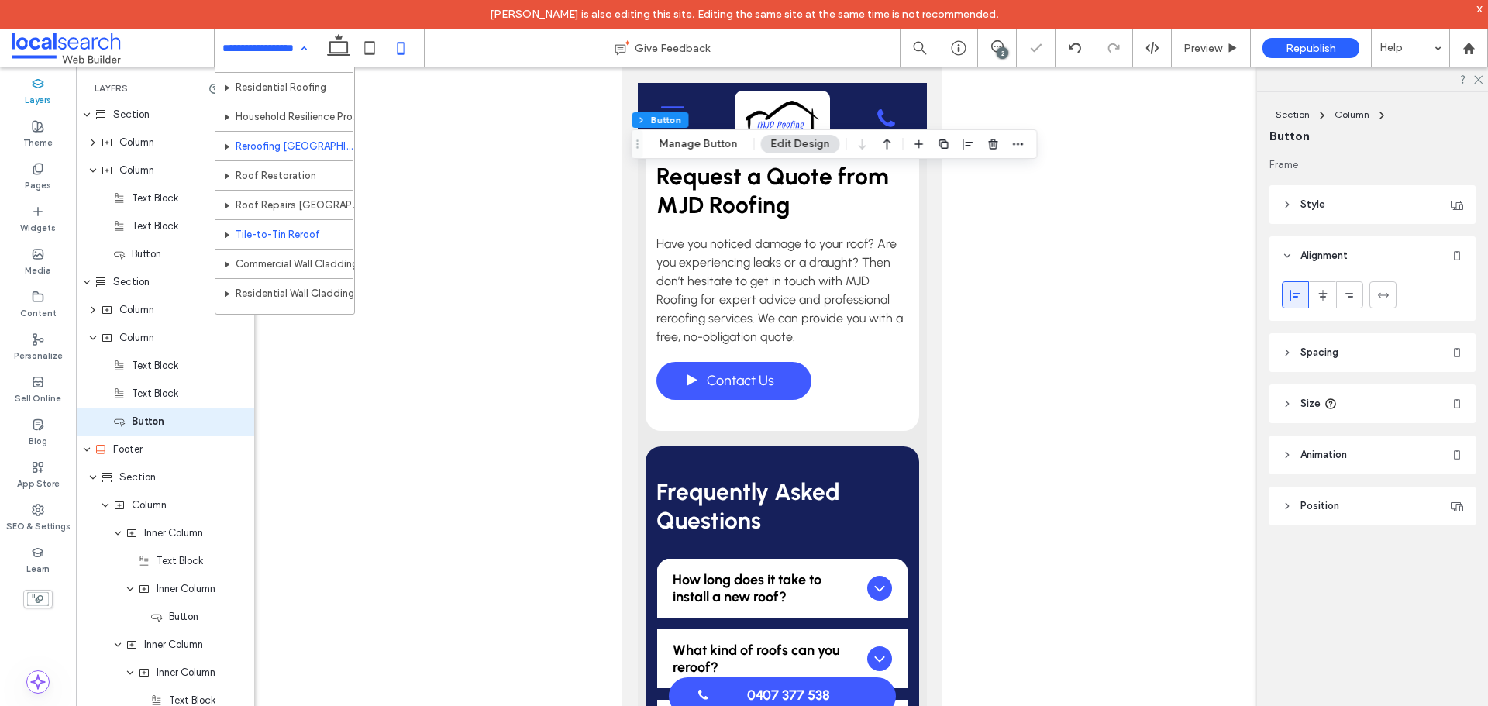
scroll to position [78, 0]
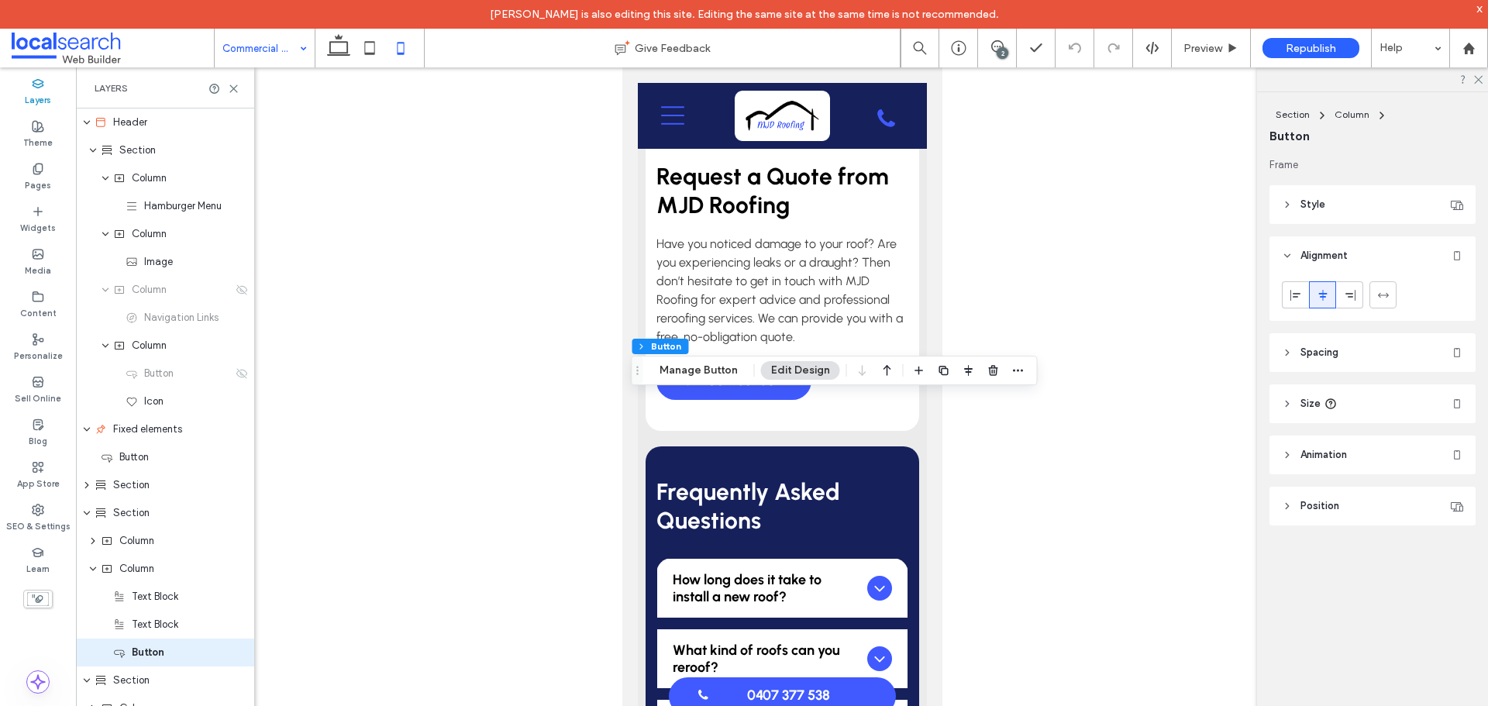
scroll to position [231, 0]
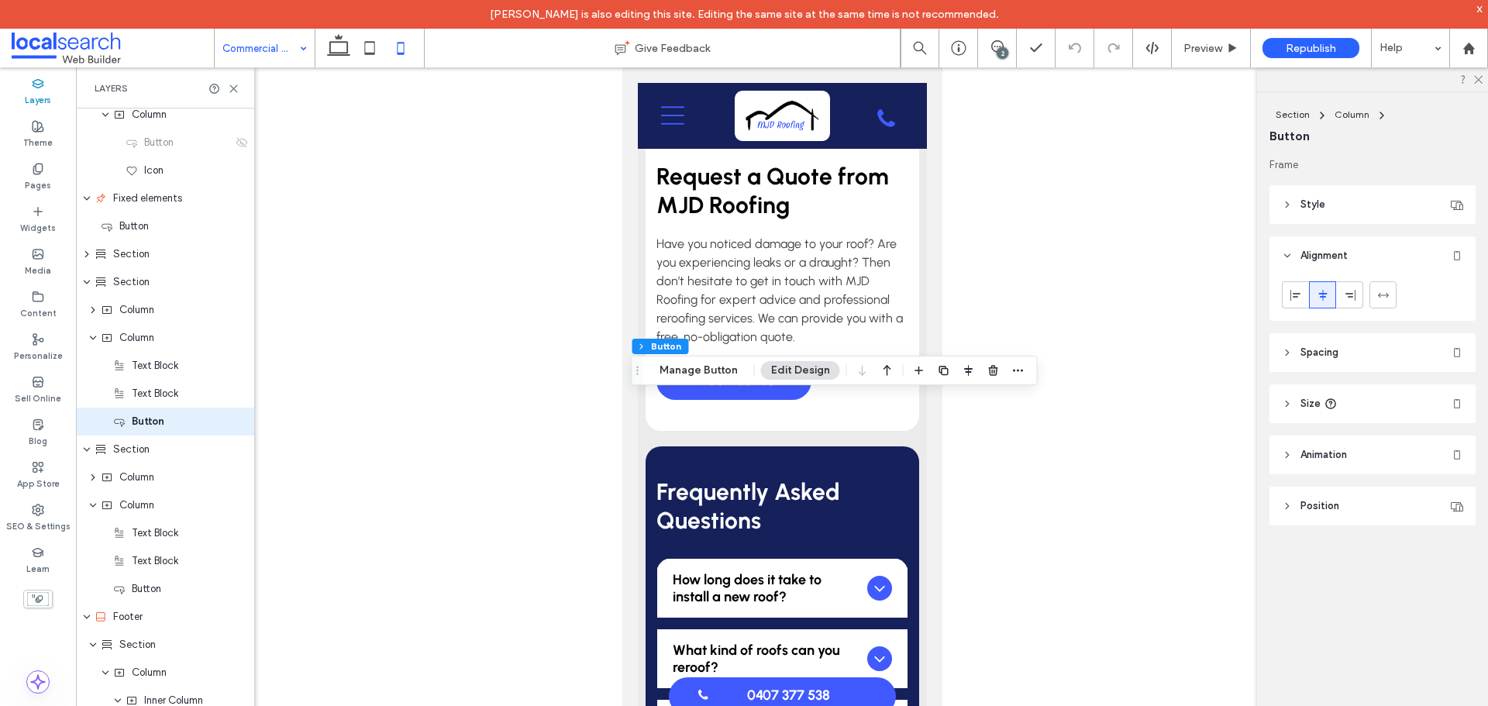
click at [1290, 291] on icon at bounding box center [1296, 295] width 12 height 12
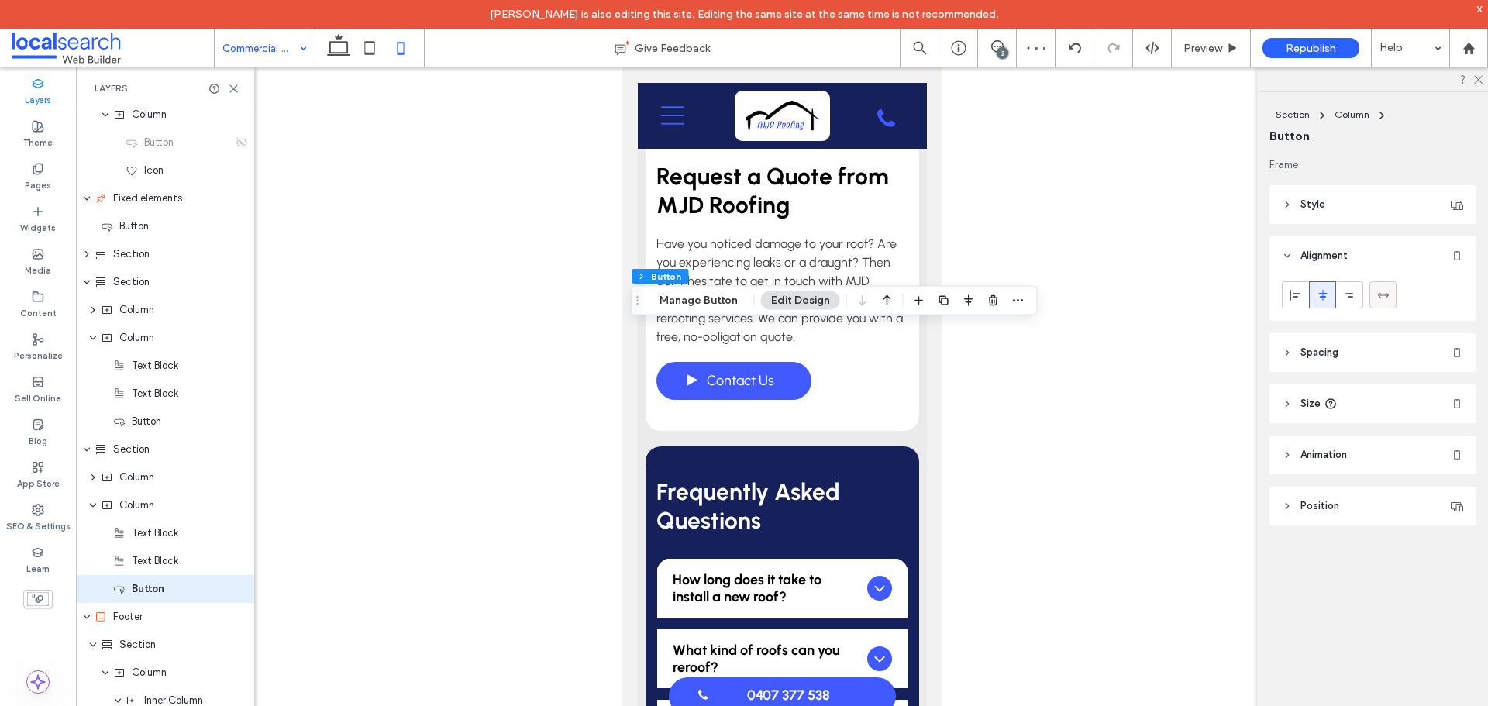
scroll to position [398, 0]
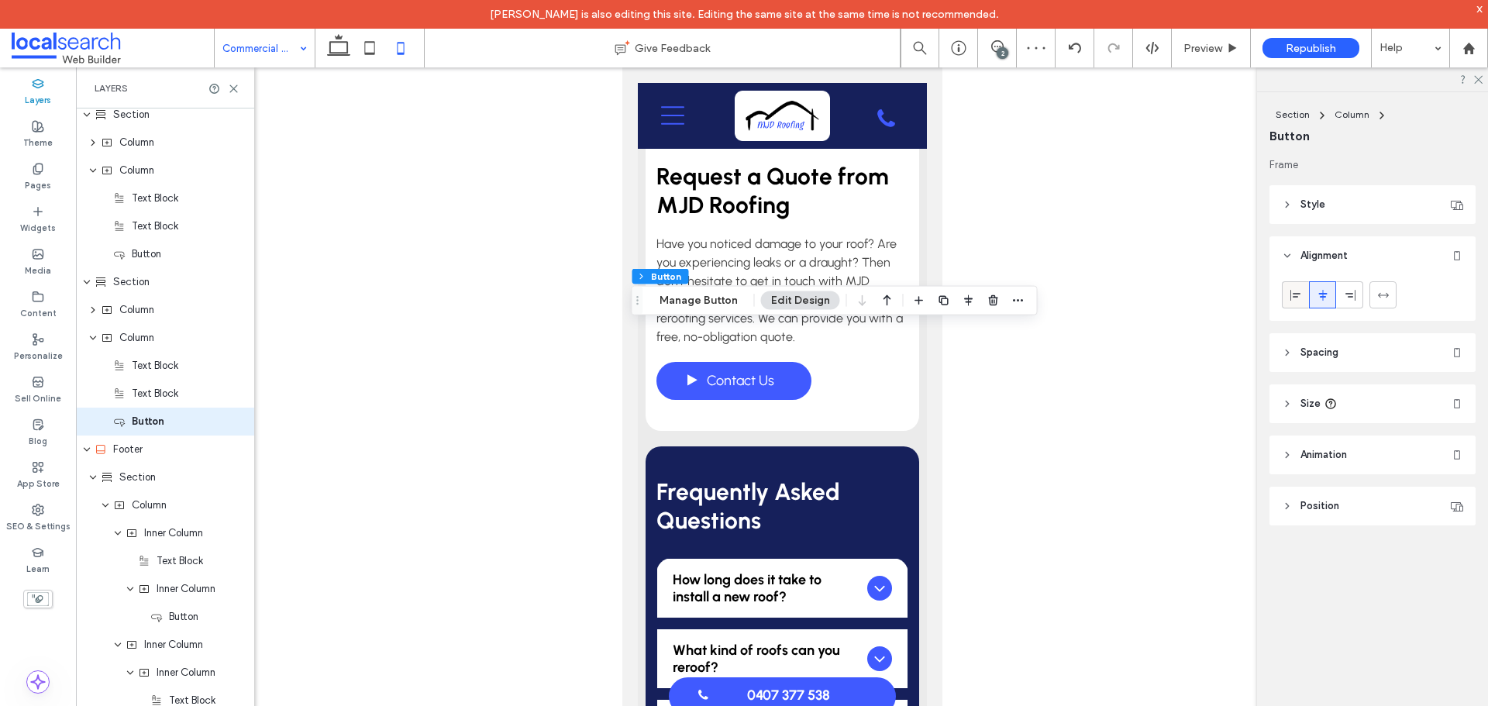
click at [1299, 293] on use at bounding box center [1296, 294] width 10 height 11
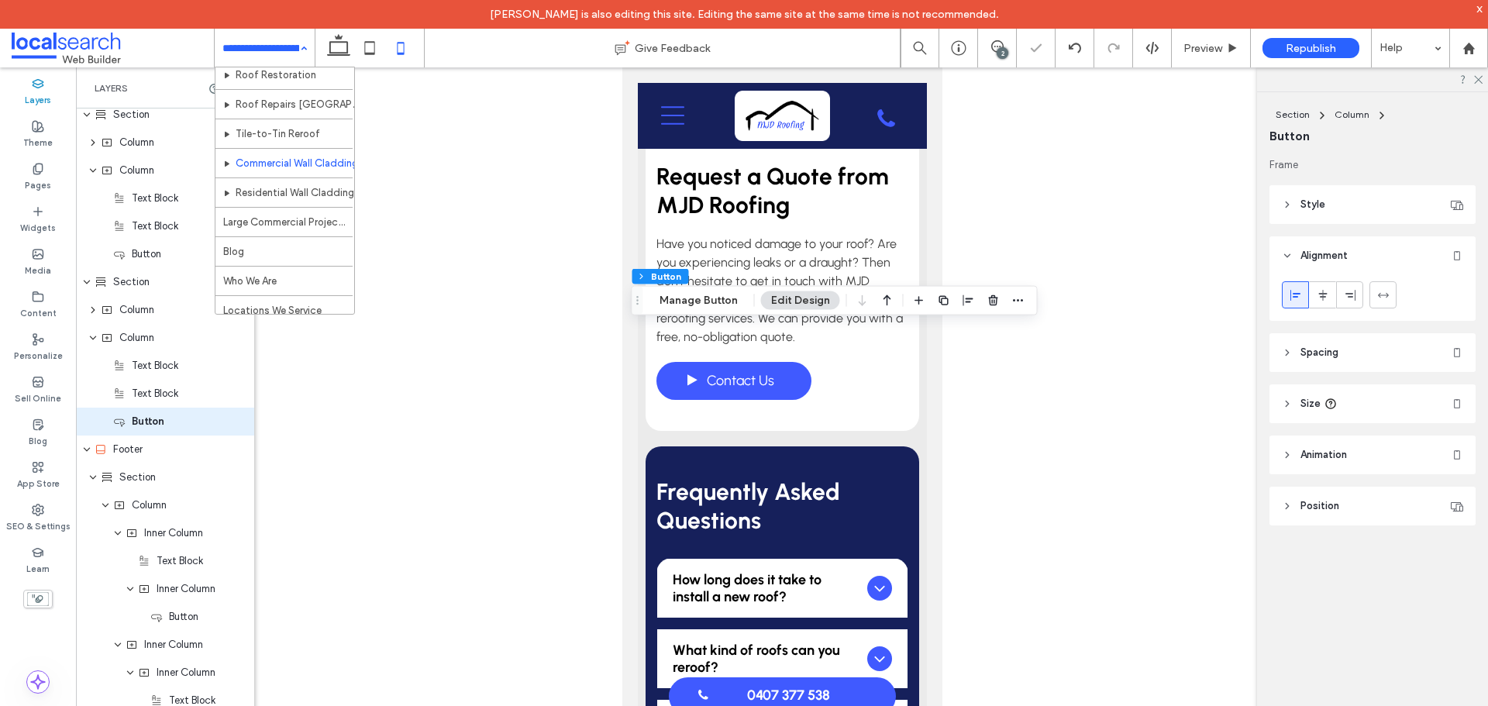
scroll to position [155, 0]
drag, startPoint x: 310, startPoint y: 184, endPoint x: 639, endPoint y: 376, distance: 380.8
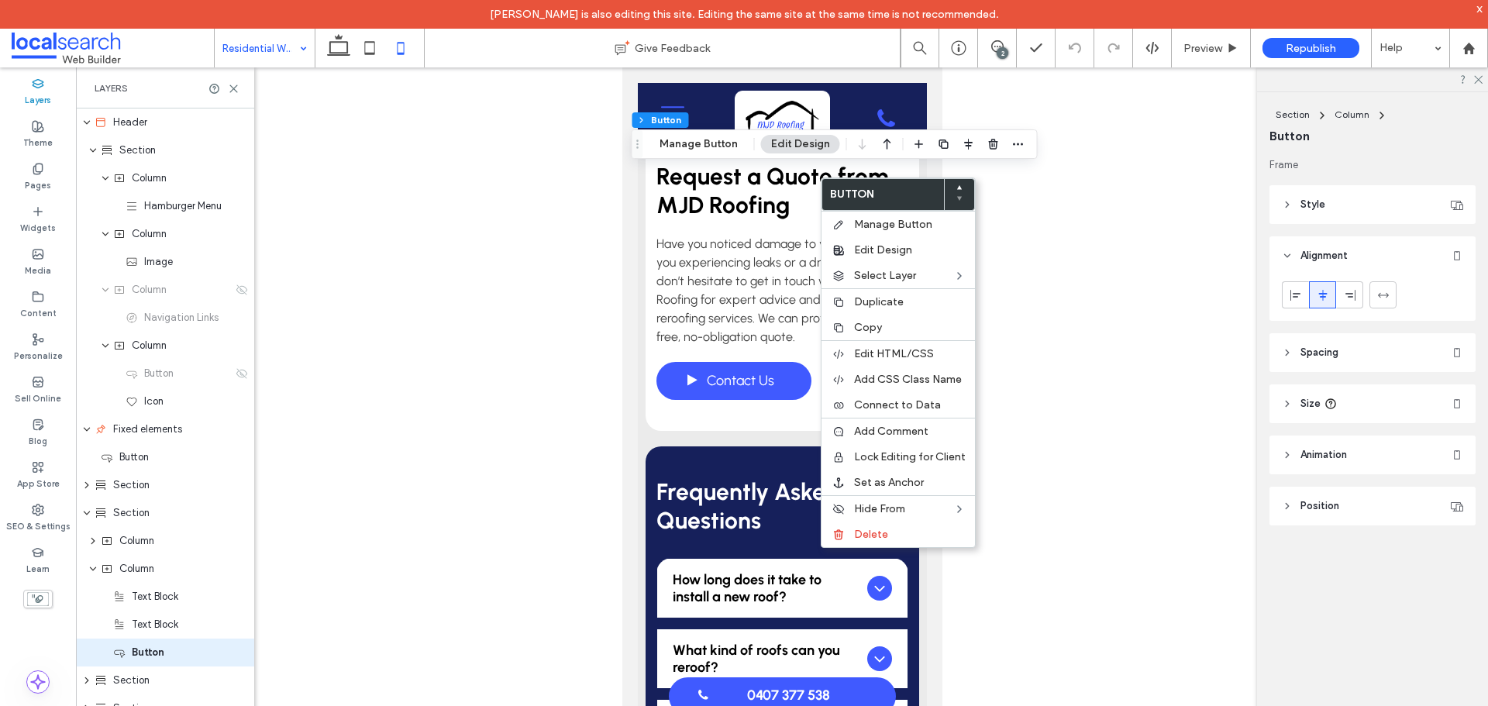
scroll to position [231, 0]
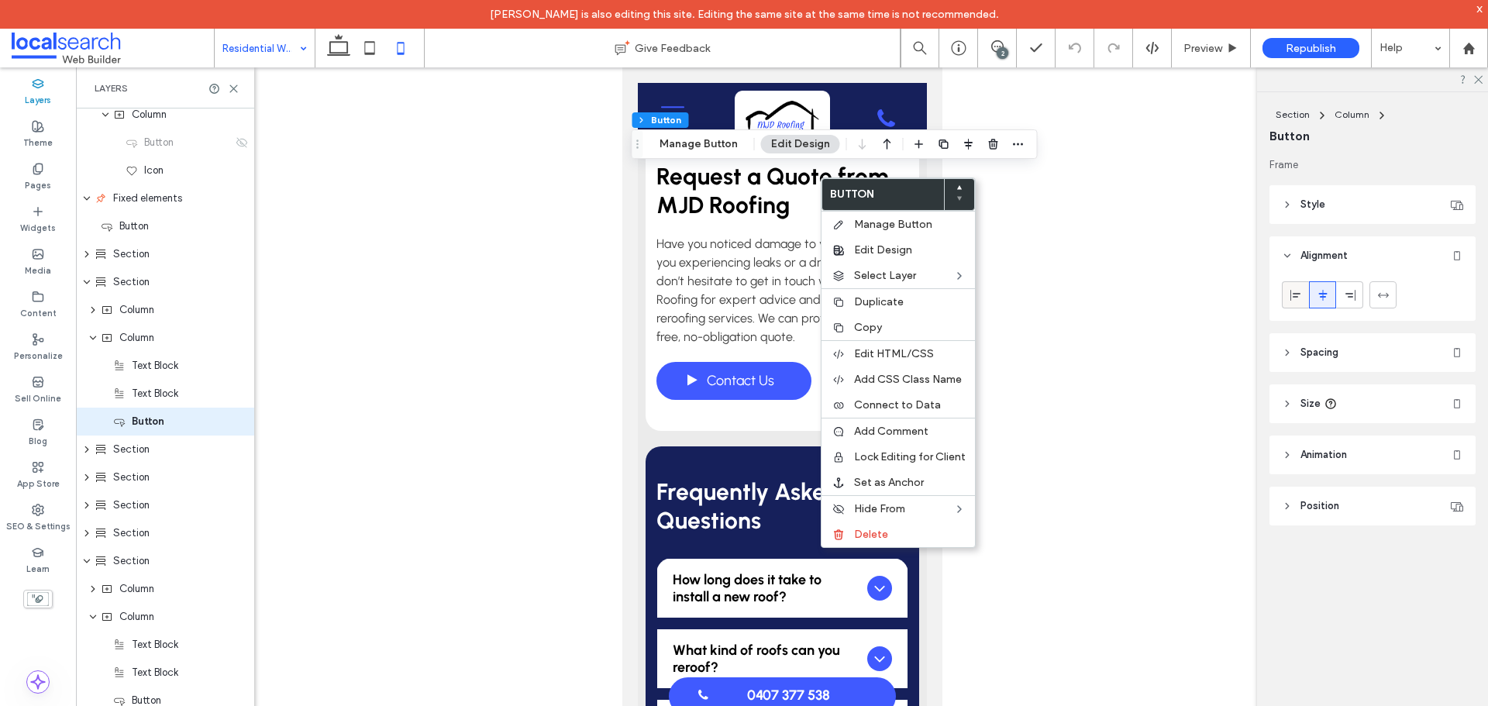
click at [1288, 298] on div at bounding box center [1296, 295] width 26 height 26
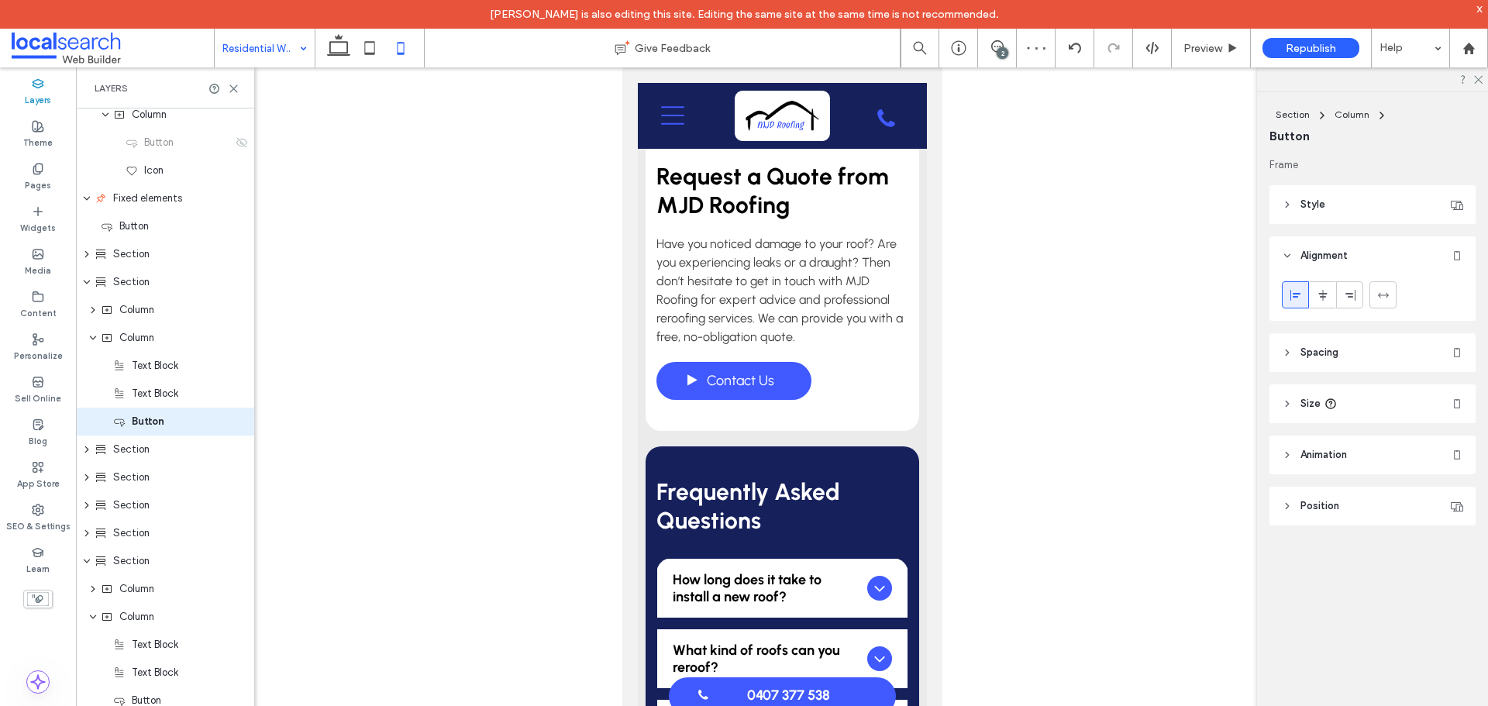
type input "***"
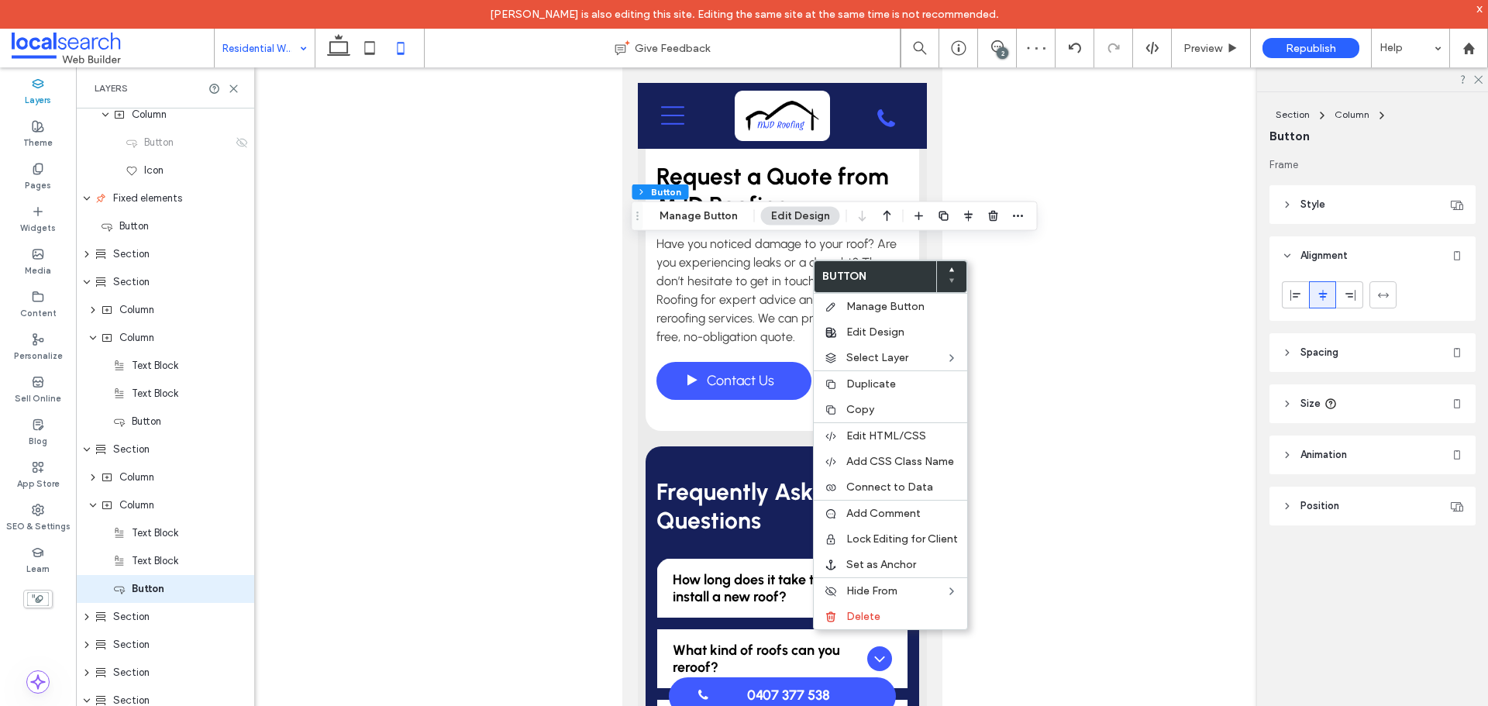
scroll to position [398, 0]
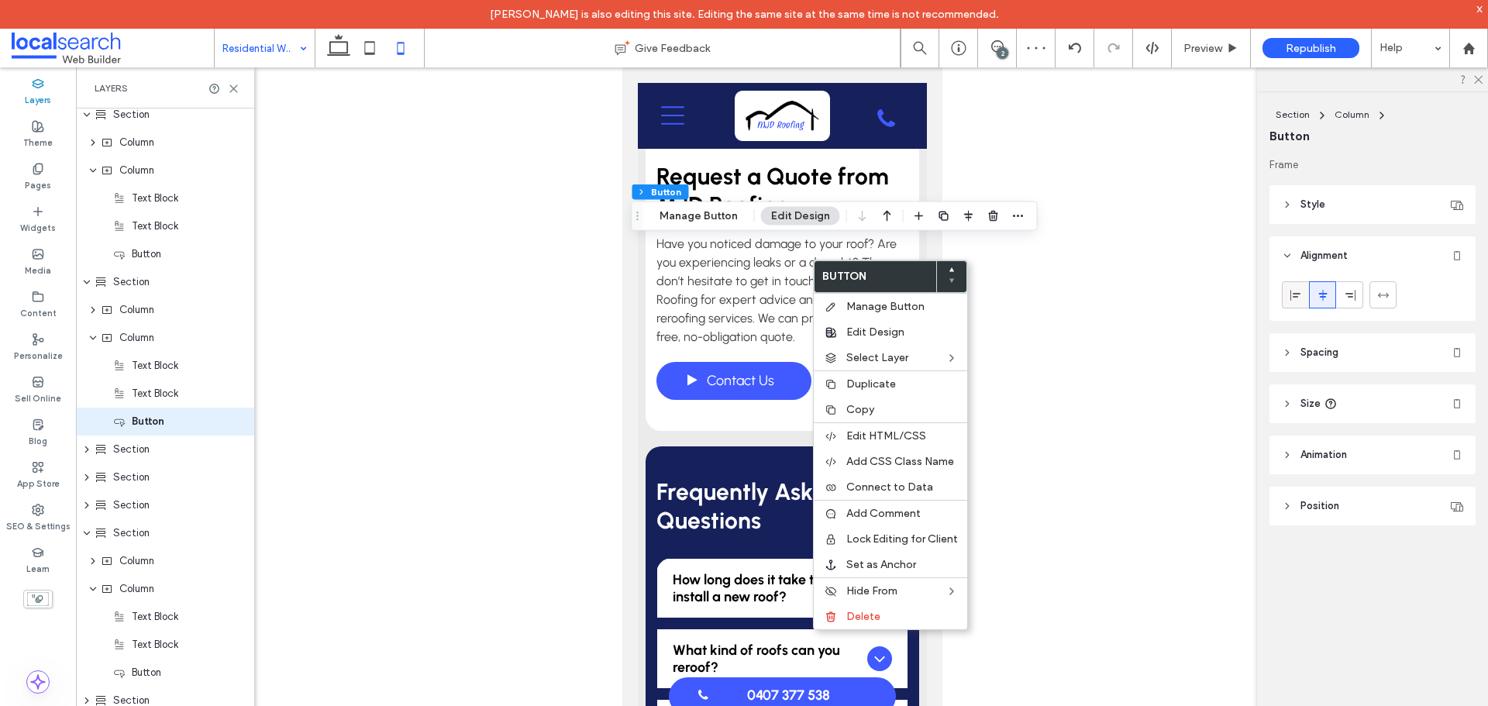
click at [1296, 288] on span at bounding box center [1296, 295] width 12 height 26
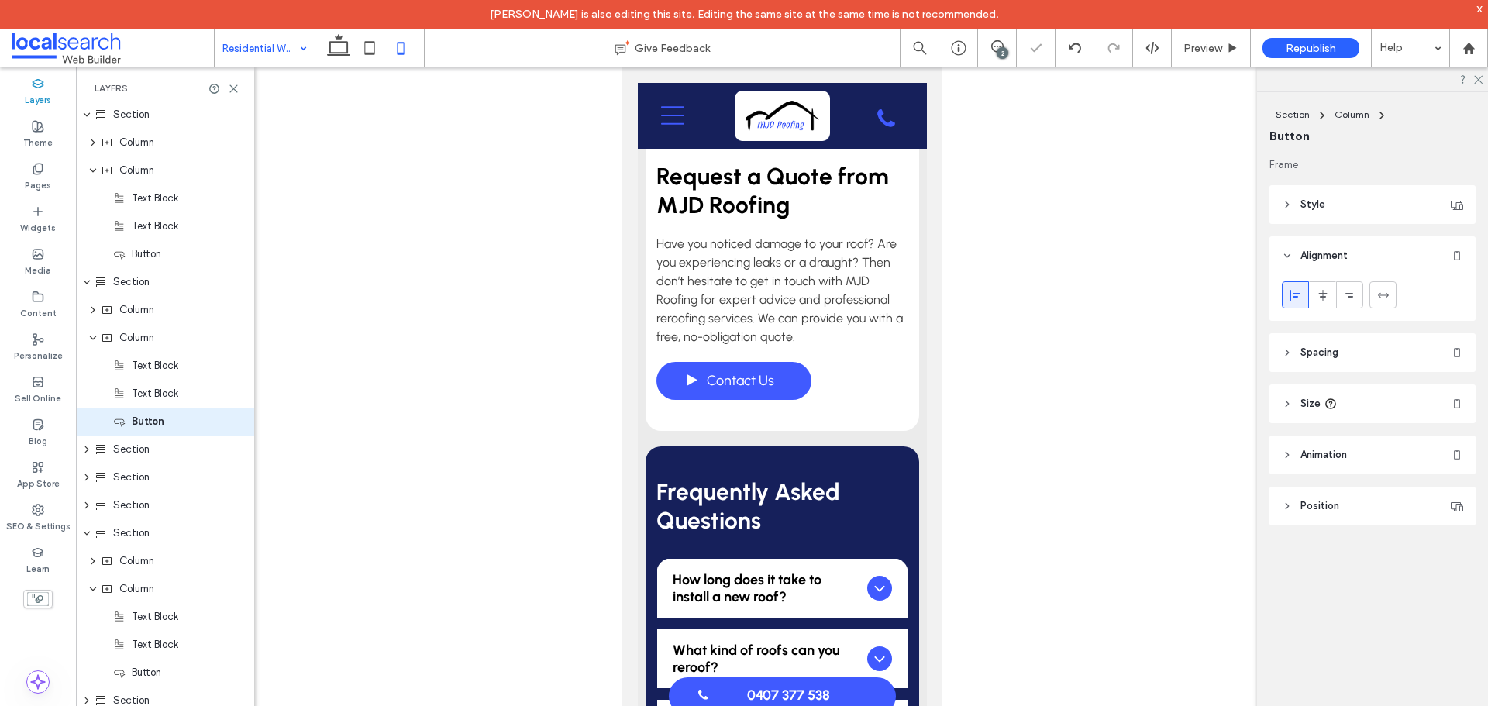
type input "***"
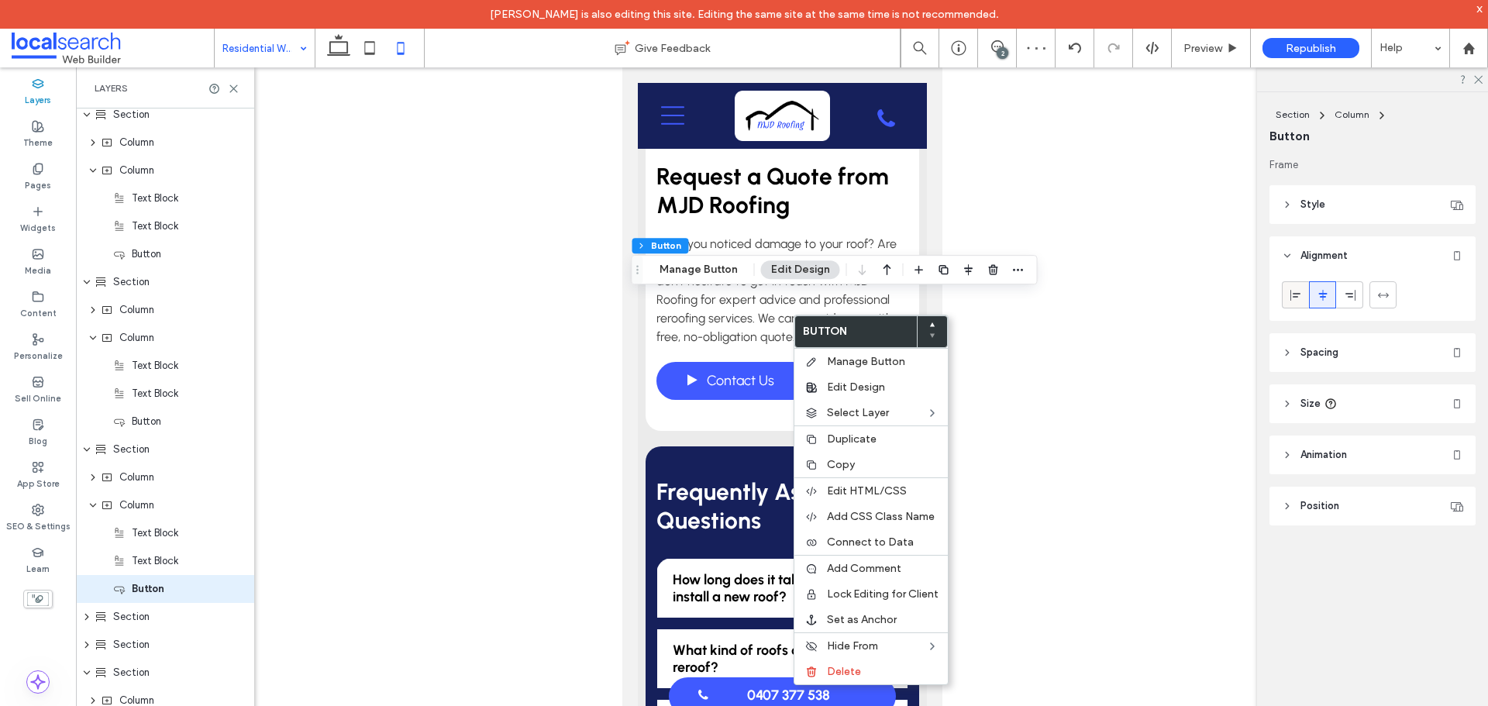
scroll to position [566, 0]
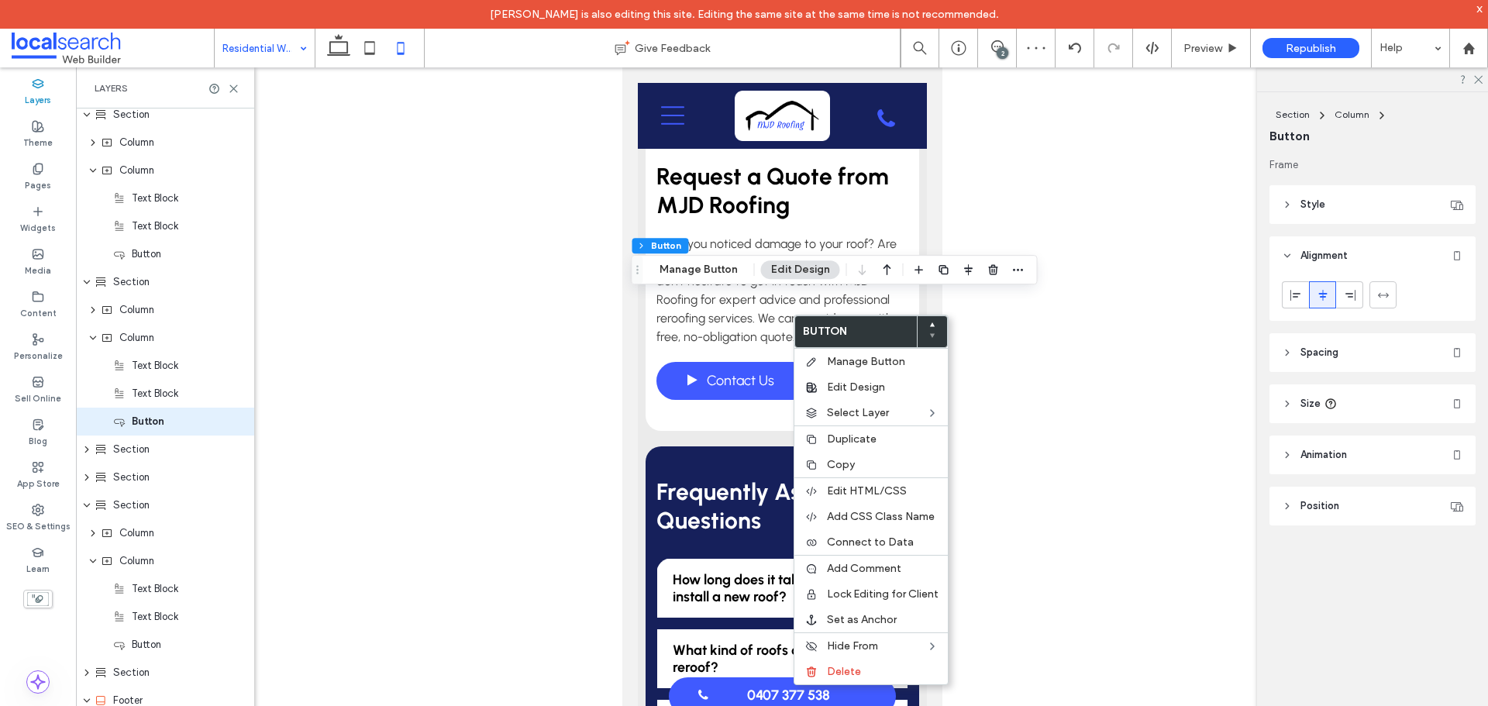
click at [1300, 294] on icon at bounding box center [1296, 295] width 12 height 12
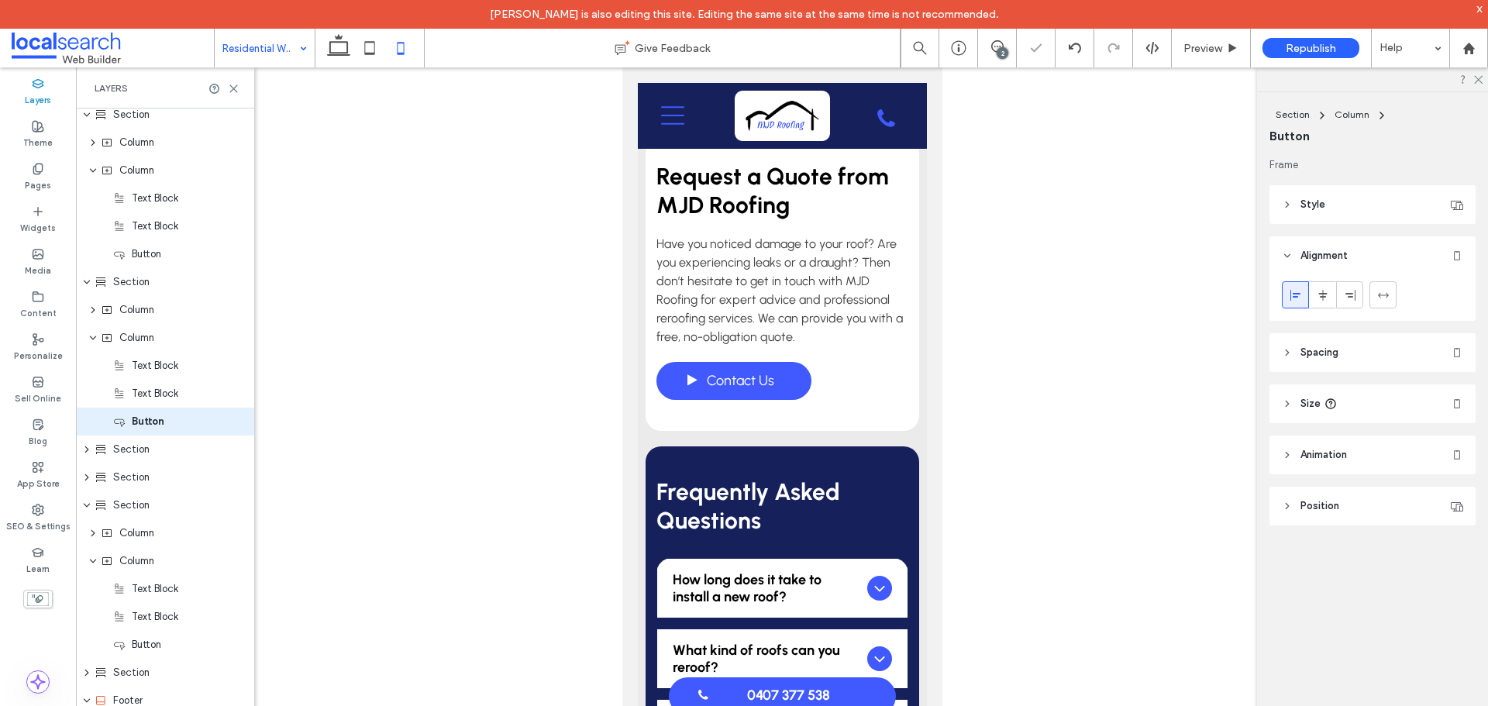
type input "***"
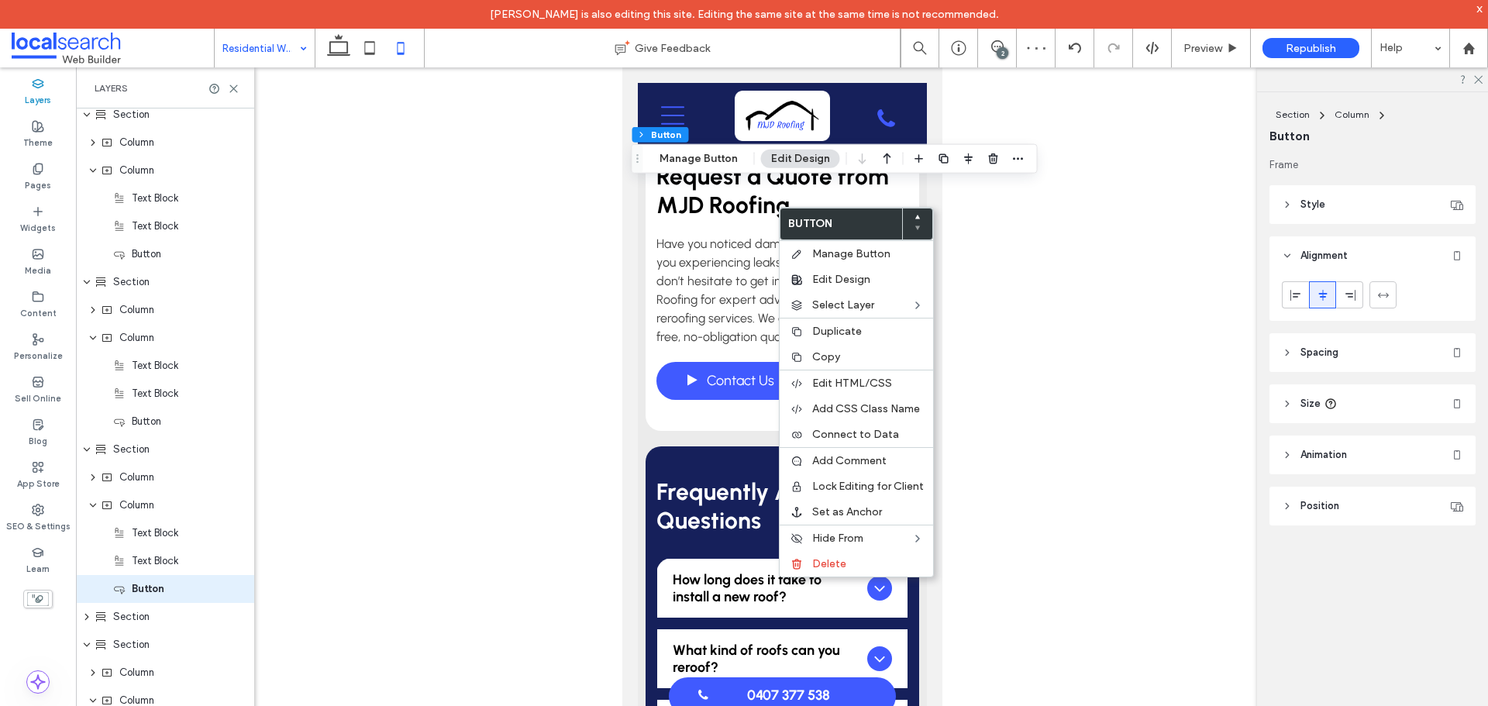
scroll to position [733, 0]
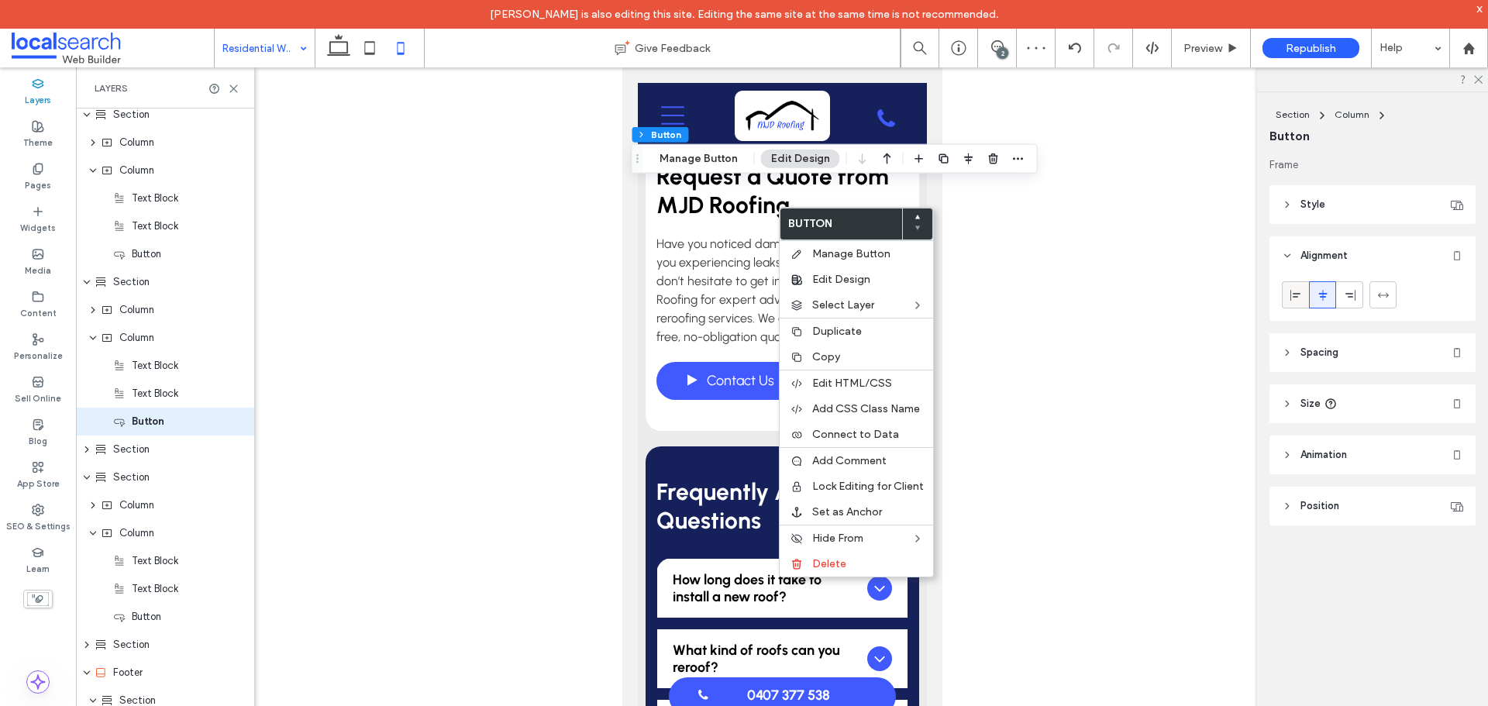
click at [1295, 289] on icon at bounding box center [1296, 295] width 12 height 12
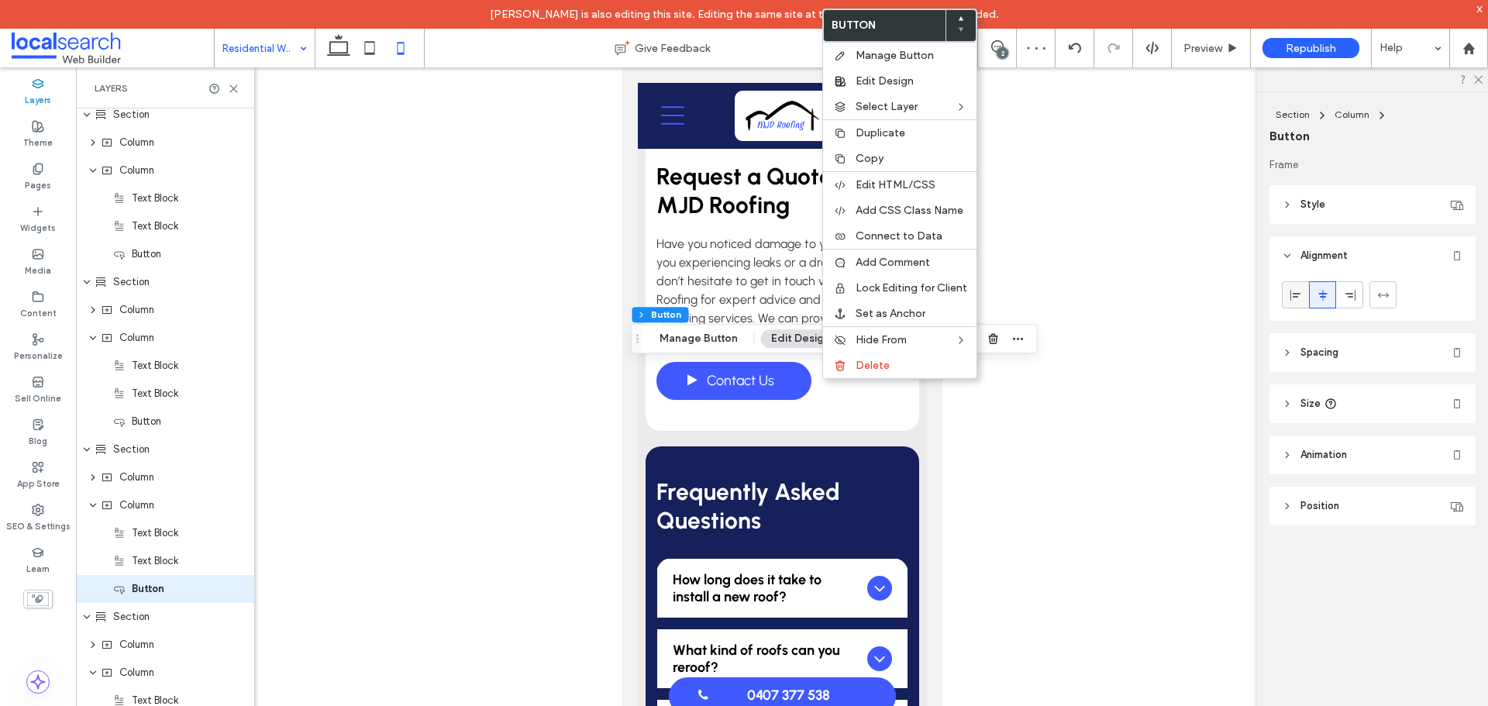
scroll to position [901, 0]
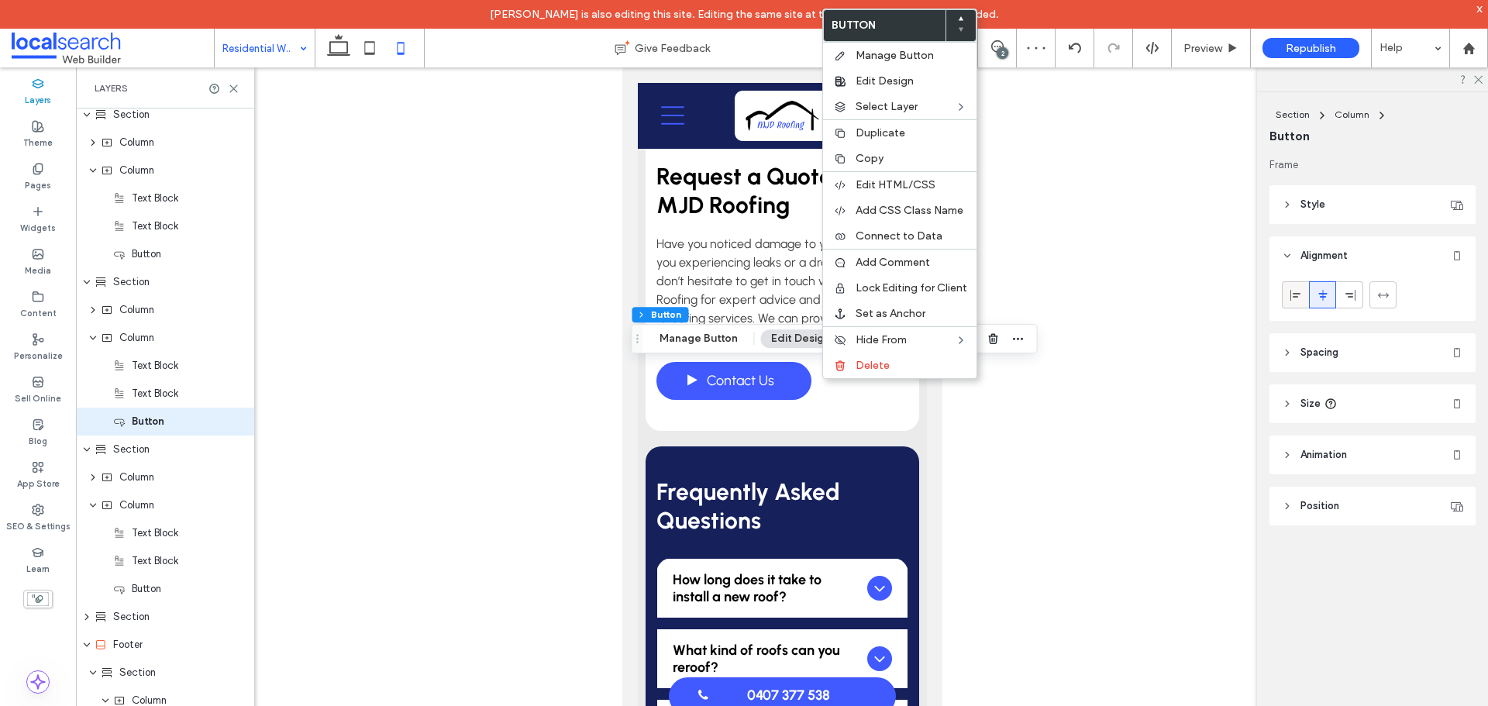
click at [1296, 291] on icon at bounding box center [1296, 295] width 12 height 12
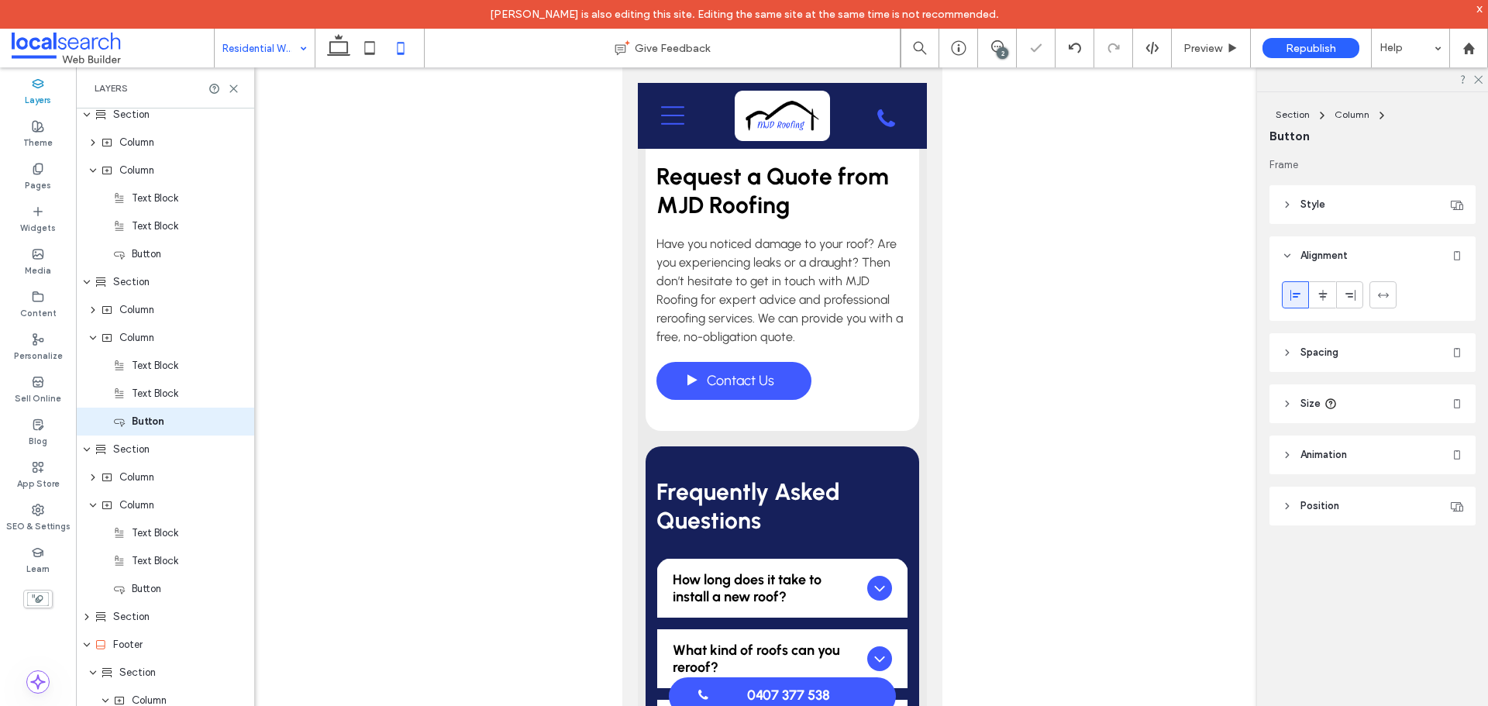
type input "***"
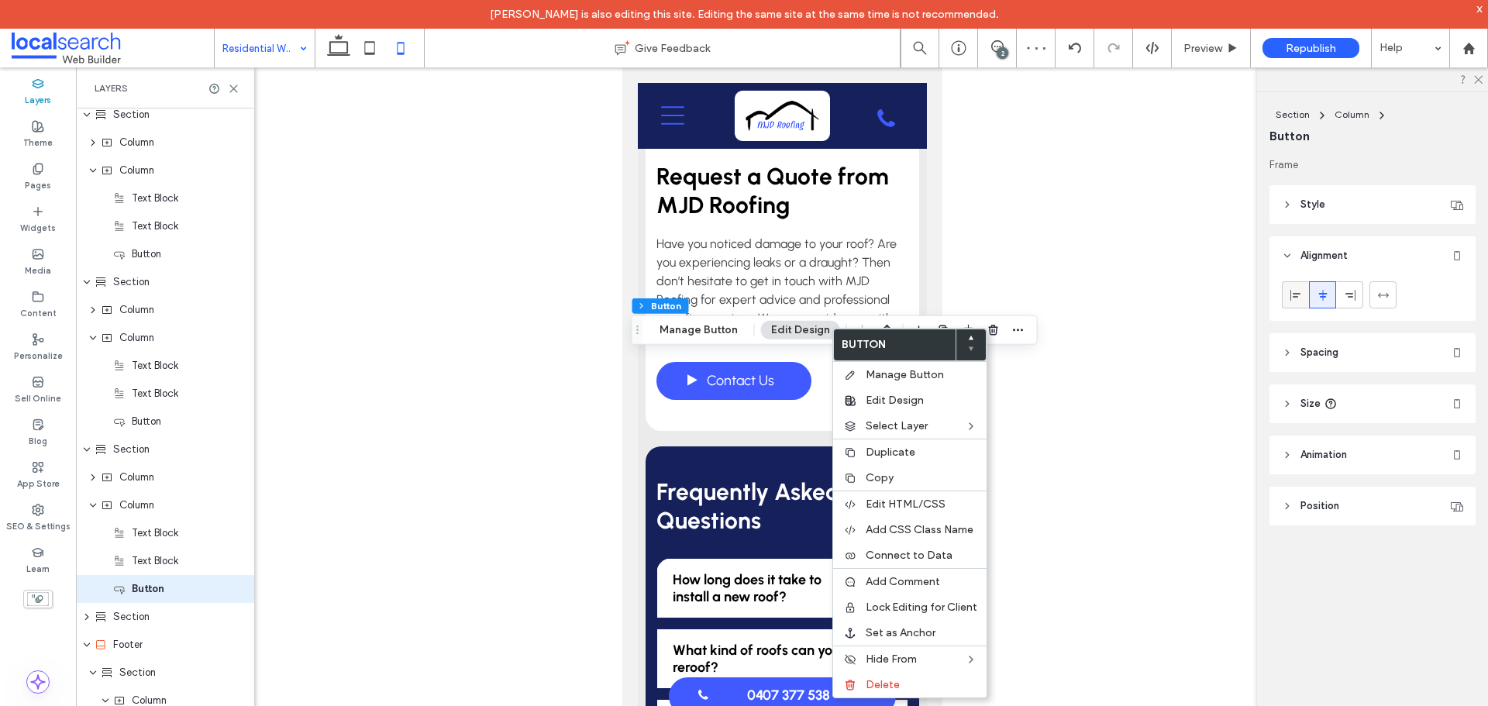
scroll to position [1068, 0]
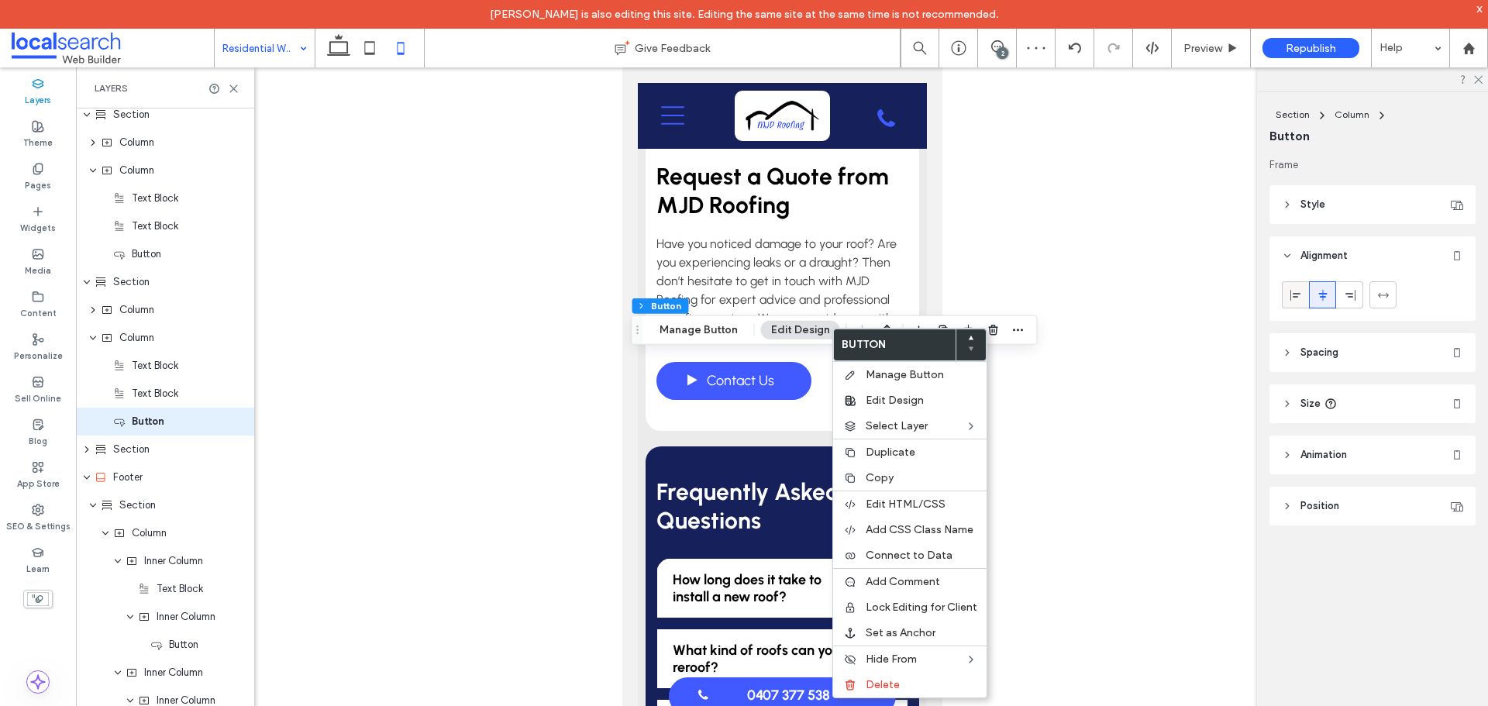
click at [1295, 291] on icon at bounding box center [1296, 295] width 12 height 12
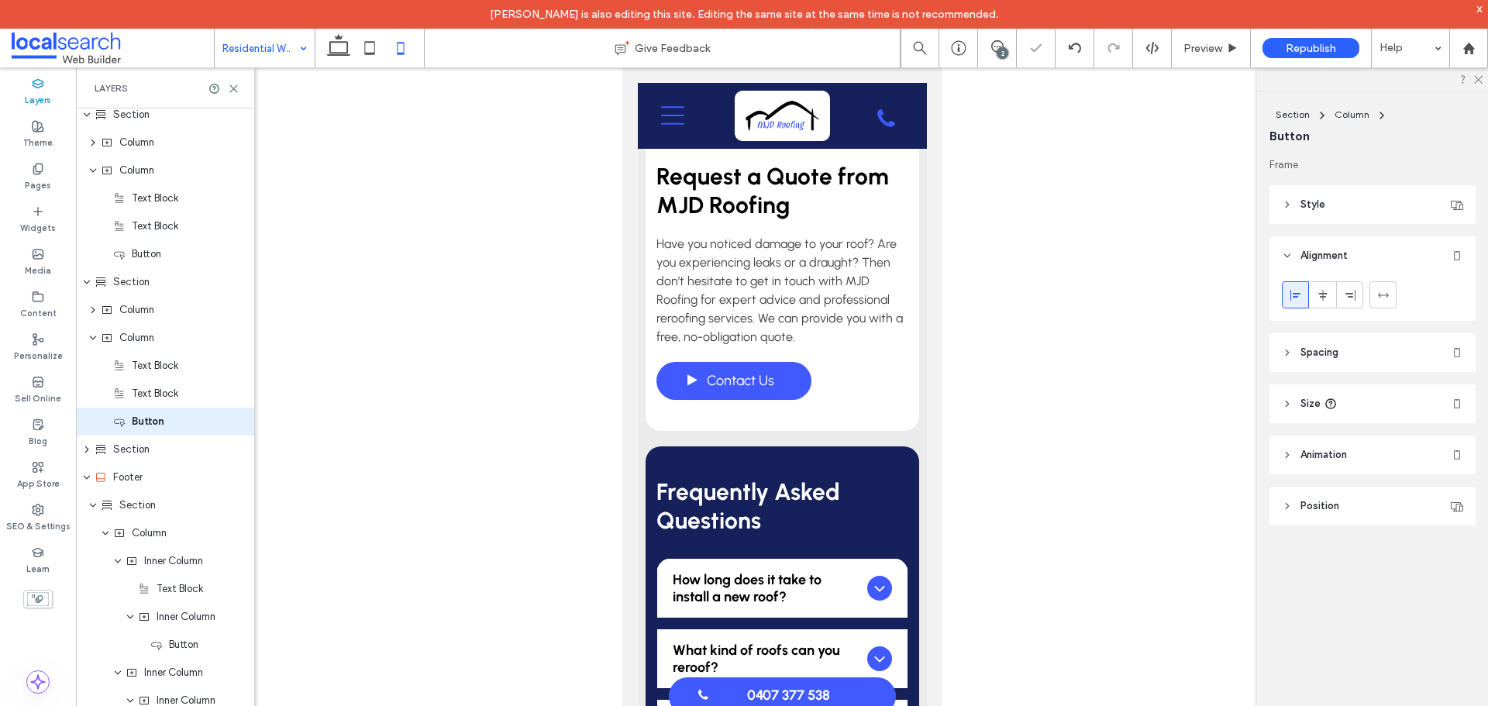
type input "***"
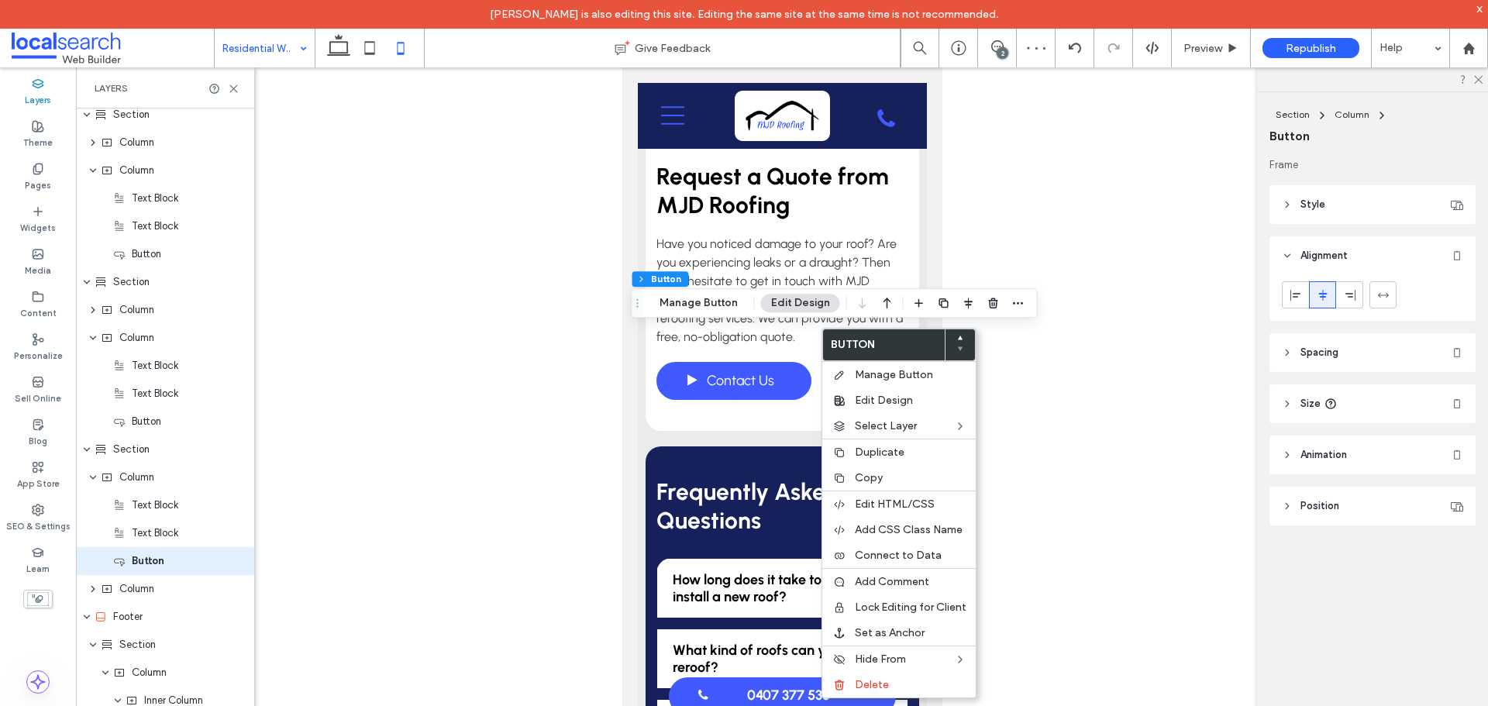
scroll to position [1208, 0]
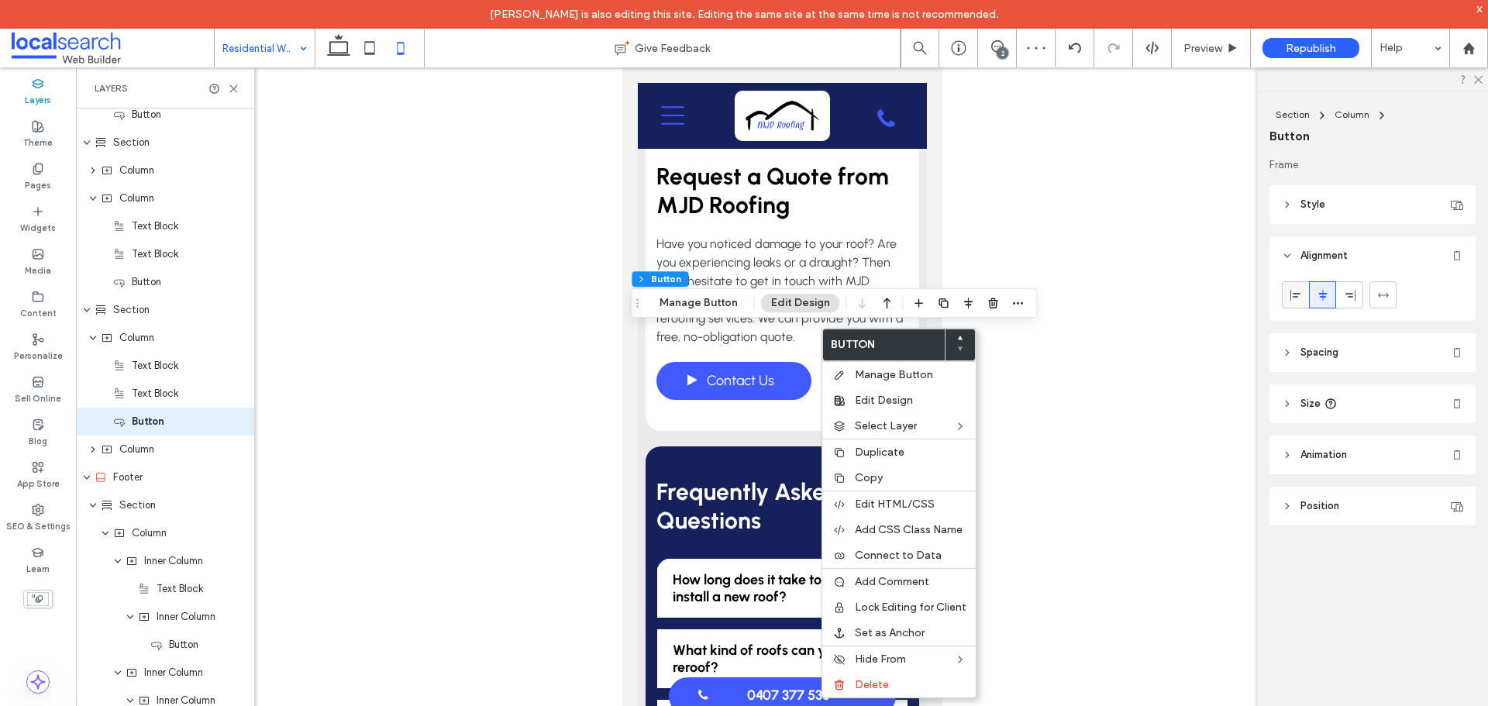
click at [1297, 290] on icon at bounding box center [1296, 295] width 12 height 12
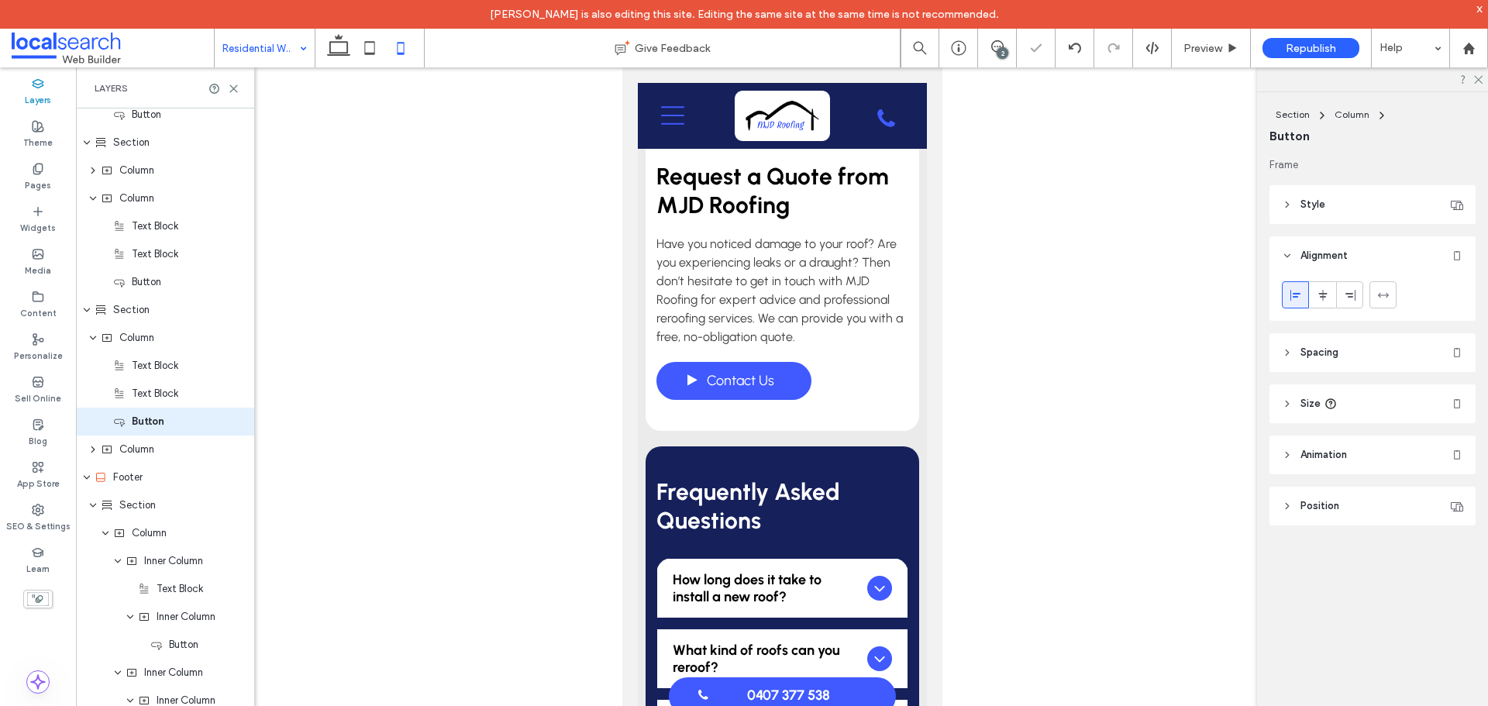
type input "***"
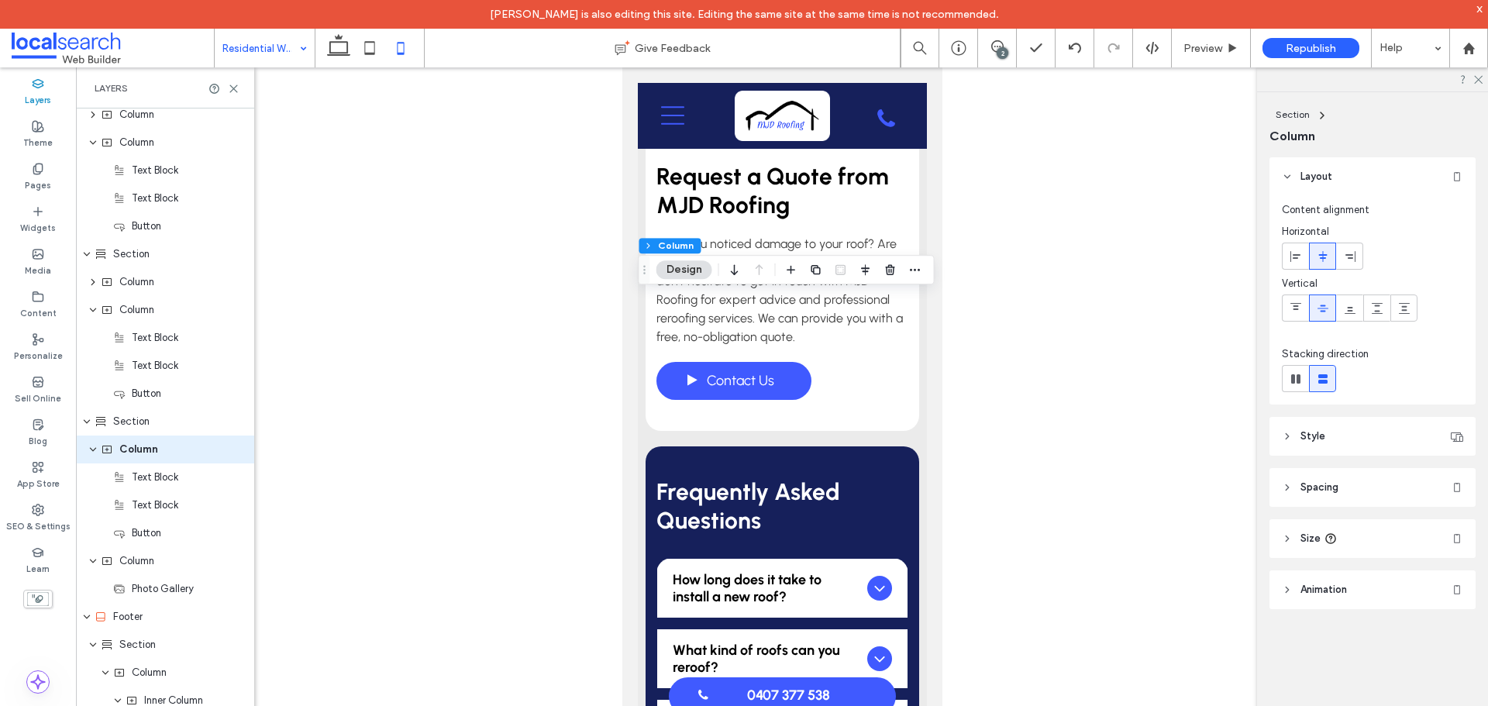
scroll to position [1124, 0]
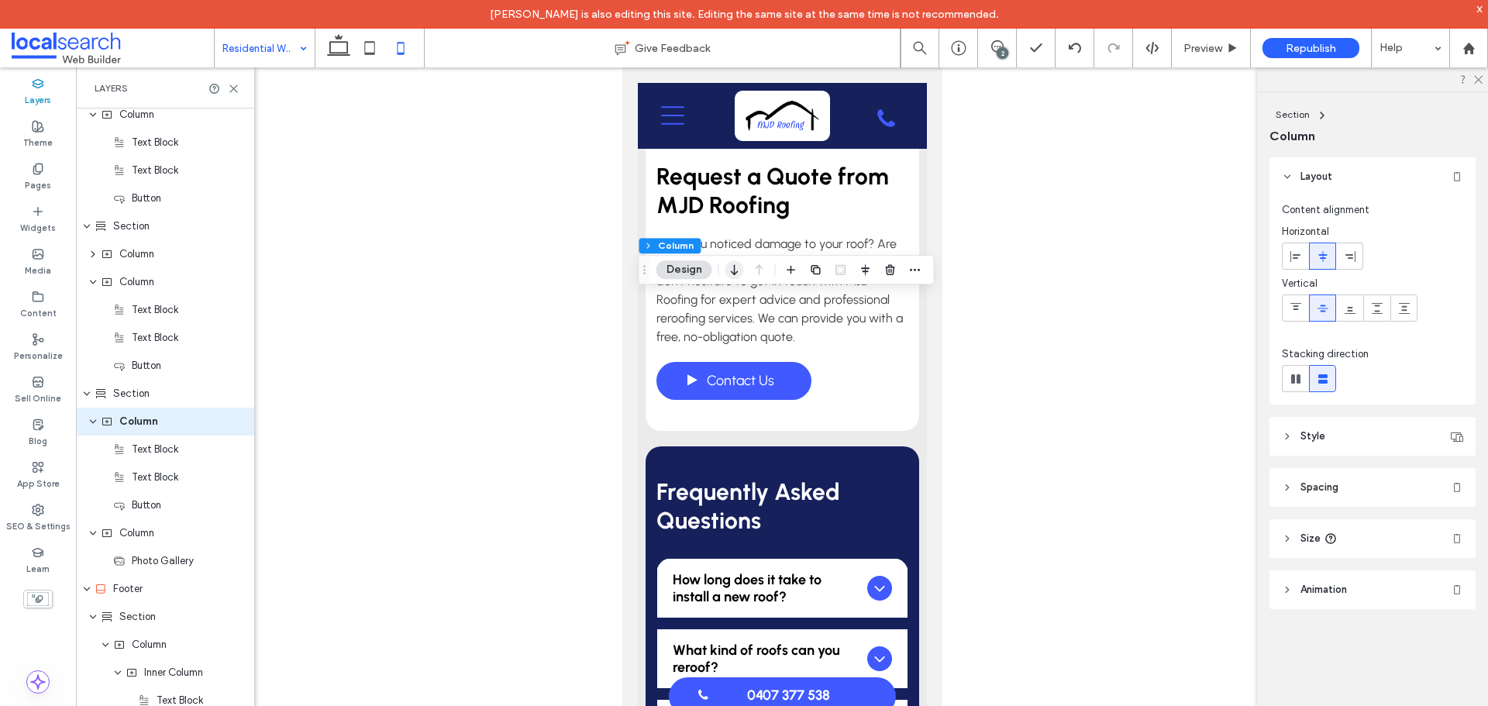
click at [731, 278] on icon "button" at bounding box center [735, 270] width 19 height 28
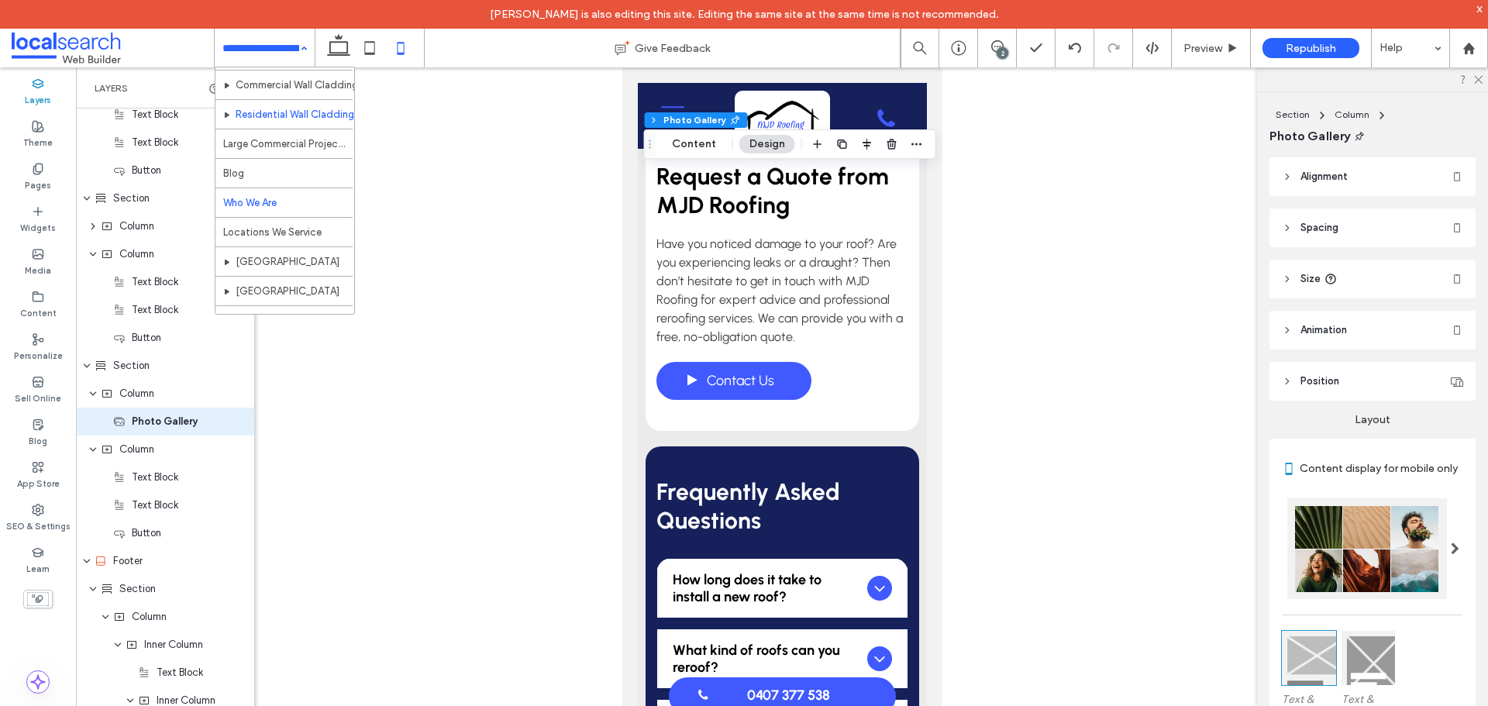
scroll to position [252, 0]
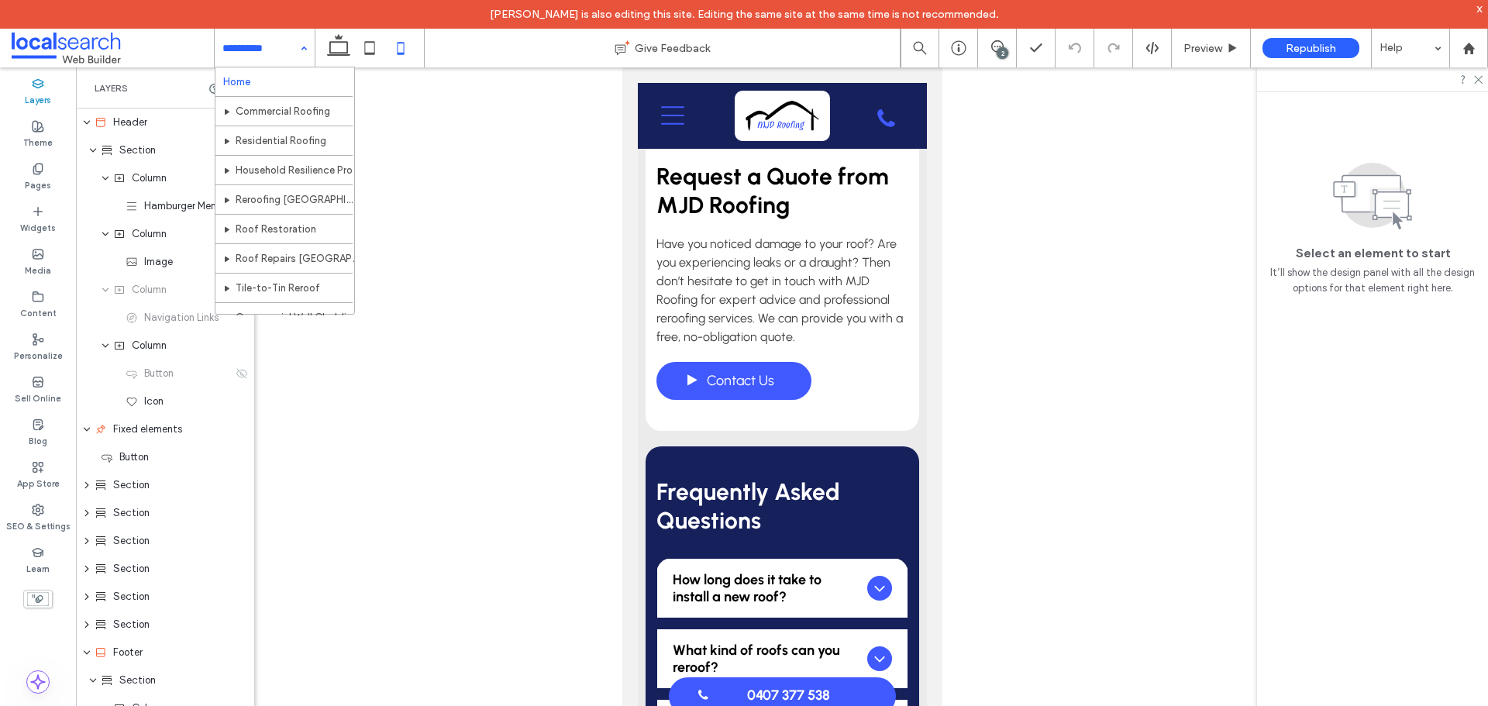
drag, startPoint x: 284, startPoint y: 38, endPoint x: 289, endPoint y: 67, distance: 29.8
click at [284, 38] on input at bounding box center [260, 48] width 77 height 39
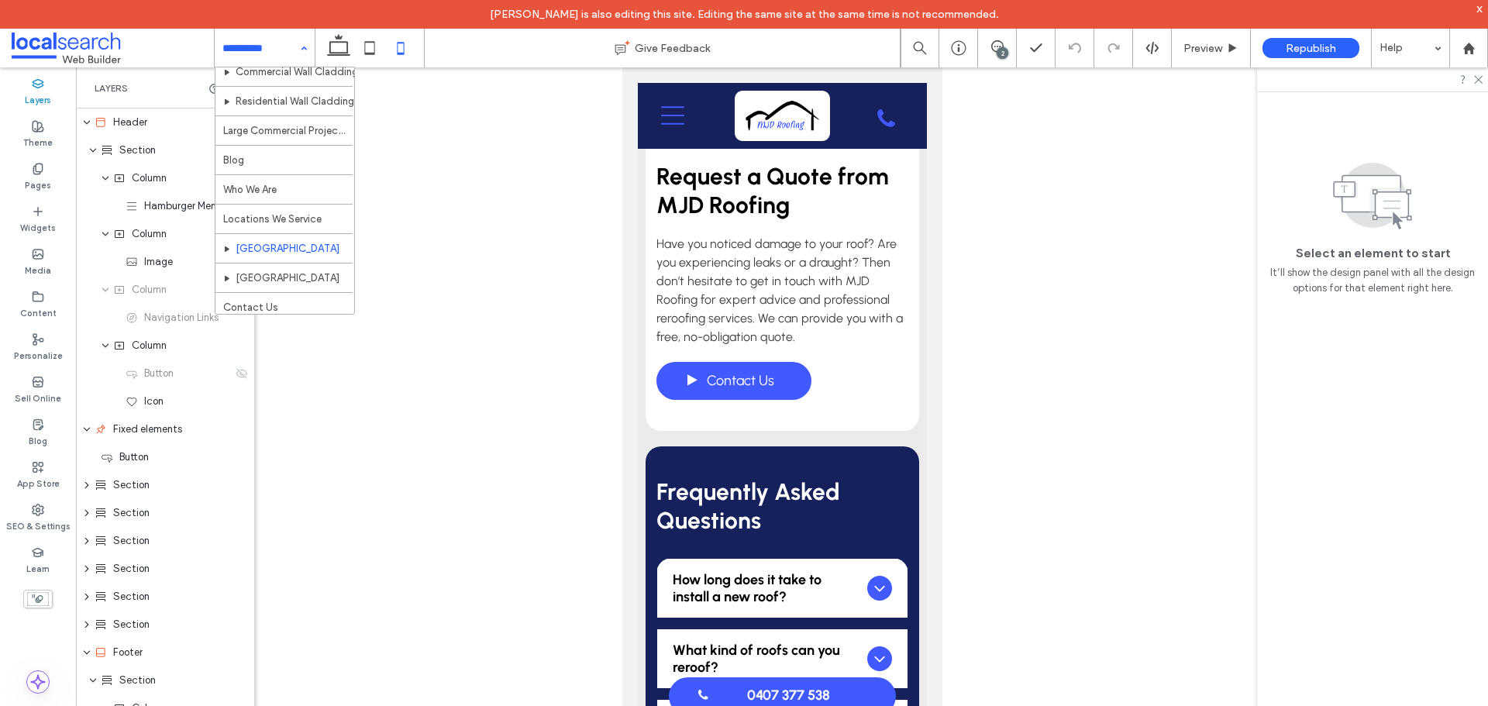
scroll to position [252, 0]
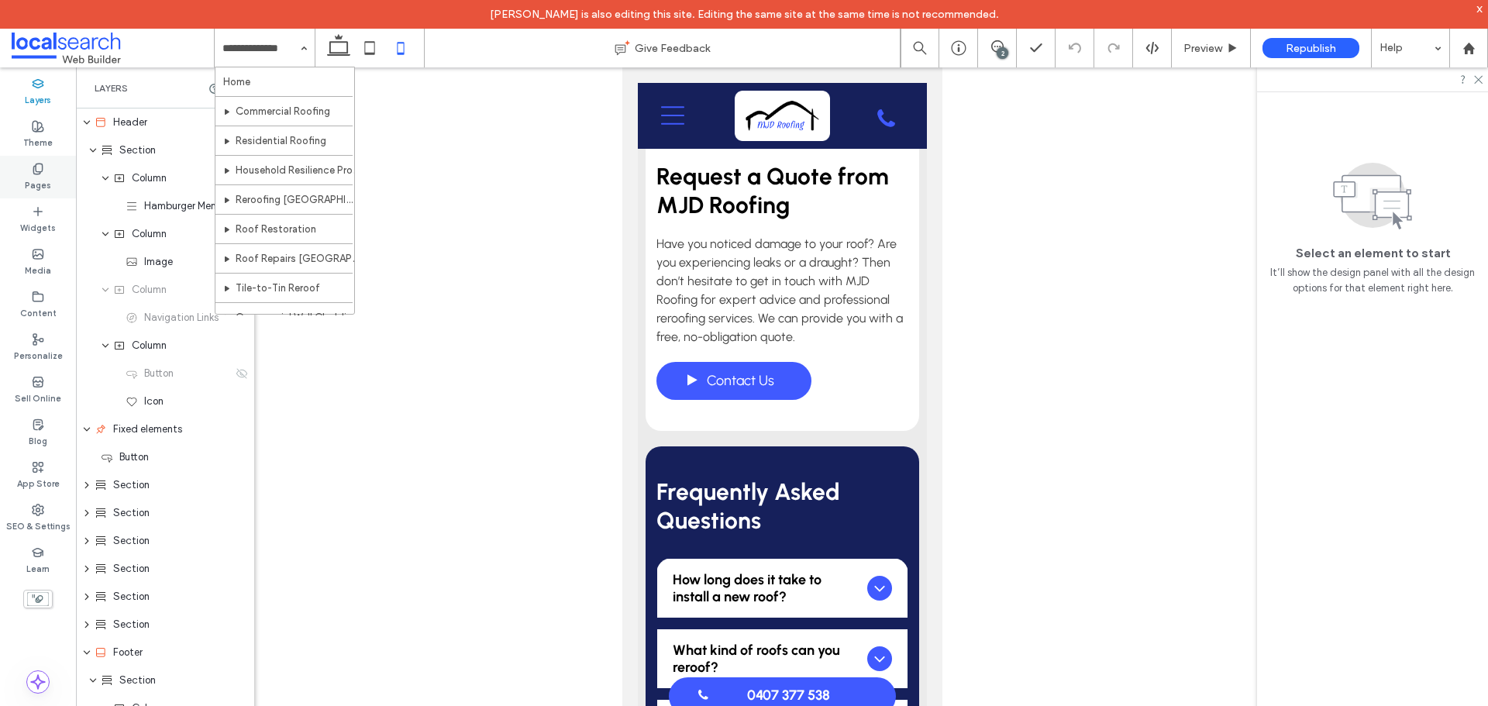
click at [53, 122] on div "Theme" at bounding box center [38, 134] width 76 height 43
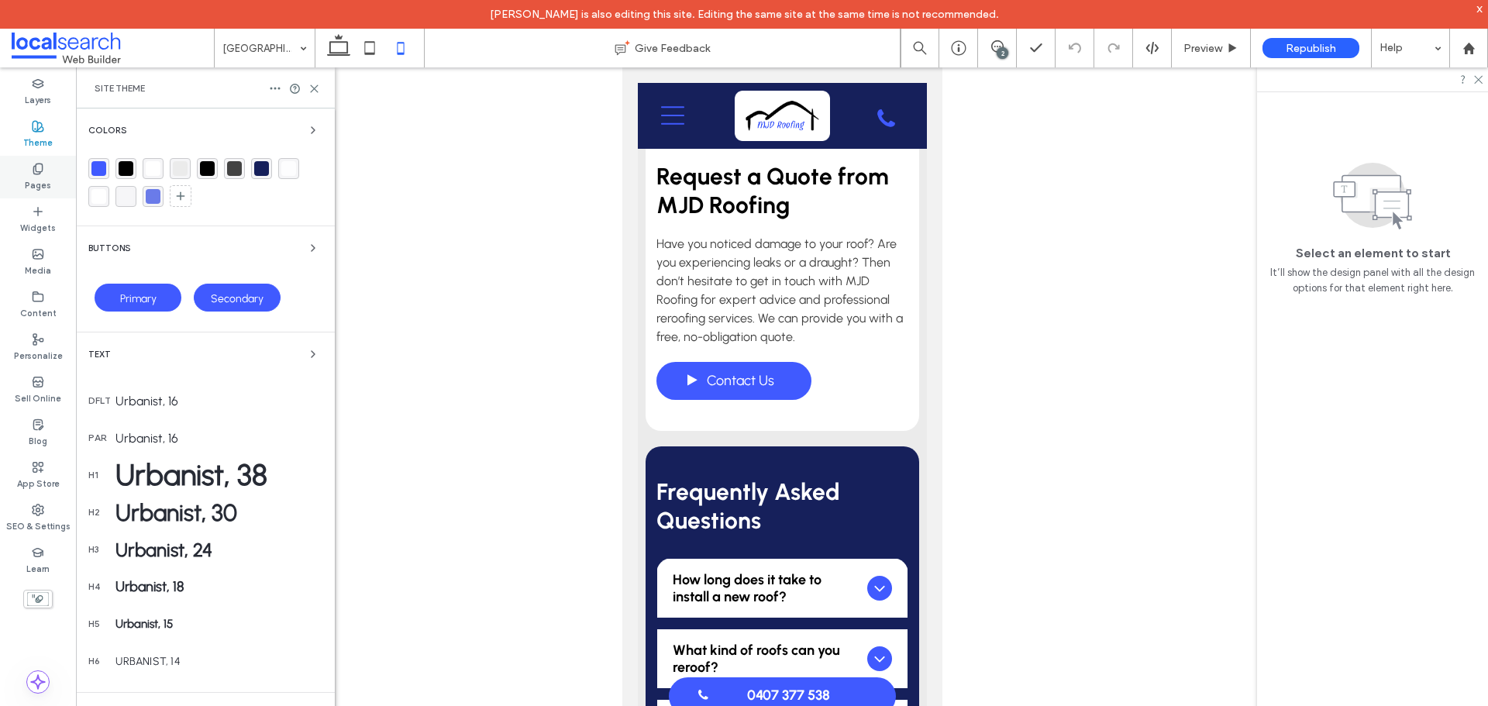
click at [52, 185] on div "Pages" at bounding box center [38, 177] width 76 height 43
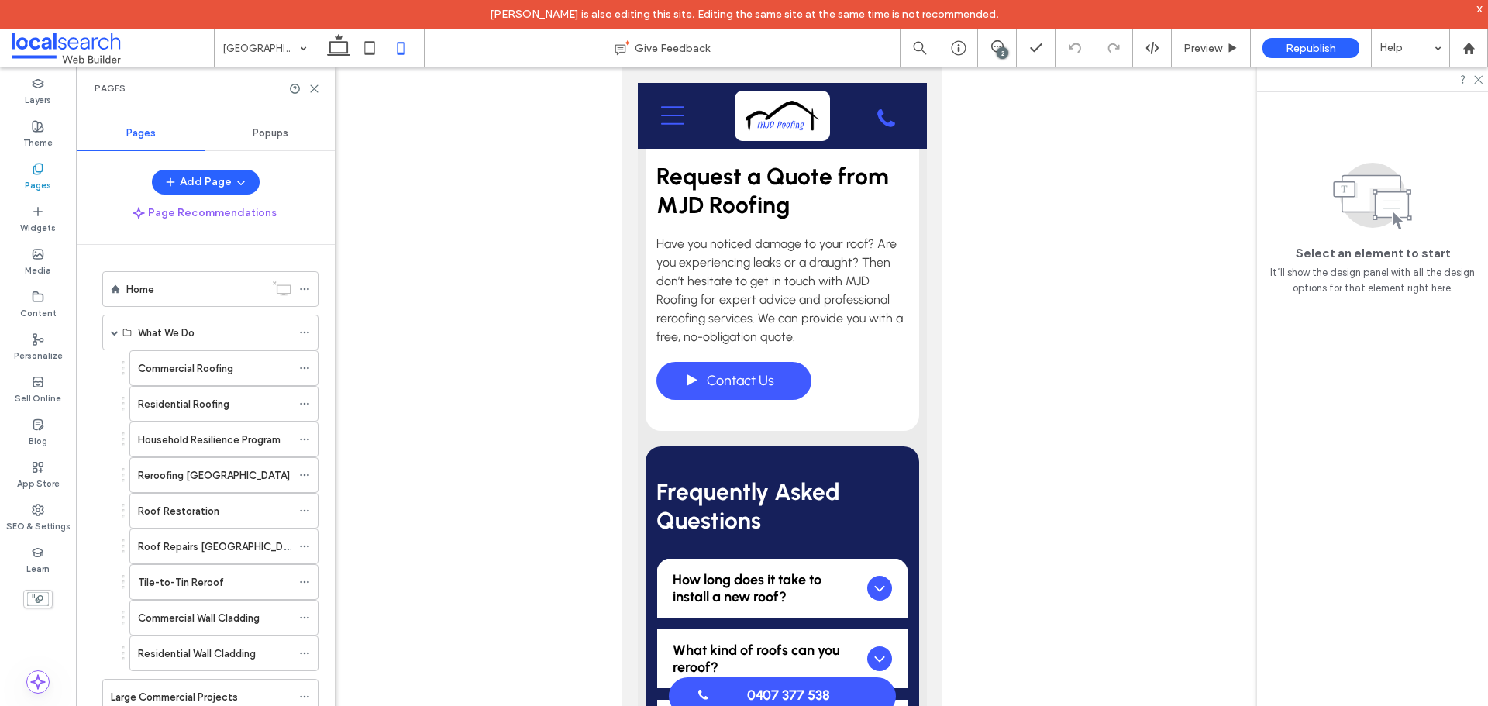
click at [277, 130] on span "Popups" at bounding box center [271, 133] width 36 height 12
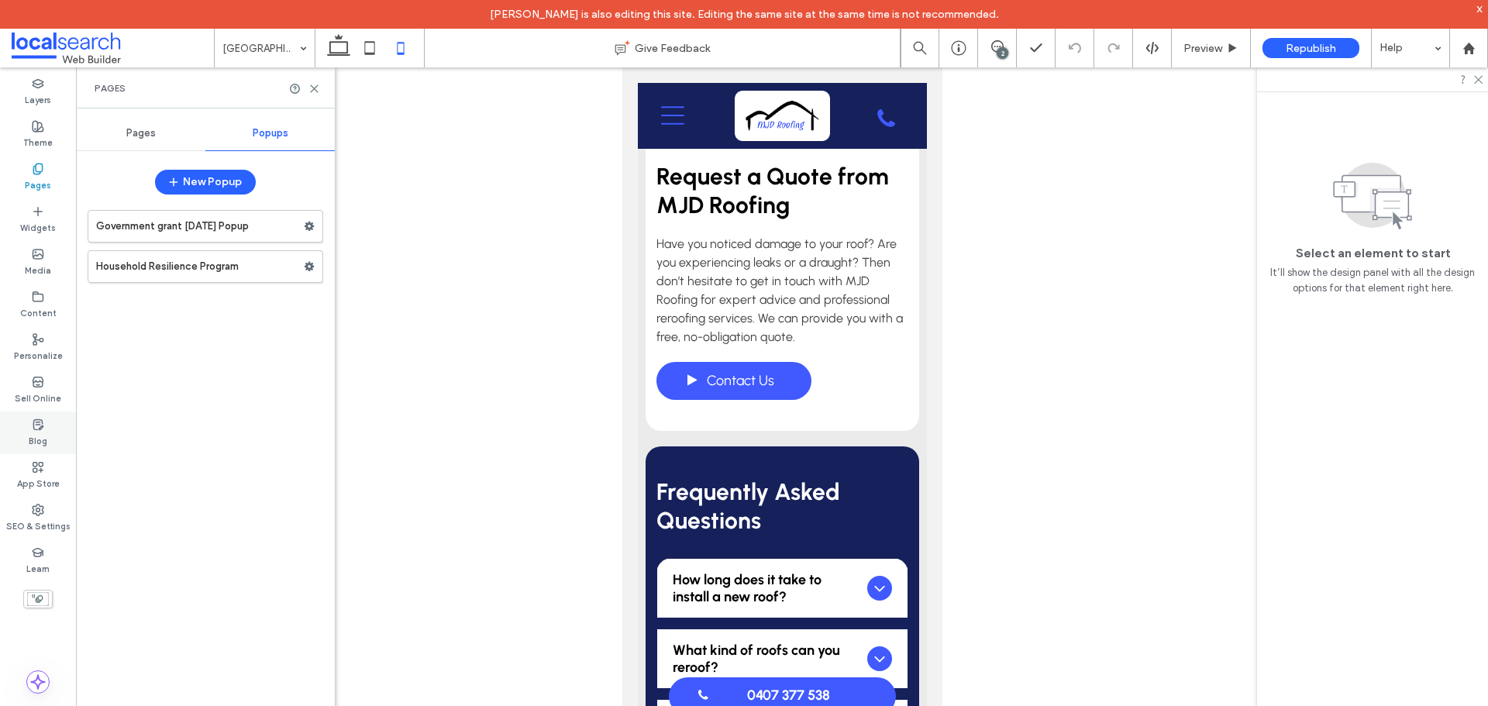
drag, startPoint x: 36, startPoint y: 391, endPoint x: 47, endPoint y: 431, distance: 41.7
click at [37, 391] on label "Sell Online" at bounding box center [38, 396] width 47 height 17
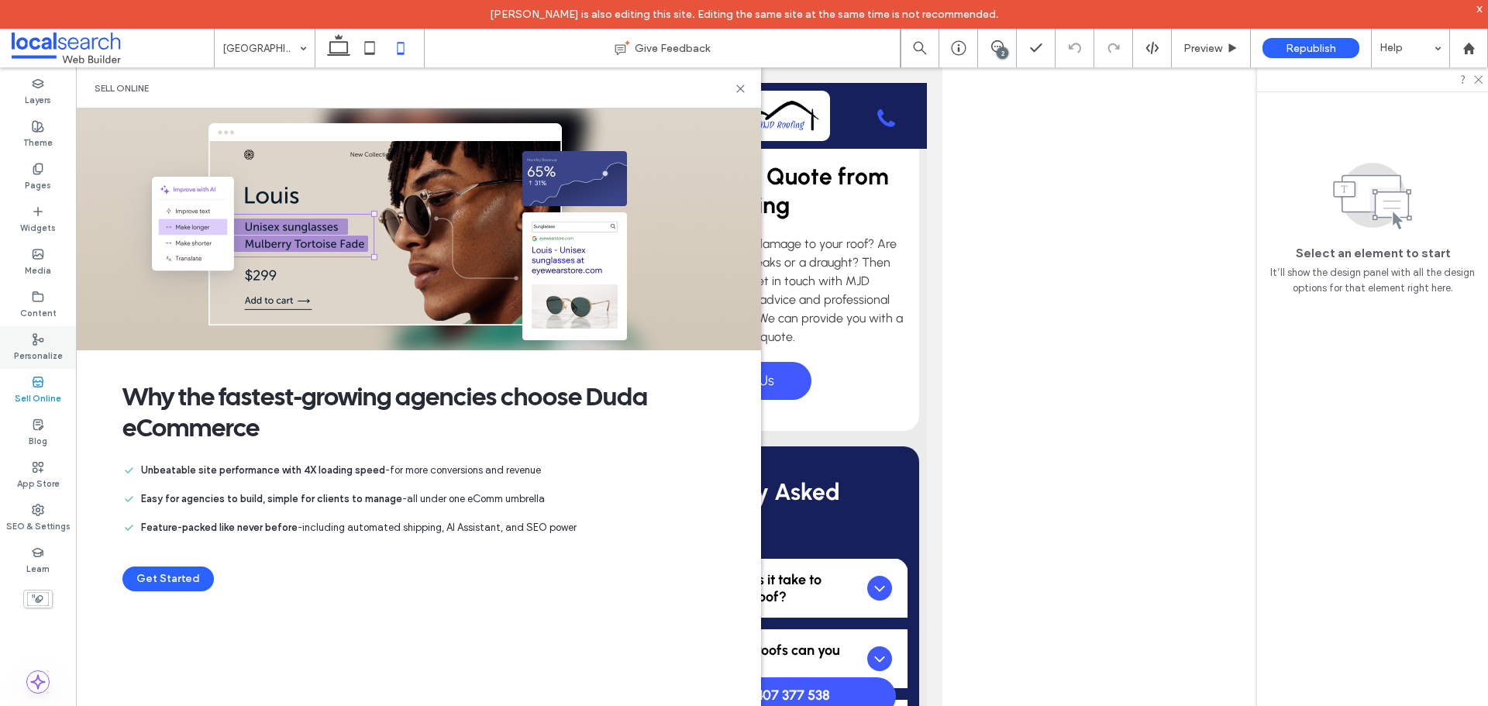
click at [40, 358] on label "Personalize" at bounding box center [38, 354] width 49 height 17
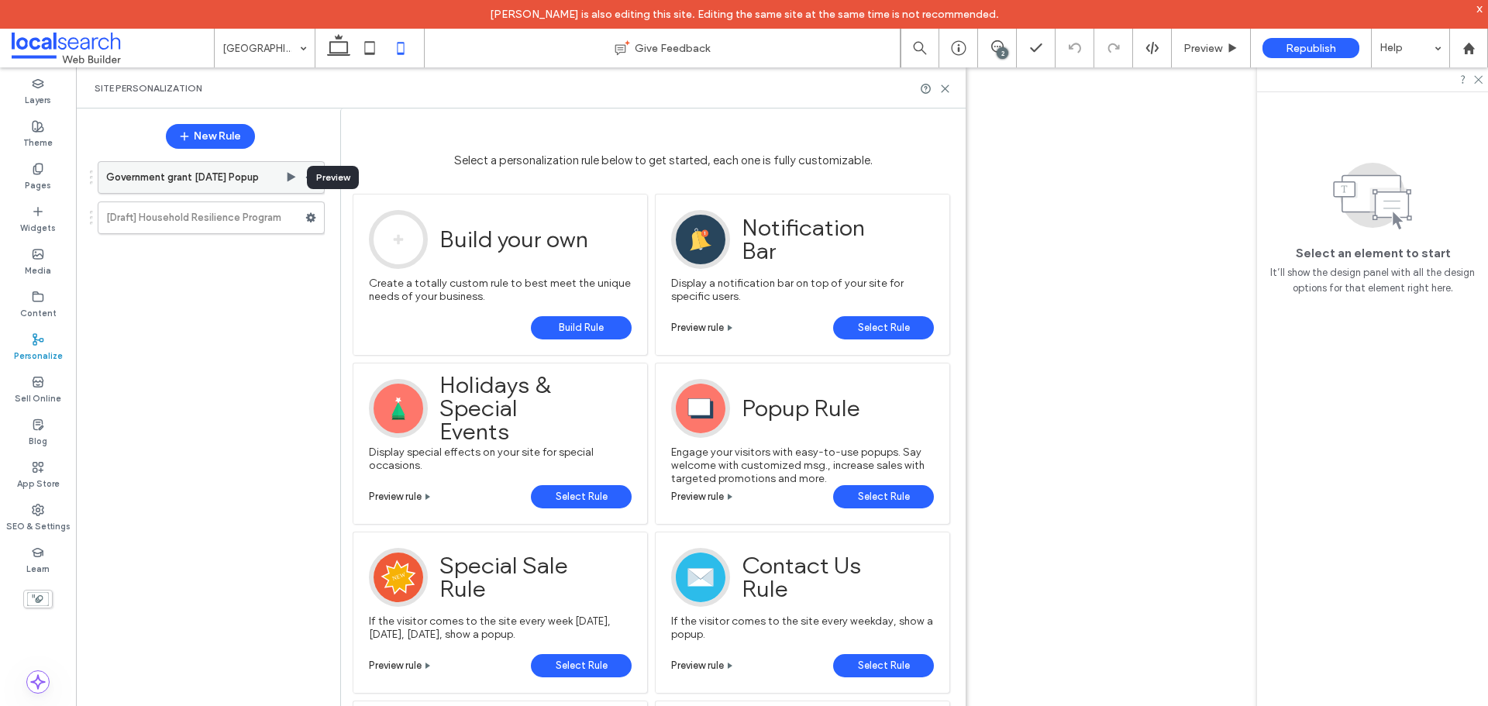
click at [290, 177] on use at bounding box center [292, 176] width 9 height 9
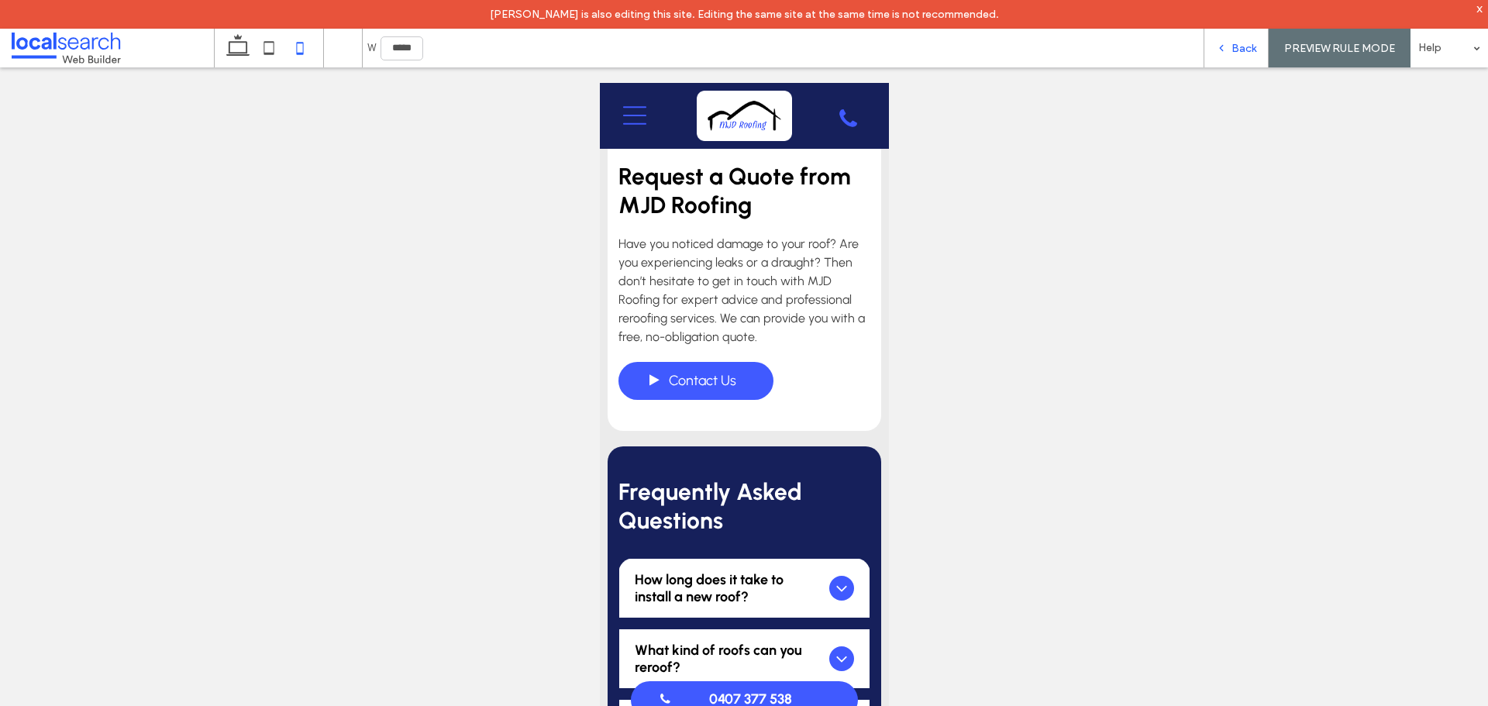
click at [1229, 42] on div "Back" at bounding box center [1237, 48] width 64 height 13
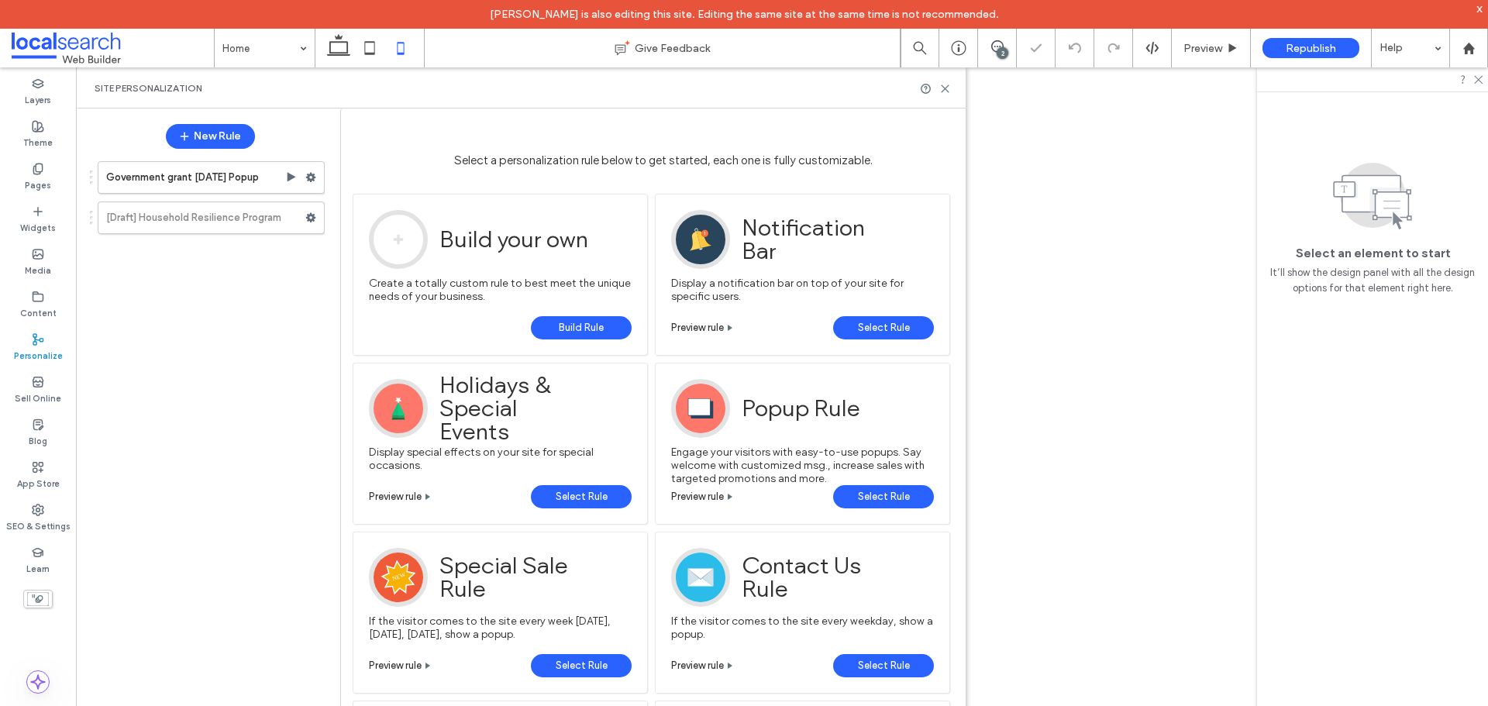
click at [1304, 49] on span "Republish" at bounding box center [1311, 48] width 50 height 13
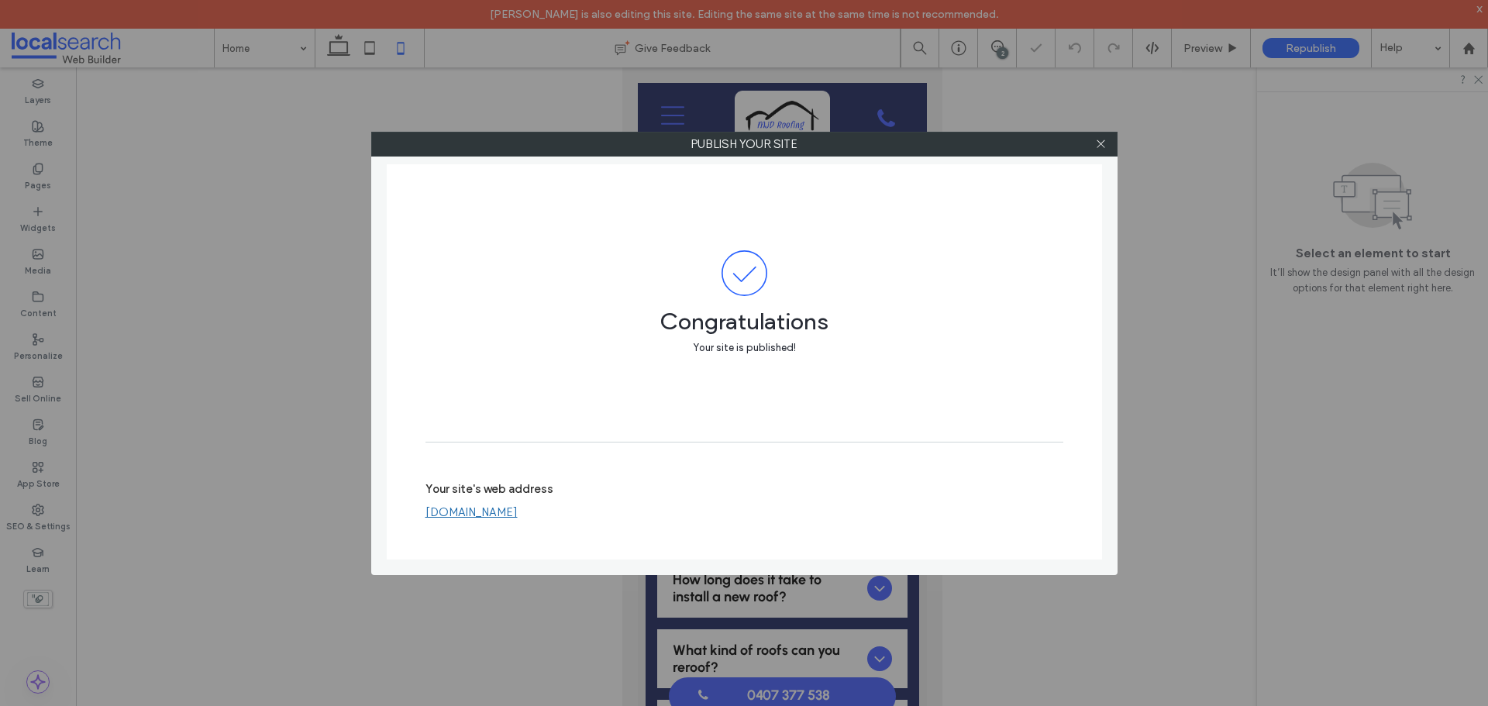
click at [518, 515] on link "[DOMAIN_NAME]" at bounding box center [472, 512] width 92 height 14
click at [1102, 147] on icon at bounding box center [1101, 144] width 12 height 12
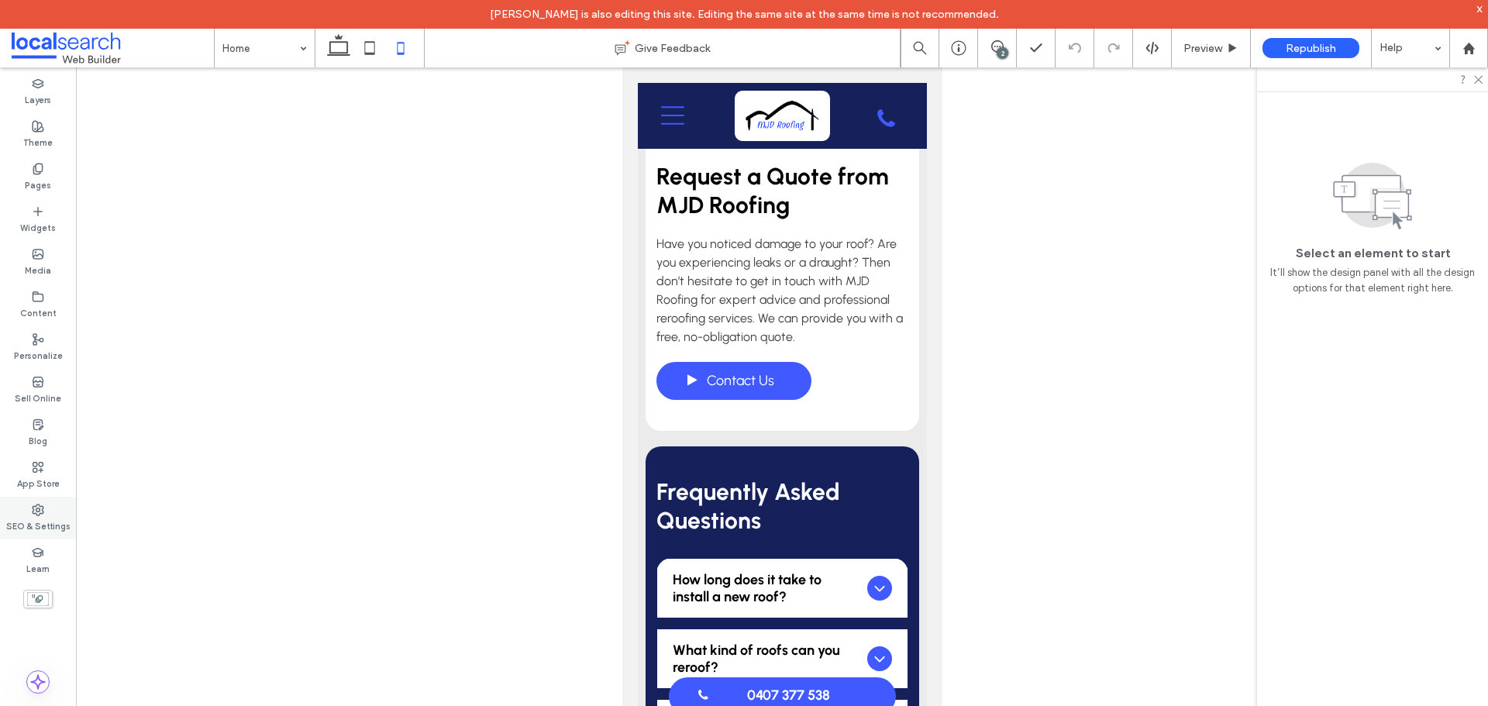
click at [39, 518] on label "SEO & Settings" at bounding box center [38, 524] width 64 height 17
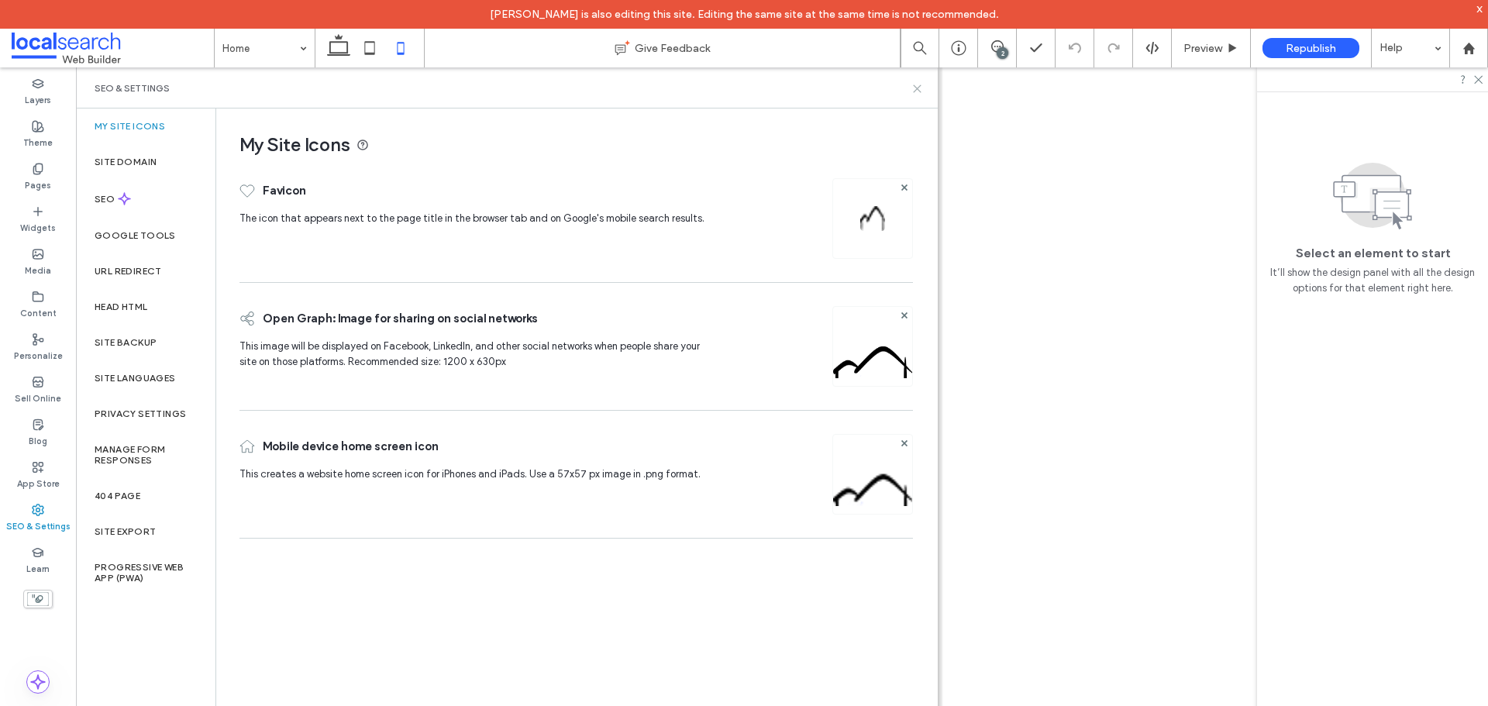
click at [922, 91] on icon at bounding box center [918, 89] width 12 height 12
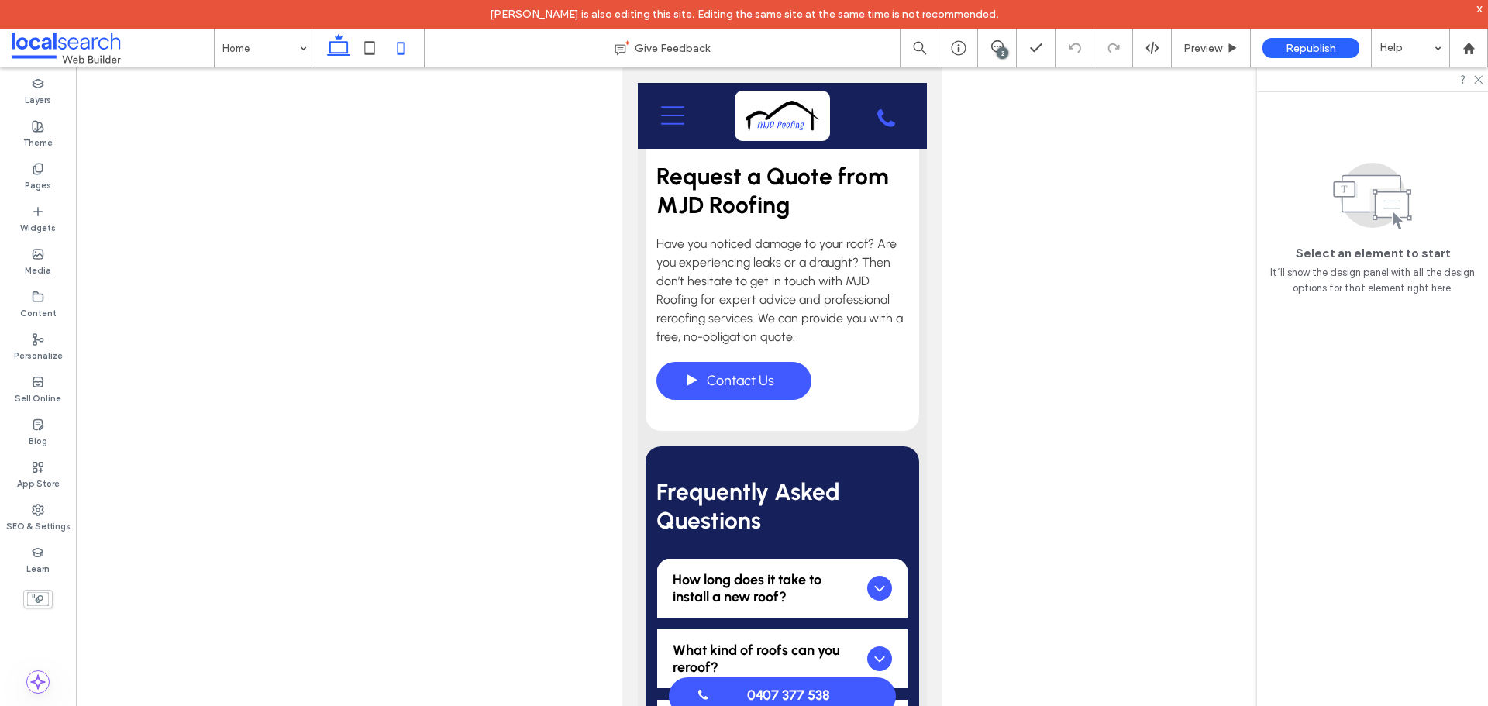
click at [344, 50] on icon at bounding box center [338, 48] width 31 height 31
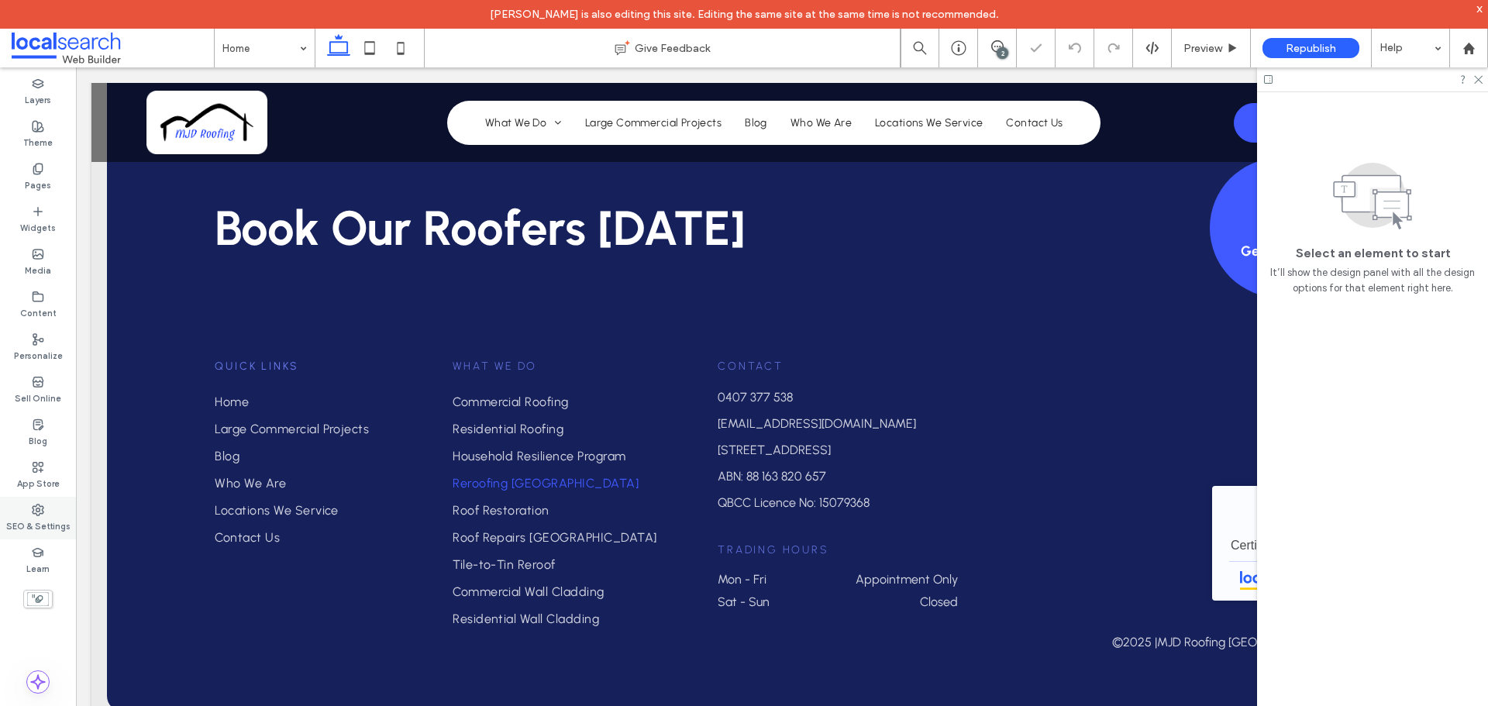
click at [56, 521] on label "SEO & Settings" at bounding box center [38, 524] width 64 height 17
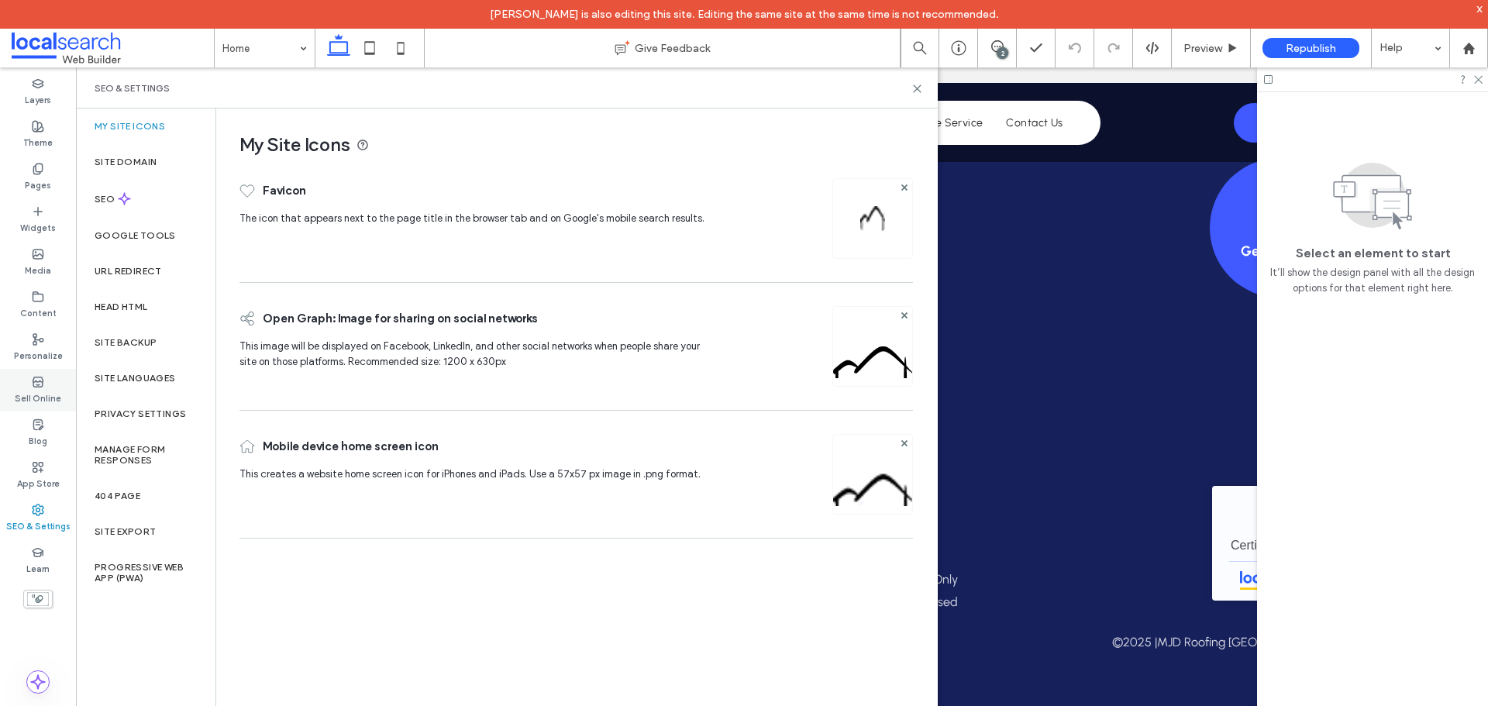
drag, startPoint x: 44, startPoint y: 350, endPoint x: 33, endPoint y: 378, distance: 30.9
click at [44, 350] on label "Personalize" at bounding box center [38, 354] width 49 height 17
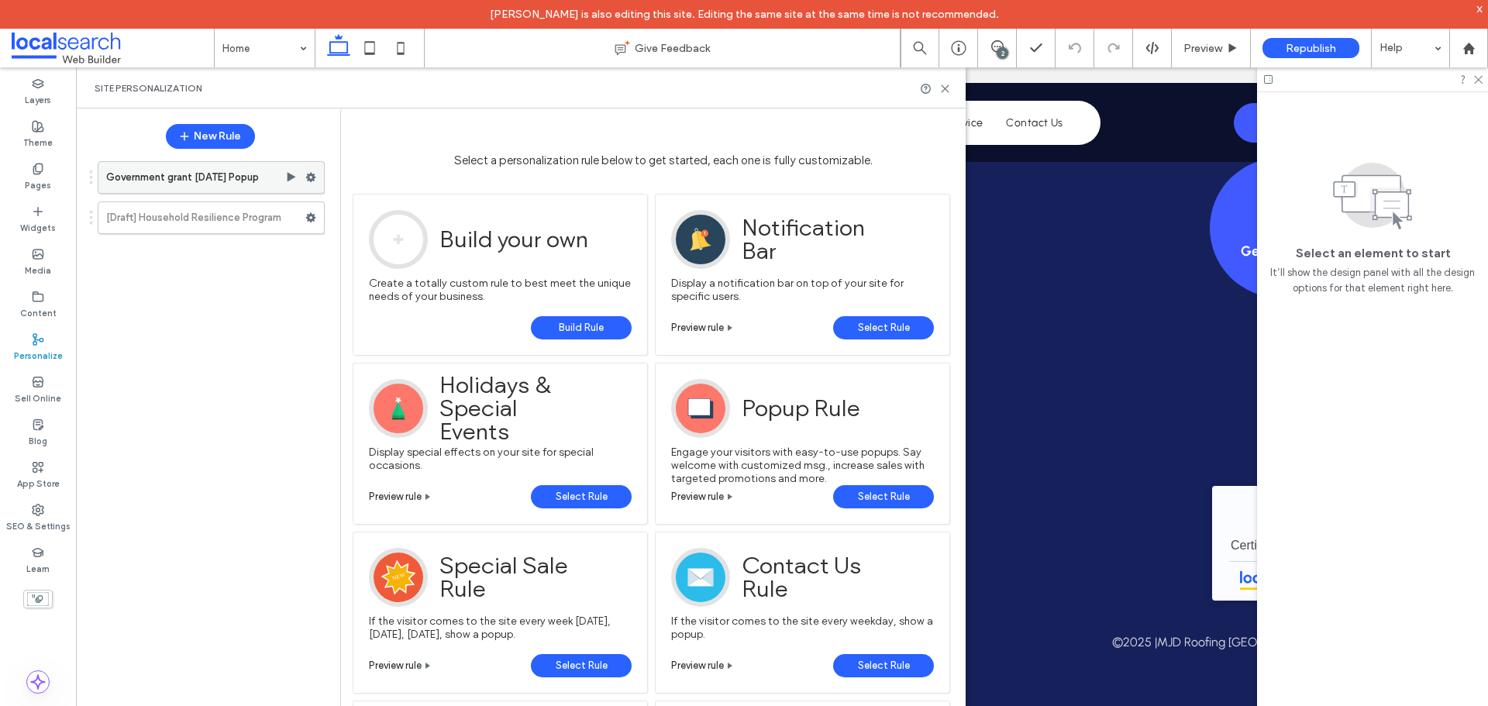
click at [317, 174] on div at bounding box center [314, 177] width 19 height 23
click at [312, 174] on use at bounding box center [311, 177] width 10 height 9
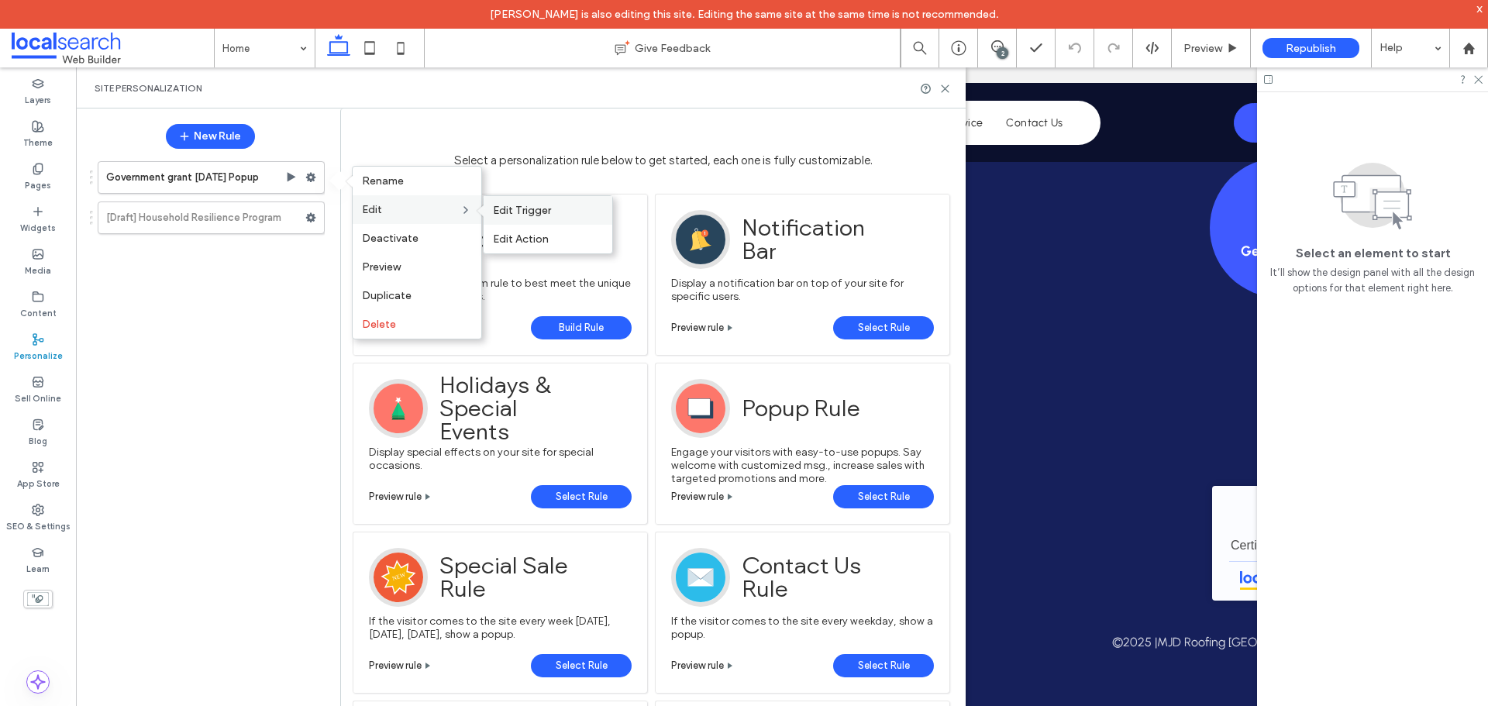
click at [509, 211] on span "Edit Trigger" at bounding box center [522, 210] width 58 height 13
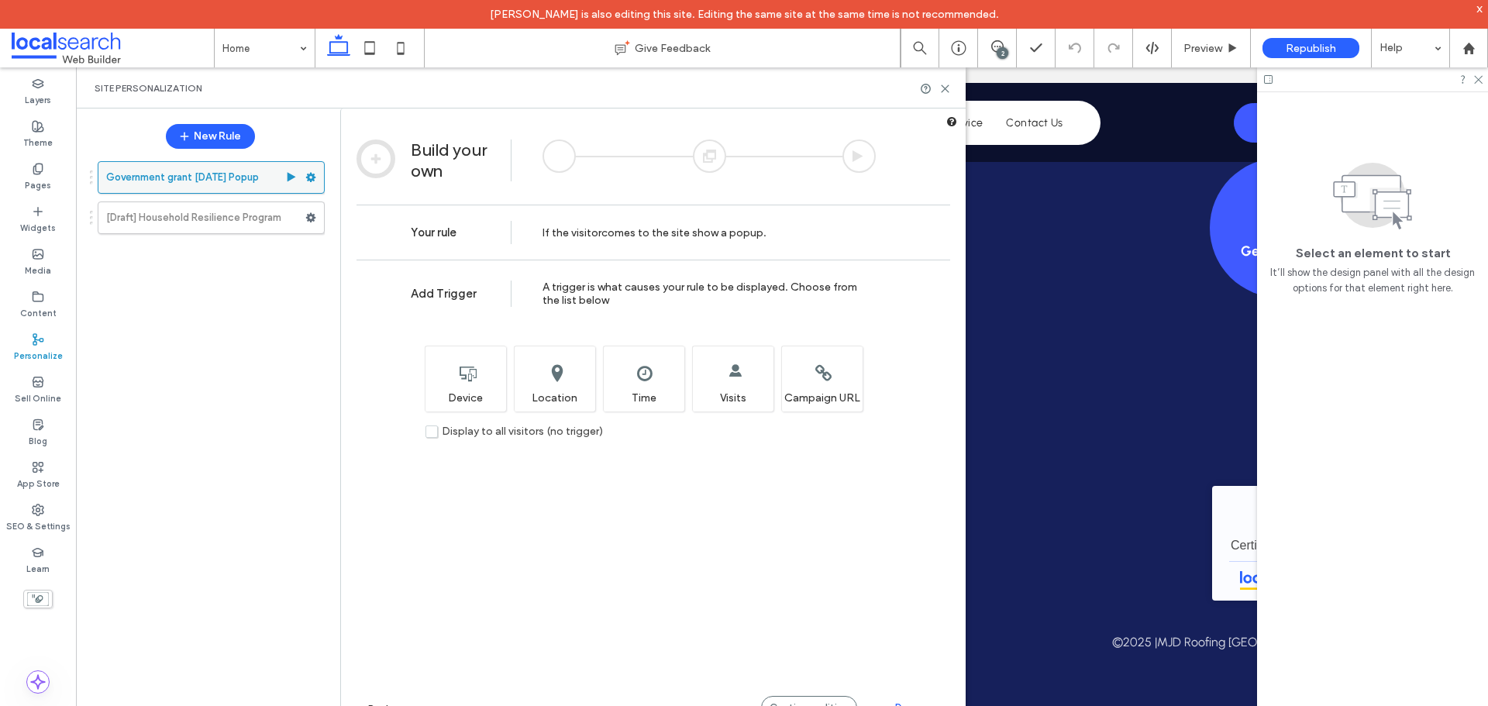
click at [309, 178] on use at bounding box center [311, 177] width 10 height 9
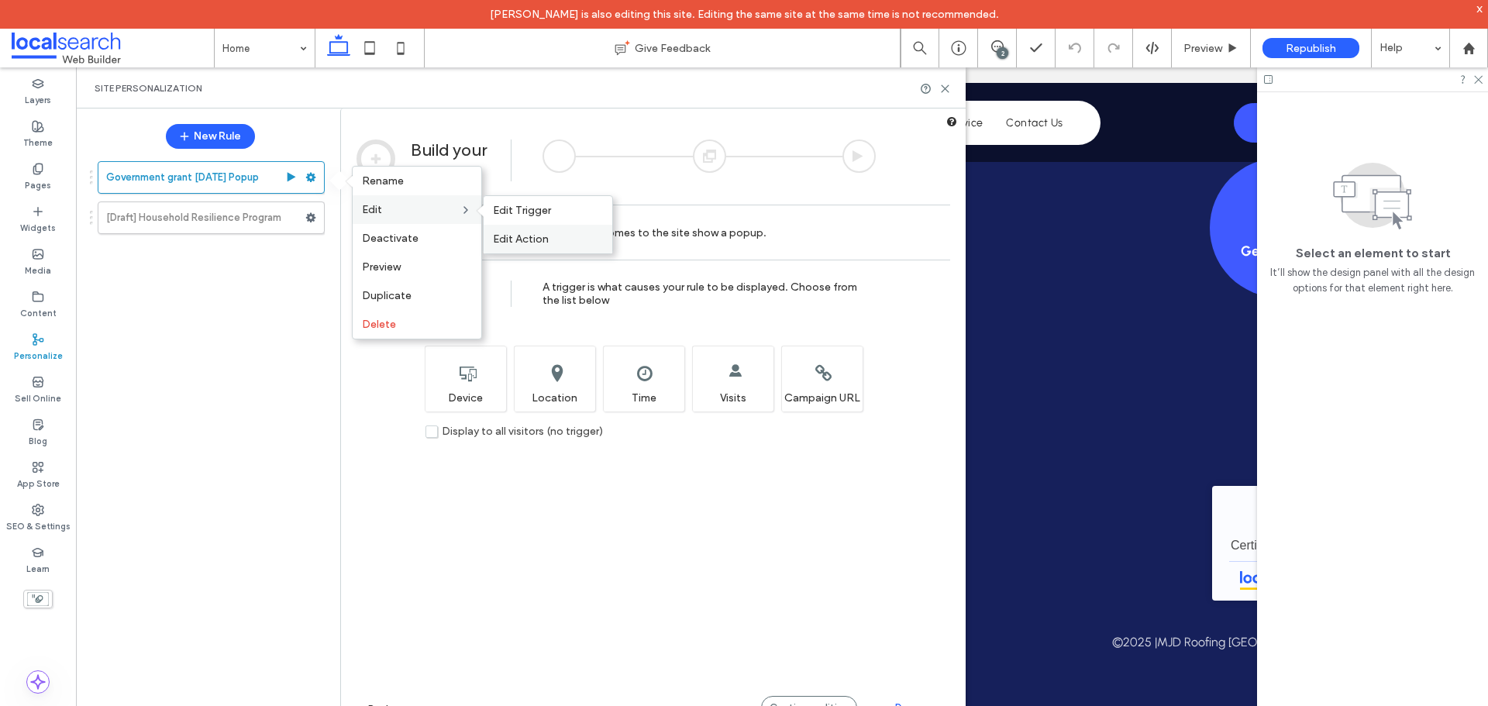
click at [535, 236] on span "Edit Action" at bounding box center [521, 239] width 56 height 13
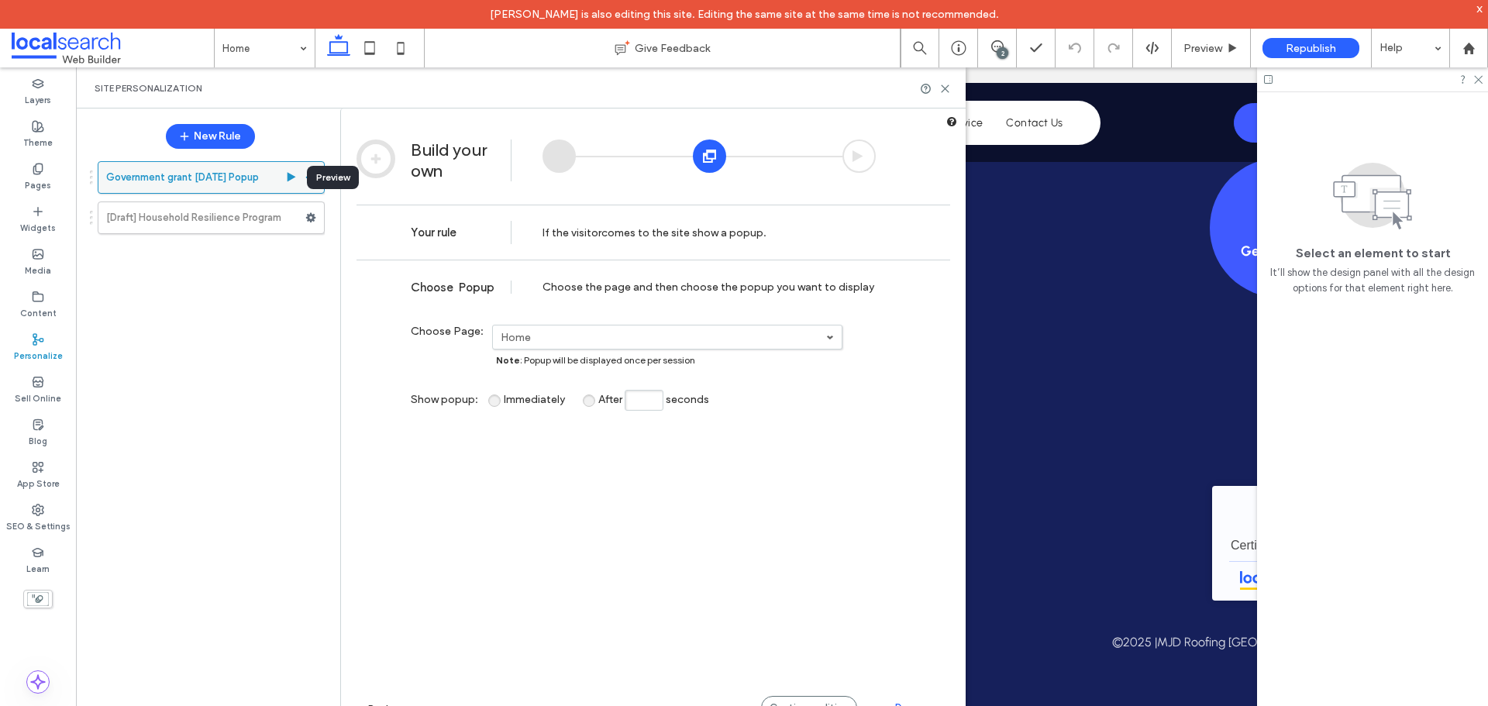
click at [291, 178] on use at bounding box center [292, 176] width 9 height 9
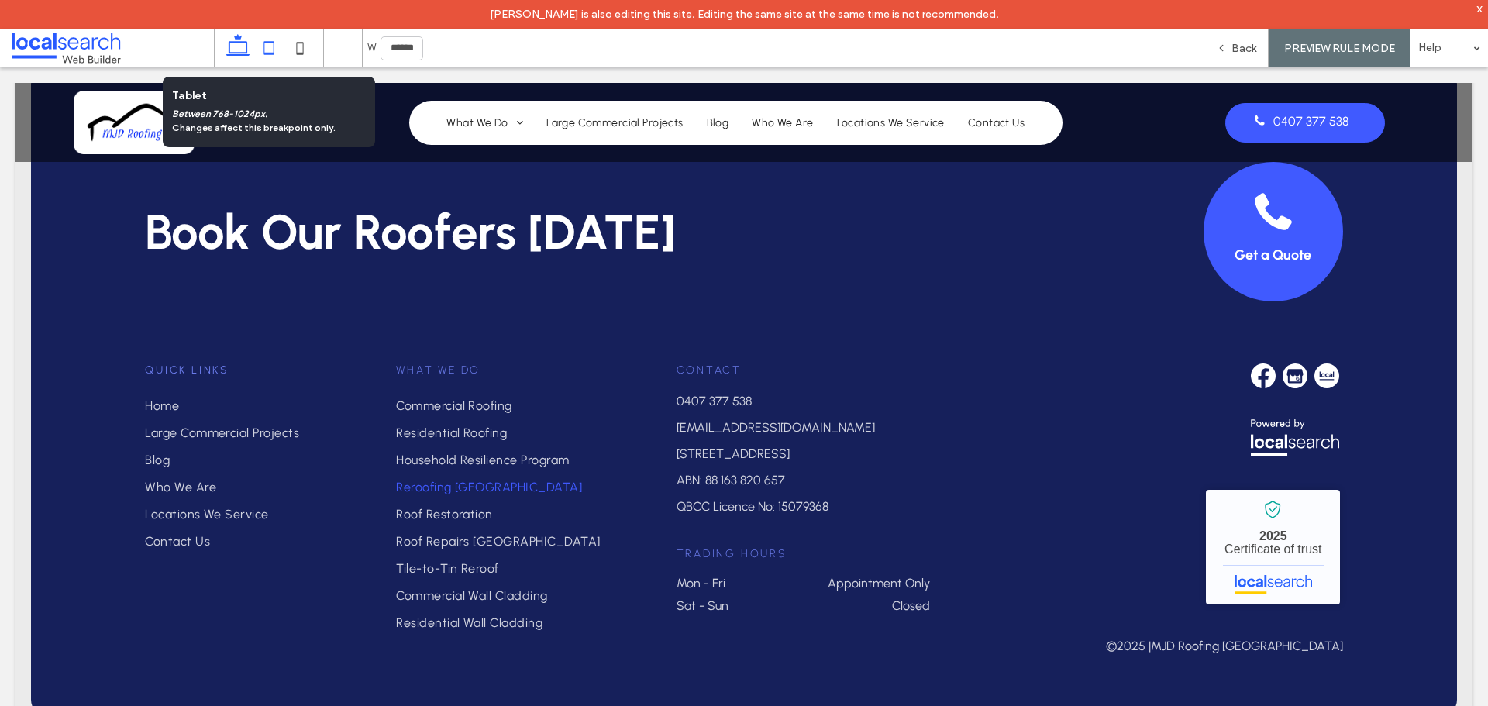
click at [265, 43] on use at bounding box center [269, 47] width 10 height 13
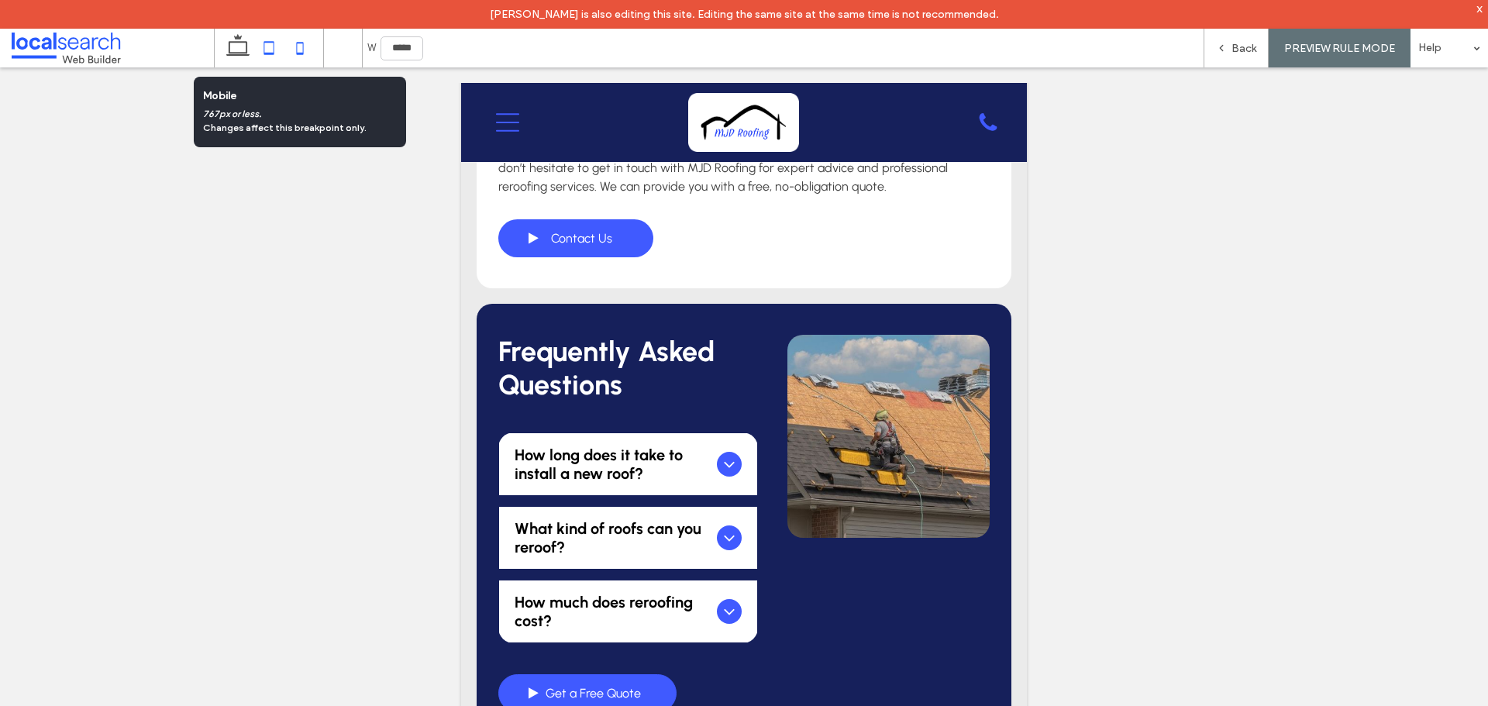
click at [307, 40] on icon at bounding box center [299, 48] width 31 height 31
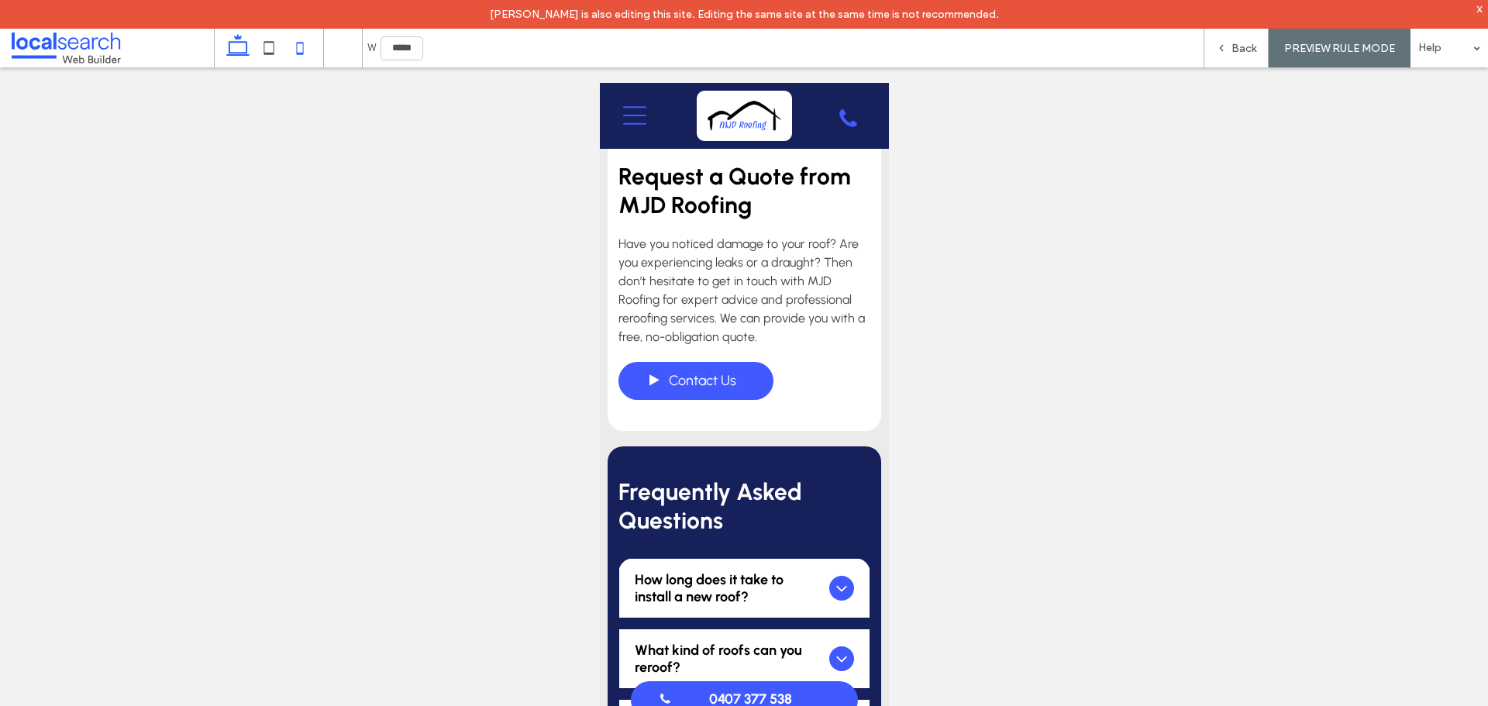
click at [240, 40] on icon at bounding box center [237, 48] width 31 height 31
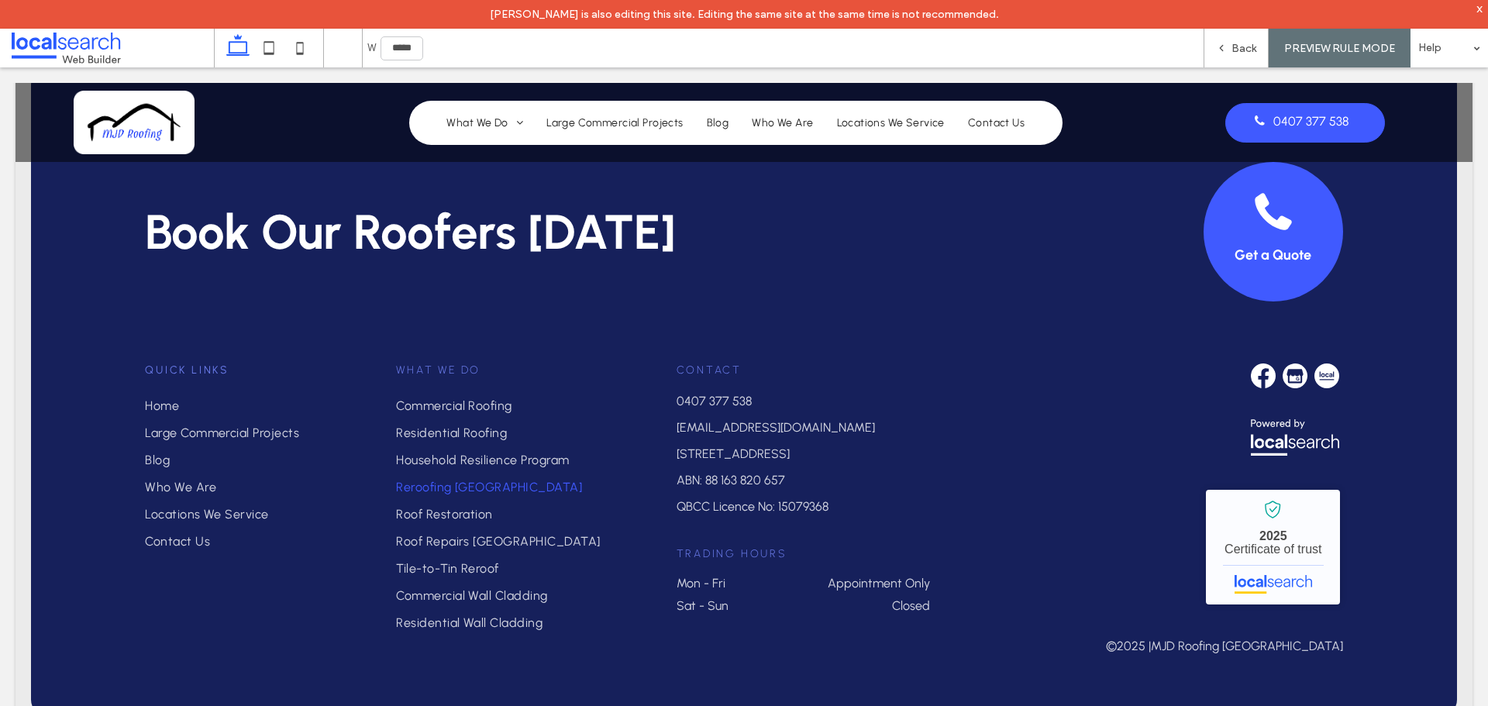
type input "******"
click at [1227, 48] on icon at bounding box center [1221, 48] width 11 height 11
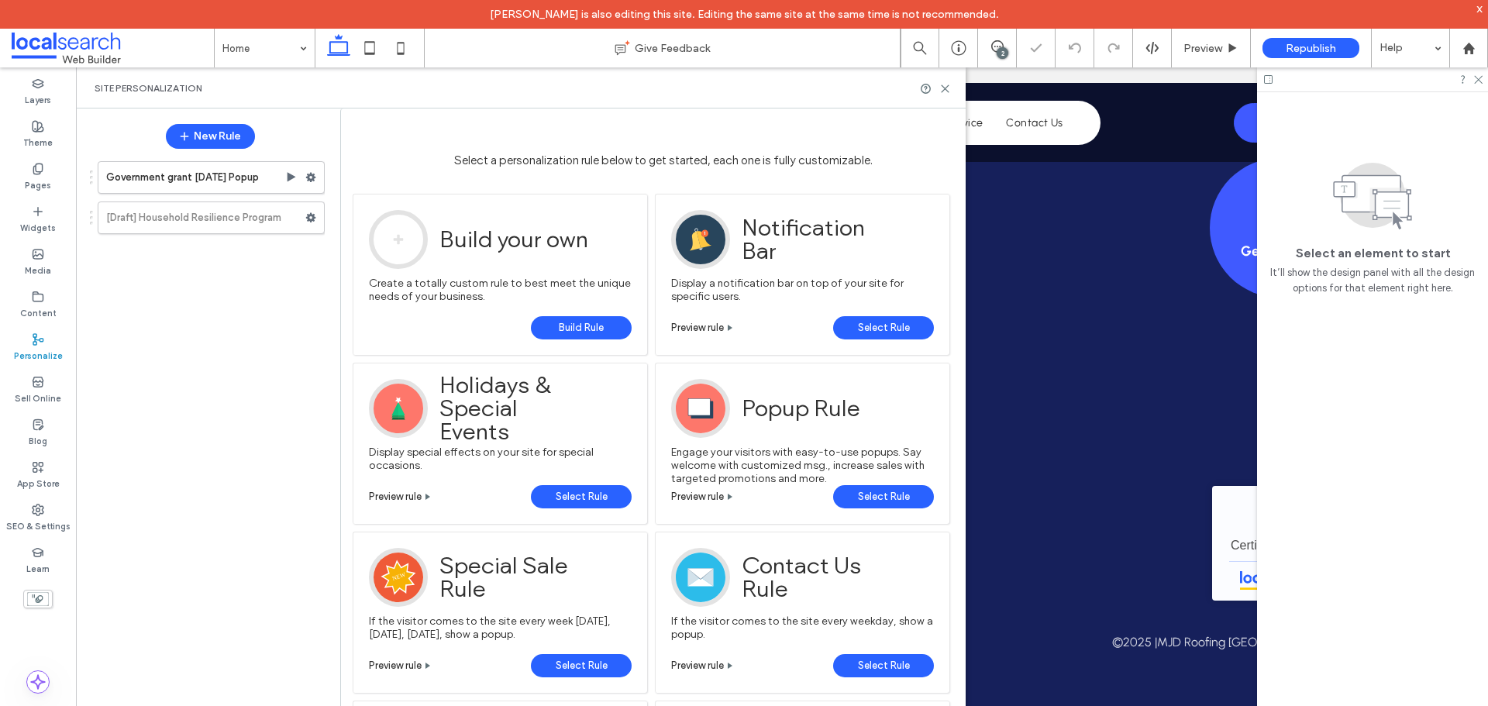
click at [310, 181] on use at bounding box center [311, 177] width 10 height 9
click at [42, 174] on icon at bounding box center [38, 169] width 12 height 12
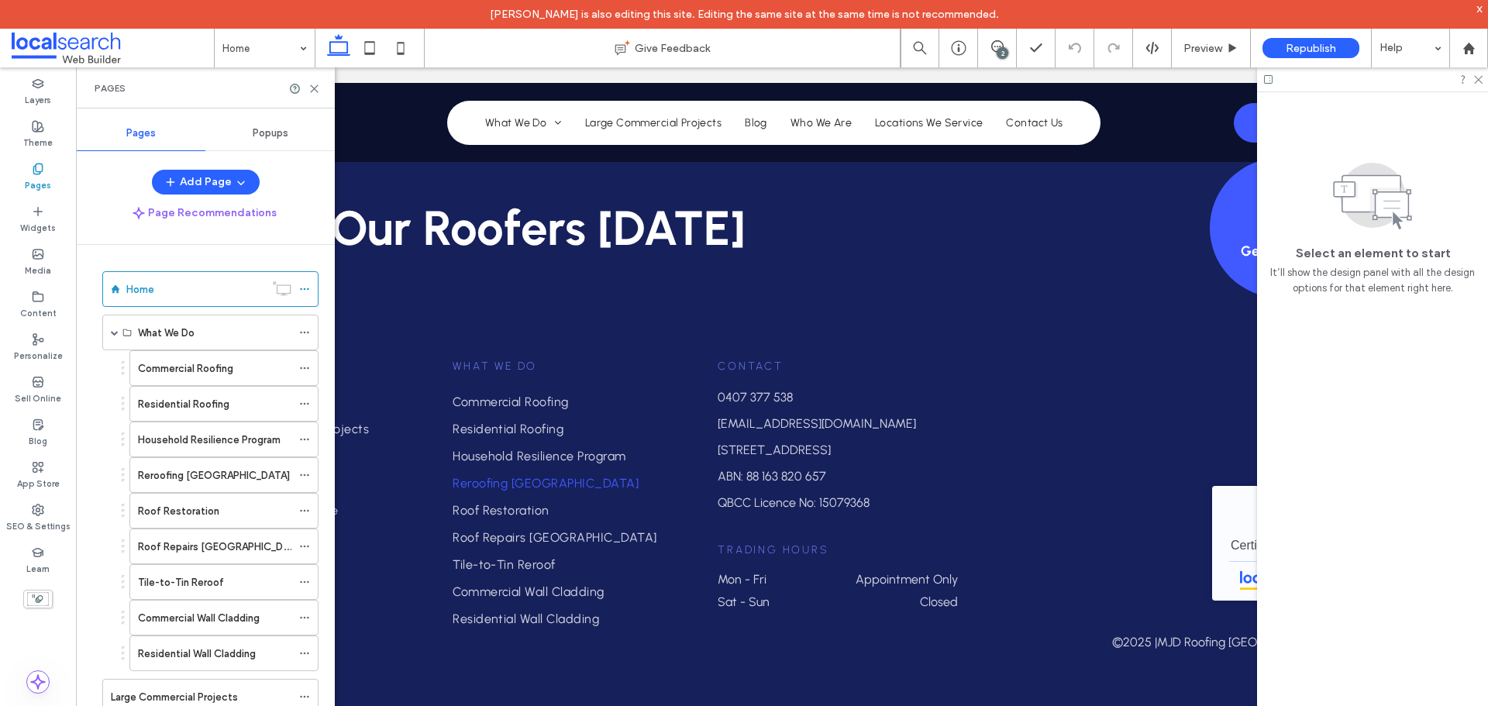
click at [281, 135] on span "Popups" at bounding box center [271, 133] width 36 height 12
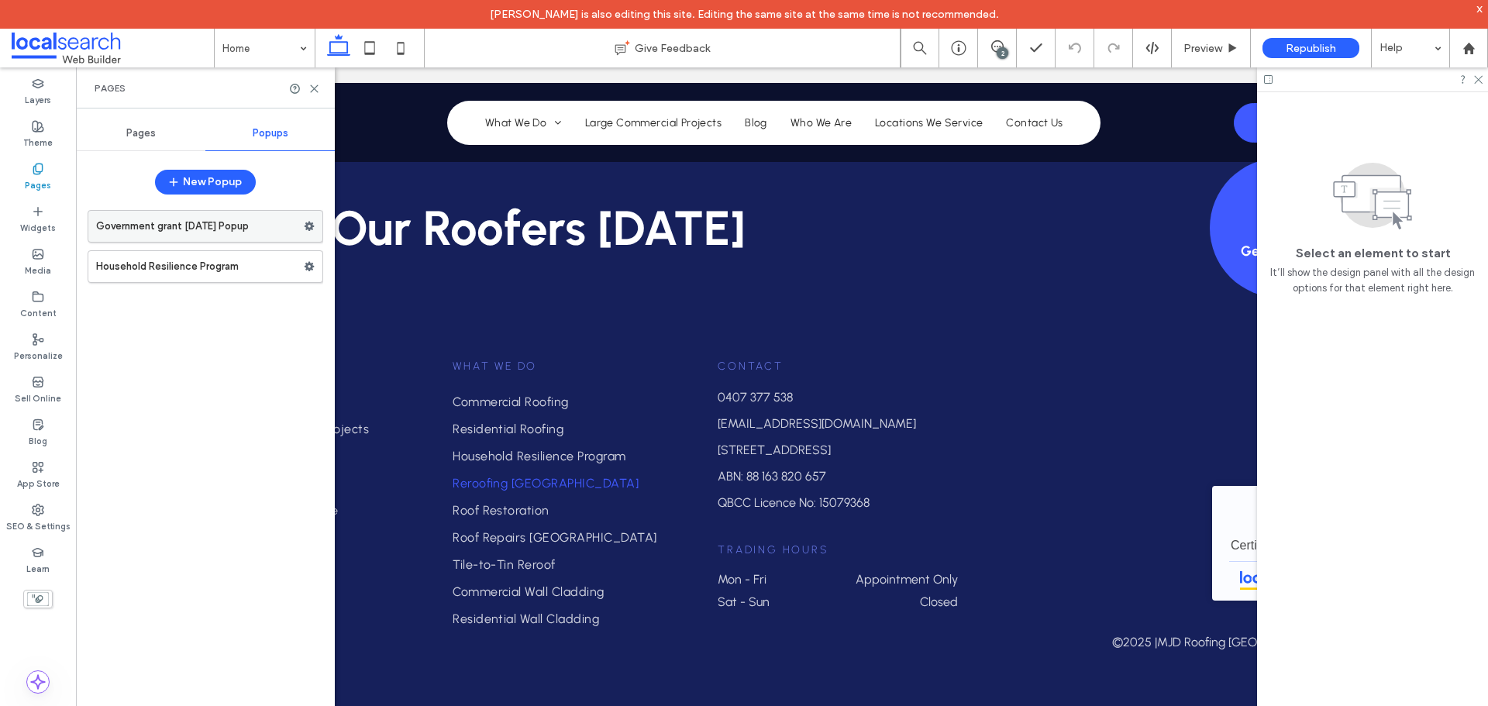
click at [306, 222] on icon at bounding box center [309, 226] width 11 height 11
click at [276, 234] on label "Government grant [DATE] Popup" at bounding box center [200, 226] width 208 height 31
click at [405, 50] on use at bounding box center [401, 48] width 7 height 12
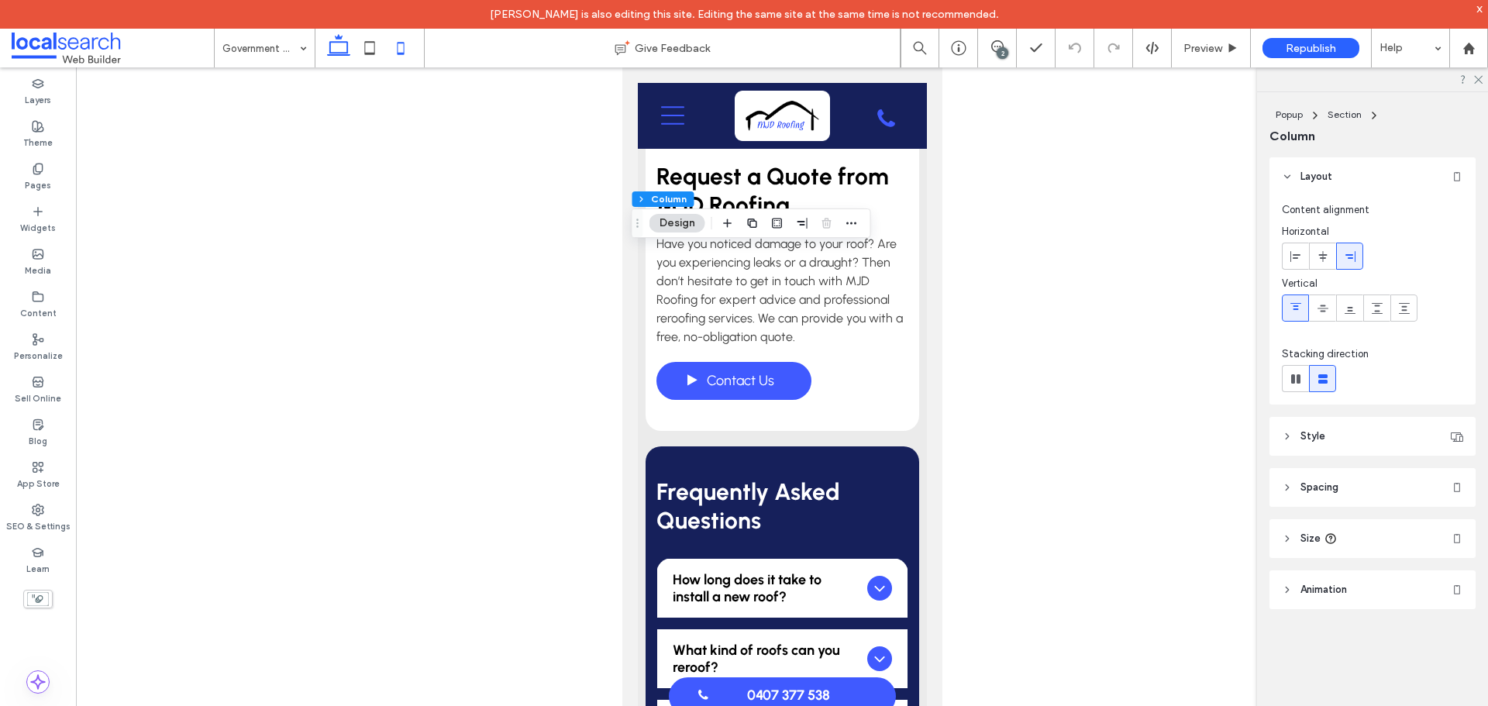
click at [351, 38] on icon at bounding box center [338, 48] width 31 height 31
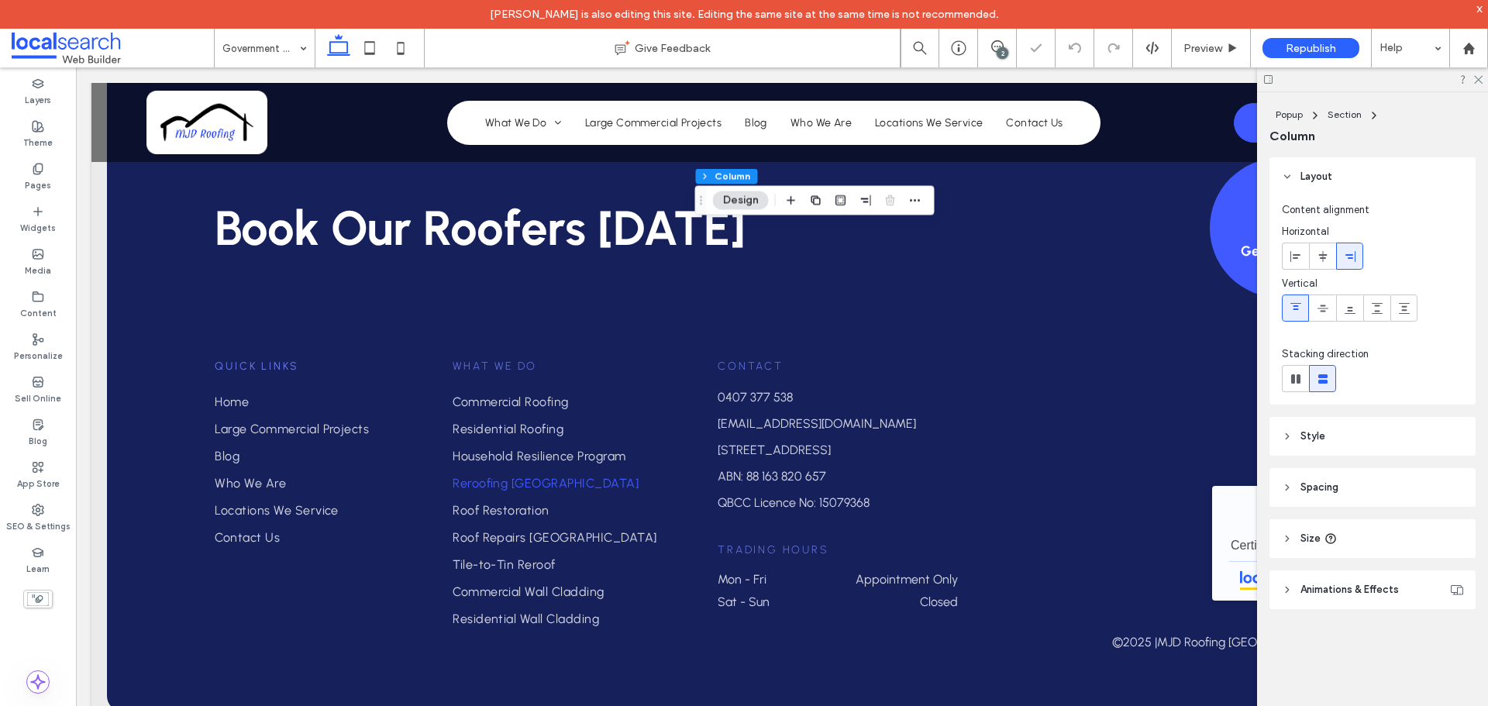
type input "***"
type input "****"
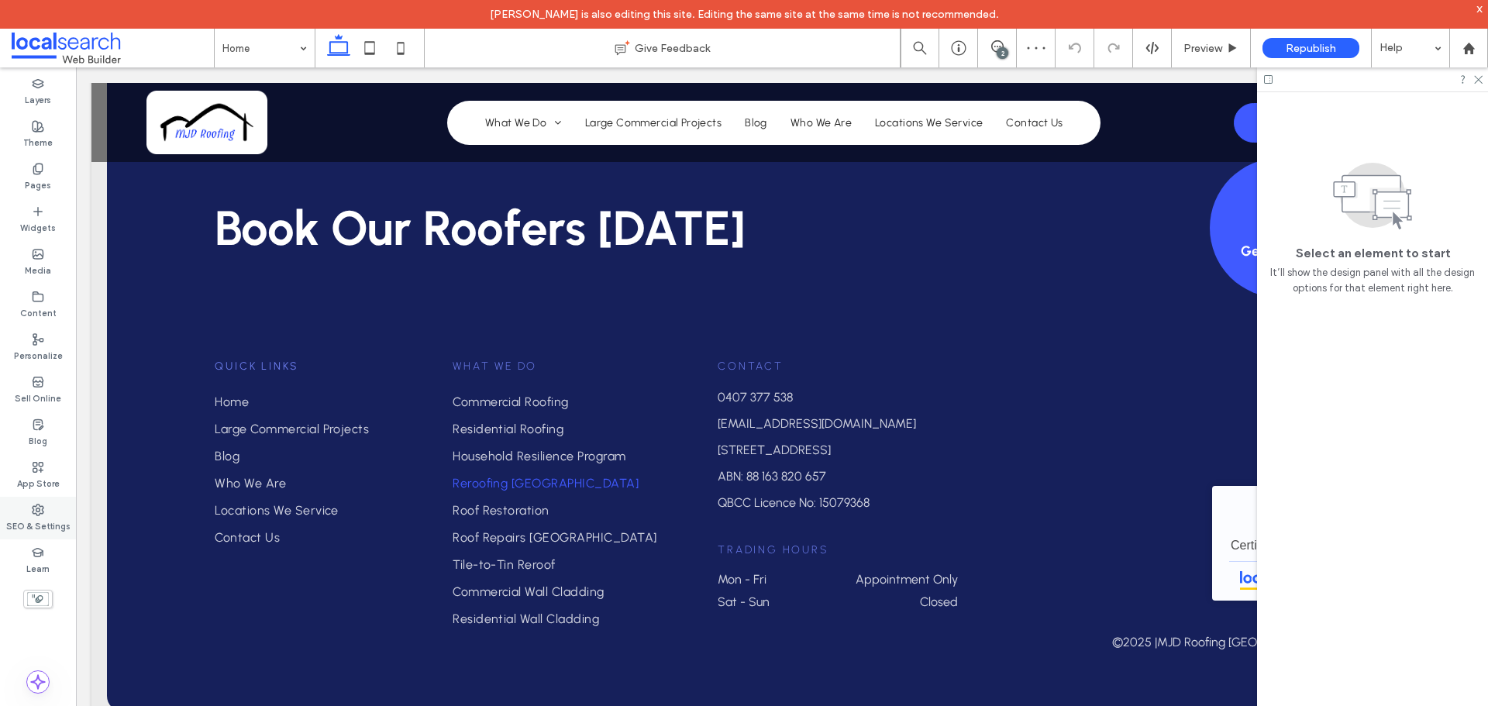
click at [28, 509] on div "SEO & Settings" at bounding box center [38, 518] width 76 height 43
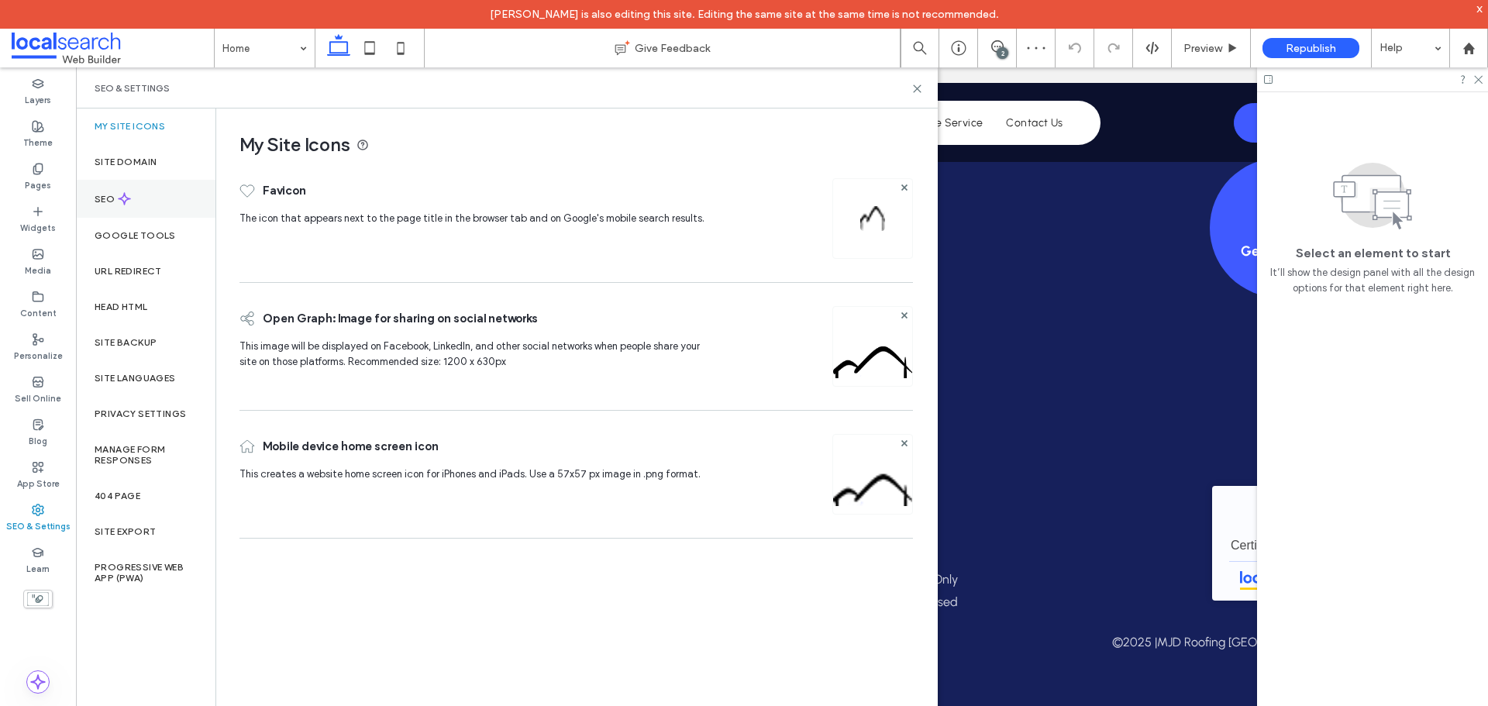
click at [168, 198] on div "SEO" at bounding box center [146, 199] width 140 height 38
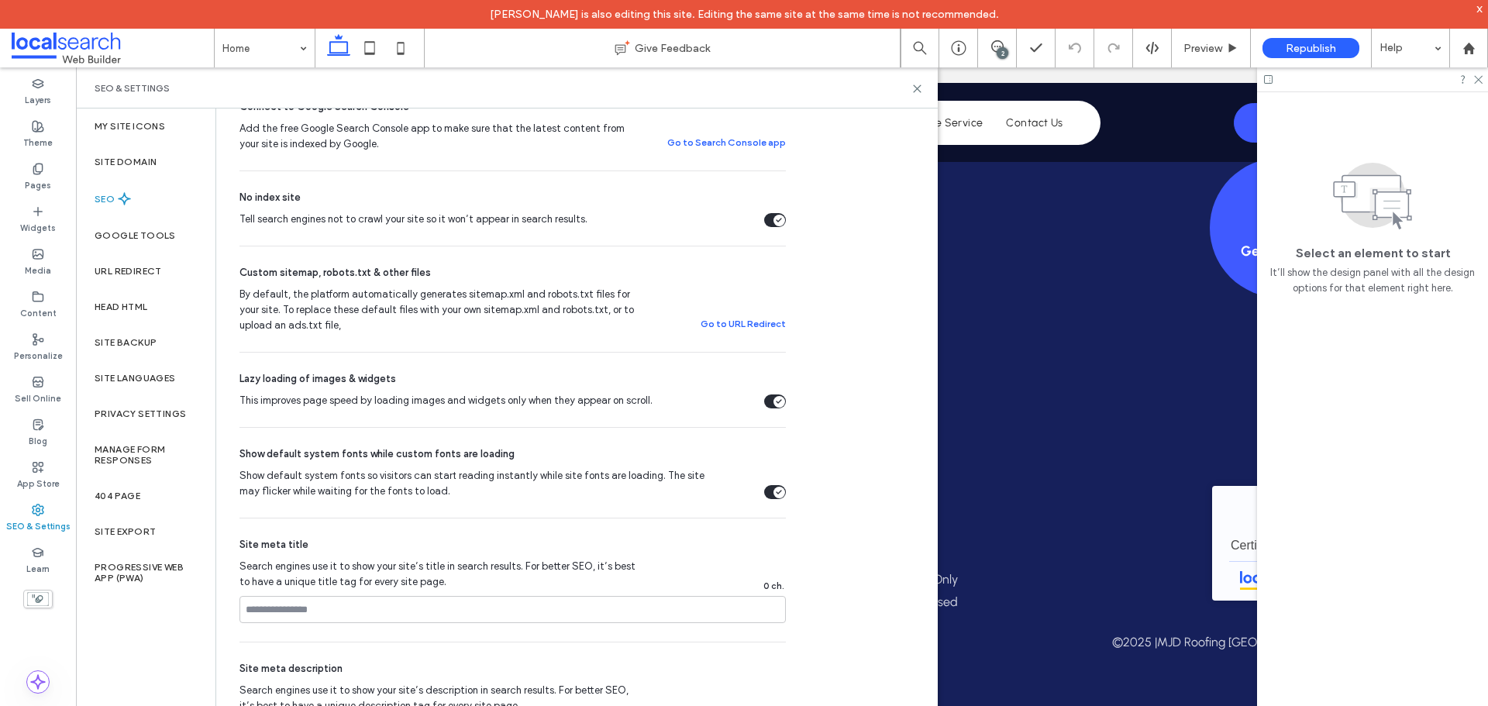
scroll to position [465, 0]
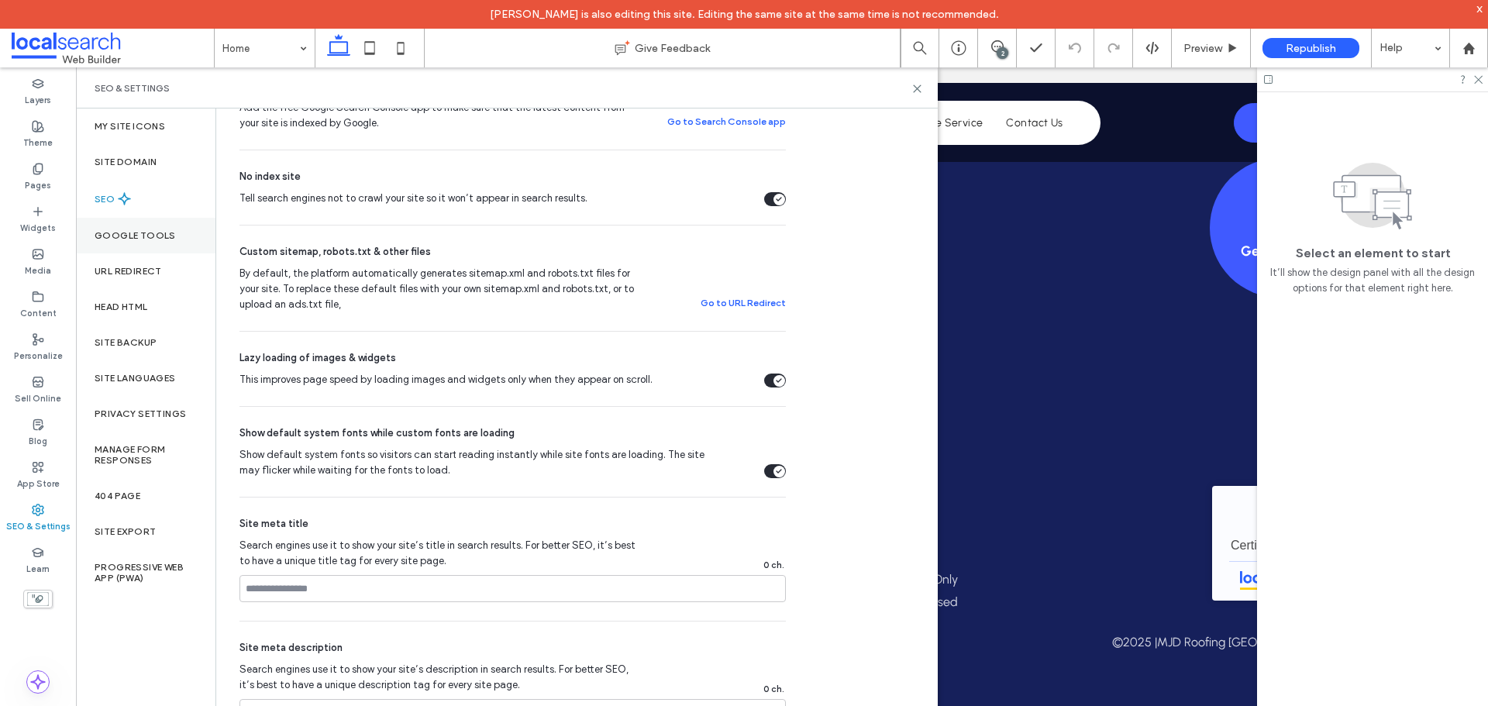
click at [138, 236] on label "Google Tools" at bounding box center [135, 235] width 81 height 11
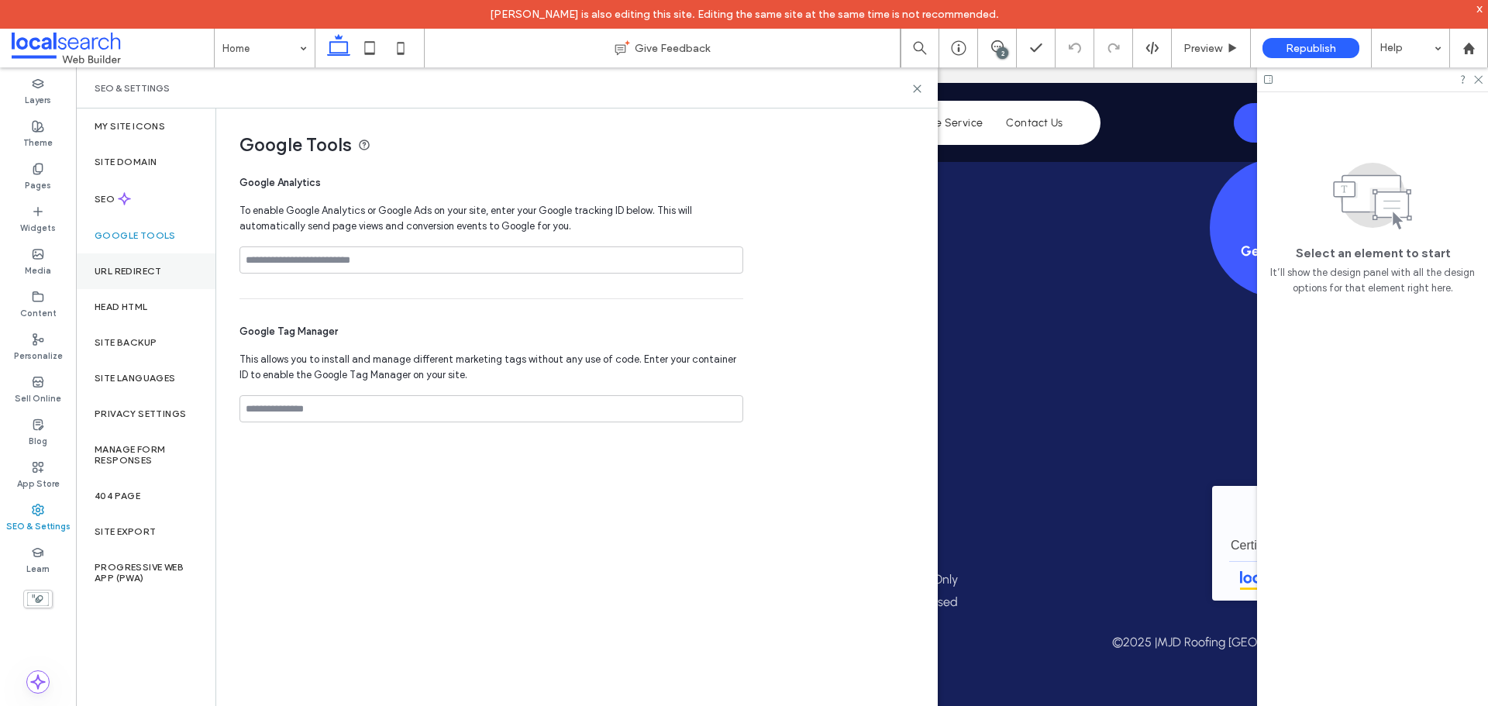
click at [137, 267] on label "URL Redirect" at bounding box center [128, 271] width 67 height 11
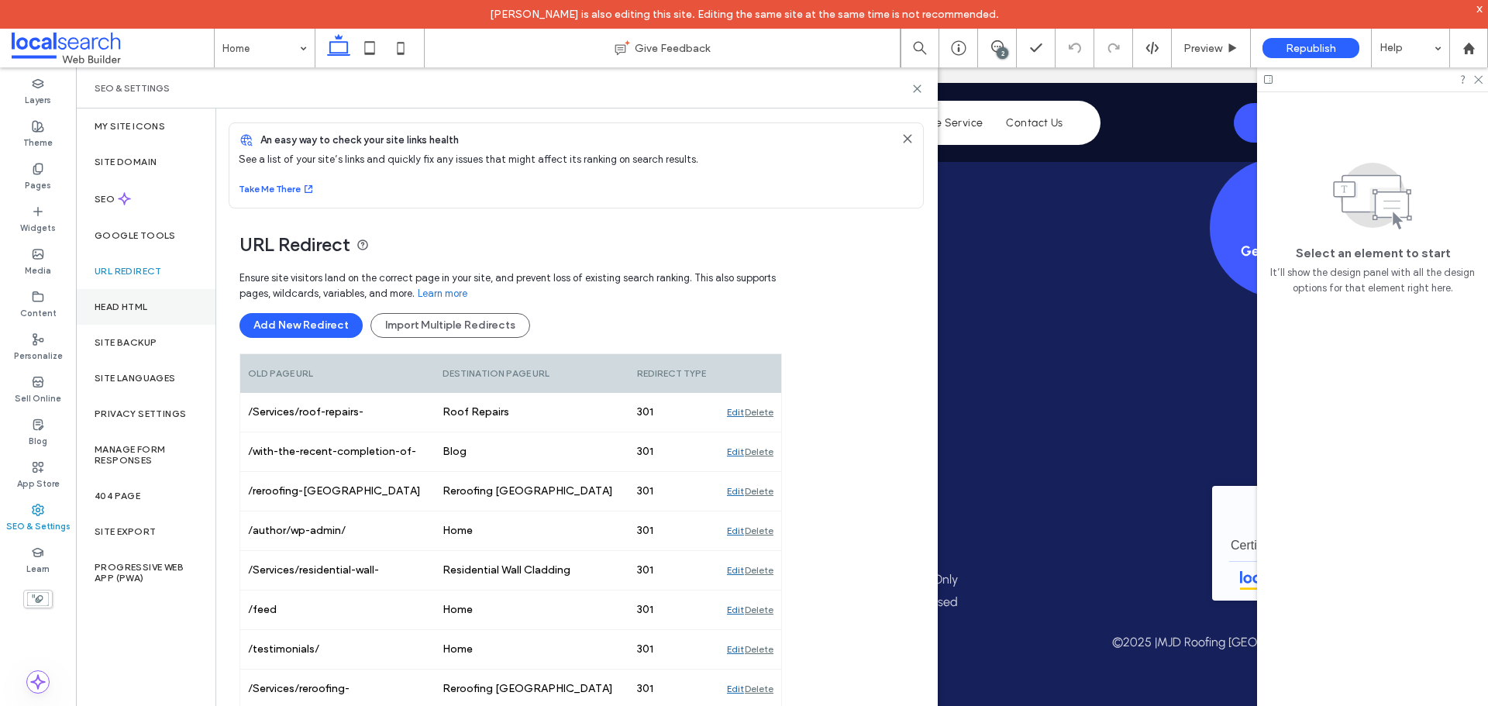
click at [134, 307] on label "Head HTML" at bounding box center [121, 307] width 53 height 11
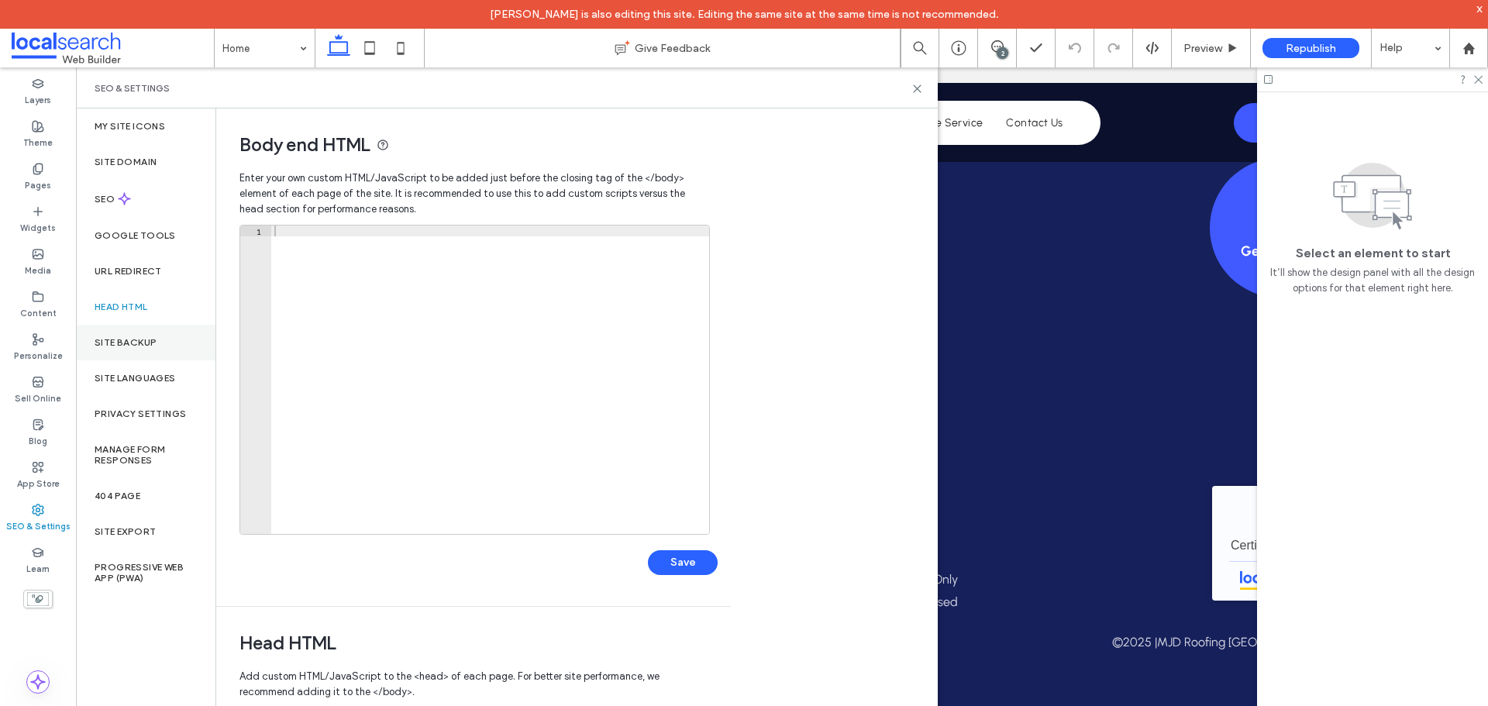
click at [133, 338] on label "Site Backup" at bounding box center [126, 342] width 62 height 11
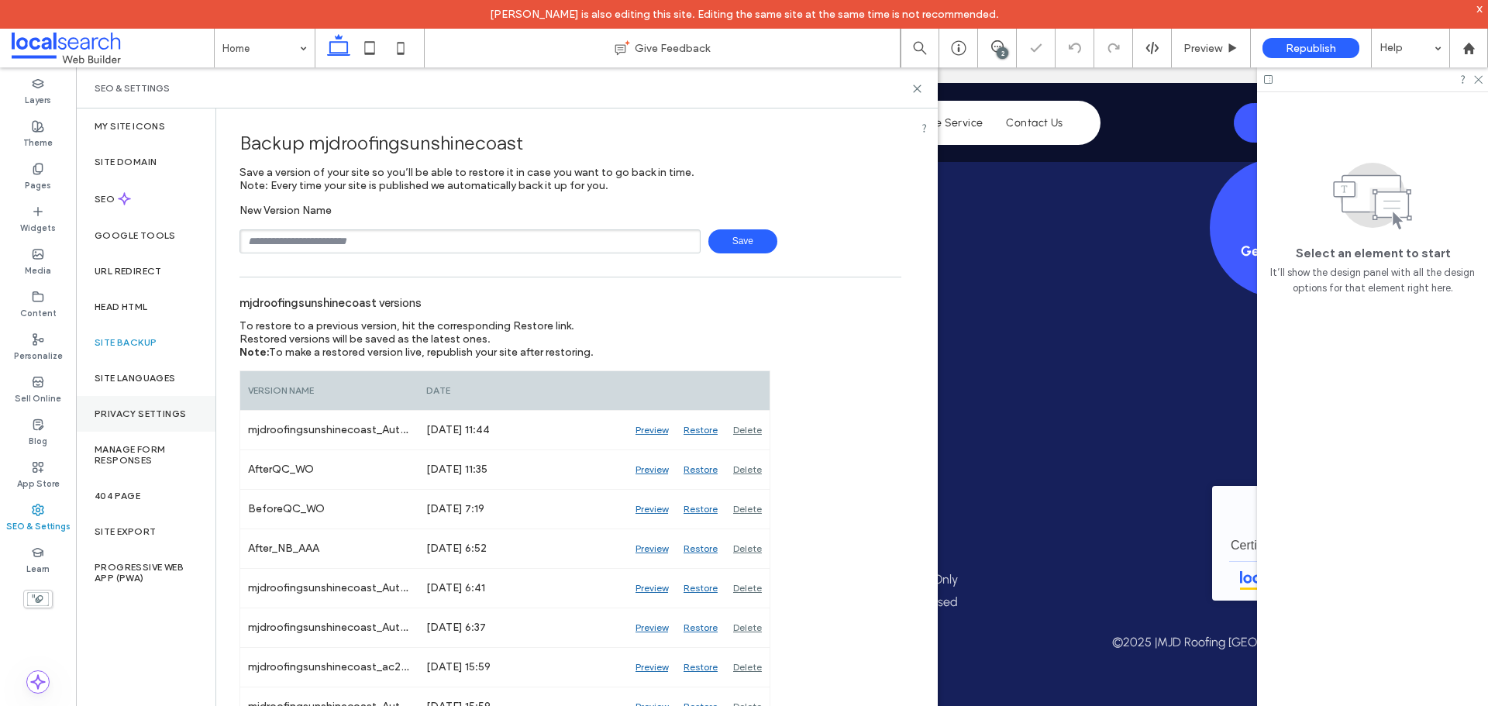
click at [157, 406] on div "Privacy Settings" at bounding box center [146, 414] width 140 height 36
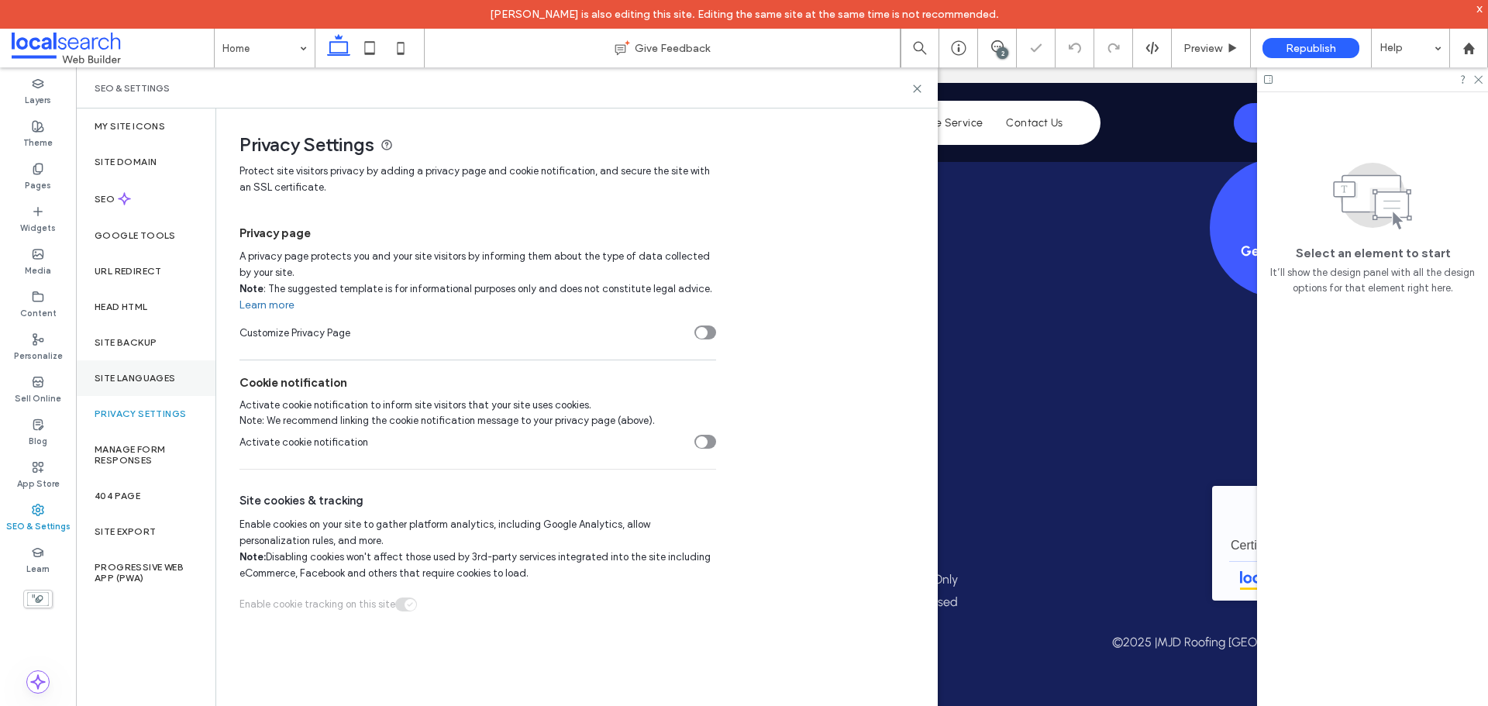
click at [153, 374] on label "Site Languages" at bounding box center [135, 378] width 81 height 11
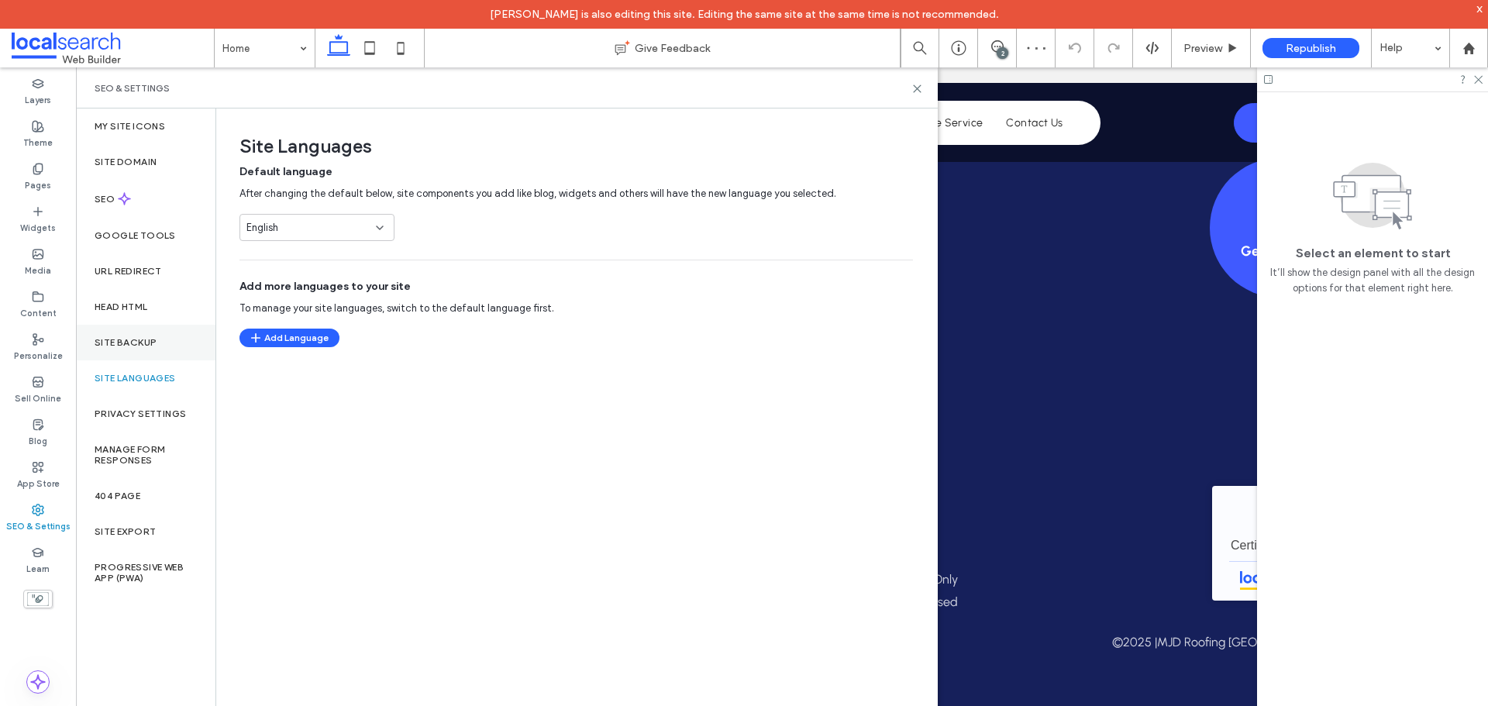
click at [164, 336] on div "Site Backup" at bounding box center [146, 343] width 140 height 36
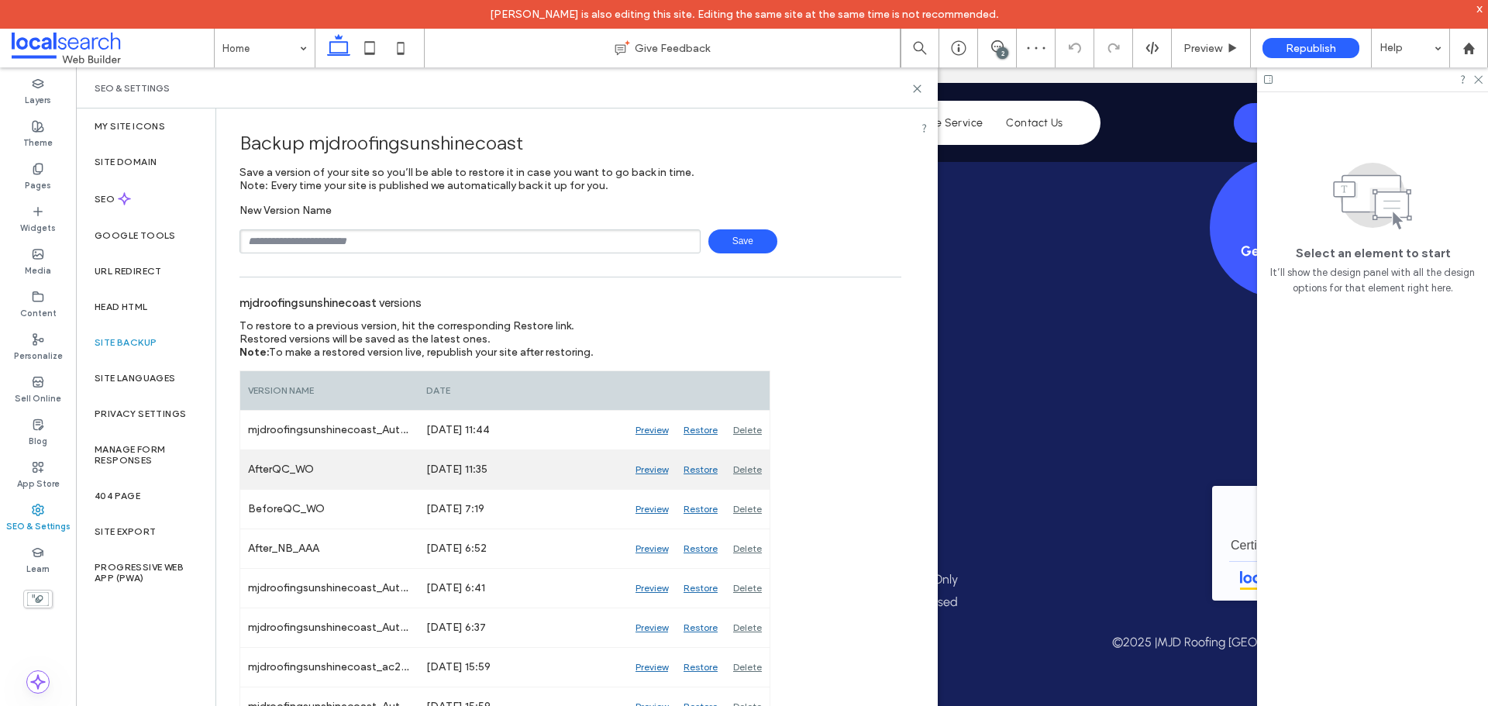
click at [736, 473] on div "Delete" at bounding box center [748, 469] width 44 height 39
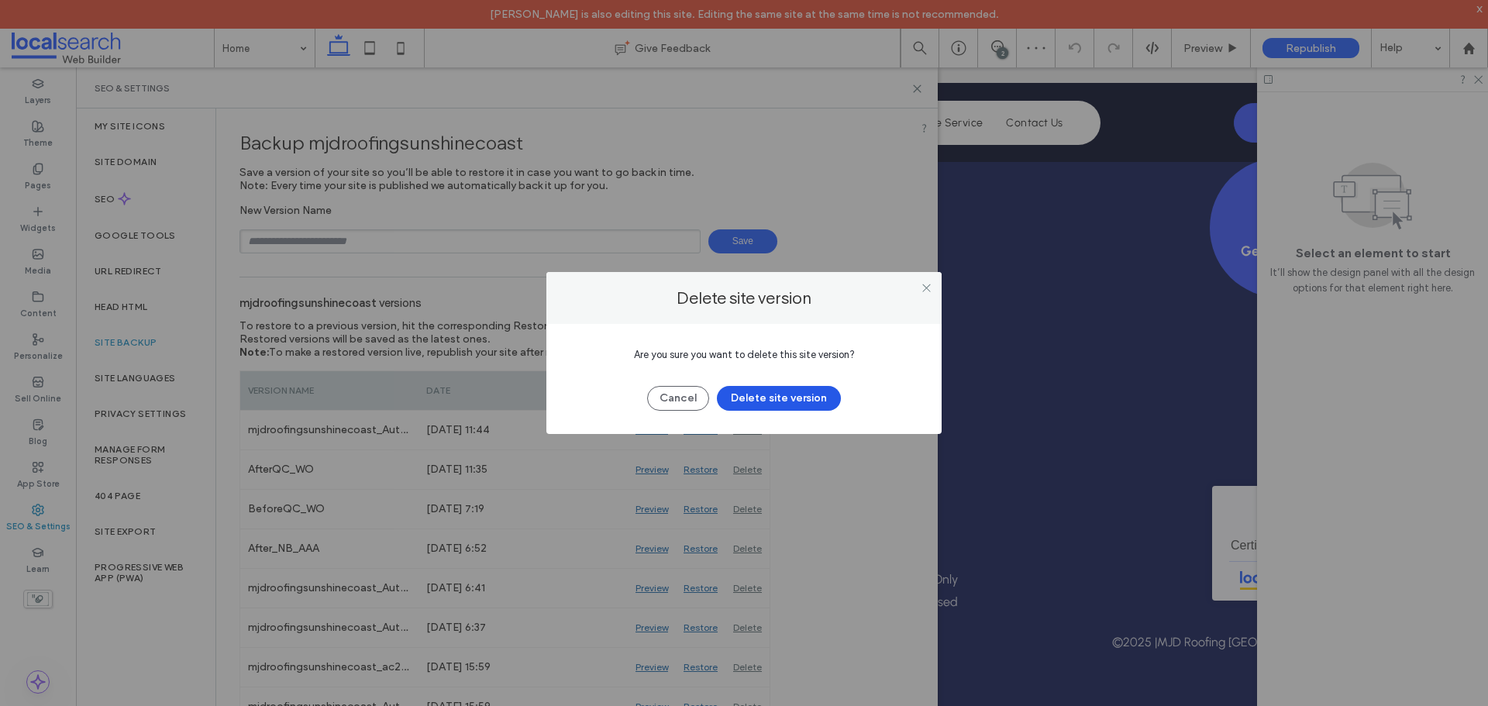
click at [782, 407] on button "Delete site version" at bounding box center [779, 398] width 124 height 25
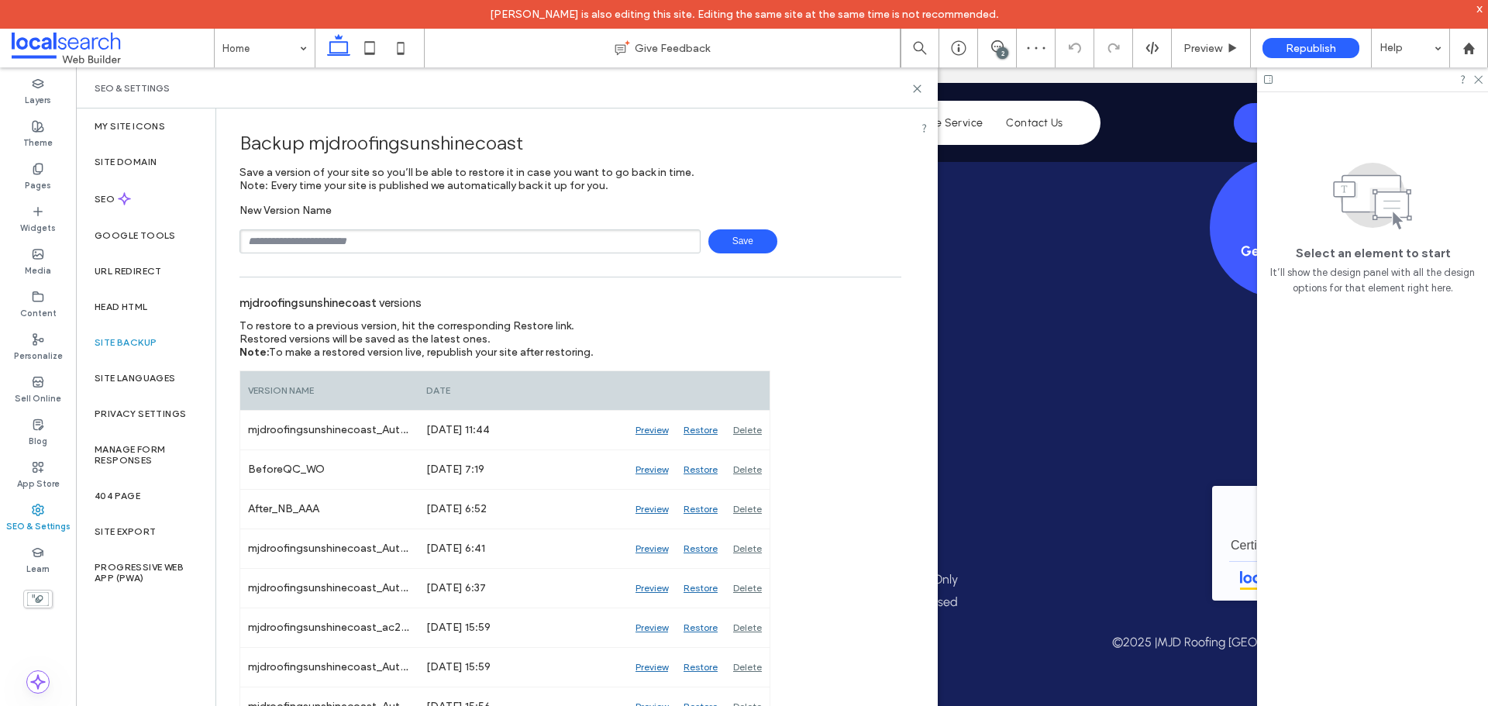
drag, startPoint x: 505, startPoint y: 240, endPoint x: 486, endPoint y: 238, distance: 18.7
click at [505, 240] on input "text" at bounding box center [470, 241] width 461 height 24
type input "**********"
click at [740, 244] on span "Save" at bounding box center [743, 241] width 69 height 24
click at [50, 434] on div "Blog" at bounding box center [38, 433] width 76 height 43
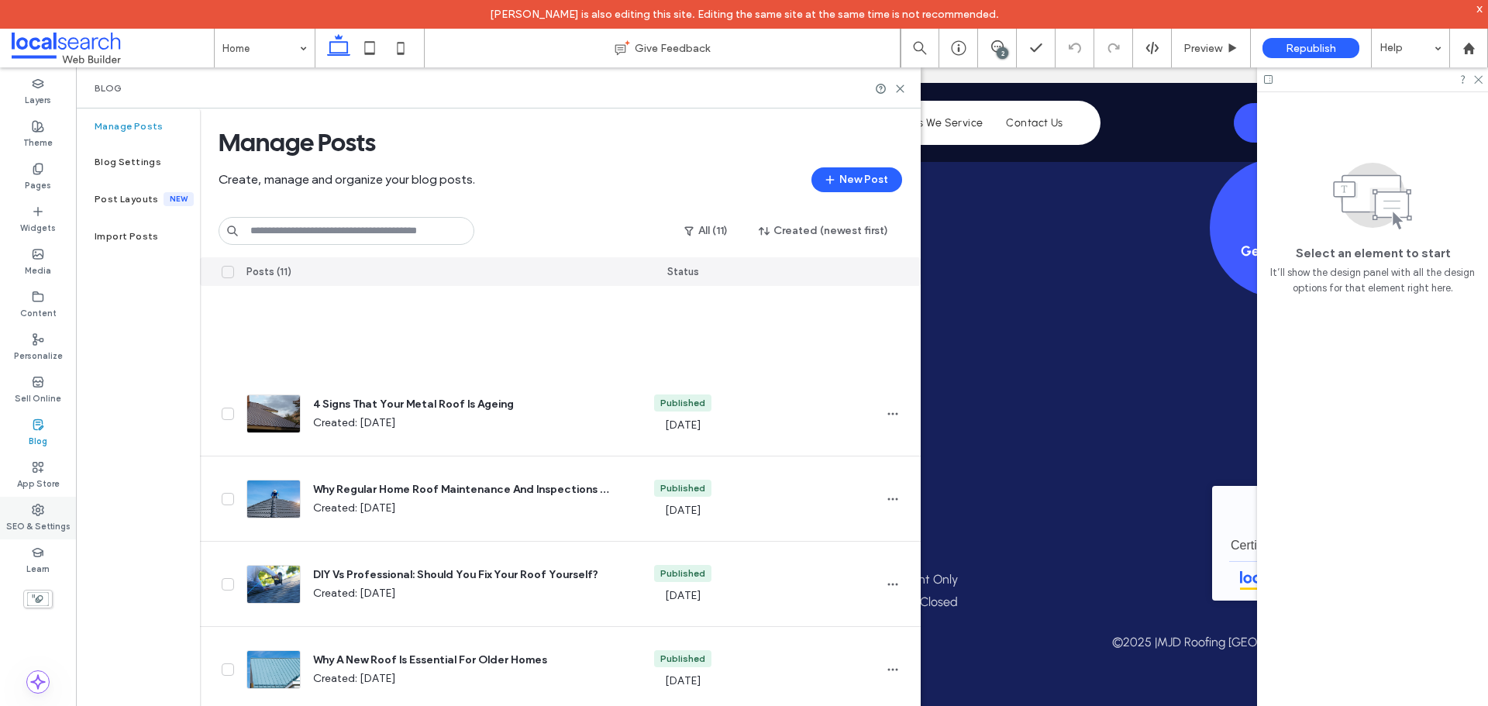
scroll to position [310, 0]
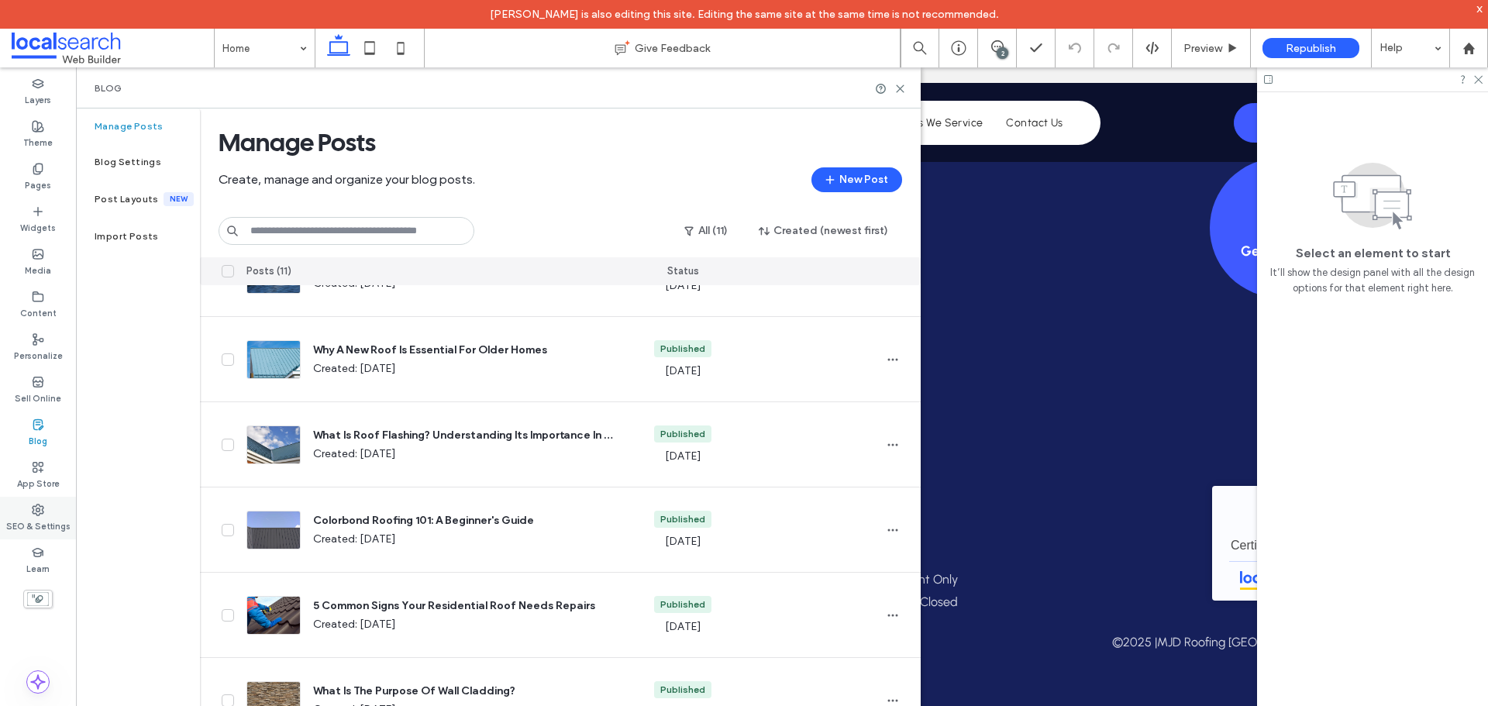
click at [16, 508] on div "SEO & Settings" at bounding box center [38, 518] width 76 height 43
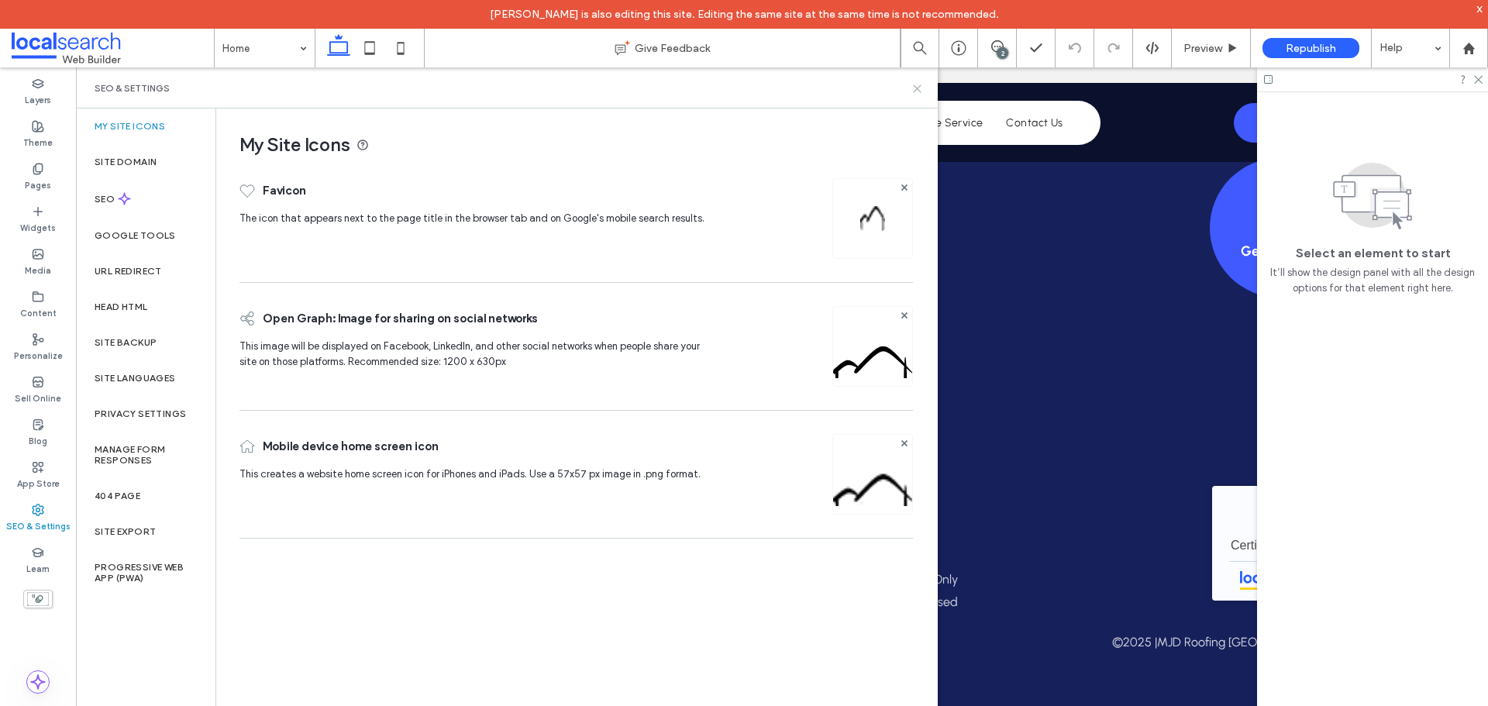
click at [913, 93] on div "SEO & Settings" at bounding box center [507, 87] width 862 height 41
click at [913, 88] on icon at bounding box center [918, 89] width 12 height 12
